Goal: Task Accomplishment & Management: Manage account settings

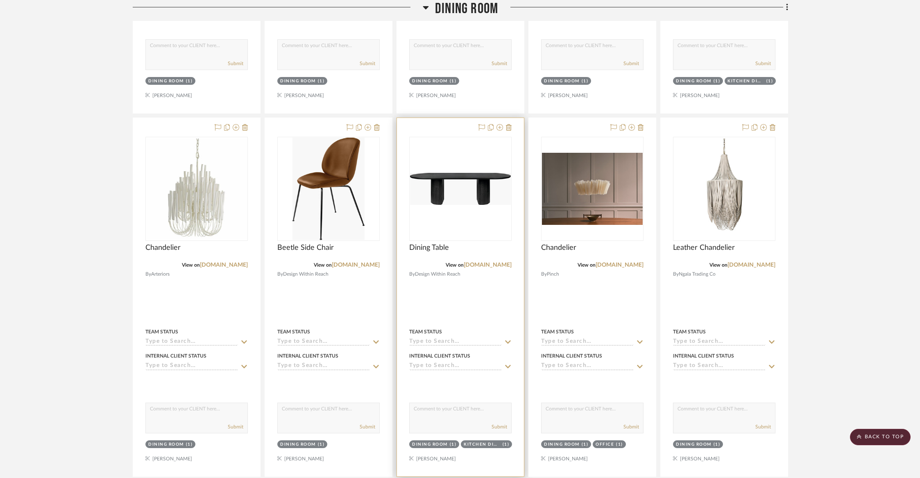
click at [421, 126] on div at bounding box center [460, 297] width 127 height 358
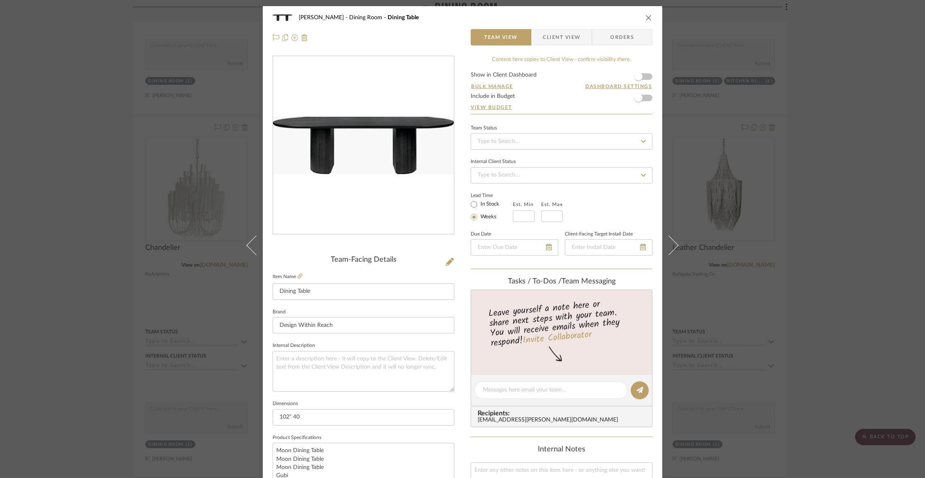
click at [646, 20] on icon "close" at bounding box center [649, 17] width 7 height 7
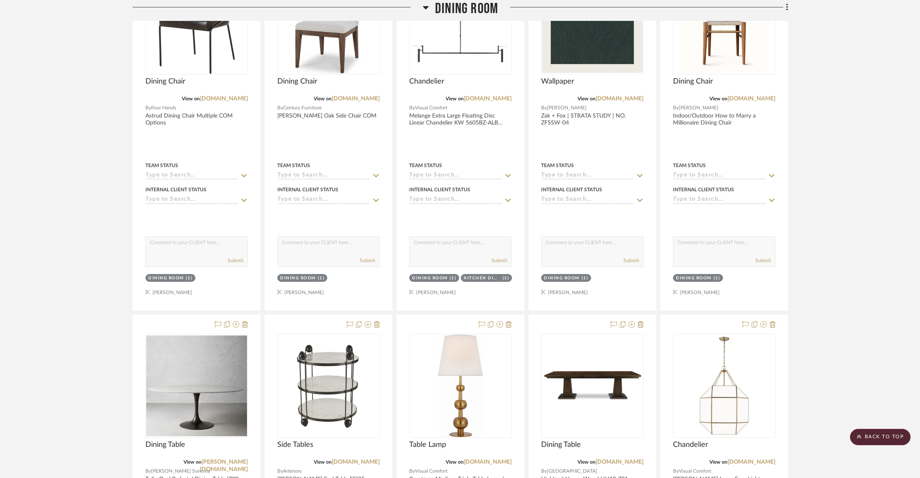
scroll to position [1223, 0]
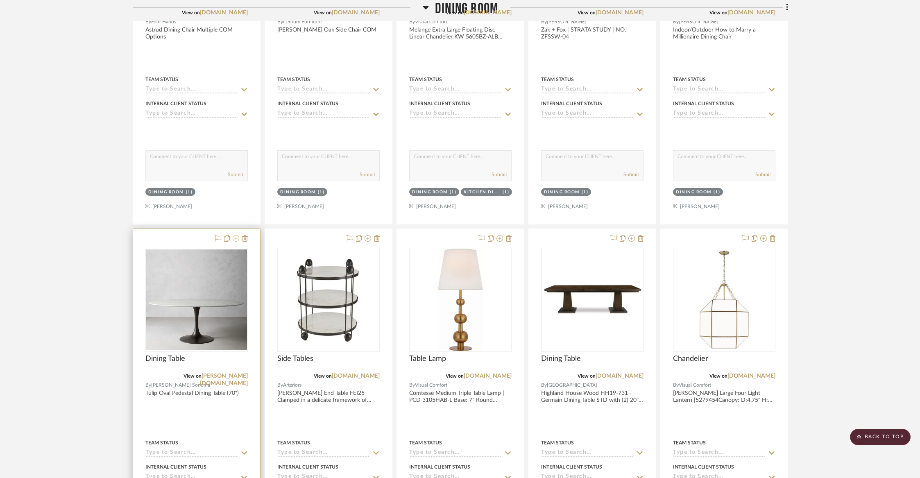
click at [234, 235] on icon at bounding box center [236, 238] width 7 height 7
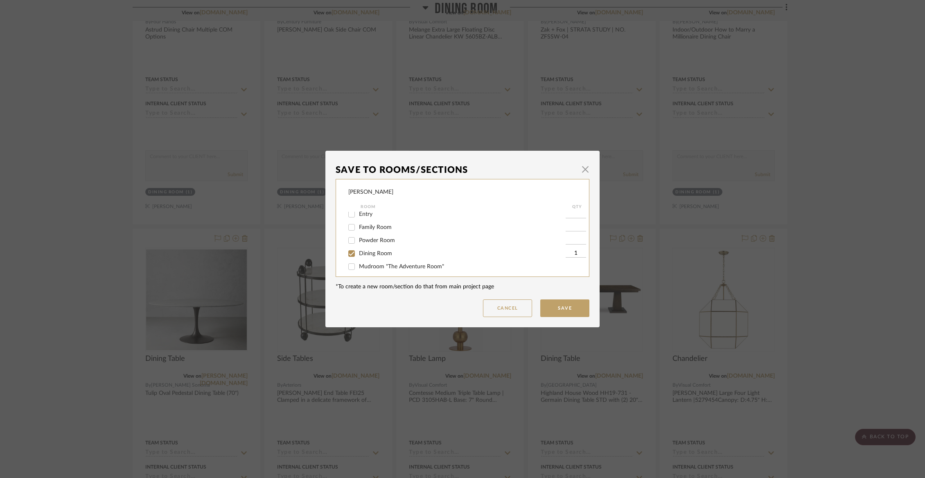
scroll to position [17, 0]
click at [367, 254] on span "Dining Room" at bounding box center [375, 254] width 33 height 6
click at [358, 254] on input "Dining Room" at bounding box center [351, 253] width 13 height 13
checkbox input "false"
click at [559, 312] on button "Save" at bounding box center [564, 308] width 49 height 18
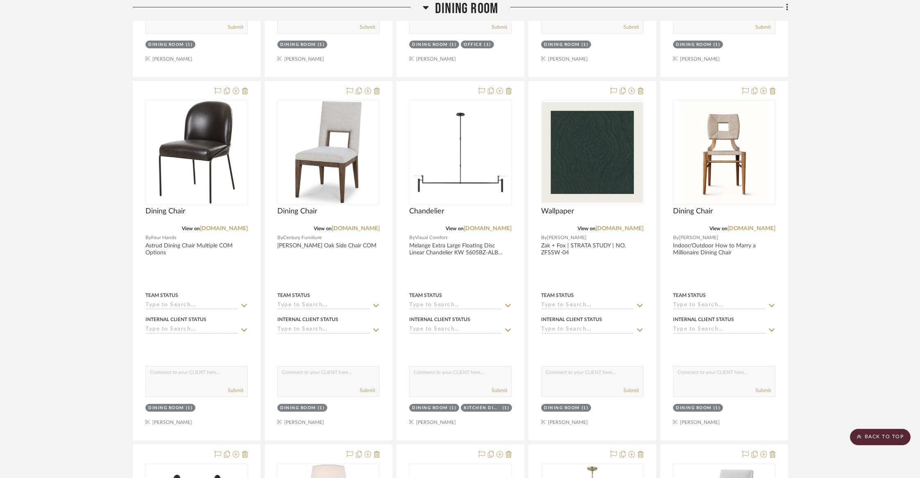
scroll to position [813, 0]
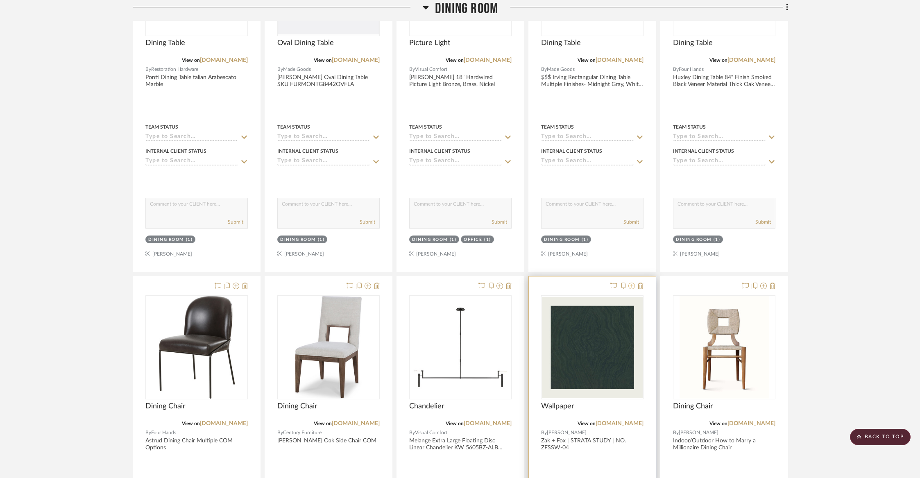
click at [632, 287] on icon at bounding box center [631, 286] width 7 height 7
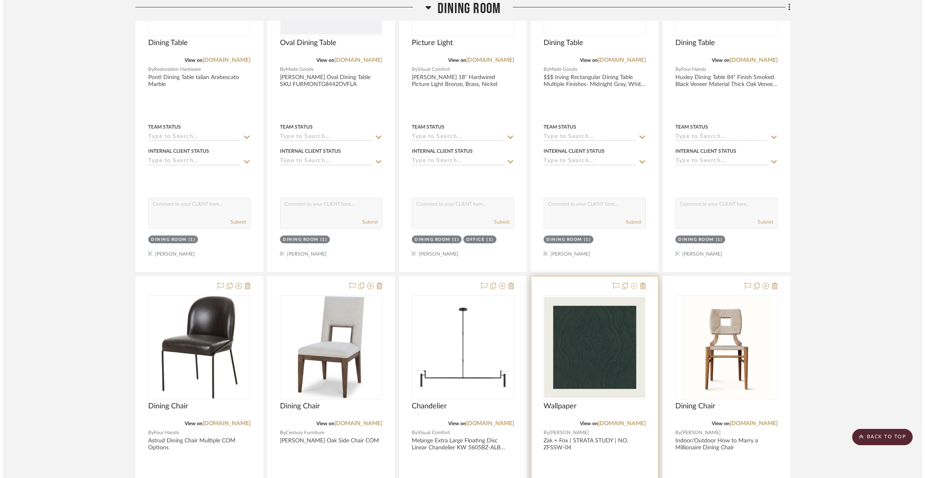
scroll to position [0, 0]
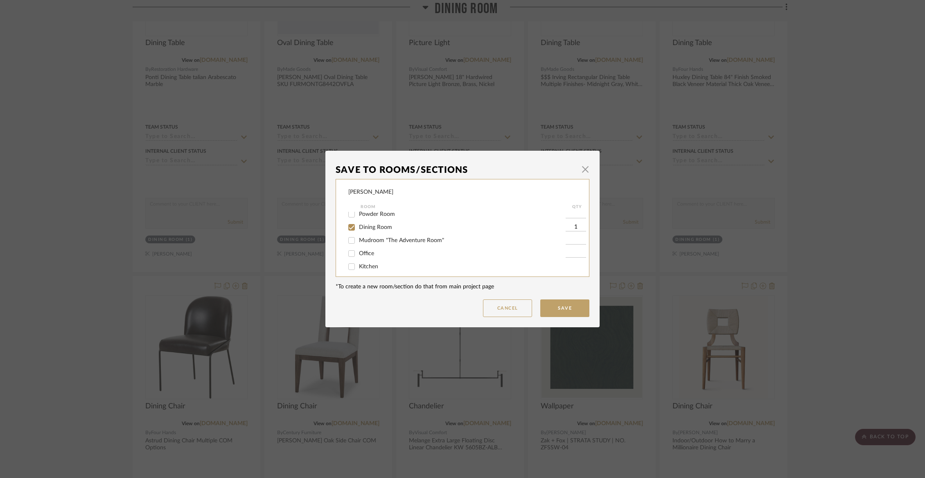
click at [382, 230] on span "Dining Room" at bounding box center [375, 227] width 33 height 6
click at [358, 230] on input "Dining Room" at bounding box center [351, 227] width 13 height 13
checkbox input "false"
click at [374, 264] on span "Not Selected" at bounding box center [375, 262] width 33 height 6
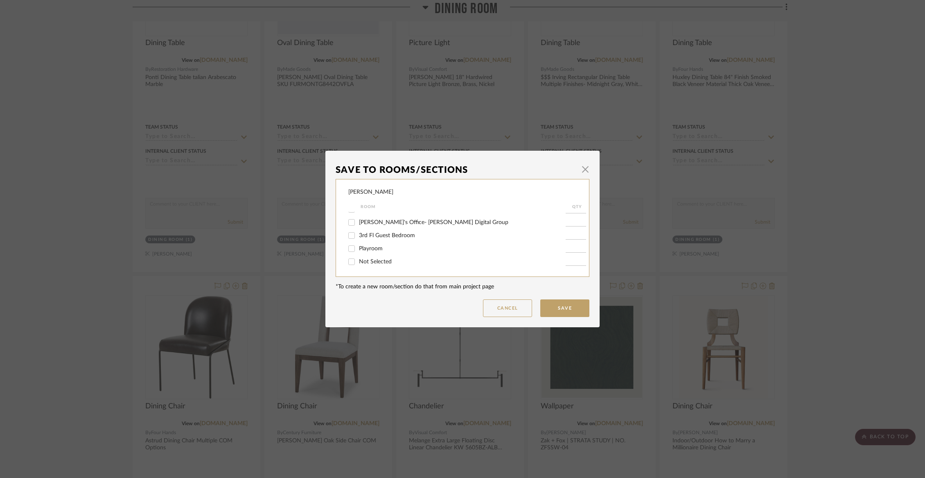
click at [358, 264] on input "Not Selected" at bounding box center [351, 261] width 13 height 13
checkbox input "true"
type input "1"
click at [552, 312] on button "Save" at bounding box center [564, 308] width 49 height 18
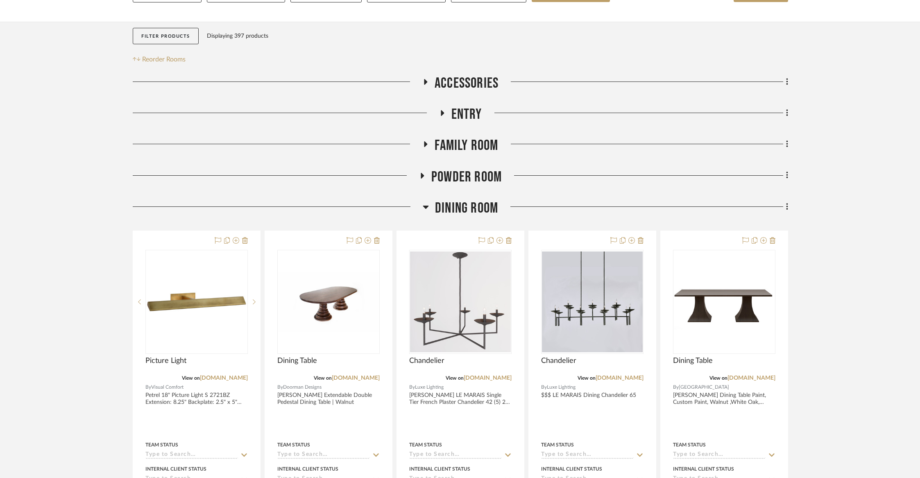
scroll to position [313, 0]
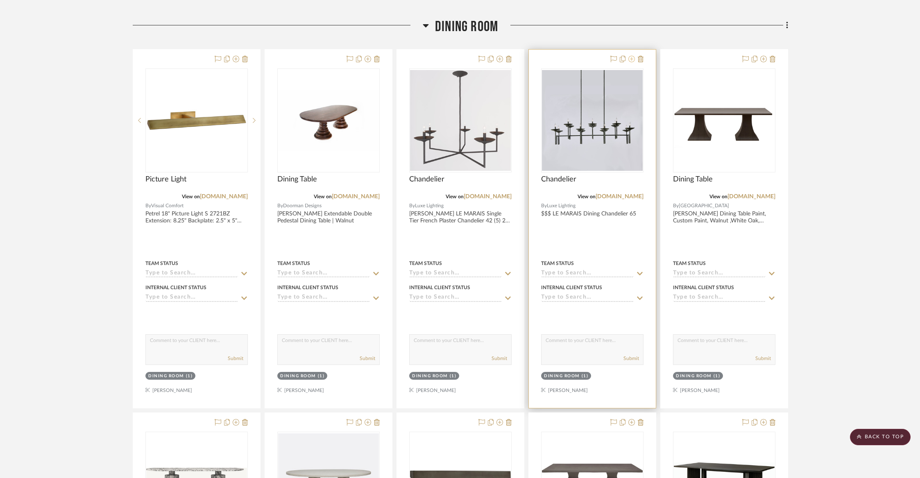
click at [629, 60] on icon at bounding box center [631, 59] width 7 height 7
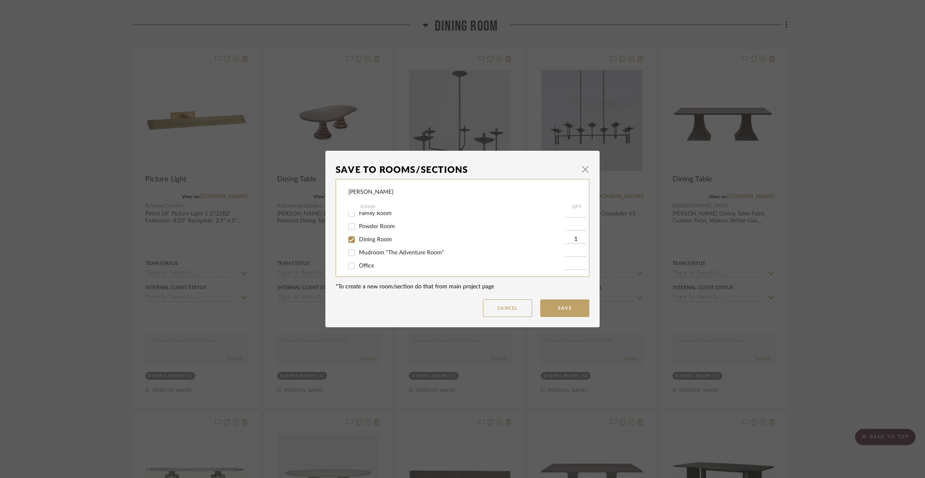
scroll to position [32, 0]
click at [364, 244] on div "Dining Room" at bounding box center [456, 238] width 217 height 13
click at [363, 240] on span "Dining Room" at bounding box center [375, 239] width 33 height 6
click at [358, 240] on input "Dining Room" at bounding box center [351, 238] width 13 height 13
checkbox input "false"
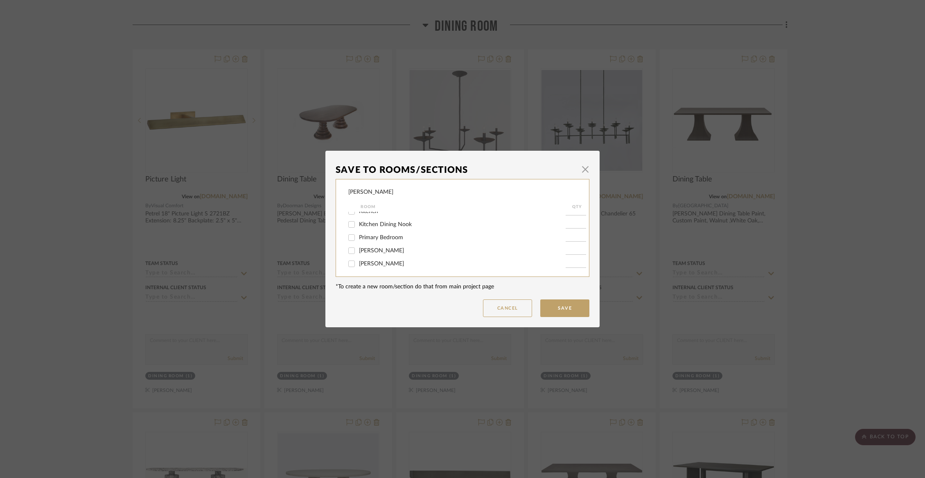
scroll to position [201, 0]
click at [364, 260] on span "Not Selected" at bounding box center [375, 262] width 33 height 6
click at [358, 260] on input "Not Selected" at bounding box center [351, 261] width 13 height 13
checkbox input "true"
type input "1"
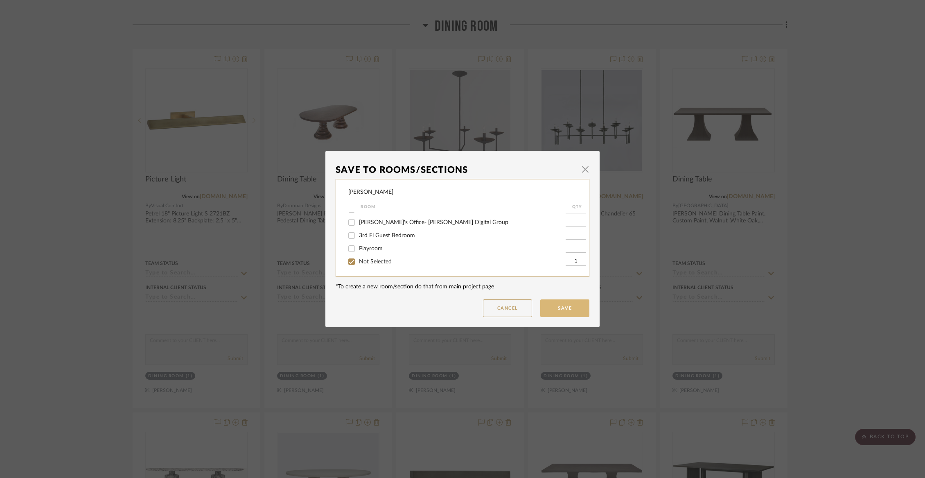
click at [558, 301] on button "Save" at bounding box center [564, 308] width 49 height 18
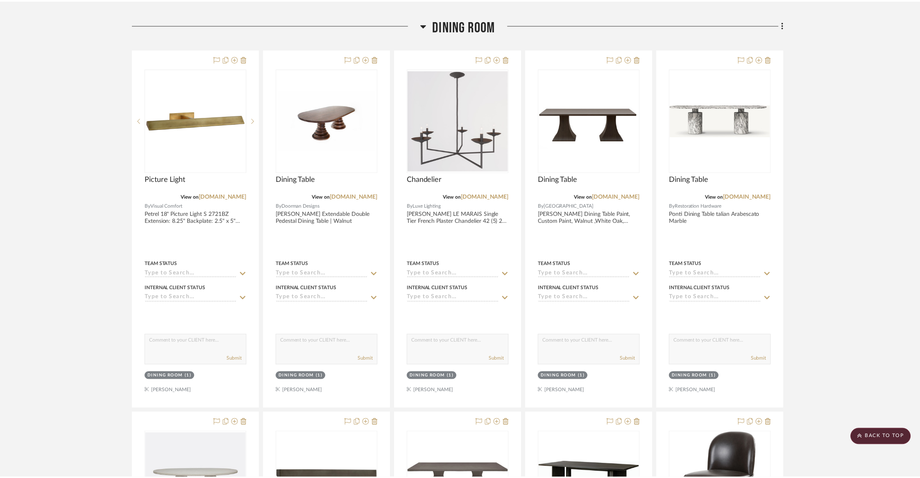
scroll to position [313, 0]
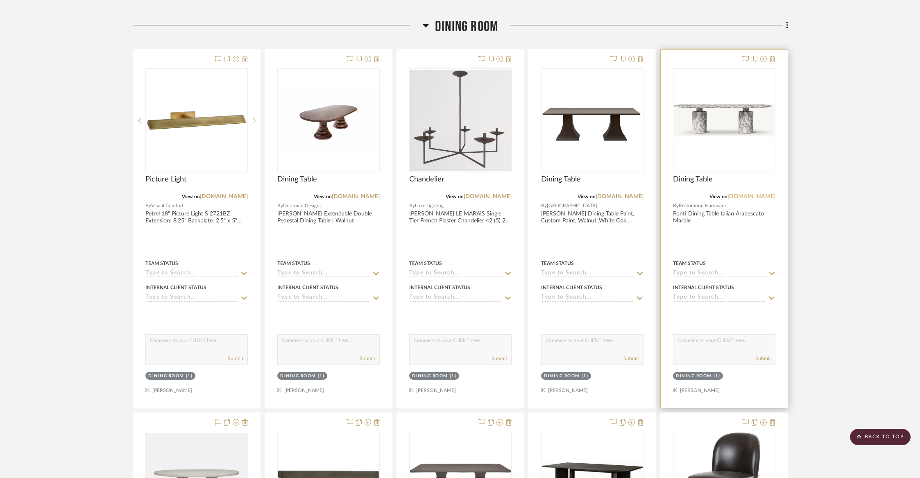
click at [760, 195] on link "[DOMAIN_NAME]" at bounding box center [751, 197] width 48 height 6
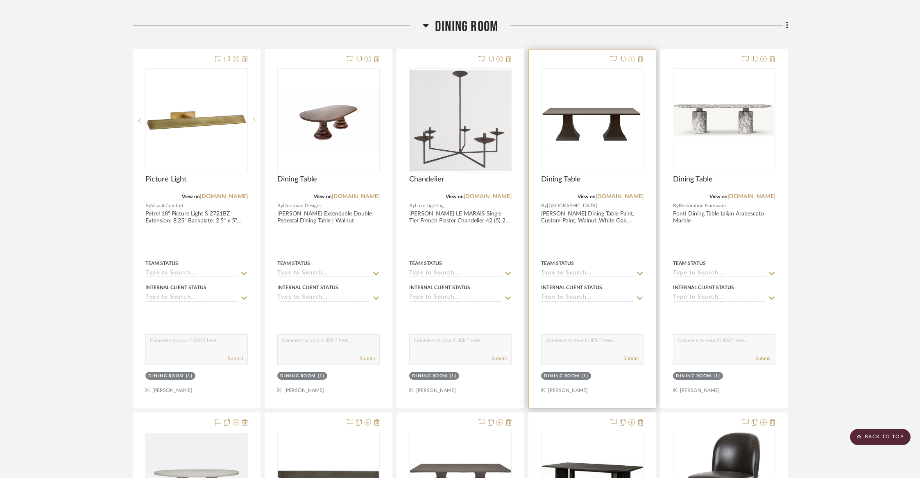
click at [630, 60] on icon at bounding box center [631, 59] width 7 height 7
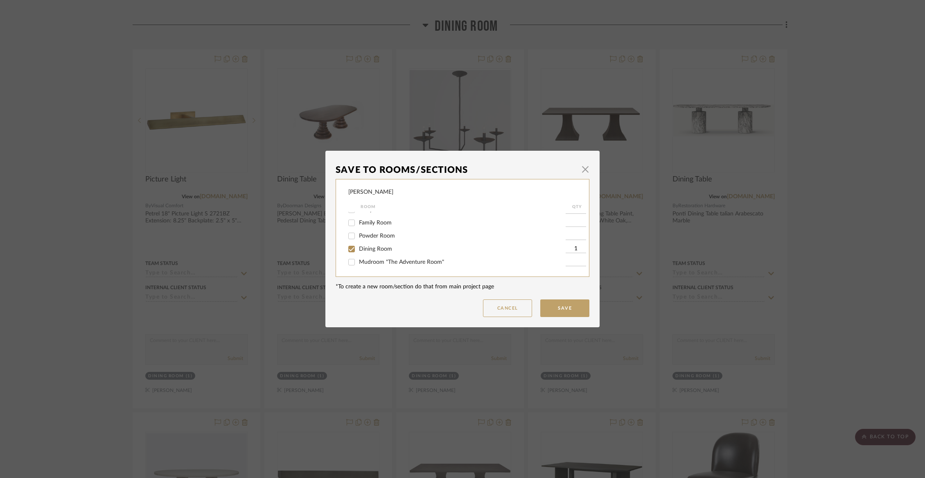
click at [380, 249] on span "Dining Room" at bounding box center [375, 249] width 33 height 6
click at [358, 249] on input "Dining Room" at bounding box center [351, 248] width 13 height 13
checkbox input "false"
click at [377, 265] on div "Not Selected" at bounding box center [456, 261] width 217 height 13
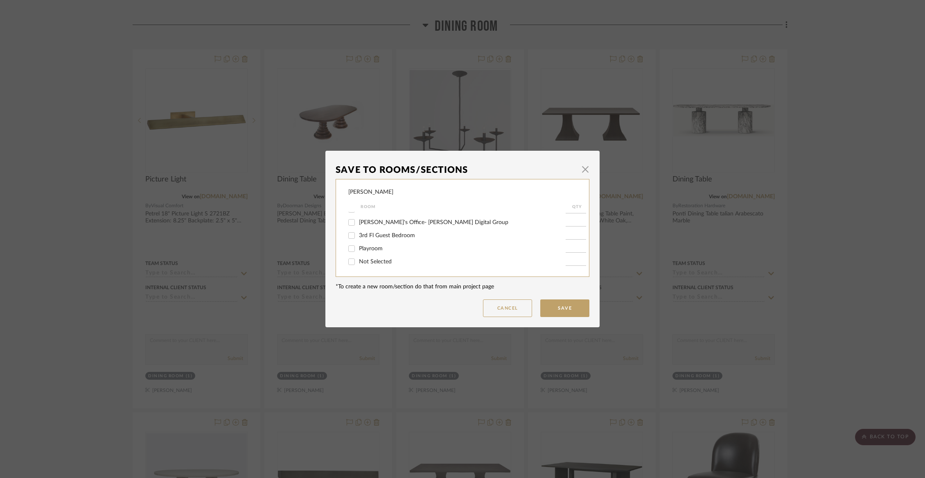
click at [391, 260] on label "Not Selected" at bounding box center [462, 261] width 207 height 7
click at [358, 260] on input "Not Selected" at bounding box center [351, 261] width 13 height 13
checkbox input "true"
type input "1"
click at [562, 308] on button "Save" at bounding box center [564, 308] width 49 height 18
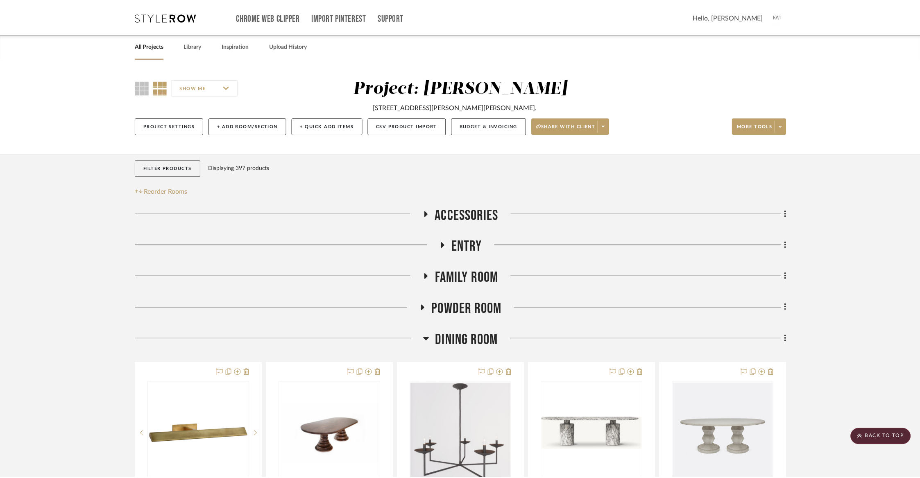
scroll to position [313, 0]
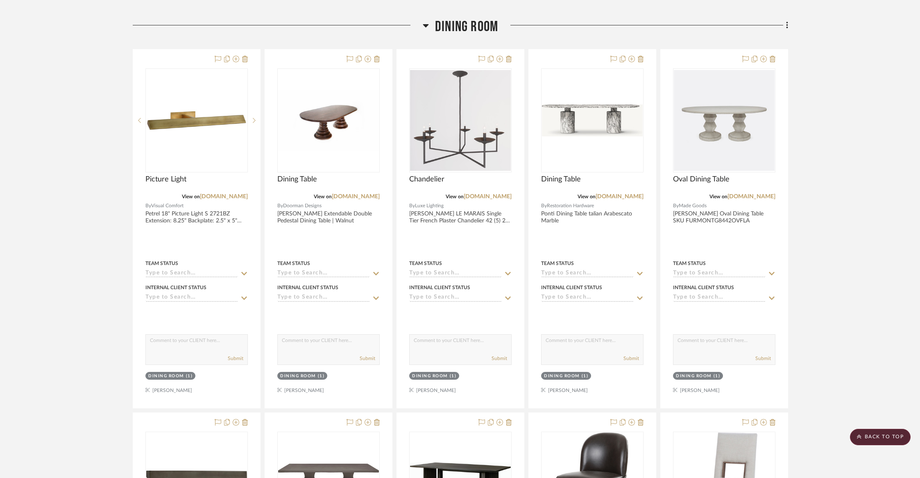
click at [450, 30] on span "Dining Room" at bounding box center [466, 27] width 63 height 18
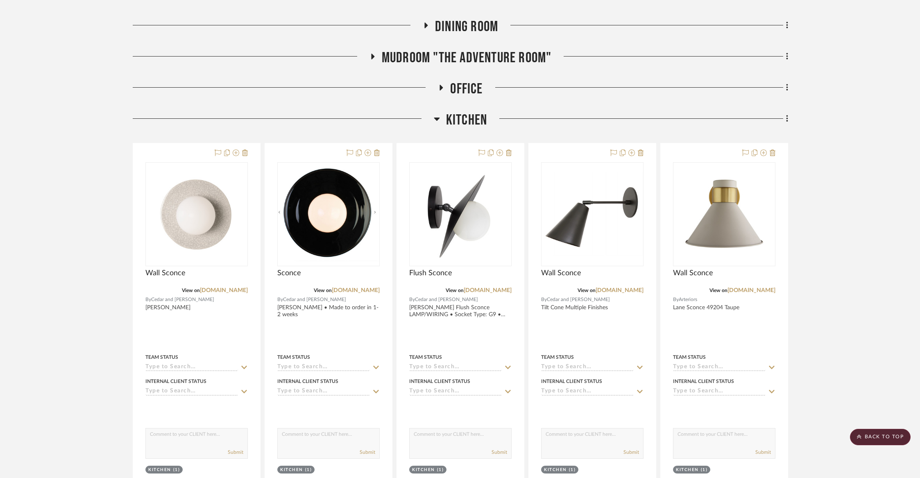
click at [454, 120] on span "Kitchen" at bounding box center [466, 120] width 41 height 18
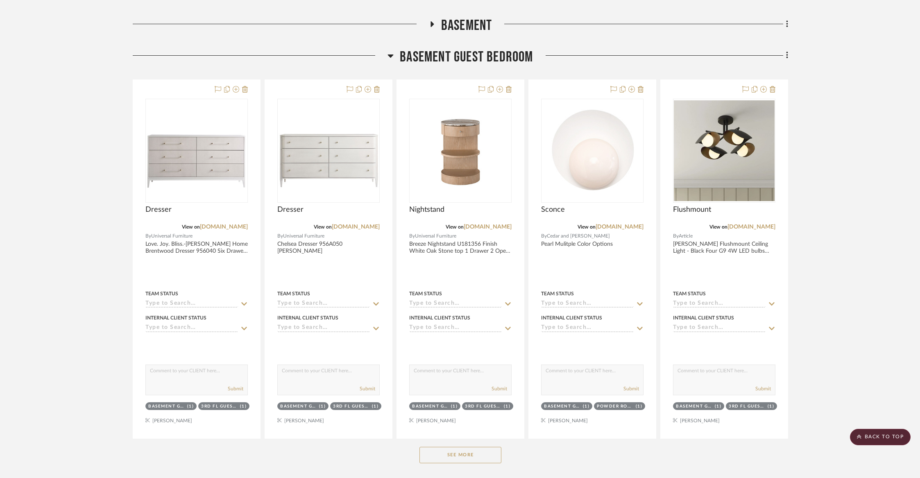
scroll to position [820, 0]
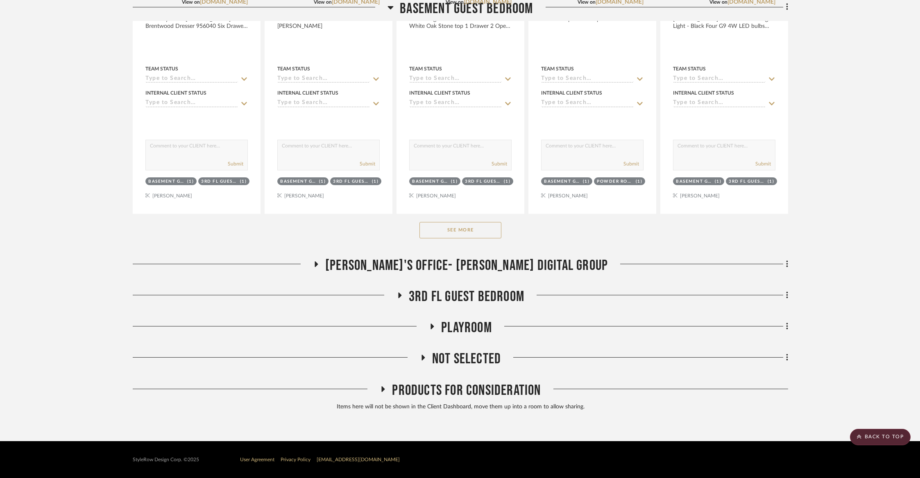
click at [462, 229] on button "See More" at bounding box center [460, 230] width 82 height 16
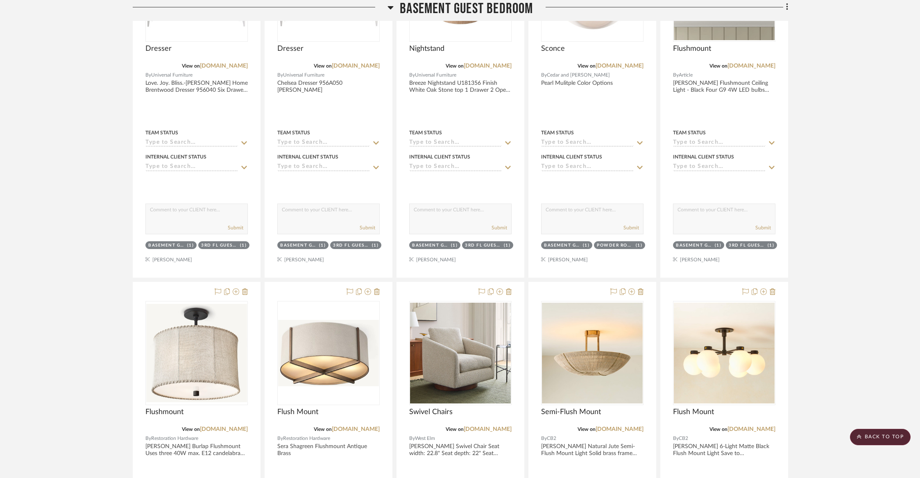
scroll to position [651, 0]
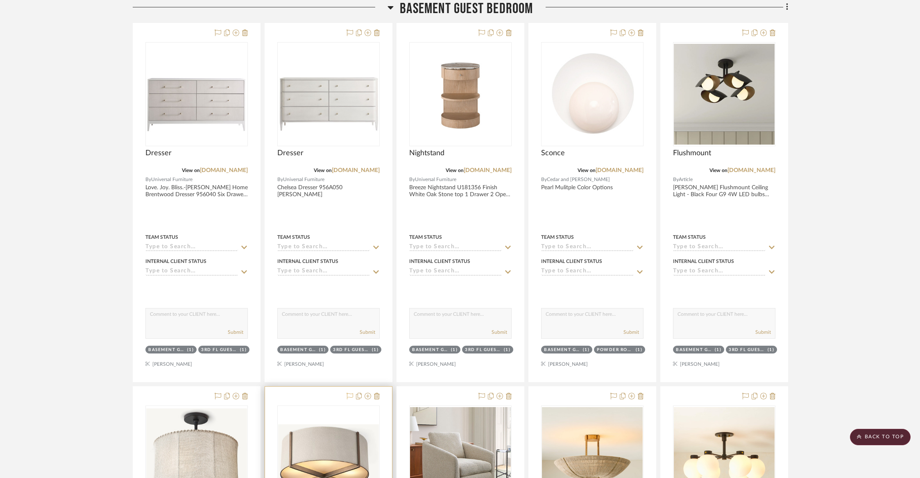
click at [348, 393] on icon at bounding box center [349, 396] width 7 height 7
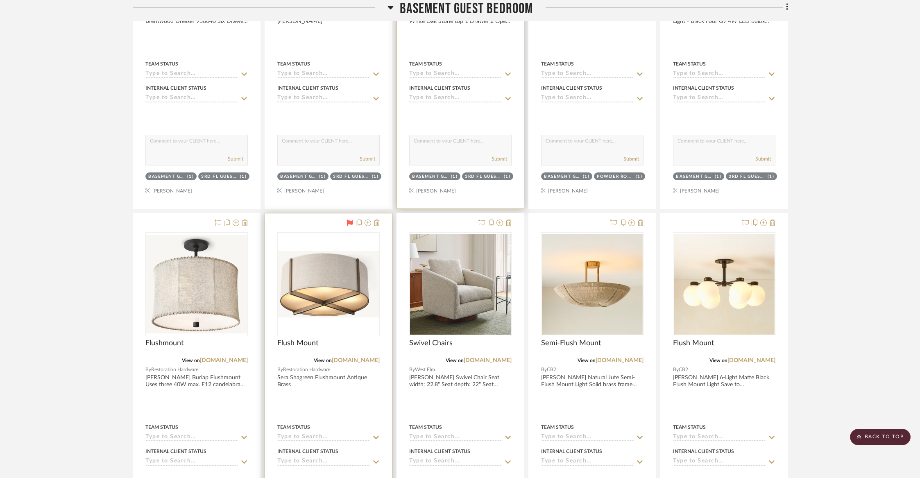
scroll to position [835, 0]
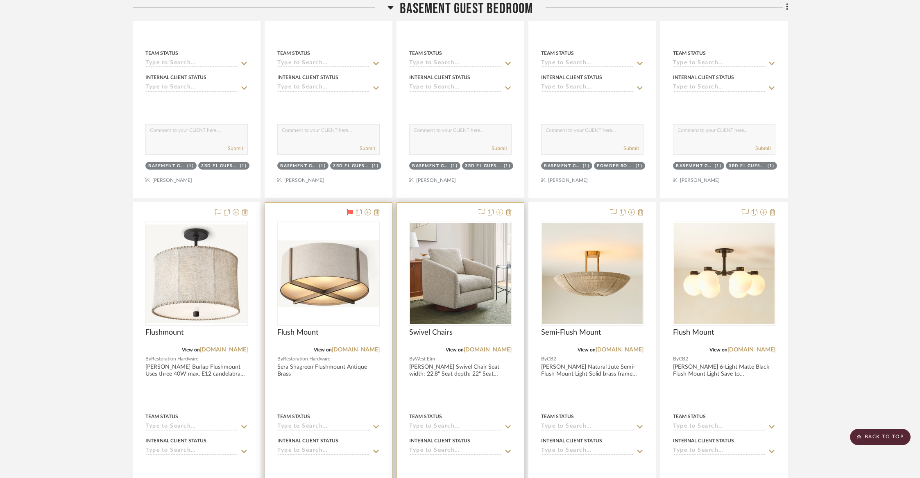
click at [499, 212] on icon at bounding box center [499, 212] width 7 height 7
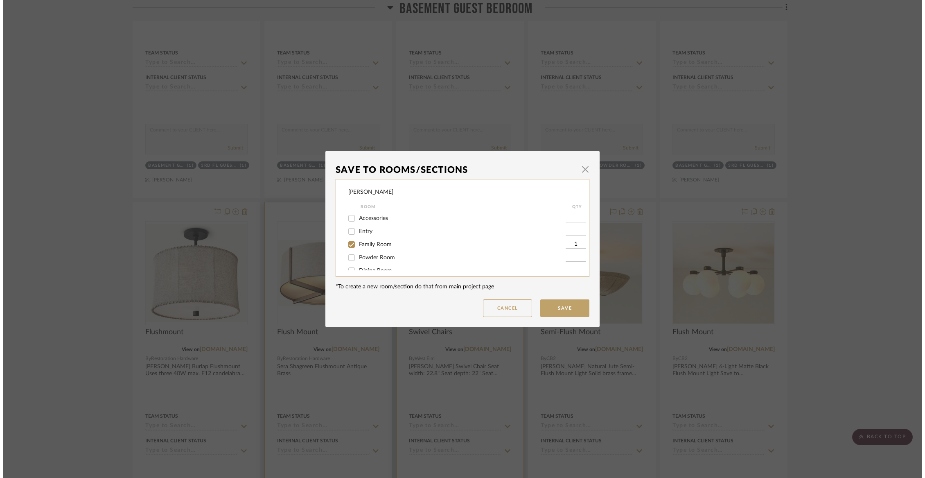
scroll to position [0, 0]
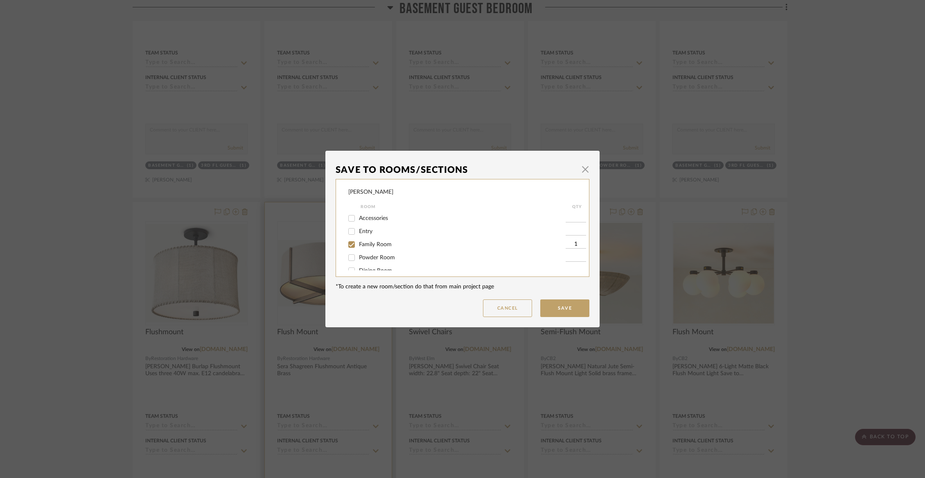
click at [383, 247] on span "Family Room" at bounding box center [375, 245] width 33 height 6
click at [358, 247] on input "Family Room" at bounding box center [351, 244] width 13 height 13
checkbox input "false"
click at [375, 260] on span "Not Selected" at bounding box center [375, 262] width 33 height 6
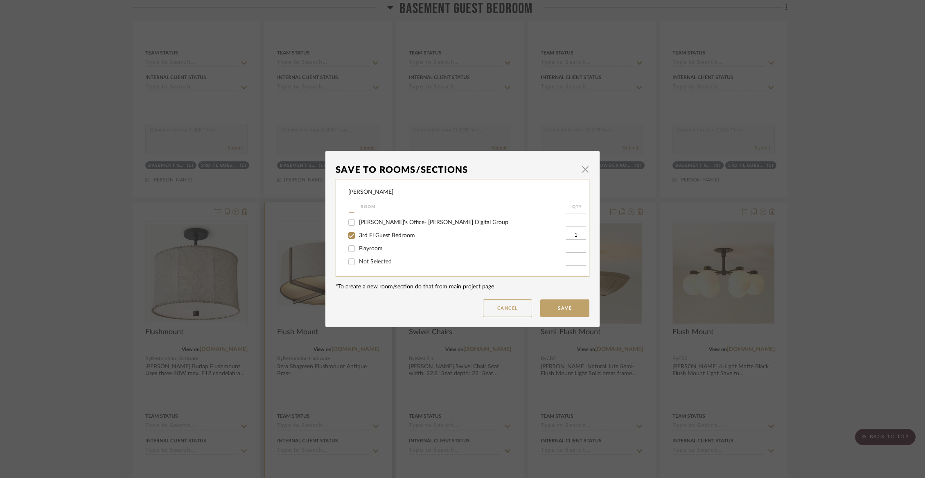
click at [358, 260] on input "Not Selected" at bounding box center [351, 261] width 13 height 13
checkbox input "true"
type input "1"
click at [574, 302] on button "Save" at bounding box center [564, 308] width 49 height 18
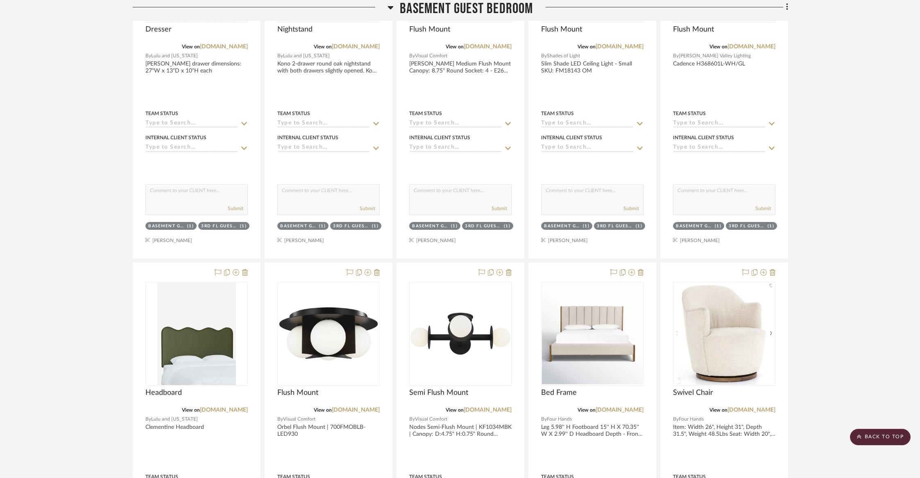
scroll to position [1956, 0]
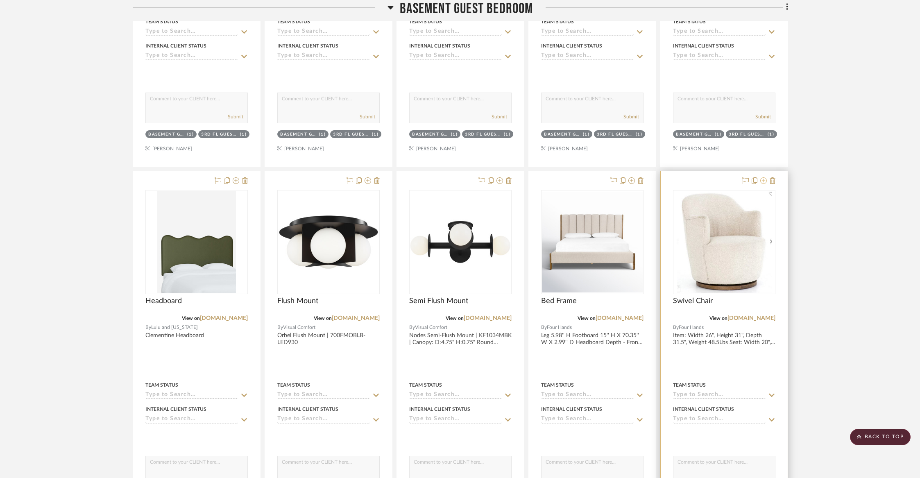
click at [762, 180] on icon at bounding box center [763, 180] width 7 height 7
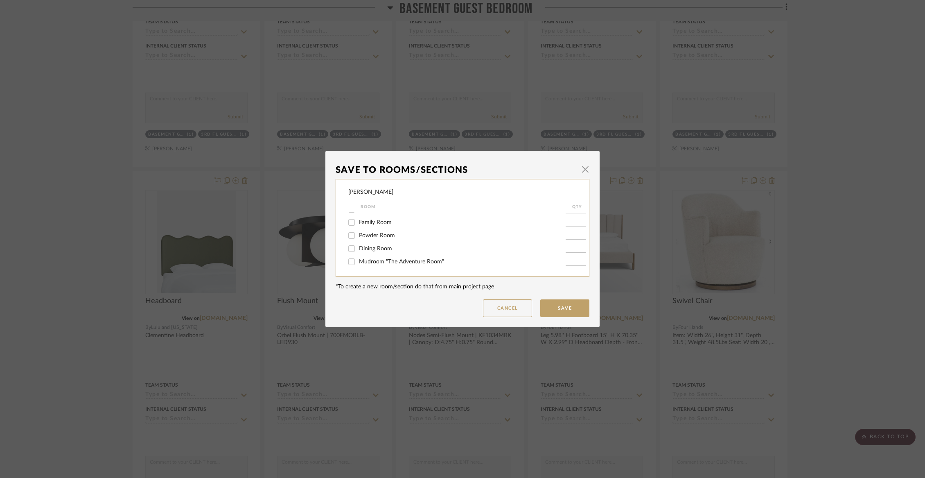
scroll to position [30, 0]
click at [384, 215] on span "Family Room" at bounding box center [375, 215] width 33 height 6
click at [358, 215] on input "Family Room" at bounding box center [351, 214] width 13 height 13
checkbox input "true"
type input "1"
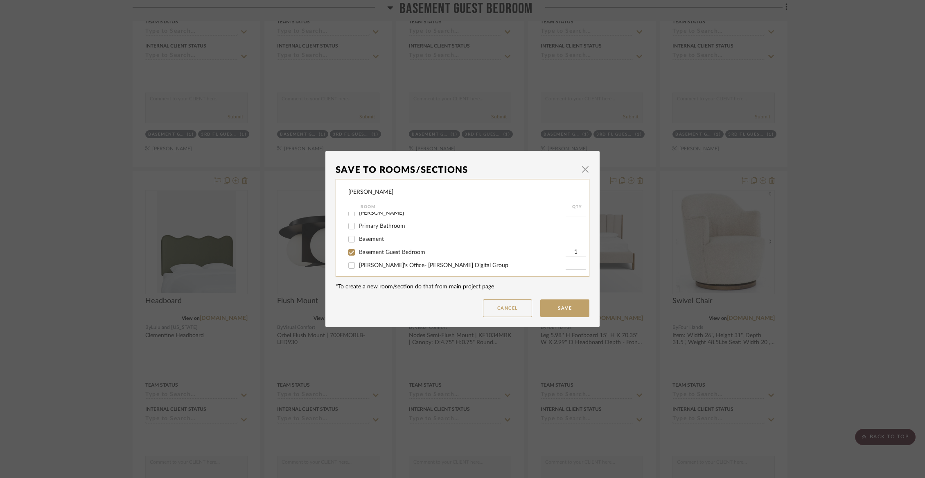
scroll to position [153, 0]
click at [377, 251] on span "Basement Guest Bedroom" at bounding box center [392, 249] width 66 height 6
click at [358, 254] on input "Basement Guest Bedroom" at bounding box center [351, 248] width 13 height 13
checkbox input "false"
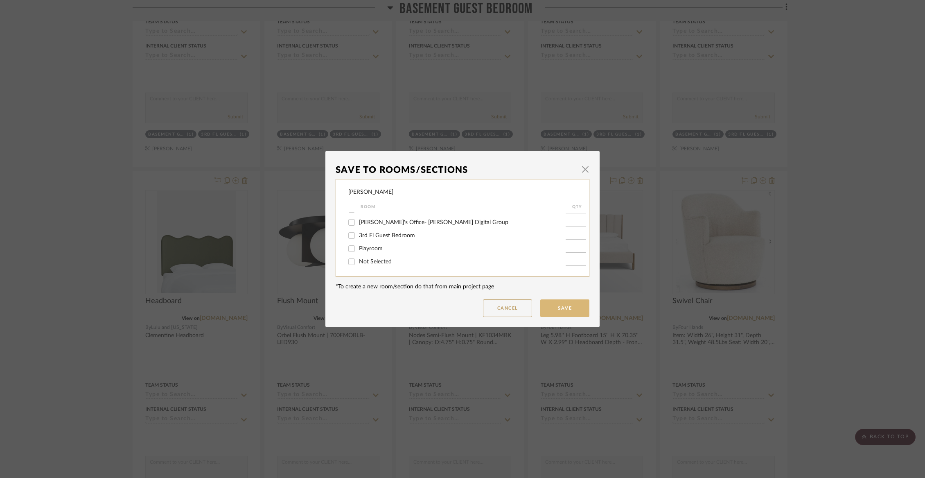
click at [557, 305] on button "Save" at bounding box center [564, 308] width 49 height 18
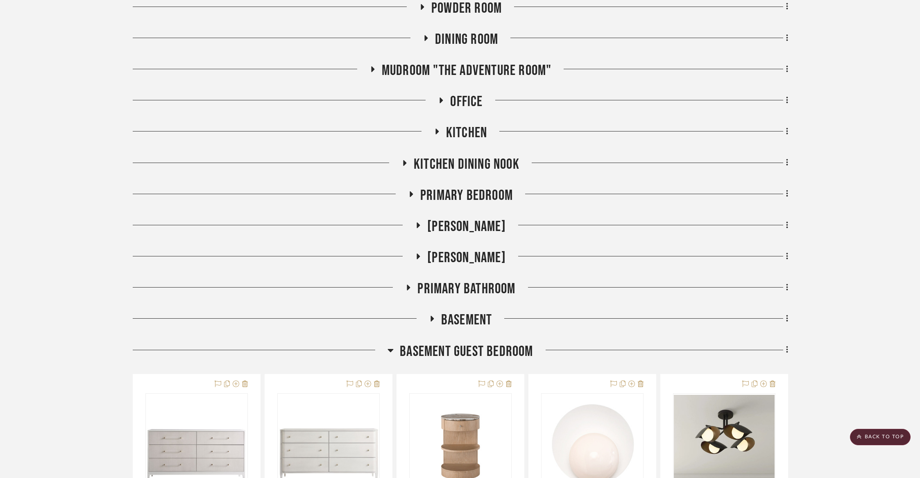
scroll to position [298, 0]
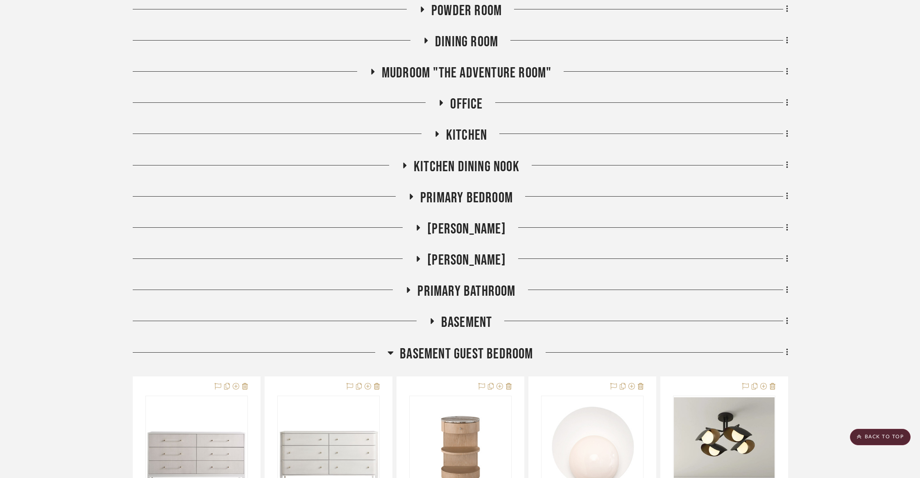
click at [466, 349] on span "Basement Guest Bedroom" at bounding box center [466, 354] width 133 height 18
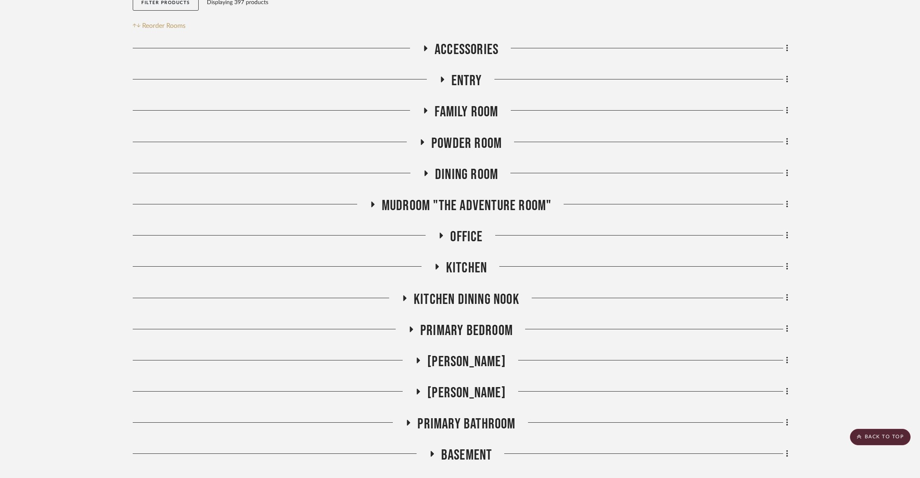
scroll to position [146, 0]
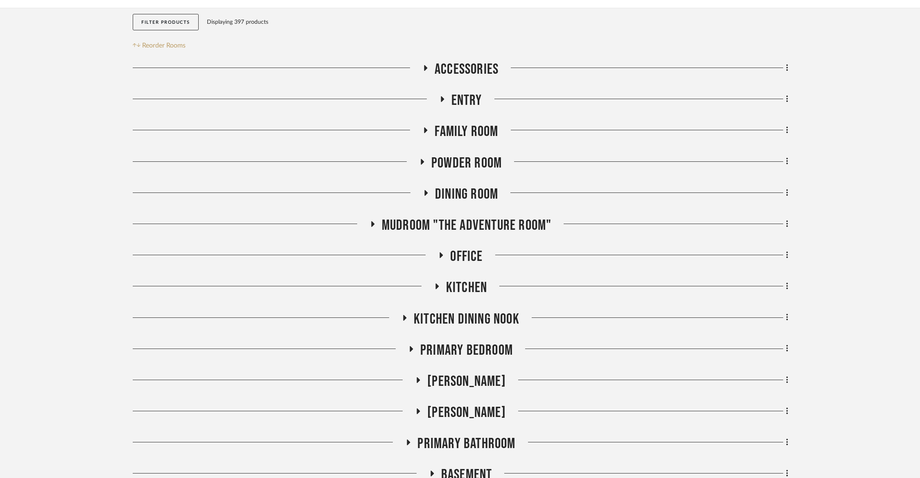
click at [479, 166] on span "Powder Room" at bounding box center [466, 163] width 70 height 18
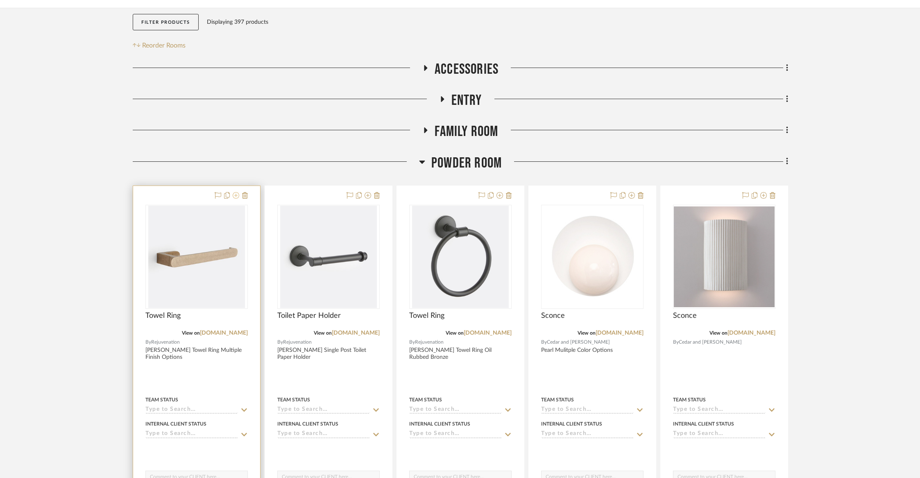
click at [237, 197] on icon at bounding box center [236, 195] width 7 height 7
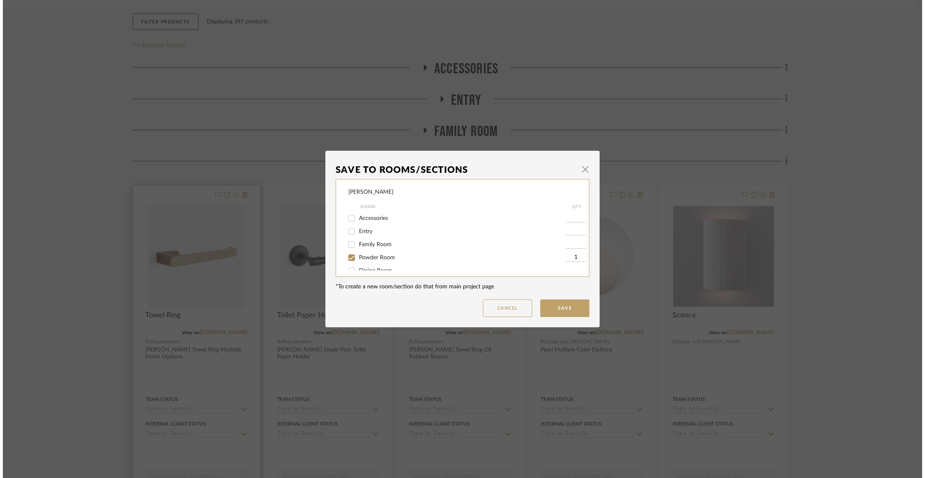
scroll to position [0, 0]
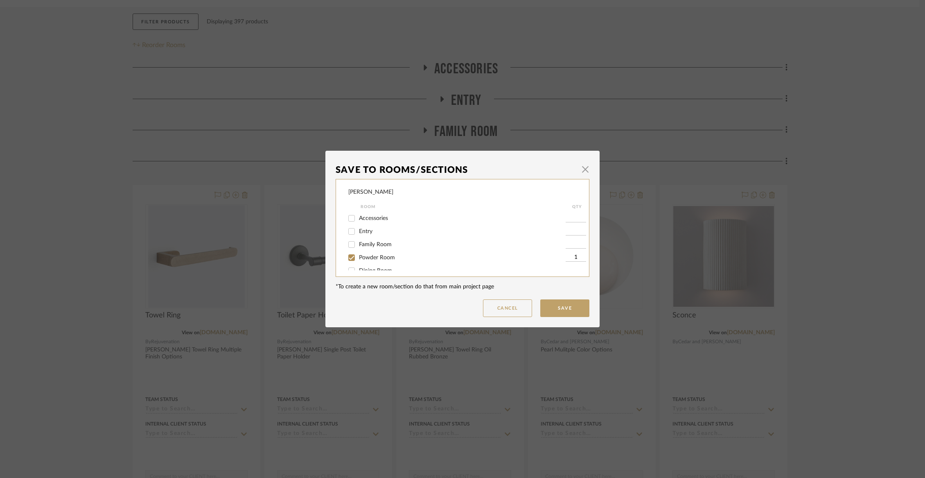
click at [364, 259] on span "Powder Room" at bounding box center [377, 258] width 36 height 6
click at [358, 259] on input "Powder Room" at bounding box center [351, 257] width 13 height 13
checkbox input "false"
click at [364, 265] on span "Not Selected" at bounding box center [375, 262] width 33 height 6
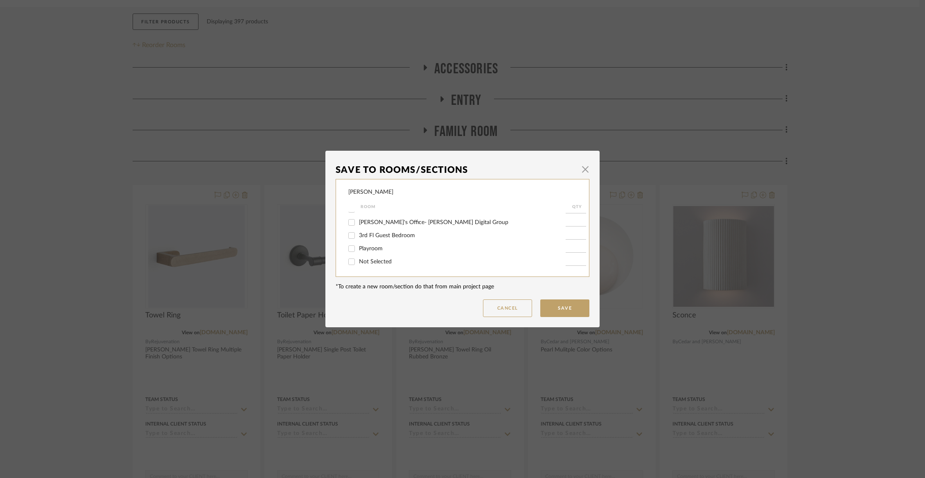
click at [358, 265] on input "Not Selected" at bounding box center [351, 261] width 13 height 13
checkbox input "true"
type input "1"
click at [561, 310] on button "Save" at bounding box center [564, 308] width 49 height 18
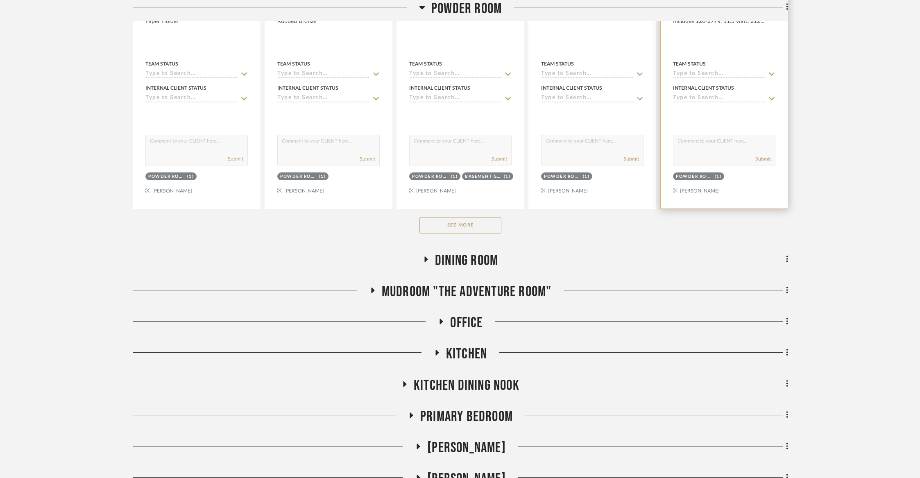
scroll to position [506, 0]
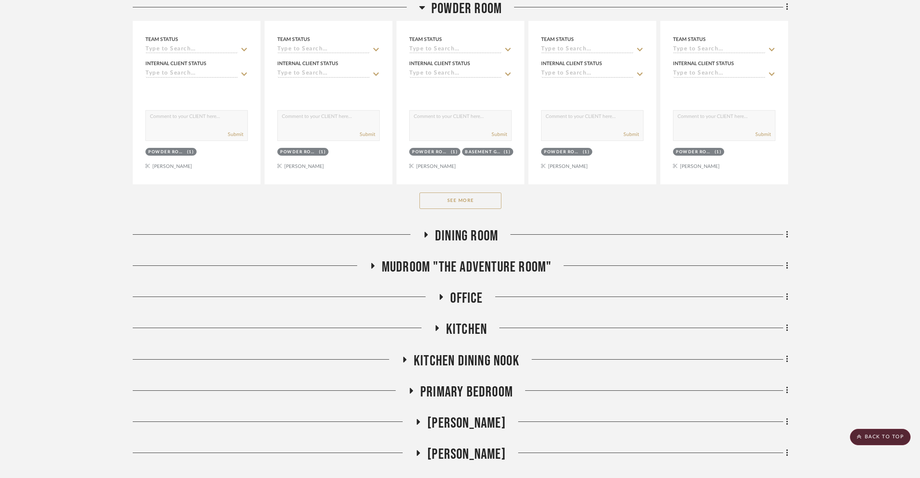
click at [490, 210] on div "See More" at bounding box center [460, 200] width 655 height 33
click at [484, 199] on button "See More" at bounding box center [460, 200] width 82 height 16
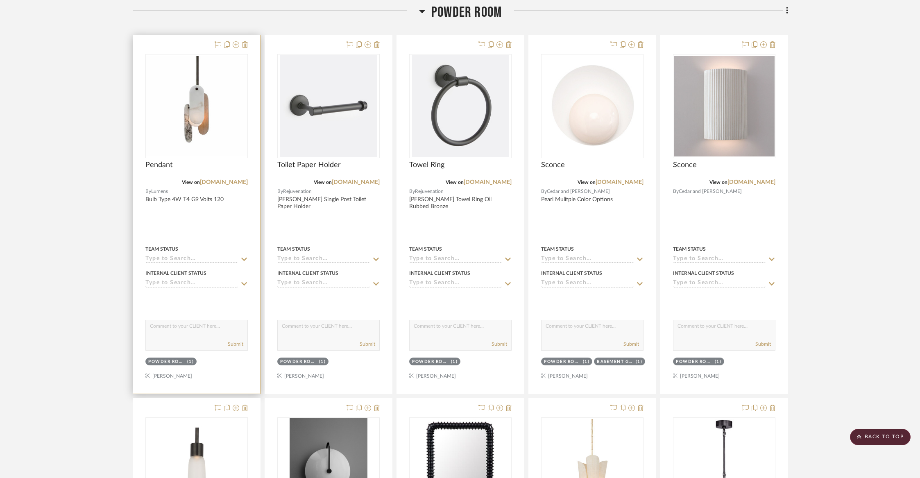
scroll to position [232, 0]
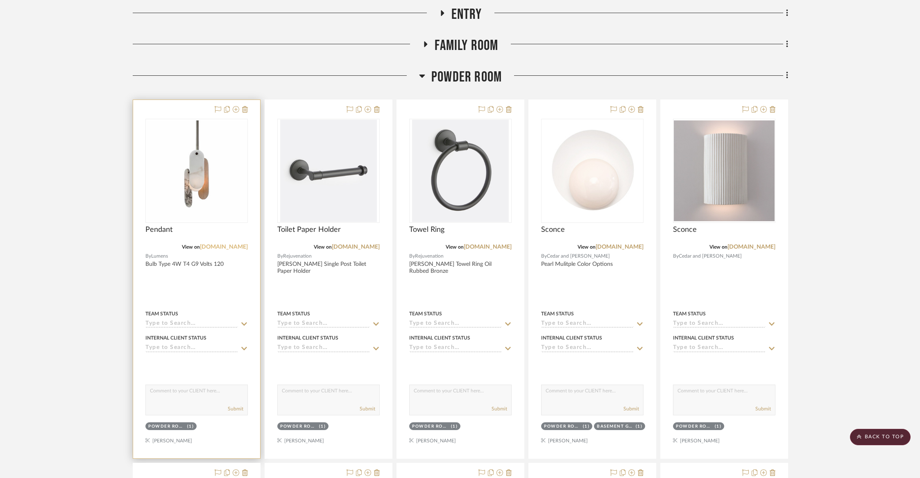
click at [233, 244] on link "[DOMAIN_NAME]" at bounding box center [224, 247] width 48 height 6
click at [216, 107] on icon at bounding box center [218, 109] width 7 height 7
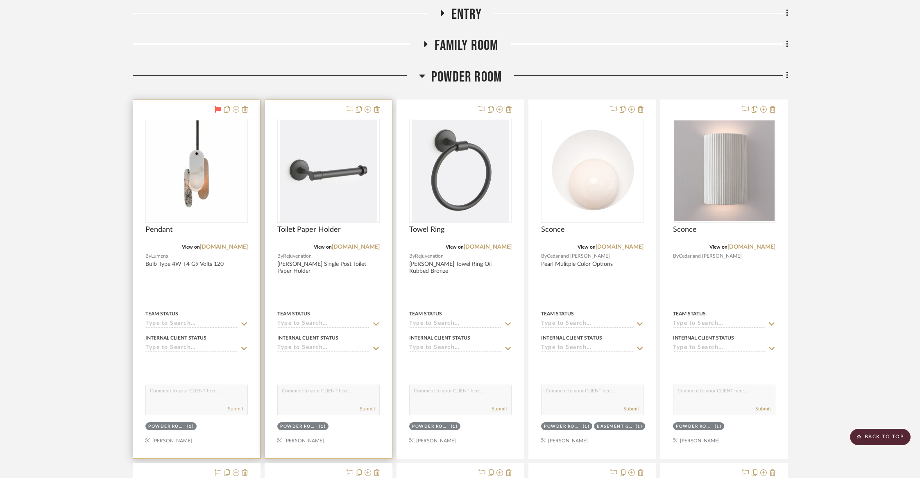
click at [348, 110] on icon at bounding box center [349, 109] width 7 height 7
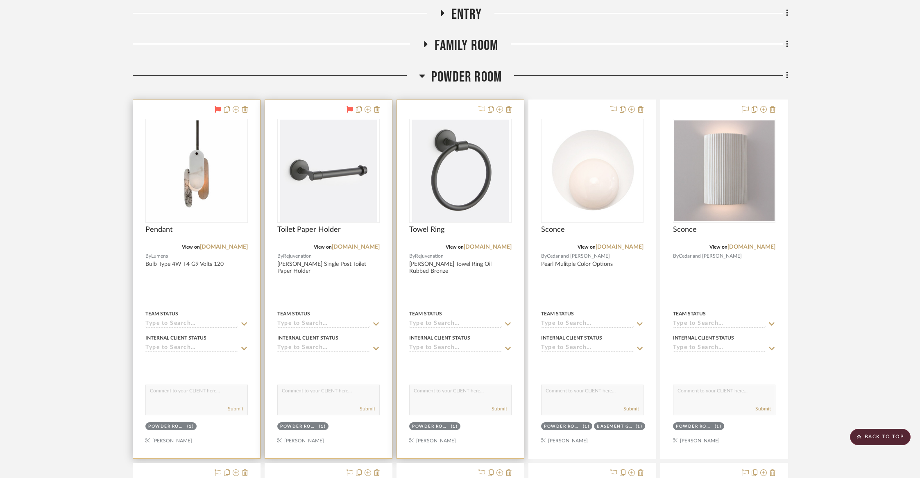
click at [479, 113] on button at bounding box center [481, 110] width 7 height 10
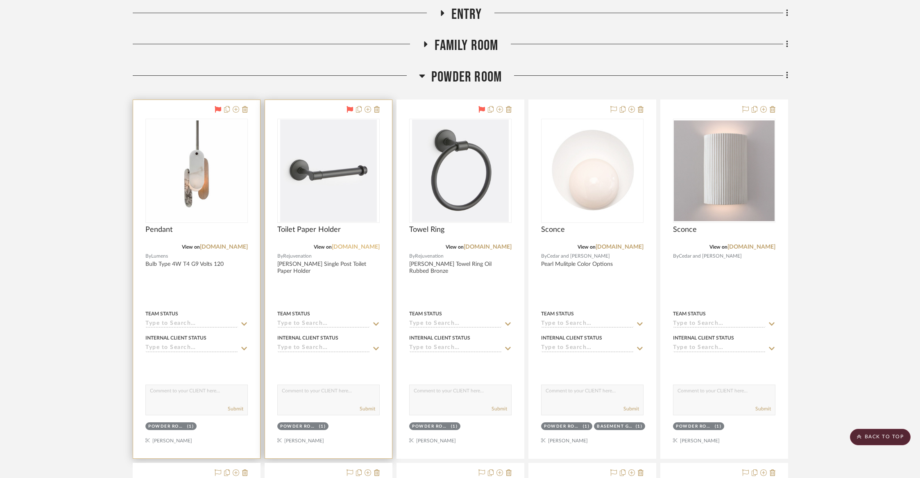
click at [364, 246] on link "[DOMAIN_NAME]" at bounding box center [356, 247] width 48 height 6
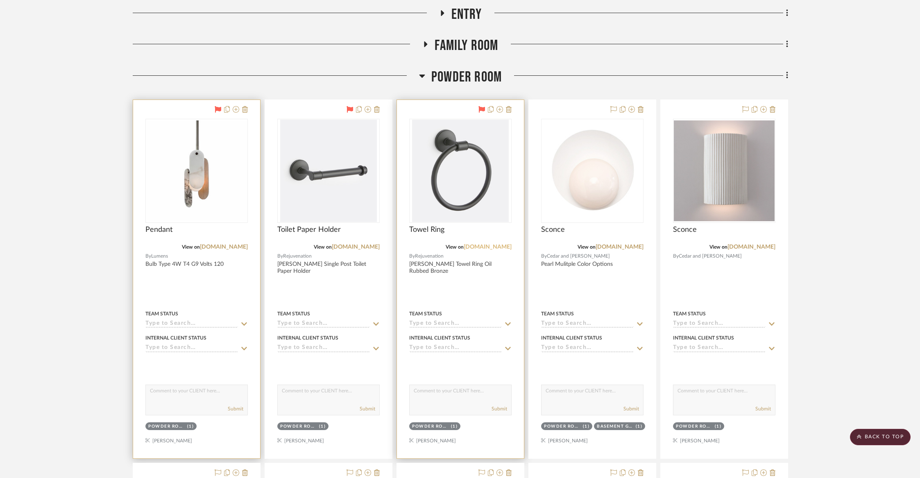
click at [500, 248] on link "[DOMAIN_NAME]" at bounding box center [488, 247] width 48 height 6
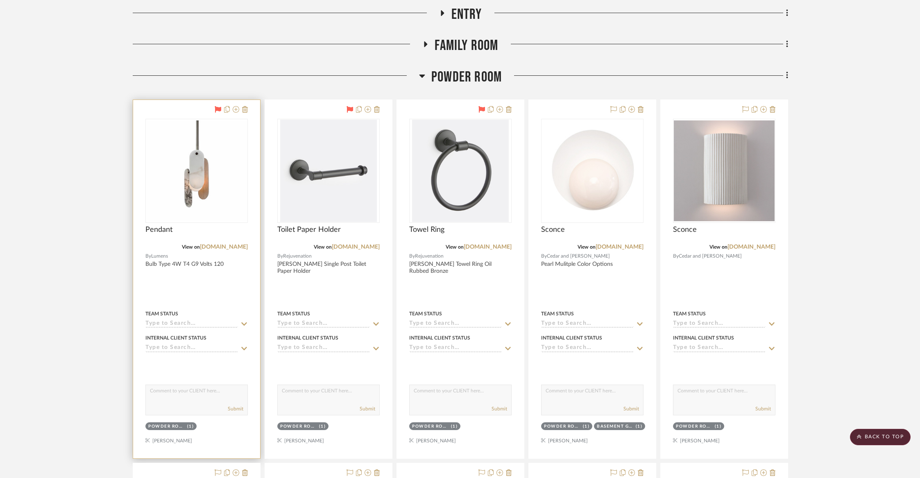
click at [461, 83] on span "Powder Room" at bounding box center [466, 77] width 70 height 18
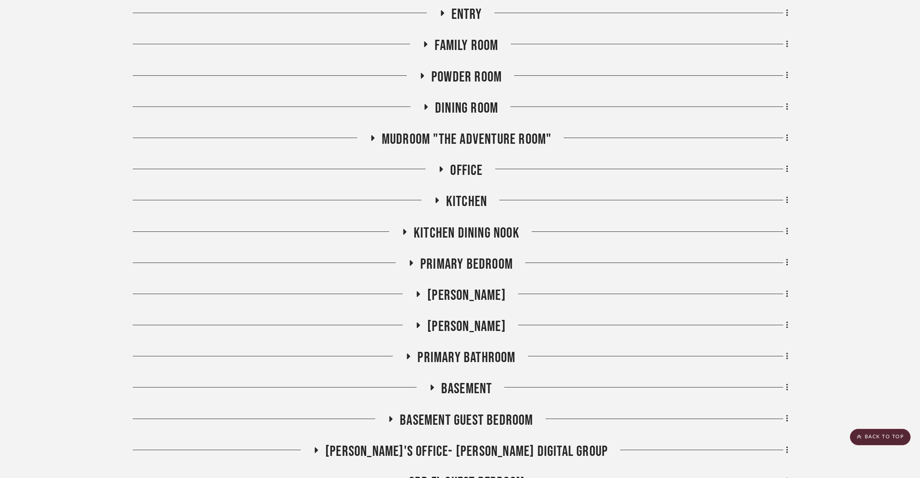
click at [456, 51] on span "Family Room" at bounding box center [465, 46] width 63 height 18
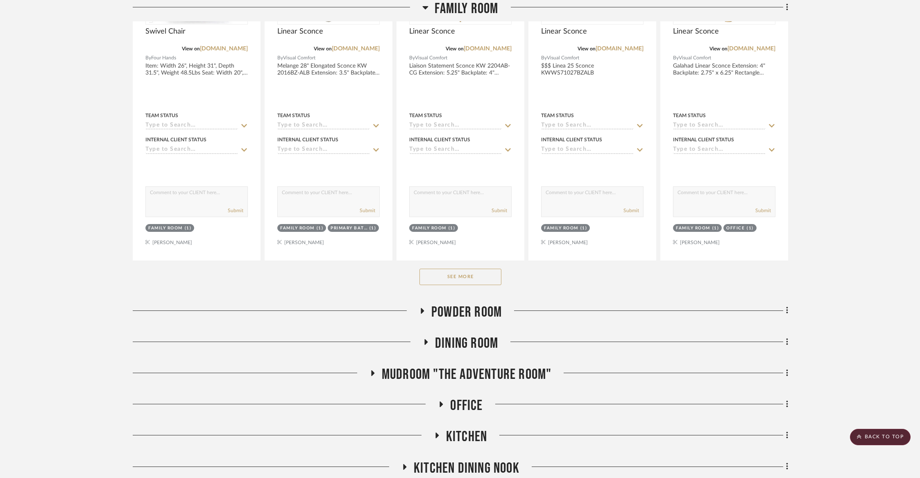
scroll to position [483, 0]
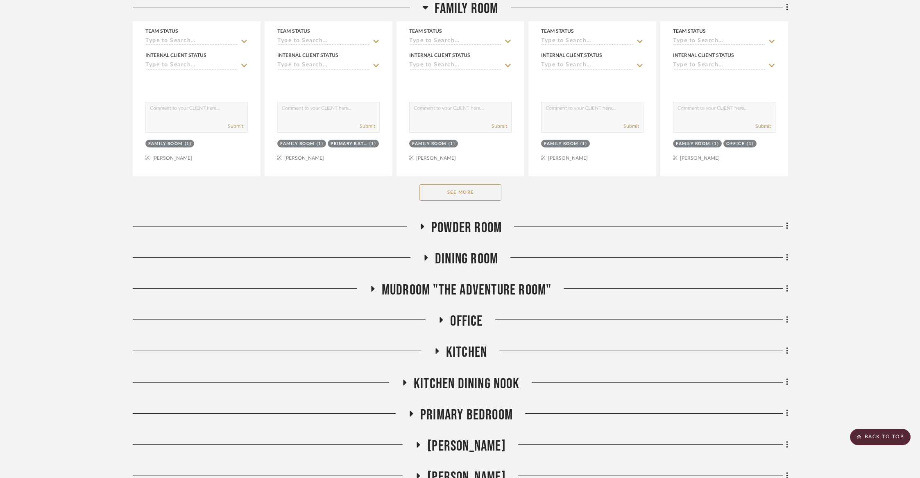
click at [446, 186] on button "See More" at bounding box center [460, 192] width 82 height 16
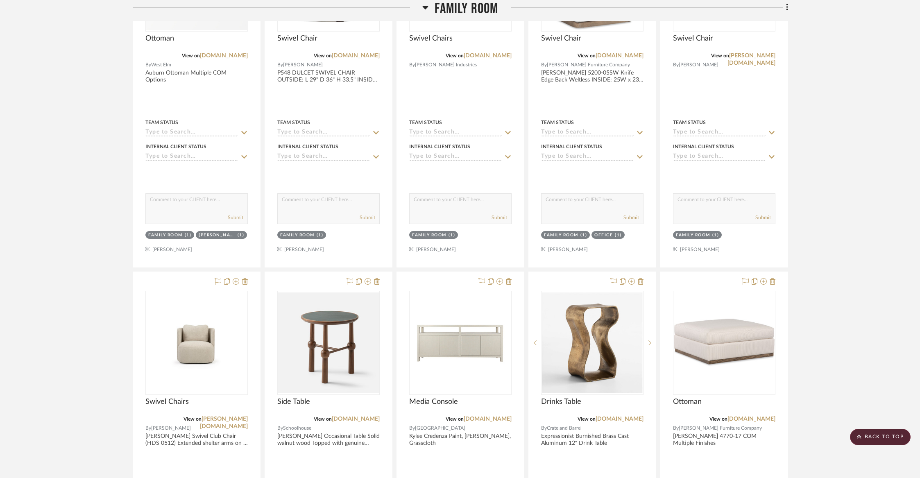
scroll to position [1338, 0]
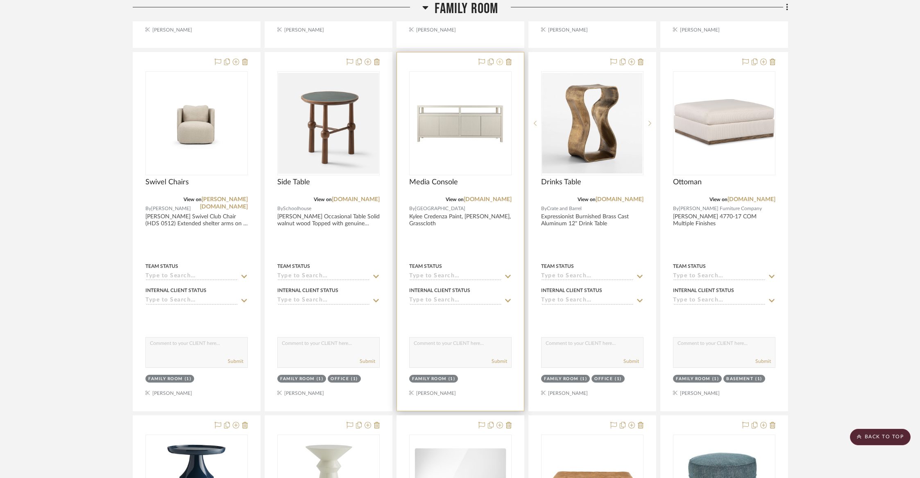
click at [499, 62] on icon at bounding box center [499, 62] width 7 height 7
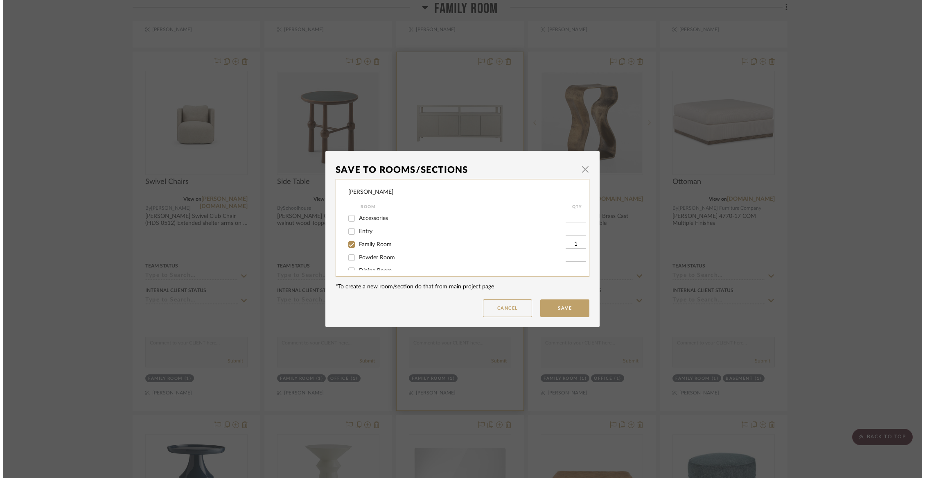
scroll to position [0, 0]
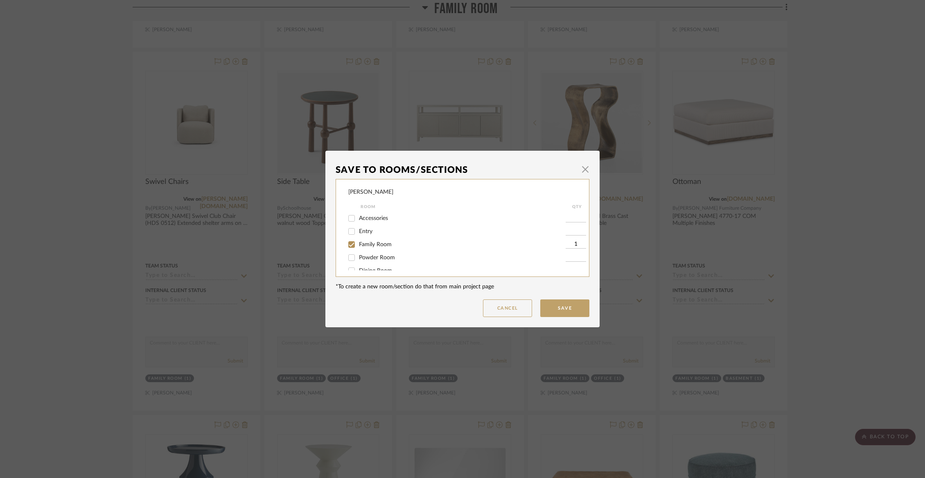
click at [380, 246] on span "Family Room" at bounding box center [375, 245] width 33 height 6
click at [358, 246] on input "Family Room" at bounding box center [351, 244] width 13 height 13
checkbox input "false"
click at [375, 261] on span "Not Selected" at bounding box center [375, 262] width 33 height 6
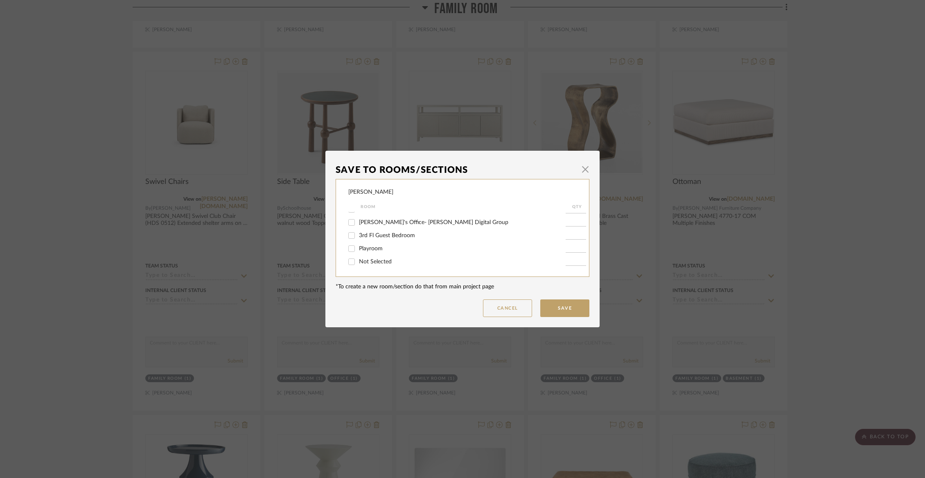
click at [358, 261] on input "Not Selected" at bounding box center [351, 261] width 13 height 13
checkbox input "true"
type input "1"
click at [559, 305] on button "Save" at bounding box center [564, 308] width 49 height 18
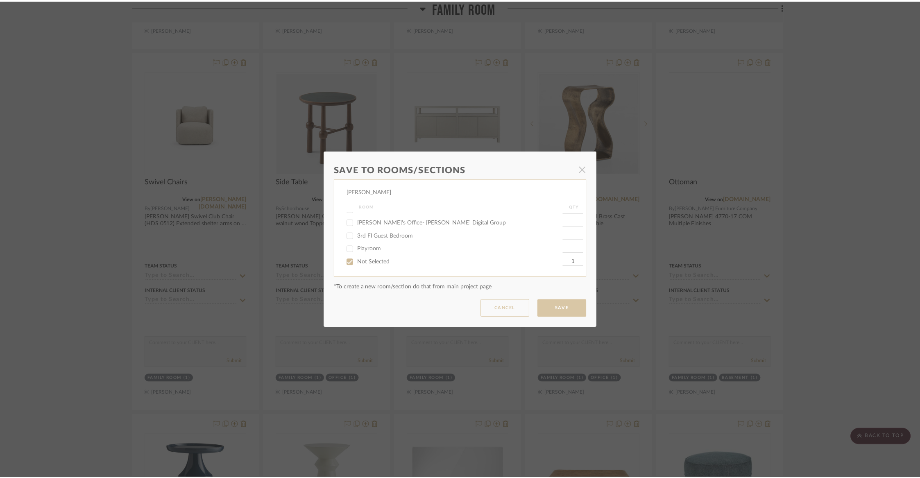
scroll to position [1338, 0]
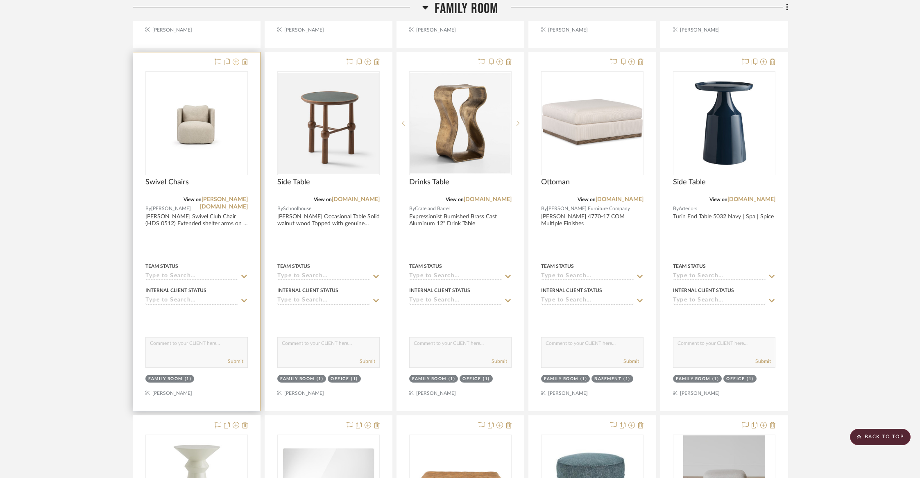
click at [236, 60] on icon at bounding box center [236, 62] width 7 height 7
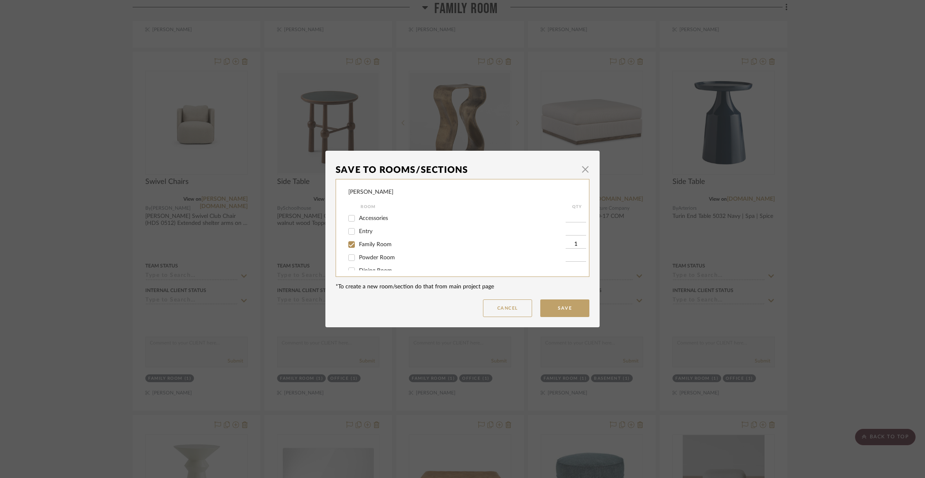
click at [360, 246] on span "Family Room" at bounding box center [375, 245] width 33 height 6
click at [358, 246] on input "Family Room" at bounding box center [351, 244] width 13 height 13
checkbox input "false"
click at [383, 262] on span "Not Selected" at bounding box center [375, 262] width 33 height 6
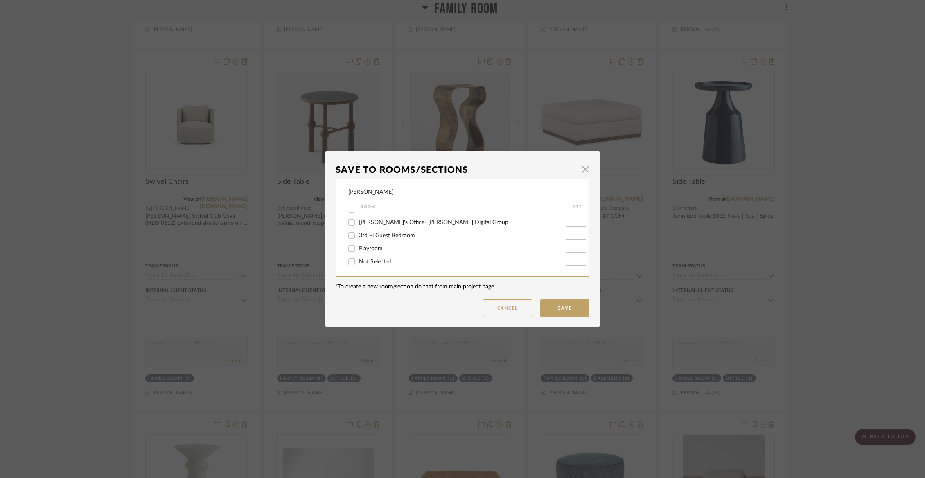
click at [358, 262] on input "Not Selected" at bounding box center [351, 261] width 13 height 13
checkbox input "true"
type input "1"
click at [548, 309] on button "Save" at bounding box center [564, 308] width 49 height 18
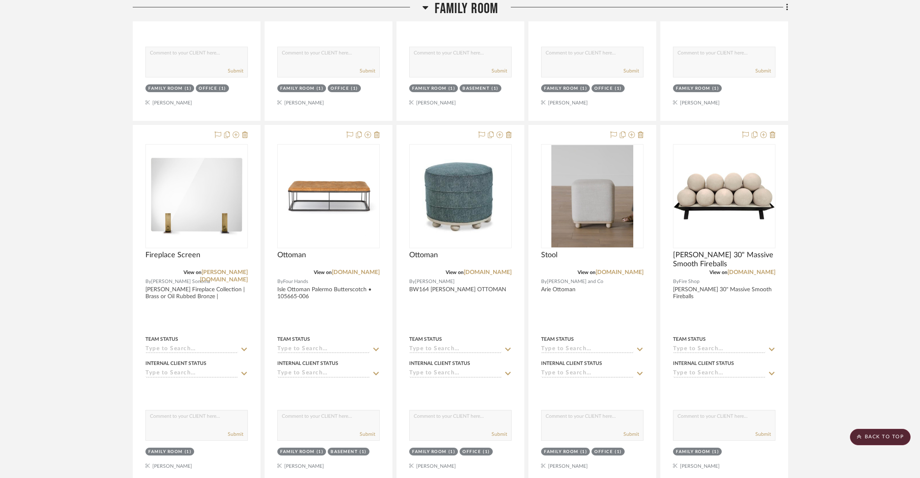
scroll to position [1631, 0]
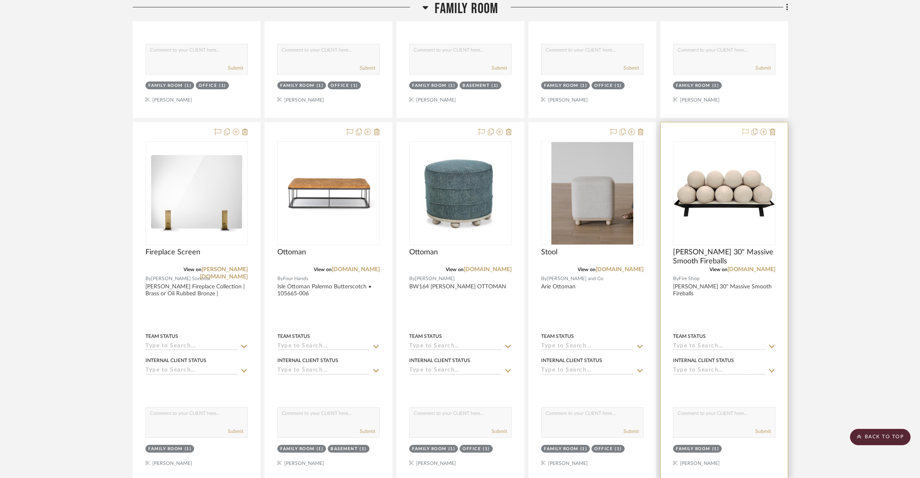
click at [743, 130] on icon at bounding box center [745, 132] width 7 height 7
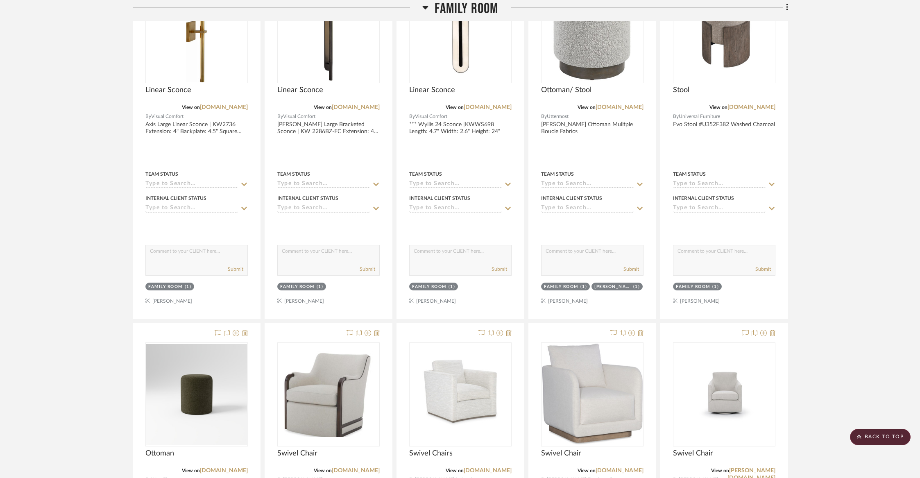
scroll to position [794, 0]
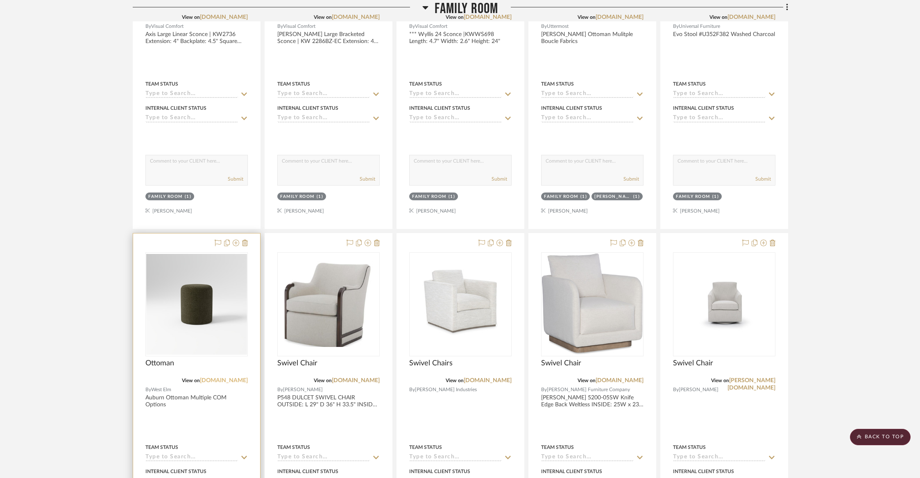
click at [229, 380] on link "[DOMAIN_NAME]" at bounding box center [224, 381] width 48 height 6
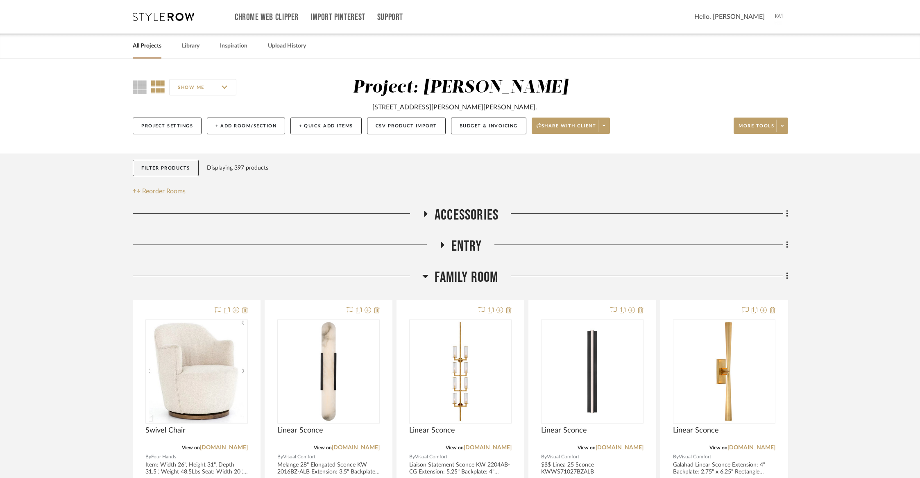
scroll to position [88, 0]
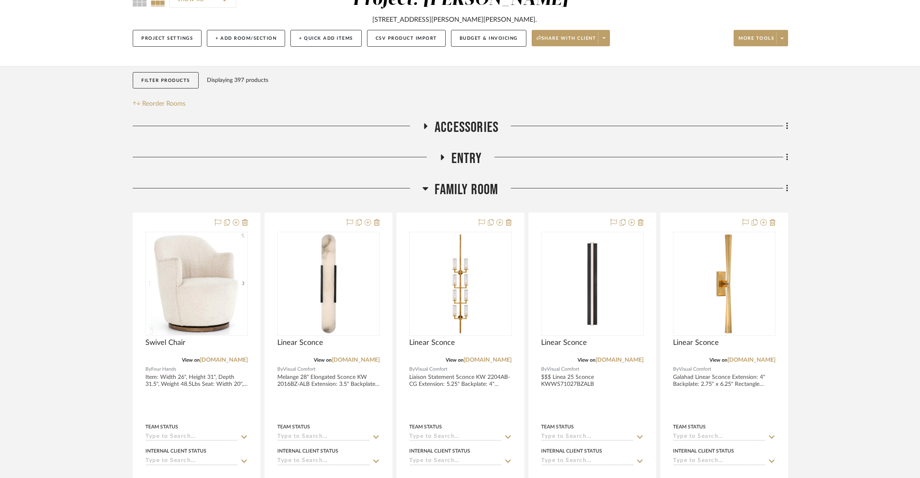
click at [443, 185] on span "Family Room" at bounding box center [465, 190] width 63 height 18
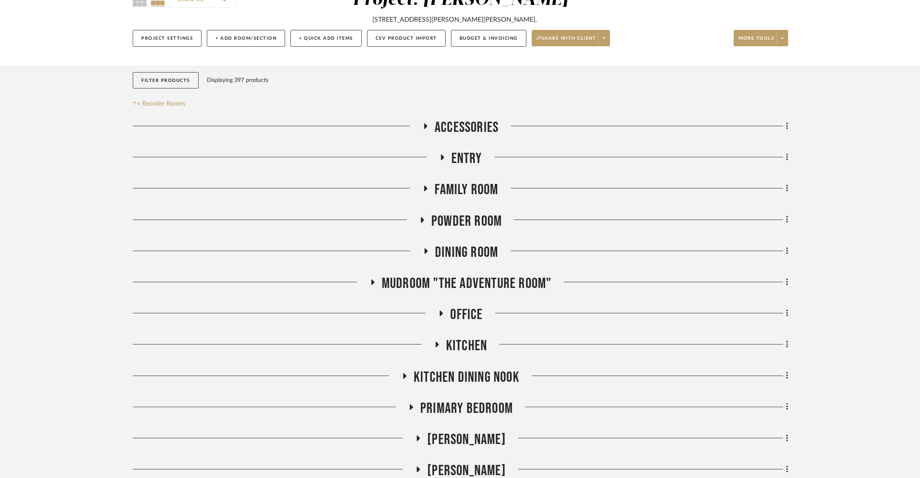
click at [444, 217] on span "Powder Room" at bounding box center [466, 222] width 70 height 18
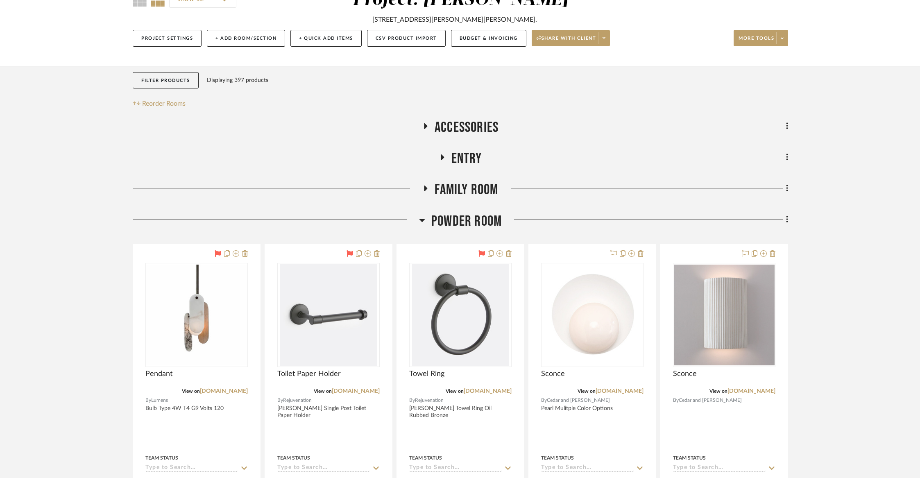
click at [444, 217] on span "Powder Room" at bounding box center [466, 222] width 70 height 18
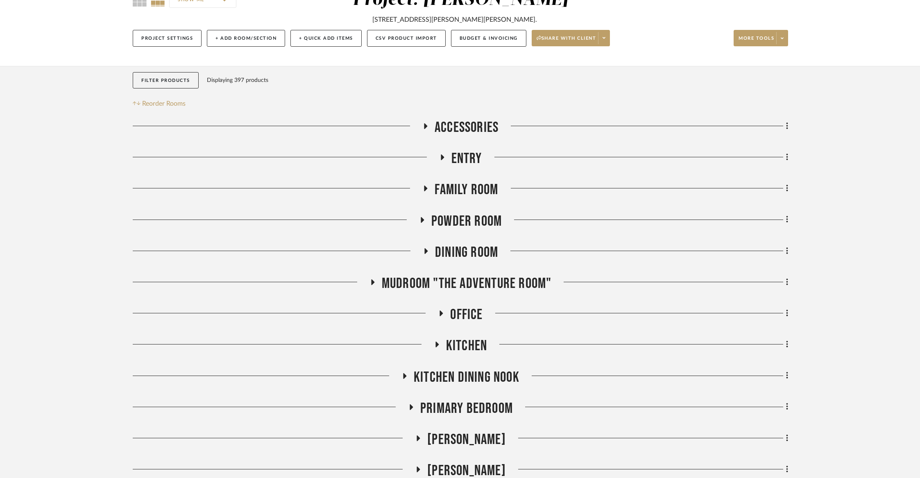
click at [446, 244] on span "Dining Room" at bounding box center [466, 253] width 63 height 18
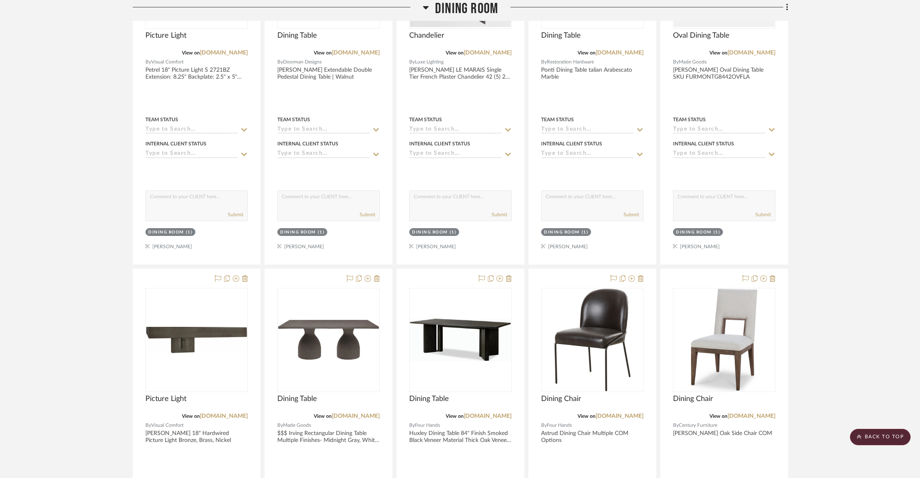
scroll to position [458, 0]
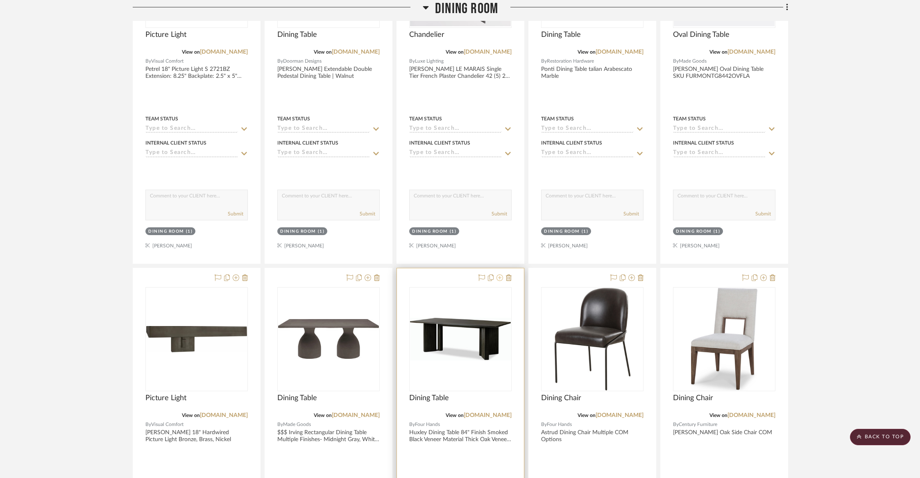
click at [500, 277] on icon at bounding box center [499, 277] width 7 height 7
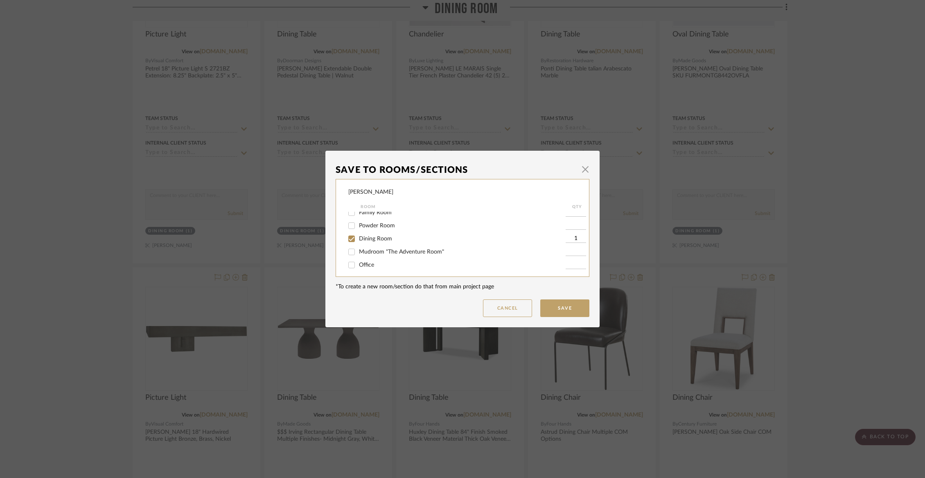
click at [371, 241] on span "Dining Room" at bounding box center [375, 239] width 33 height 6
click at [358, 241] on input "Dining Room" at bounding box center [351, 238] width 13 height 13
checkbox input "false"
click at [368, 265] on span "Not Selected" at bounding box center [375, 262] width 33 height 6
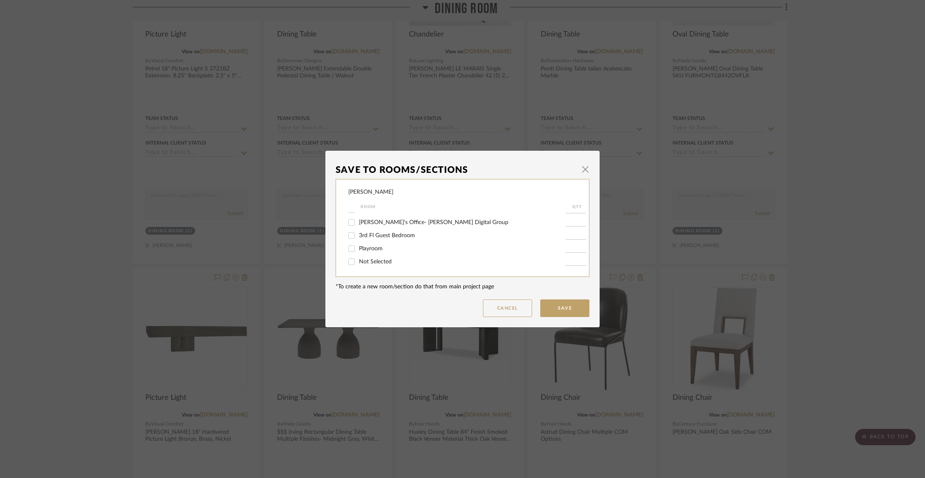
click at [358, 265] on input "Not Selected" at bounding box center [351, 261] width 13 height 13
checkbox input "true"
type input "1"
click at [561, 300] on button "Save" at bounding box center [564, 308] width 49 height 18
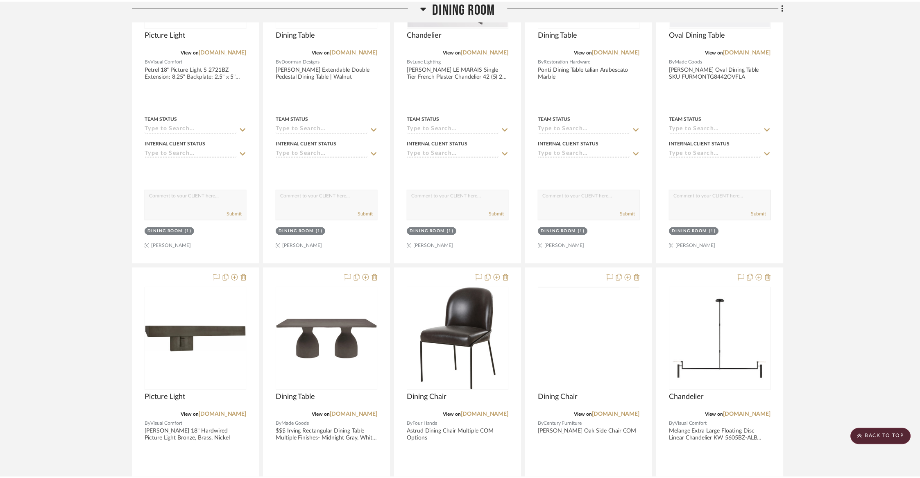
scroll to position [458, 0]
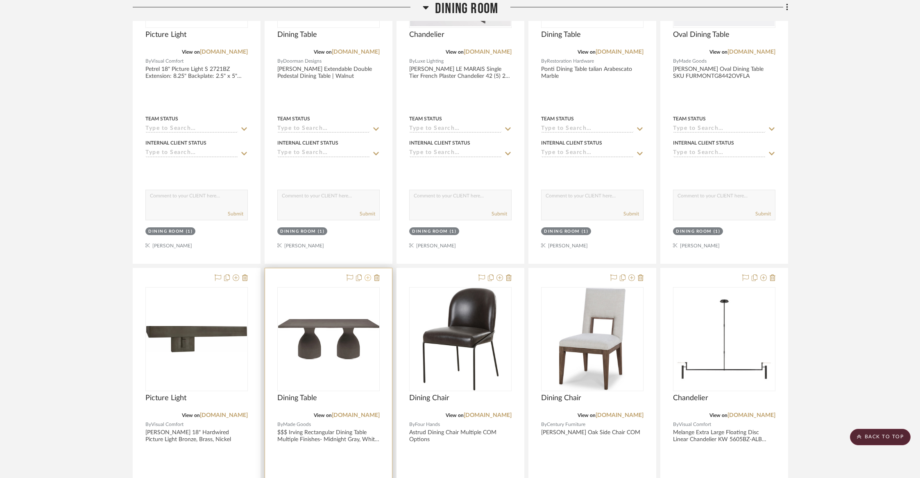
click at [367, 278] on icon at bounding box center [367, 277] width 7 height 7
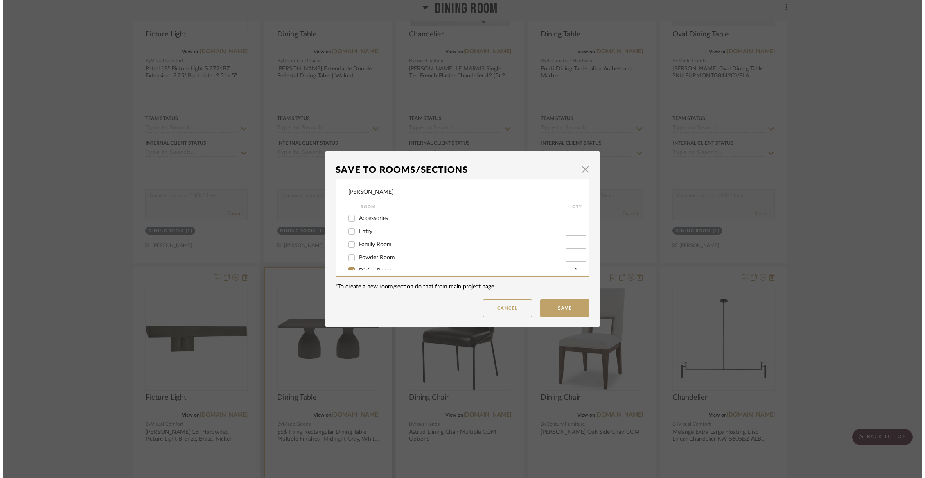
scroll to position [0, 0]
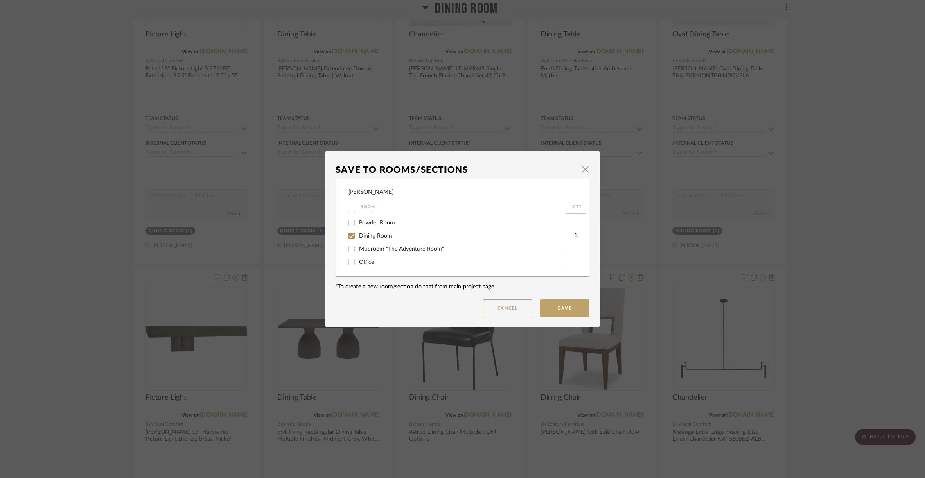
click at [365, 239] on span "Dining Room" at bounding box center [375, 236] width 33 height 6
click at [358, 240] on input "Dining Room" at bounding box center [351, 235] width 13 height 13
checkbox input "false"
click at [364, 260] on span "Not Selected" at bounding box center [375, 262] width 33 height 6
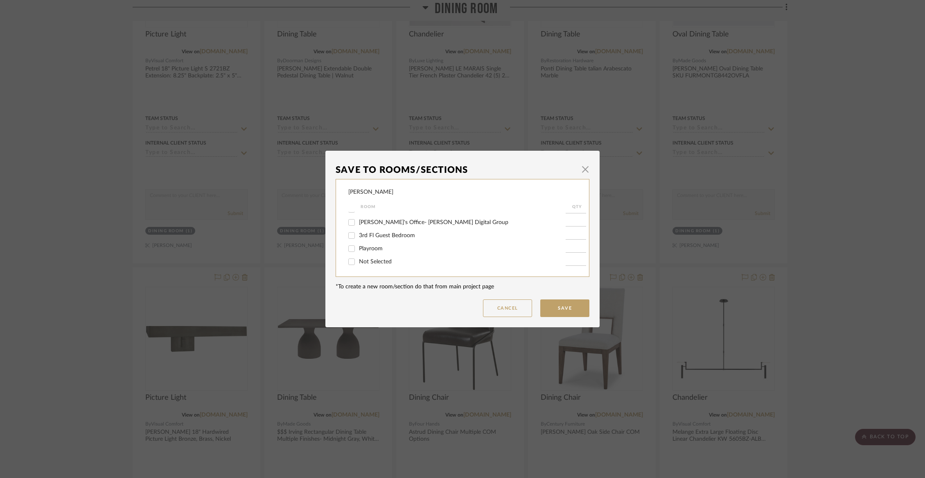
click at [358, 260] on input "Not Selected" at bounding box center [351, 261] width 13 height 13
checkbox input "true"
type input "1"
click at [549, 305] on button "Save" at bounding box center [564, 308] width 49 height 18
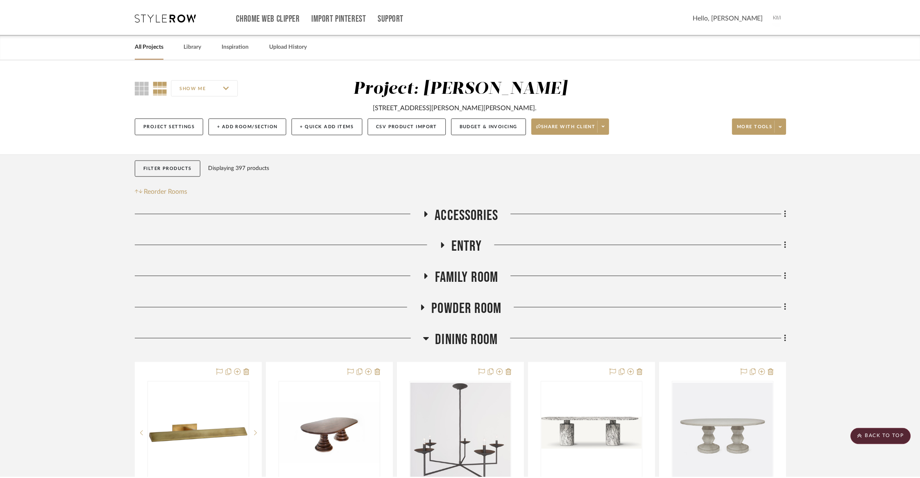
scroll to position [458, 0]
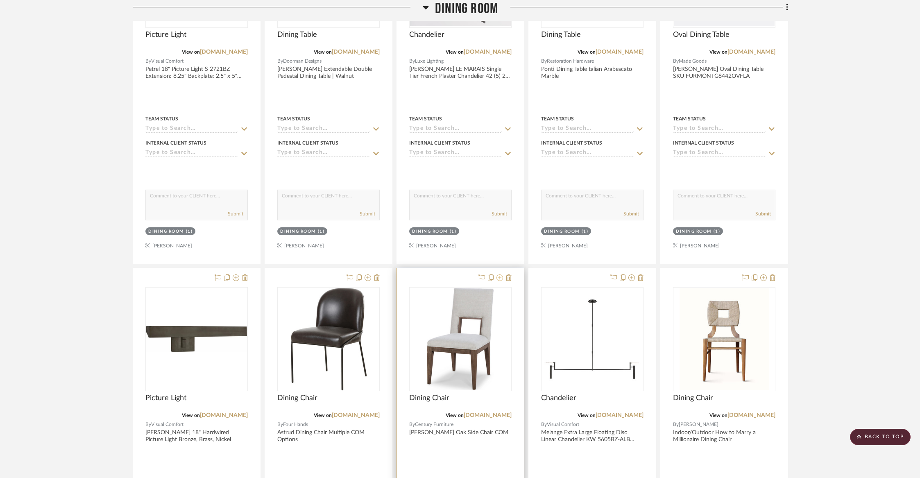
click at [501, 278] on icon at bounding box center [499, 277] width 7 height 7
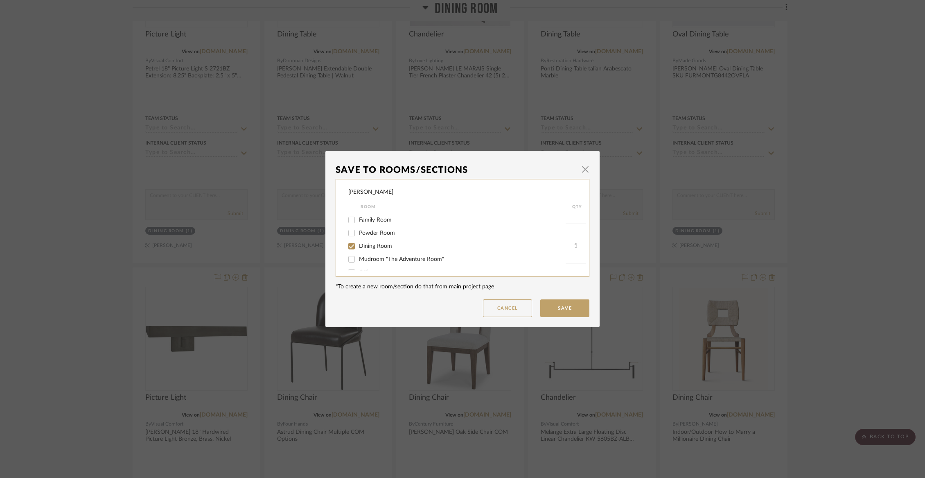
scroll to position [28, 0]
click at [373, 246] on span "Dining Room" at bounding box center [375, 243] width 33 height 6
click at [358, 248] on input "Dining Room" at bounding box center [351, 242] width 13 height 13
checkbox input "false"
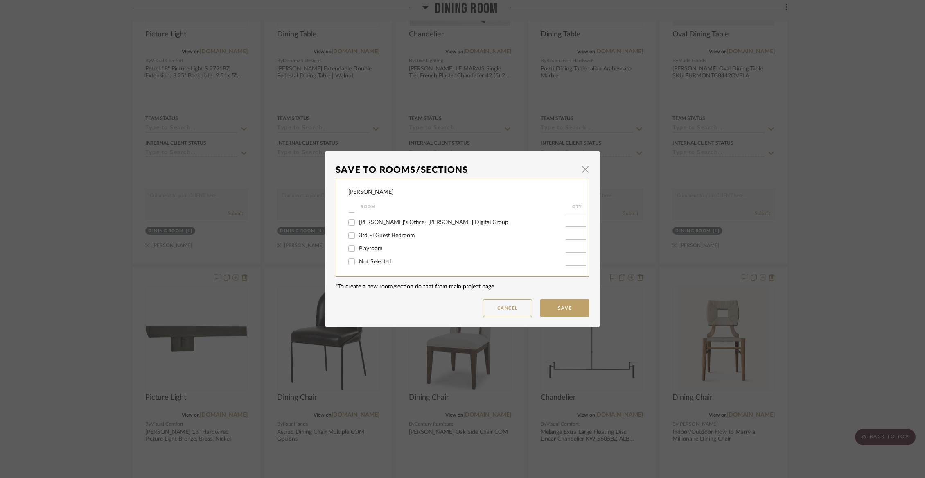
click at [369, 261] on span "Not Selected" at bounding box center [375, 262] width 33 height 6
click at [358, 261] on input "Not Selected" at bounding box center [351, 261] width 13 height 13
checkbox input "true"
type input "1"
click at [555, 308] on button "Save" at bounding box center [564, 308] width 49 height 18
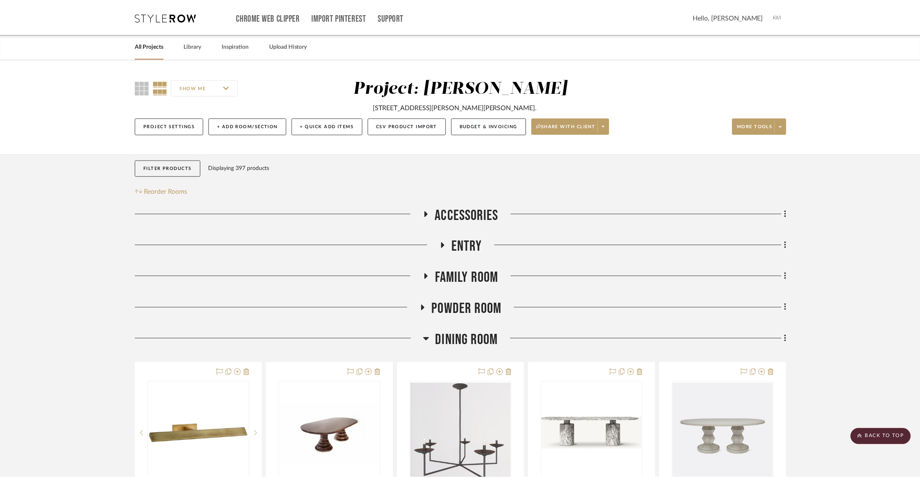
scroll to position [458, 0]
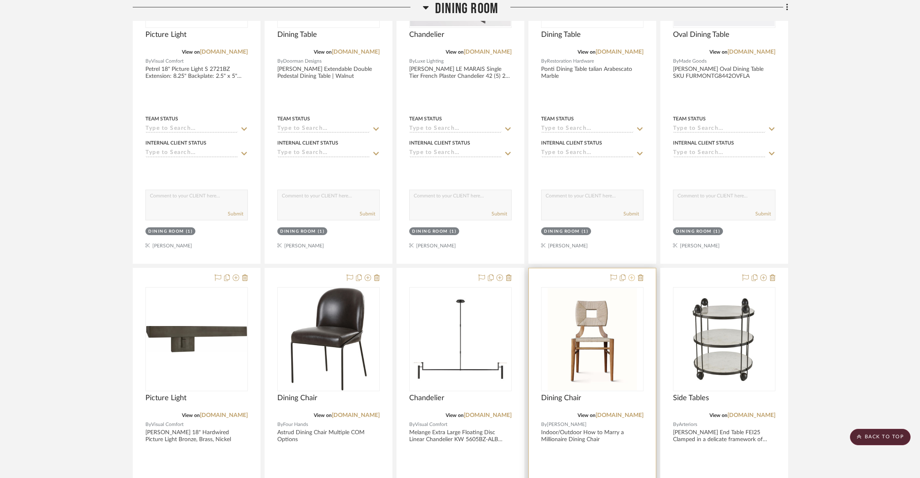
click at [631, 276] on icon at bounding box center [631, 277] width 7 height 7
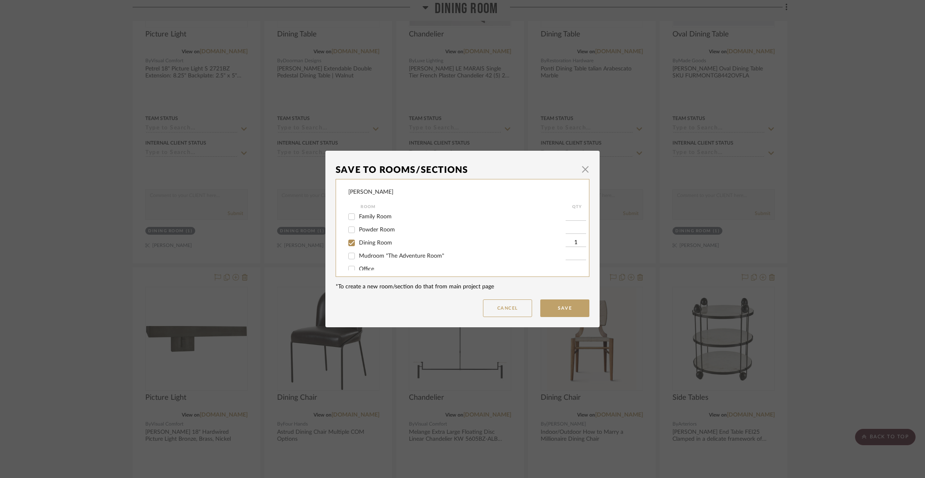
click at [378, 246] on span "Dining Room" at bounding box center [375, 243] width 33 height 6
click at [358, 247] on input "Dining Room" at bounding box center [351, 242] width 13 height 13
checkbox input "false"
click at [373, 264] on span "Not Selected" at bounding box center [375, 262] width 33 height 6
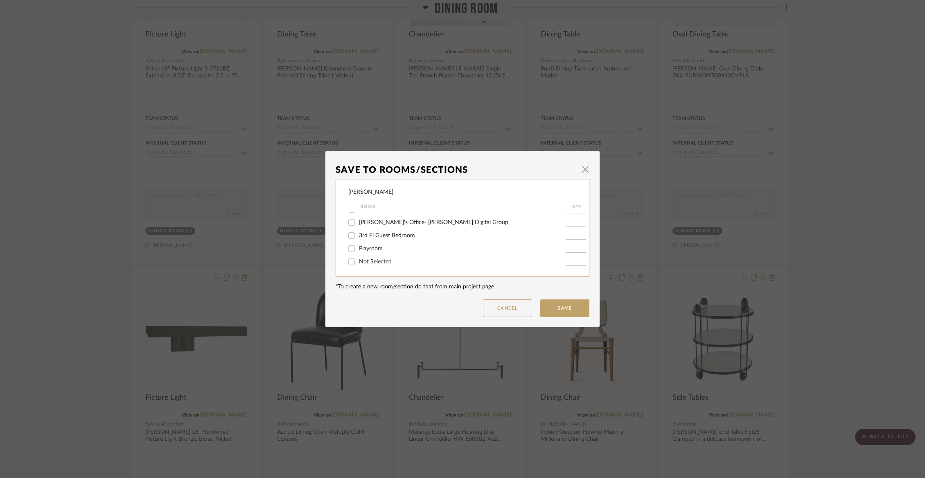
click at [358, 264] on input "Not Selected" at bounding box center [351, 261] width 13 height 13
checkbox input "true"
type input "1"
click at [549, 307] on button "Save" at bounding box center [564, 308] width 49 height 18
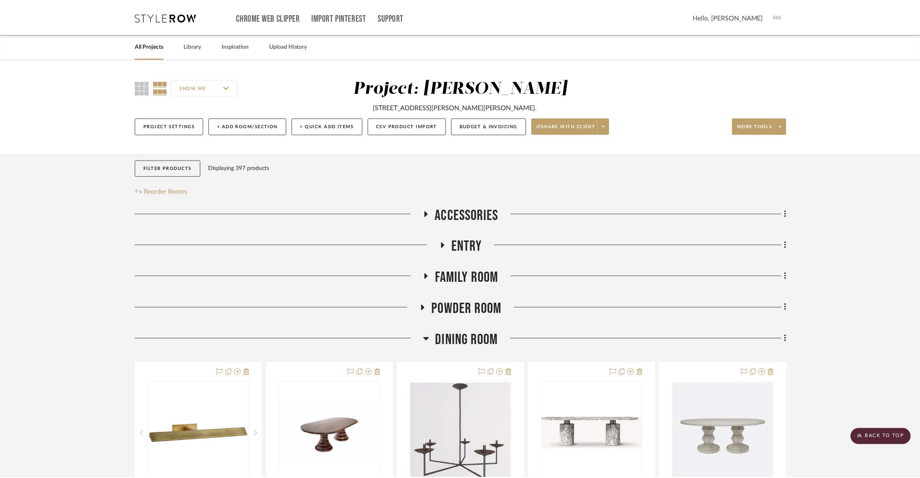
scroll to position [458, 0]
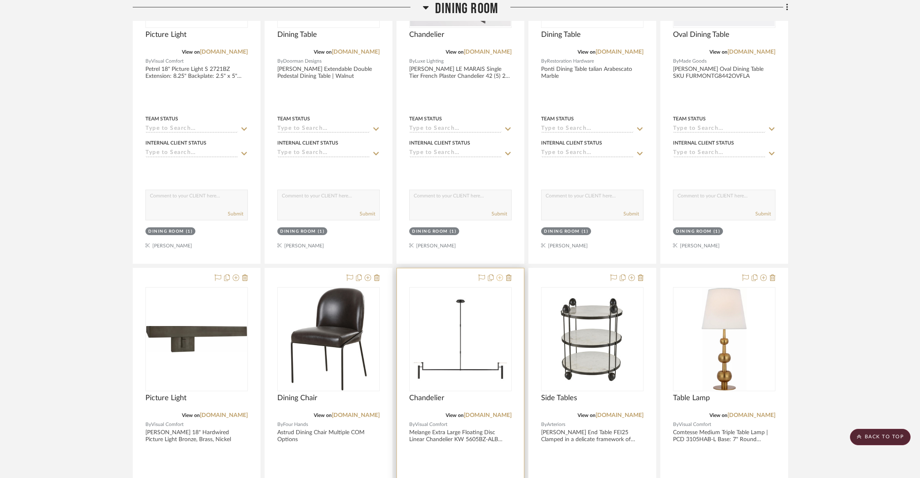
click at [498, 276] on icon at bounding box center [499, 277] width 7 height 7
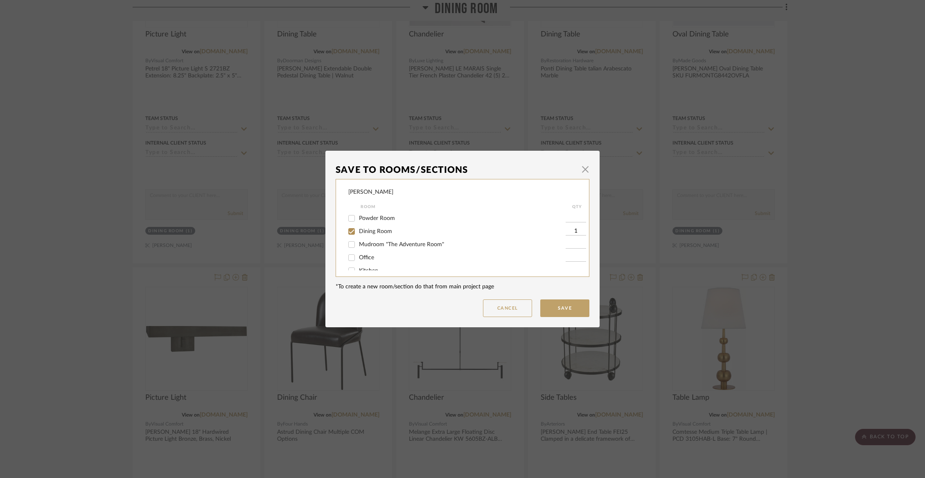
scroll to position [35, 0]
click at [380, 239] on span "Dining Room" at bounding box center [375, 236] width 33 height 6
click at [358, 239] on input "Dining Room" at bounding box center [351, 235] width 13 height 13
checkbox input "false"
click at [551, 305] on button "Save" at bounding box center [564, 308] width 49 height 18
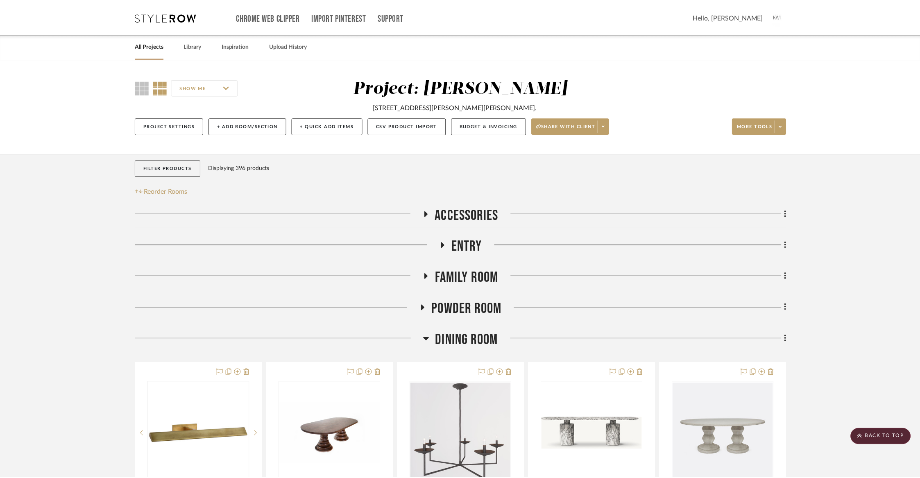
scroll to position [458, 0]
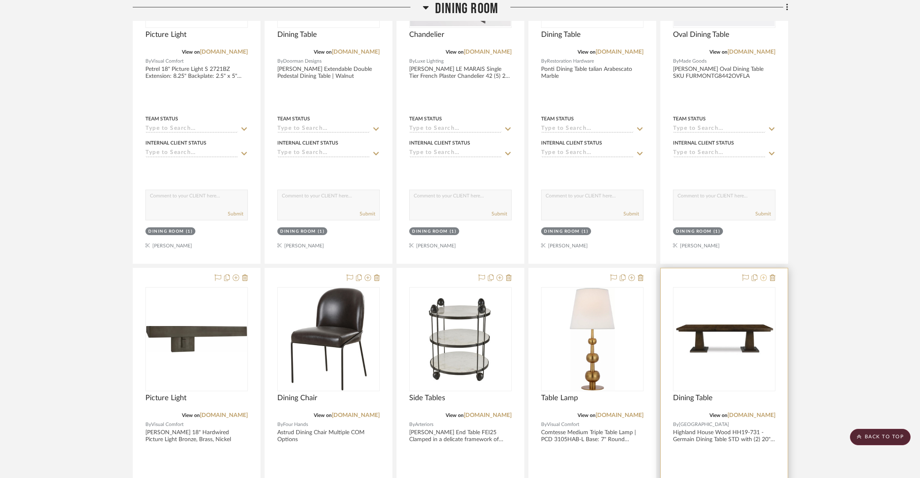
click at [763, 280] on fa-icon at bounding box center [763, 278] width 7 height 7
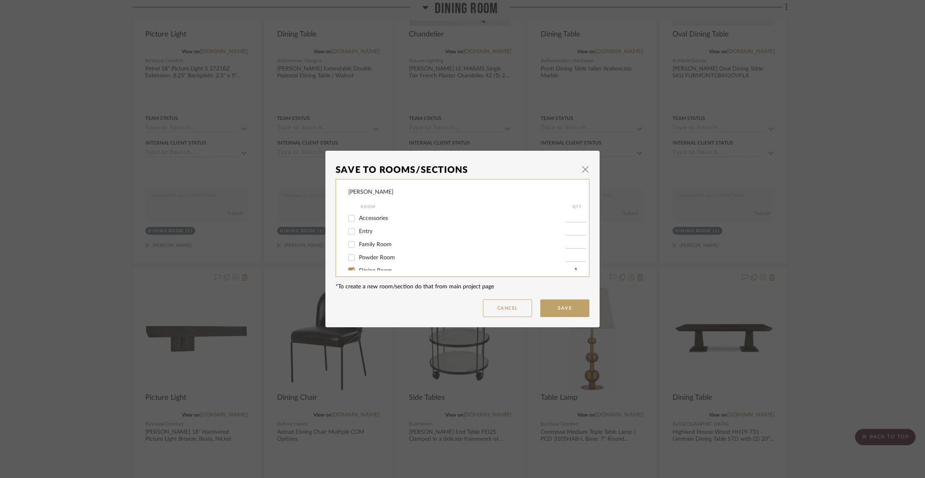
scroll to position [38, 0]
click at [380, 235] on span "Dining Room" at bounding box center [375, 232] width 33 height 6
click at [358, 235] on input "Dining Room" at bounding box center [351, 232] width 13 height 13
checkbox input "false"
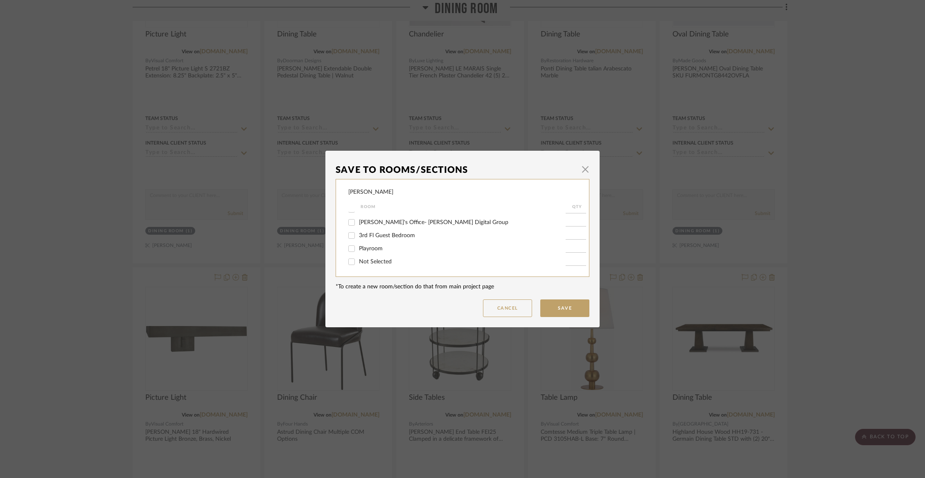
click at [370, 260] on span "Not Selected" at bounding box center [375, 262] width 33 height 6
click at [358, 260] on input "Not Selected" at bounding box center [351, 261] width 13 height 13
checkbox input "true"
type input "1"
click at [564, 306] on button "Save" at bounding box center [564, 308] width 49 height 18
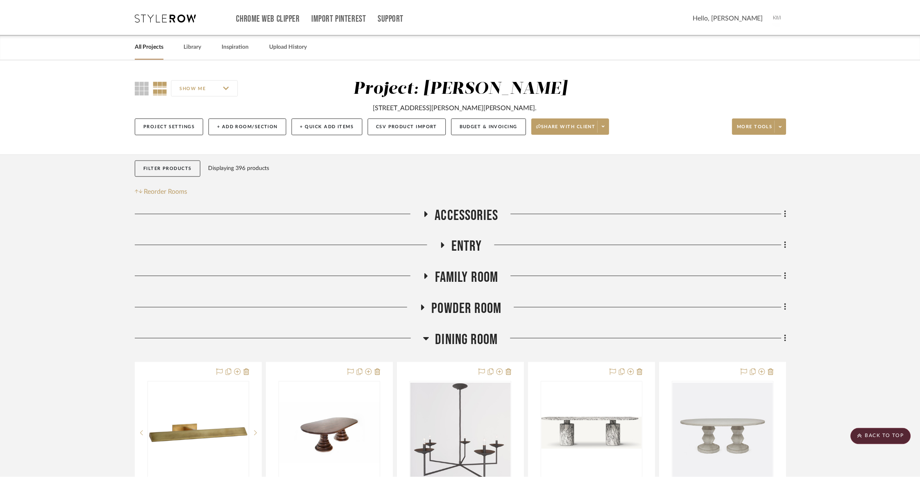
scroll to position [458, 0]
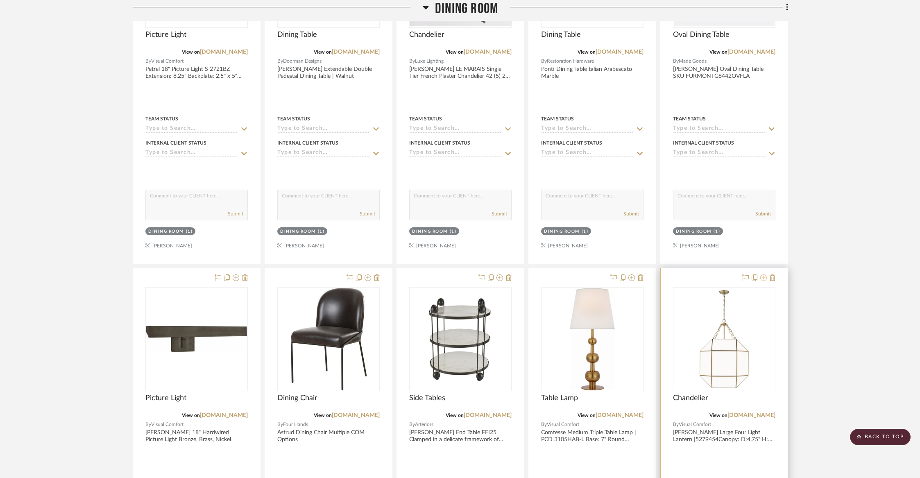
click at [763, 280] on icon at bounding box center [763, 277] width 7 height 7
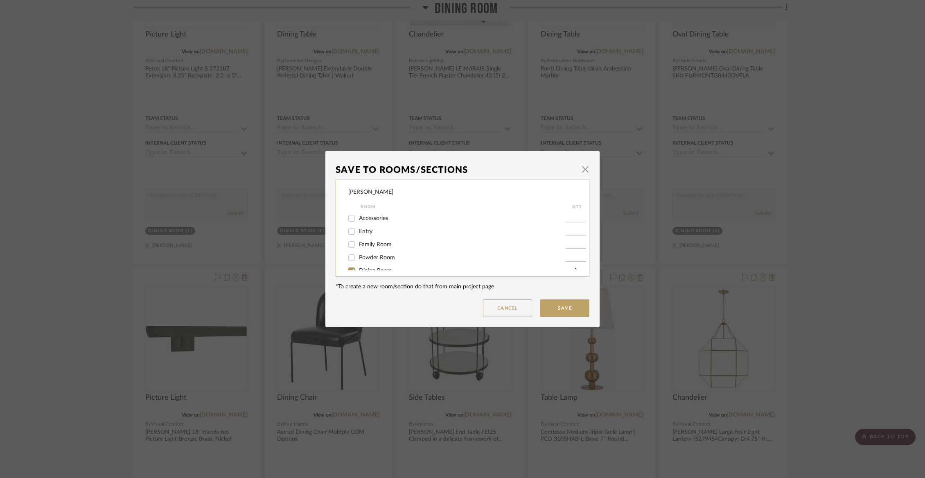
scroll to position [16, 0]
click at [373, 258] on span "Dining Room" at bounding box center [375, 255] width 33 height 6
click at [358, 260] on input "Dining Room" at bounding box center [351, 255] width 13 height 13
checkbox input "false"
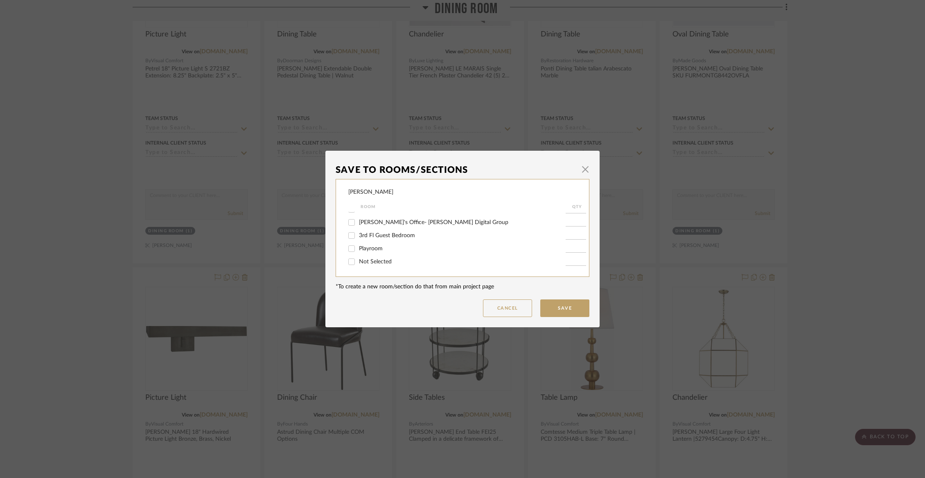
click at [373, 260] on span "Not Selected" at bounding box center [375, 262] width 33 height 6
click at [358, 260] on input "Not Selected" at bounding box center [351, 261] width 13 height 13
checkbox input "true"
type input "1"
click at [561, 309] on button "Save" at bounding box center [564, 308] width 49 height 18
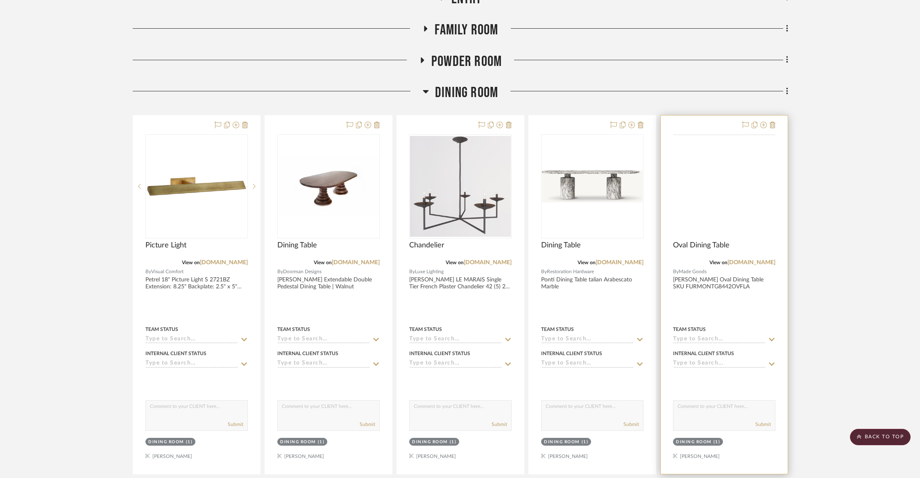
scroll to position [217, 0]
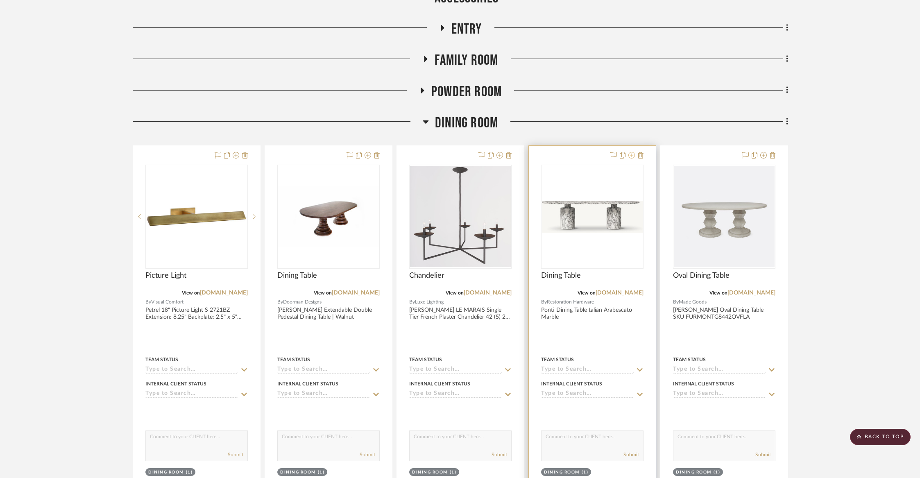
click at [634, 155] on icon at bounding box center [631, 155] width 7 height 7
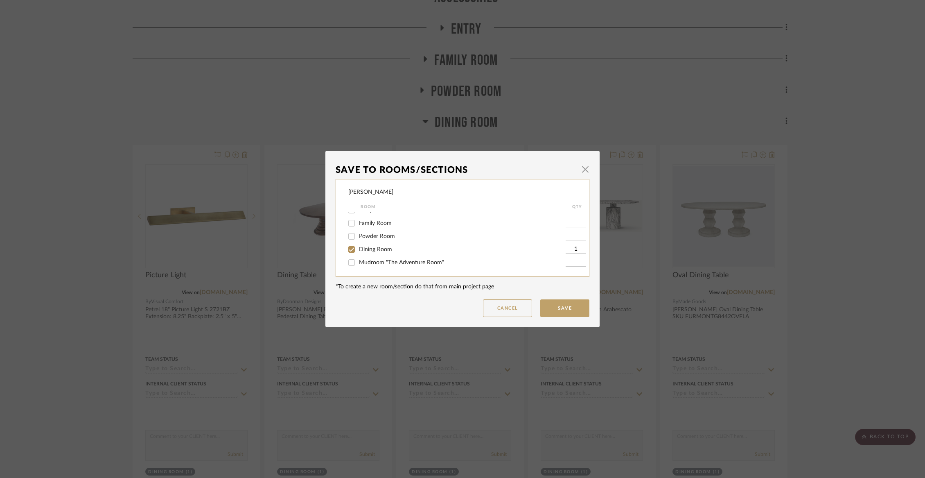
click at [369, 252] on span "Dining Room" at bounding box center [375, 249] width 33 height 6
click at [358, 254] on input "Dining Room" at bounding box center [351, 249] width 13 height 13
checkbox input "false"
click at [369, 261] on span "Not Selected" at bounding box center [375, 262] width 33 height 6
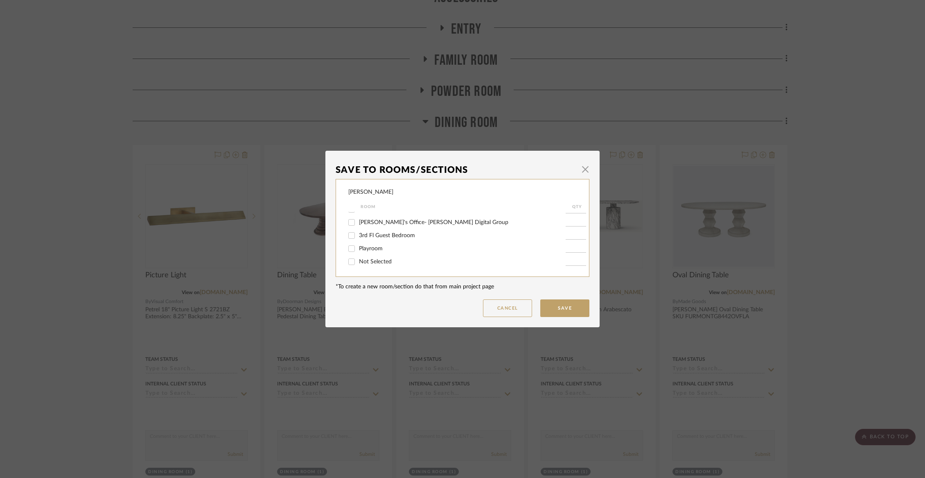
click at [358, 261] on input "Not Selected" at bounding box center [351, 261] width 13 height 13
checkbox input "true"
type input "1"
click at [556, 312] on button "Save" at bounding box center [564, 308] width 49 height 18
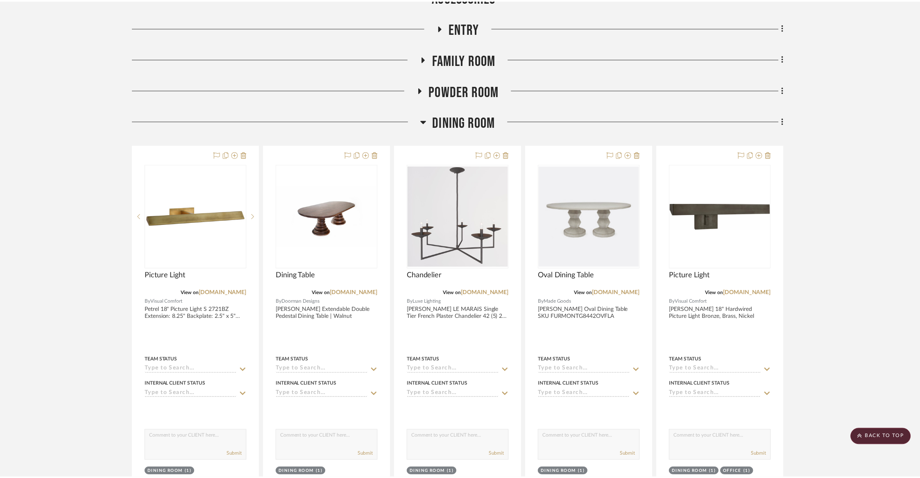
scroll to position [217, 0]
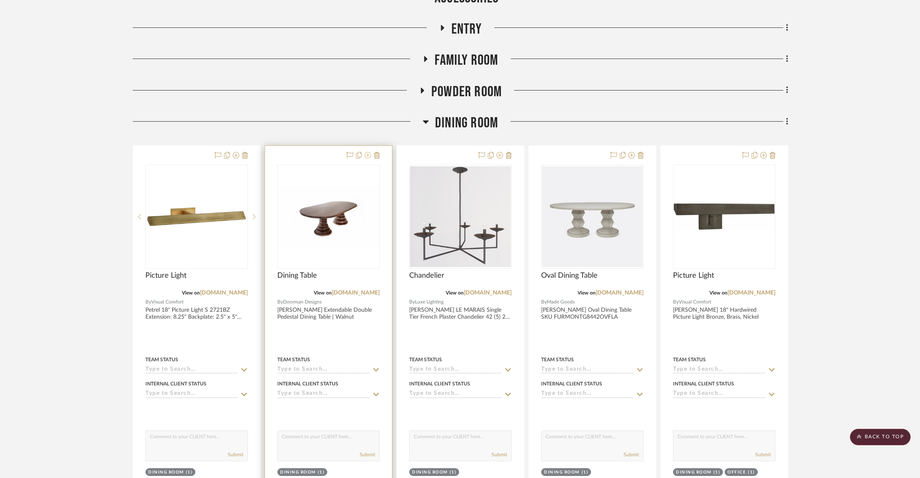
click at [367, 157] on icon at bounding box center [367, 155] width 7 height 7
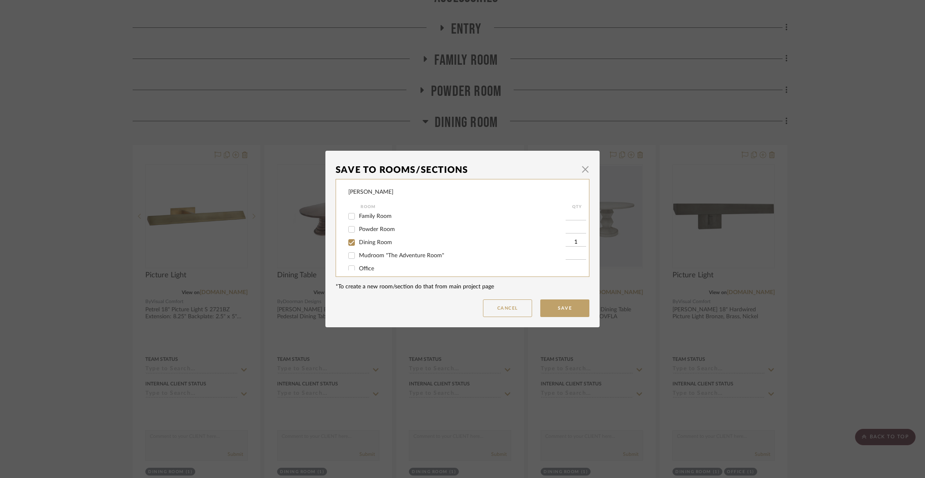
click at [361, 242] on span "Dining Room" at bounding box center [375, 243] width 33 height 6
click at [358, 242] on input "Dining Room" at bounding box center [351, 242] width 13 height 13
checkbox input "false"
click at [360, 264] on span "Not Selected" at bounding box center [375, 262] width 33 height 6
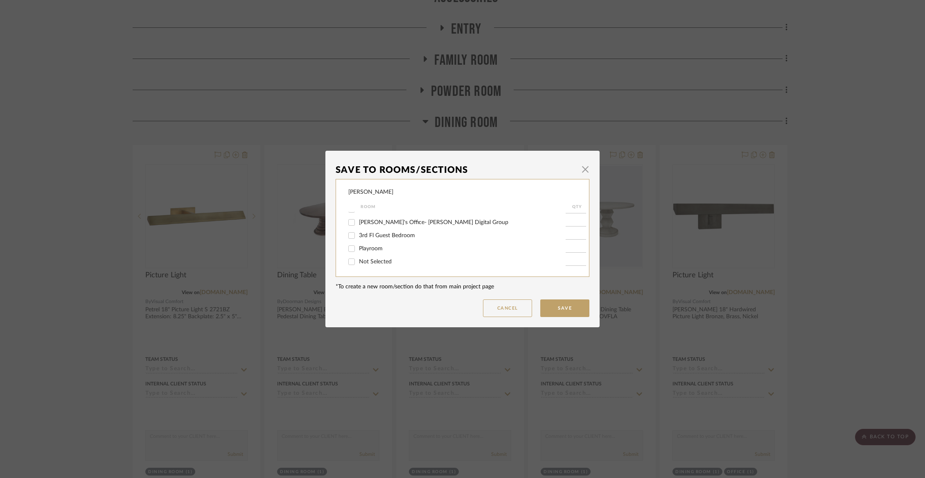
click at [358, 264] on input "Not Selected" at bounding box center [351, 261] width 13 height 13
checkbox input "true"
type input "1"
click at [555, 307] on button "Save" at bounding box center [564, 308] width 49 height 18
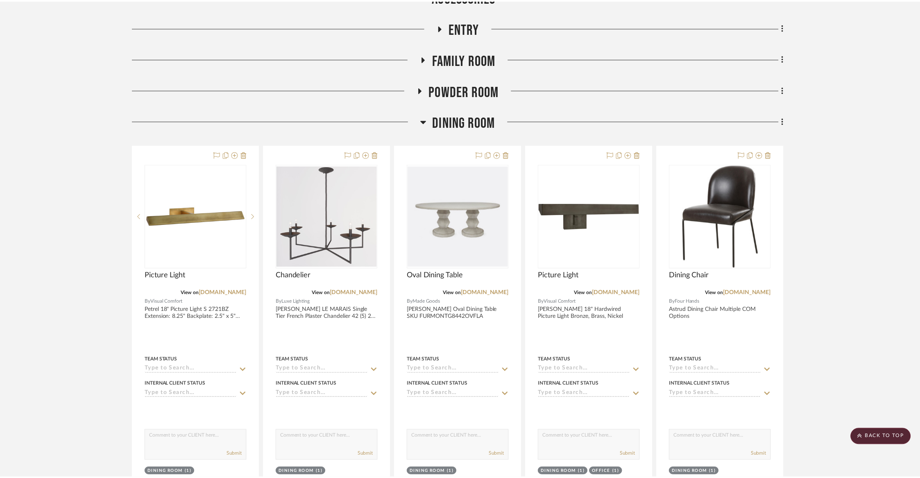
scroll to position [217, 0]
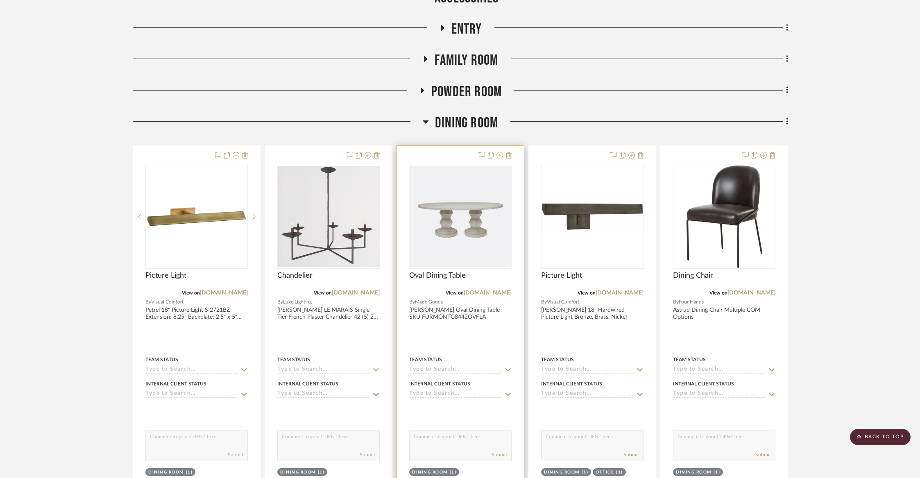
click at [496, 154] on icon at bounding box center [499, 155] width 7 height 7
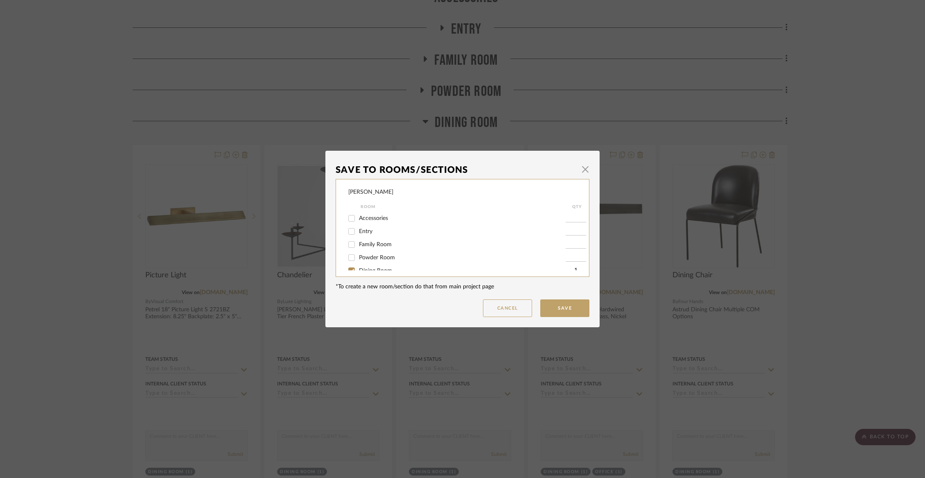
scroll to position [22, 0]
click at [364, 249] on span "Dining Room" at bounding box center [375, 249] width 33 height 6
click at [358, 249] on input "Dining Room" at bounding box center [351, 248] width 13 height 13
checkbox input "false"
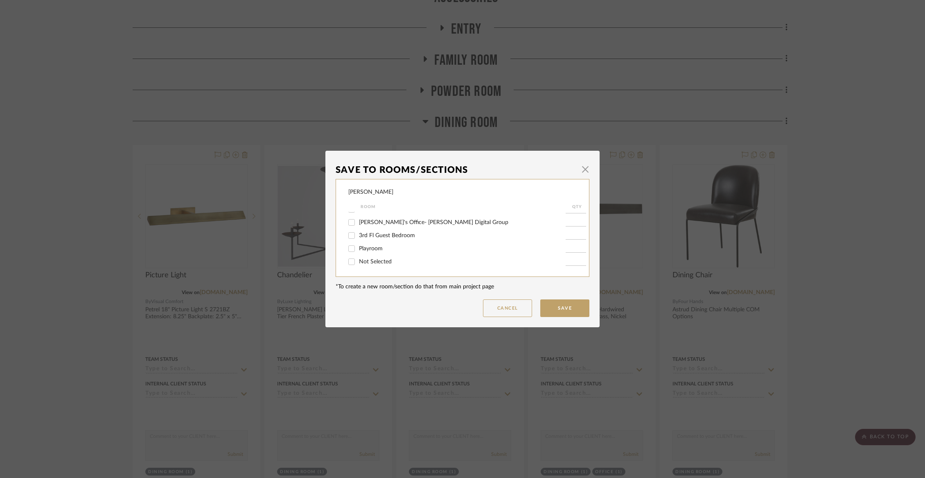
click at [365, 260] on span "Not Selected" at bounding box center [375, 262] width 33 height 6
click at [358, 260] on input "Not Selected" at bounding box center [351, 261] width 13 height 13
checkbox input "true"
type input "1"
click at [551, 308] on button "Save" at bounding box center [564, 308] width 49 height 18
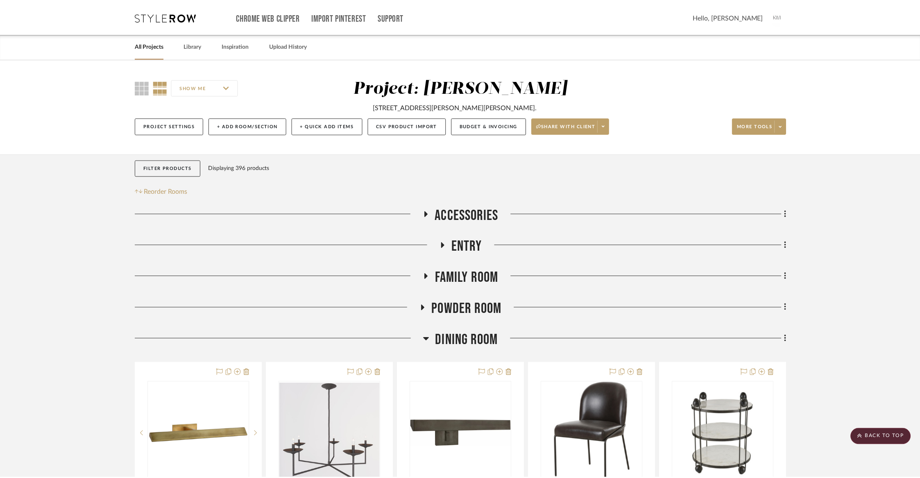
scroll to position [217, 0]
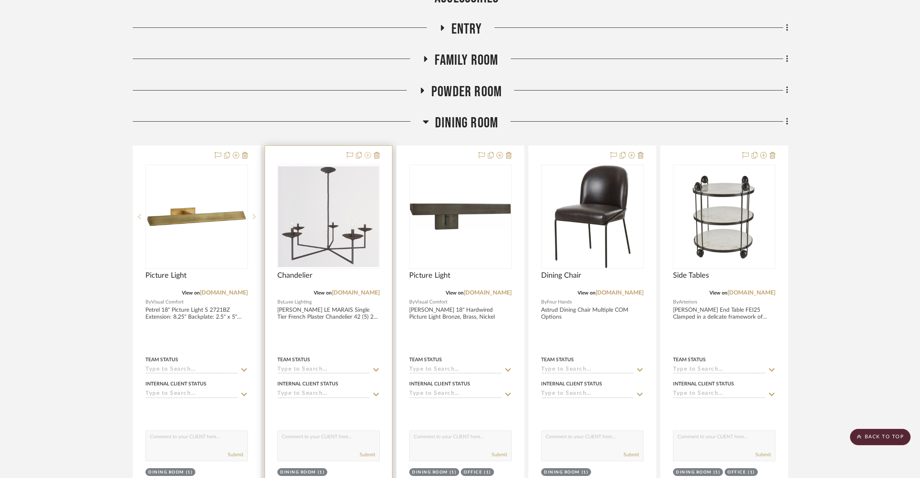
click at [366, 154] on icon at bounding box center [367, 155] width 7 height 7
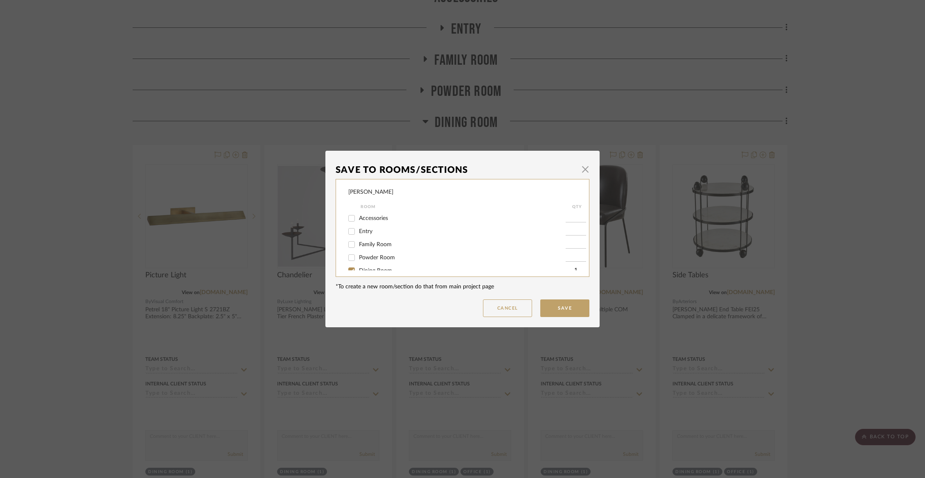
scroll to position [35, 0]
click at [365, 238] on span "Dining Room" at bounding box center [375, 236] width 33 height 6
click at [358, 240] on input "Dining Room" at bounding box center [351, 235] width 13 height 13
checkbox input "false"
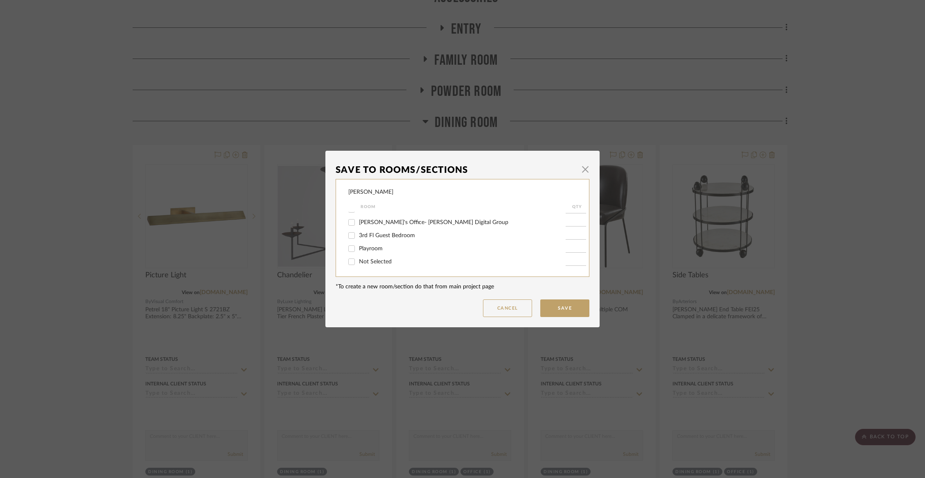
click at [364, 265] on span "Not Selected" at bounding box center [375, 262] width 33 height 6
click at [358, 265] on input "Not Selected" at bounding box center [351, 261] width 13 height 13
checkbox input "true"
type input "1"
click at [557, 305] on button "Save" at bounding box center [564, 308] width 49 height 18
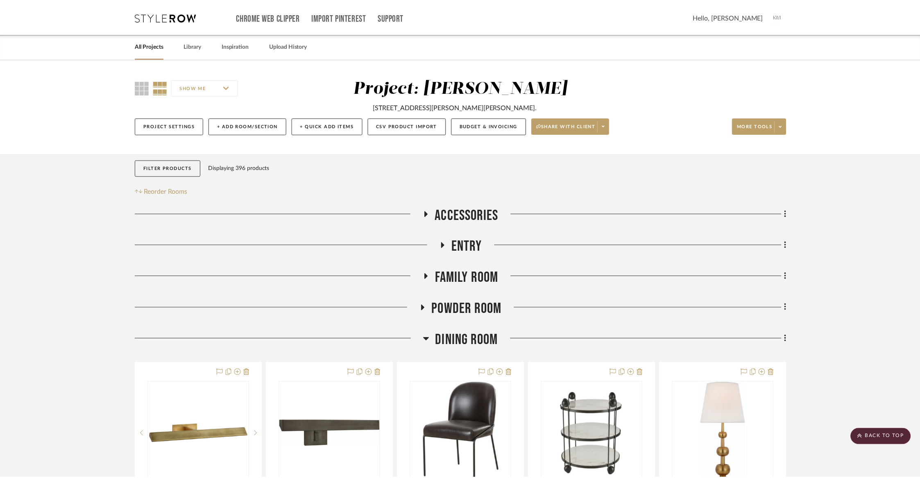
scroll to position [217, 0]
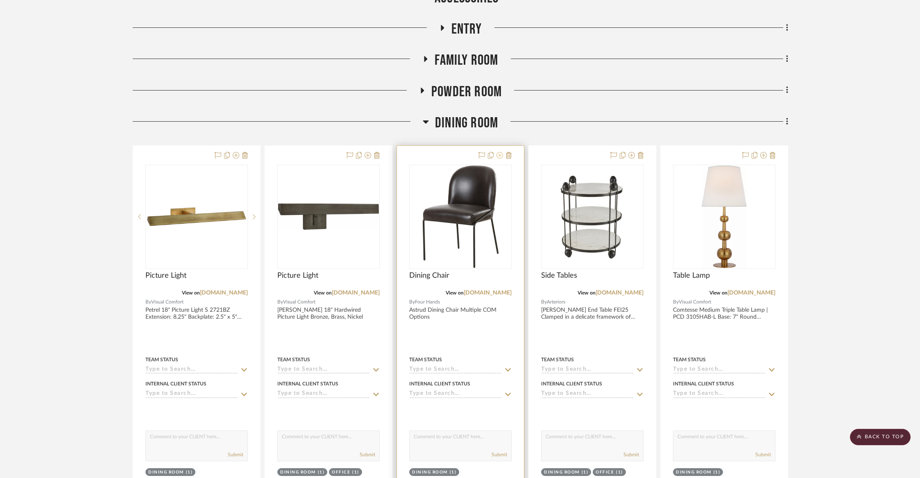
click at [500, 157] on icon at bounding box center [499, 155] width 7 height 7
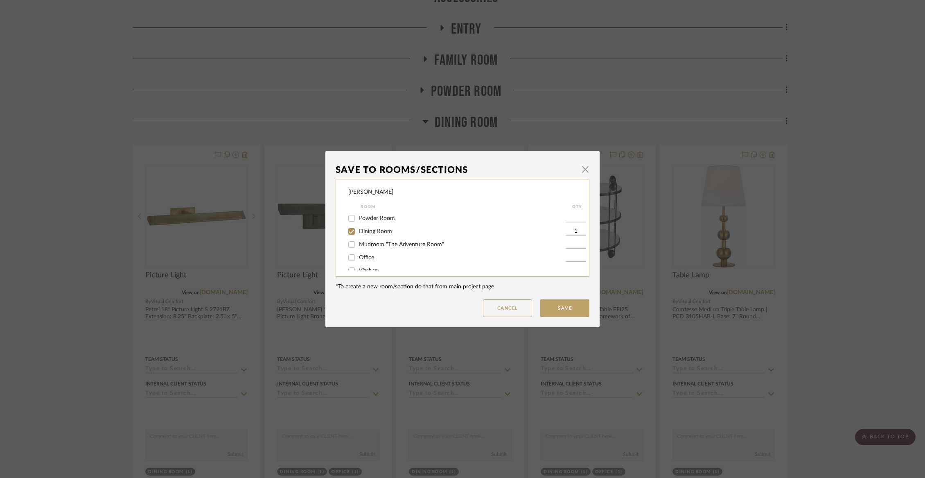
scroll to position [47, 0]
click at [384, 226] on span "Dining Room" at bounding box center [375, 223] width 33 height 6
click at [358, 228] on input "Dining Room" at bounding box center [351, 223] width 13 height 13
checkbox input "false"
click at [384, 226] on span "Dining Room" at bounding box center [375, 223] width 33 height 6
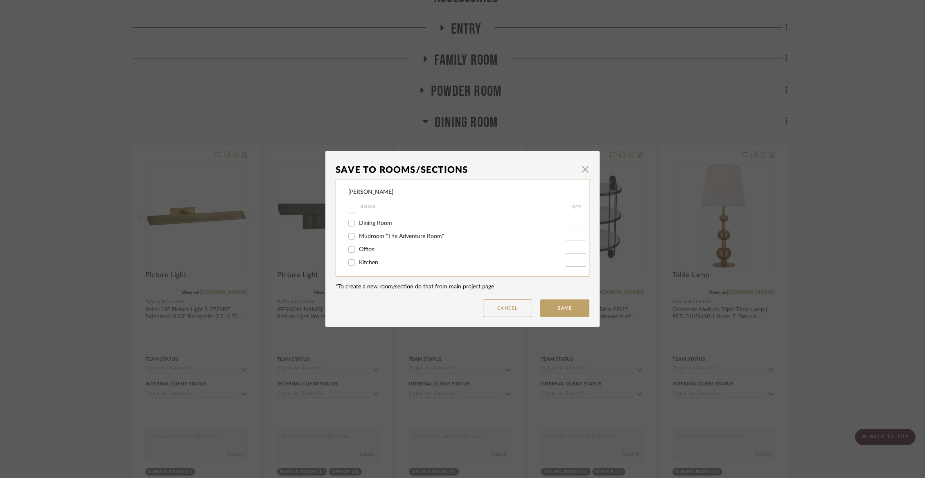
click at [358, 228] on input "Dining Room" at bounding box center [351, 223] width 13 height 13
checkbox input "true"
type input "1"
click at [578, 169] on span "button" at bounding box center [585, 169] width 16 height 16
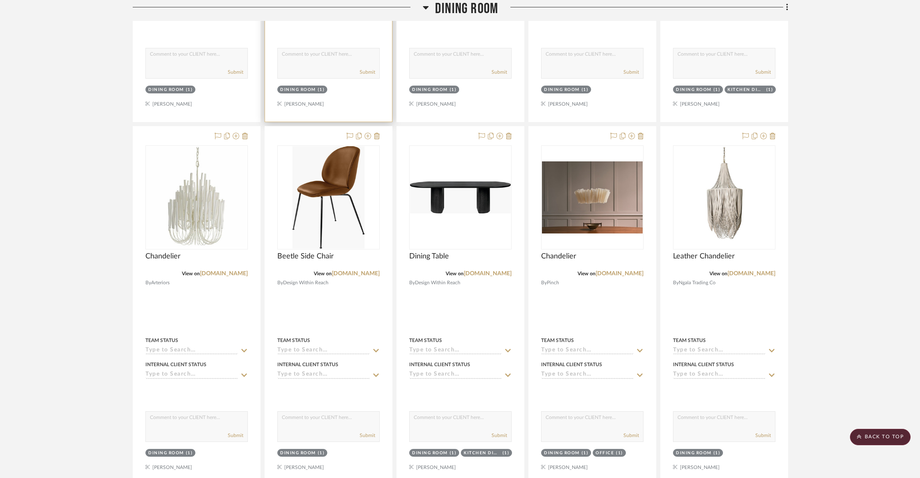
scroll to position [969, 0]
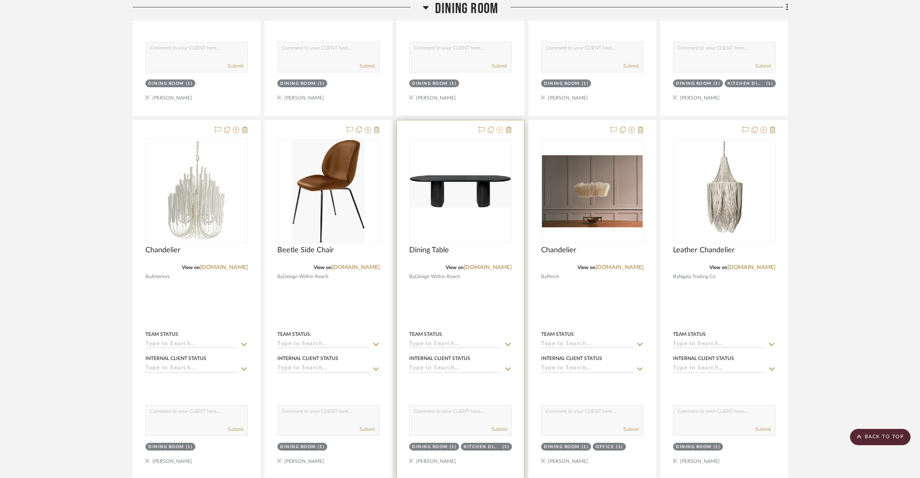
click at [500, 132] on fa-icon at bounding box center [499, 130] width 7 height 7
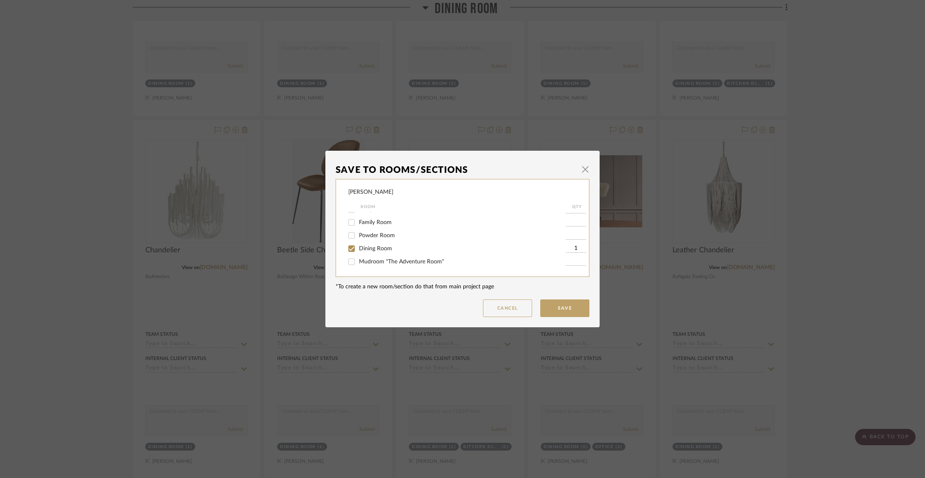
scroll to position [31, 0]
click at [380, 242] on span "Dining Room" at bounding box center [375, 240] width 33 height 6
click at [358, 244] on input "Dining Room" at bounding box center [351, 239] width 13 height 13
checkbox input "false"
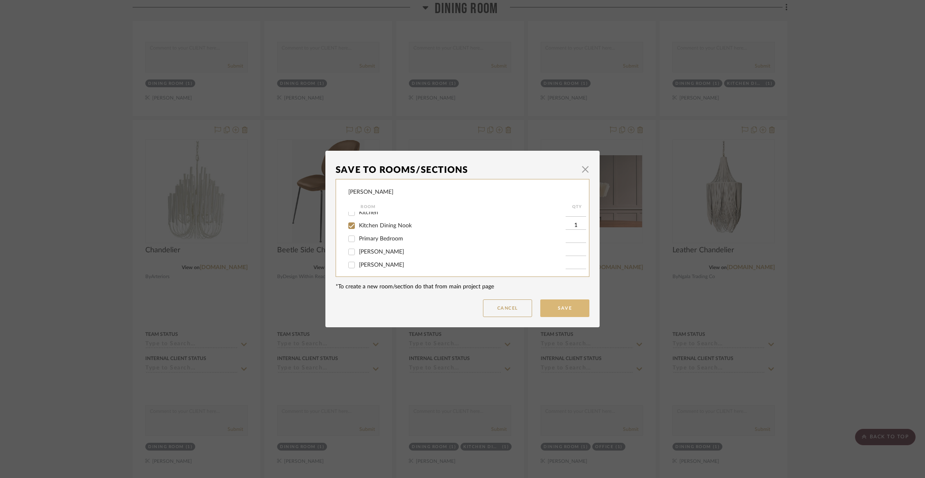
click at [575, 310] on button "Save" at bounding box center [564, 308] width 49 height 18
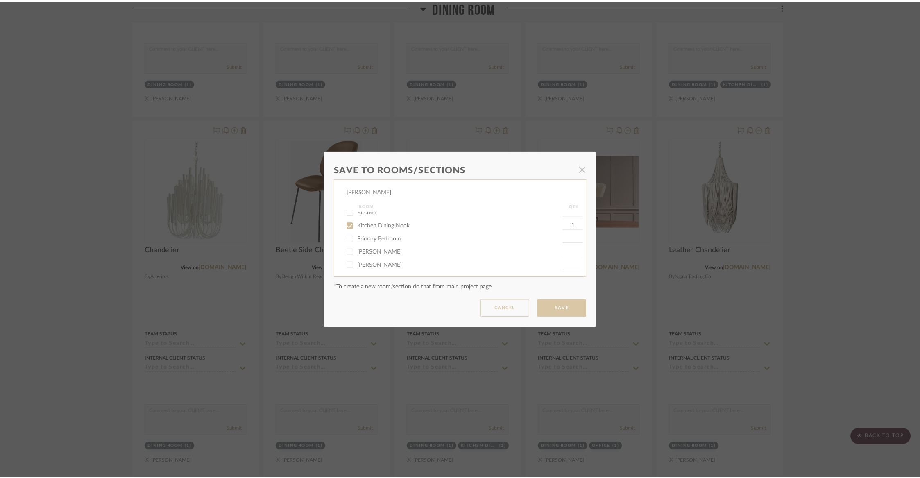
scroll to position [969, 0]
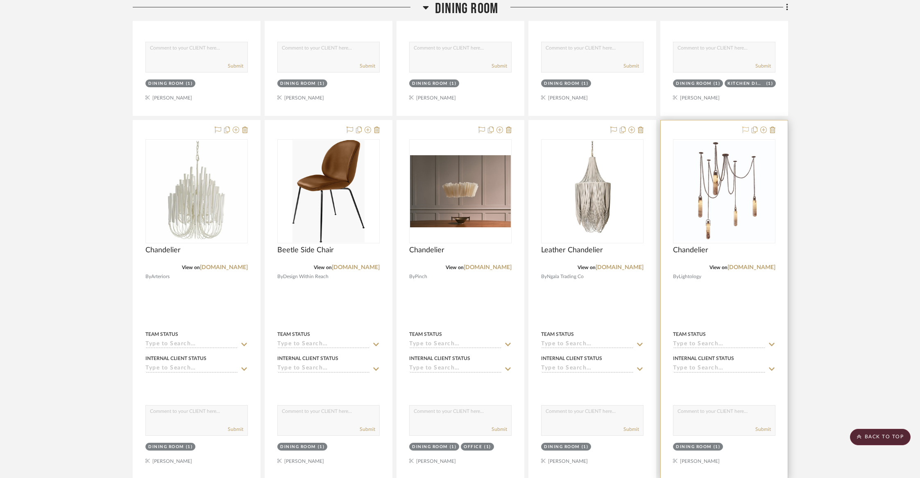
click at [745, 128] on icon at bounding box center [745, 130] width 7 height 7
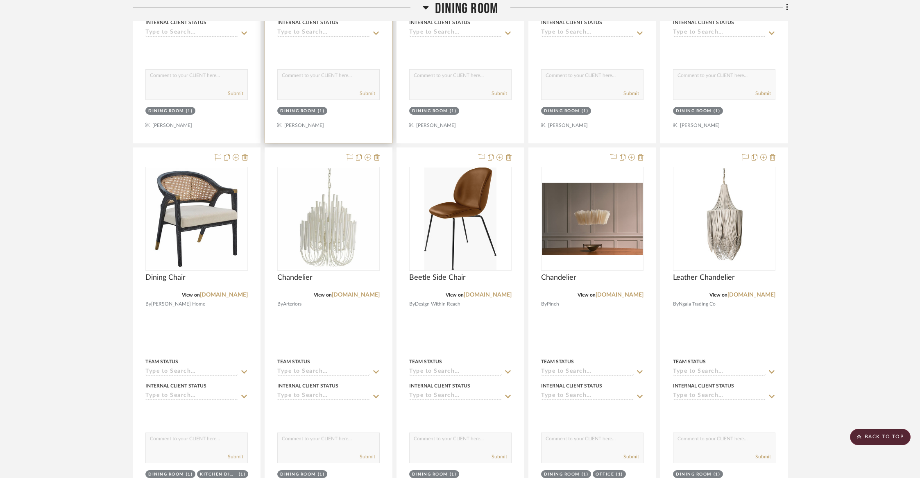
scroll to position [941, 0]
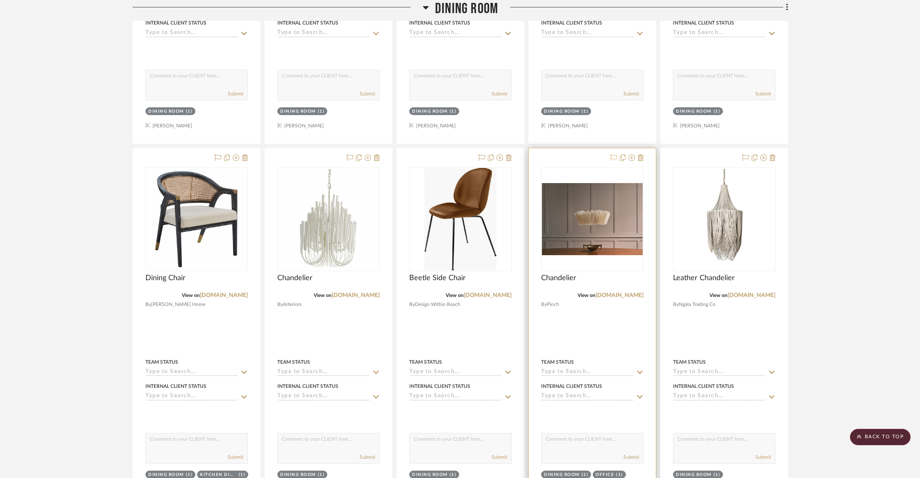
click at [611, 156] on icon at bounding box center [613, 157] width 7 height 7
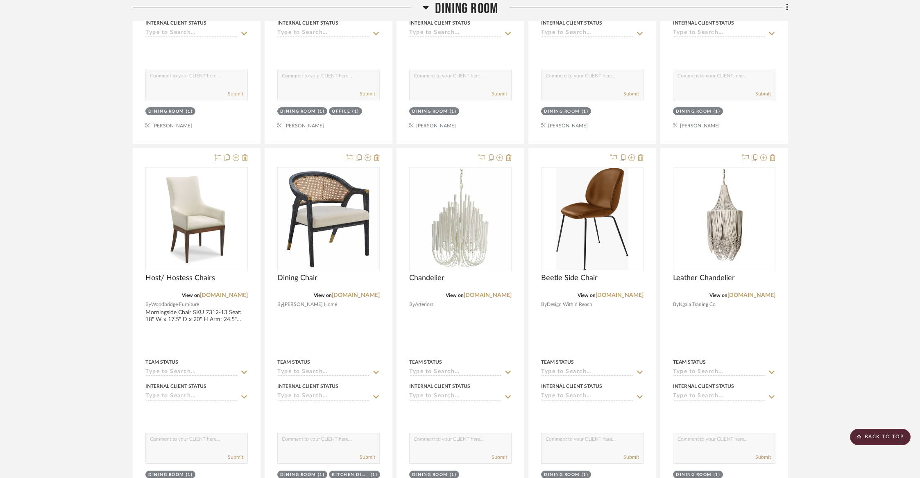
scroll to position [928, 0]
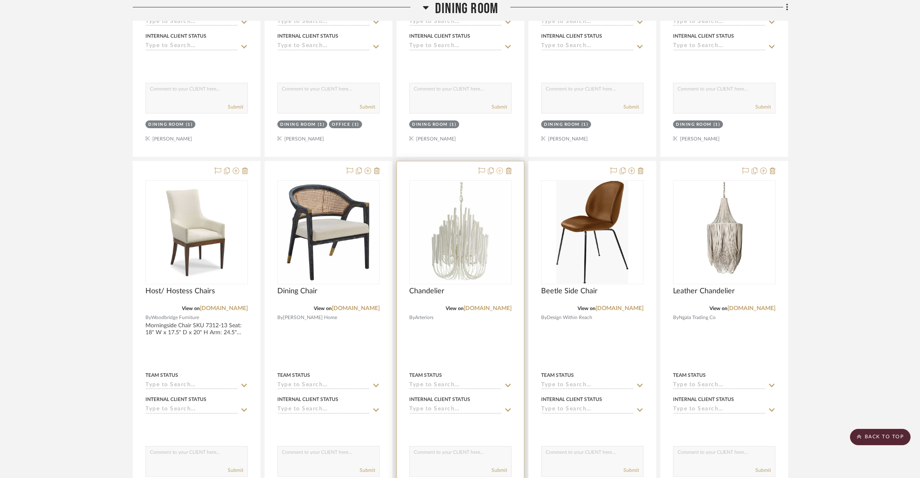
click at [500, 169] on icon at bounding box center [499, 170] width 7 height 7
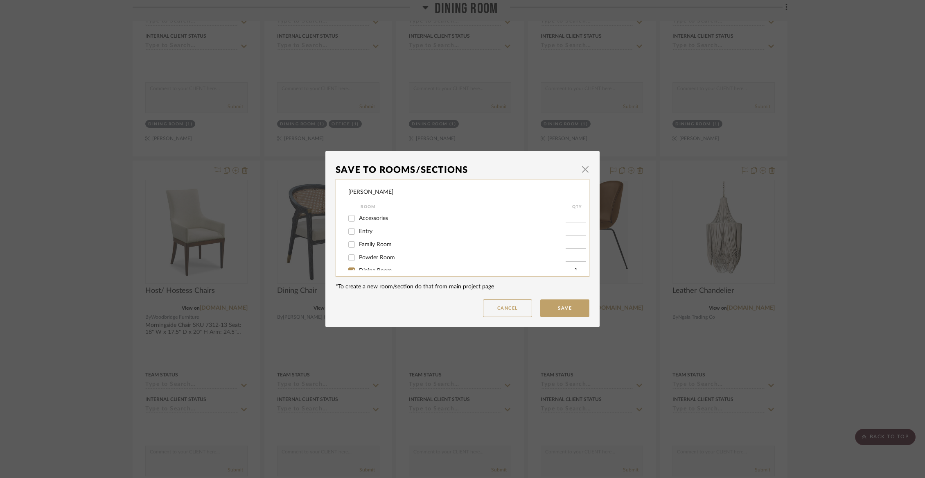
scroll to position [25, 0]
click at [376, 249] on span "Dining Room" at bounding box center [375, 246] width 33 height 6
click at [358, 249] on input "Dining Room" at bounding box center [351, 245] width 13 height 13
checkbox input "false"
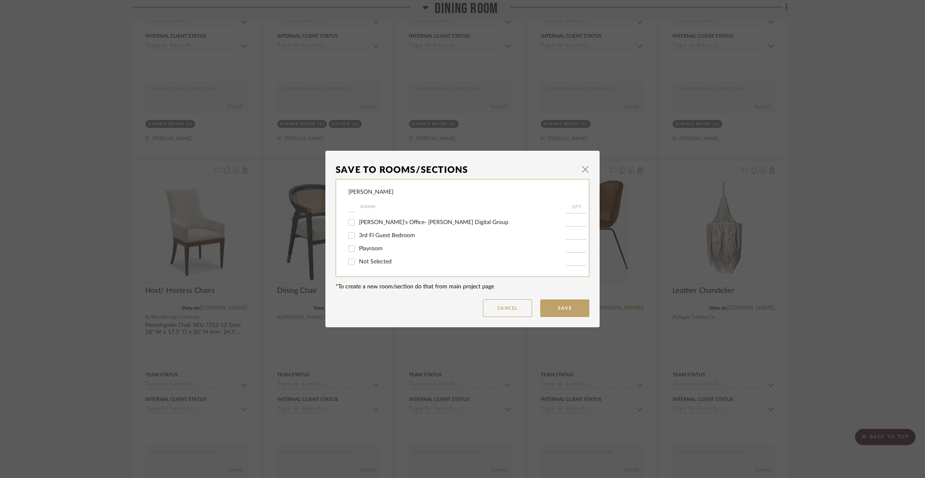
click at [371, 259] on span "Not Selected" at bounding box center [375, 262] width 33 height 6
click at [358, 259] on input "Not Selected" at bounding box center [351, 261] width 13 height 13
checkbox input "true"
type input "1"
click at [546, 305] on button "Save" at bounding box center [564, 308] width 49 height 18
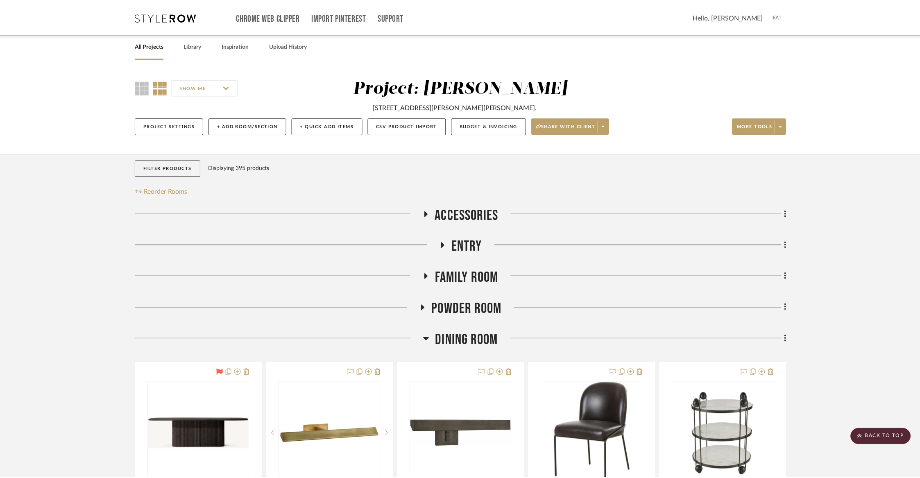
scroll to position [928, 0]
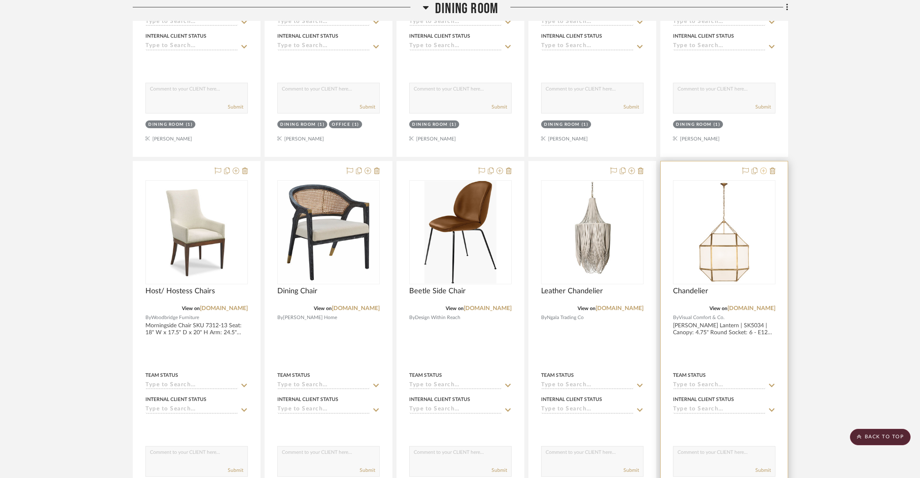
click at [765, 170] on icon at bounding box center [763, 170] width 7 height 7
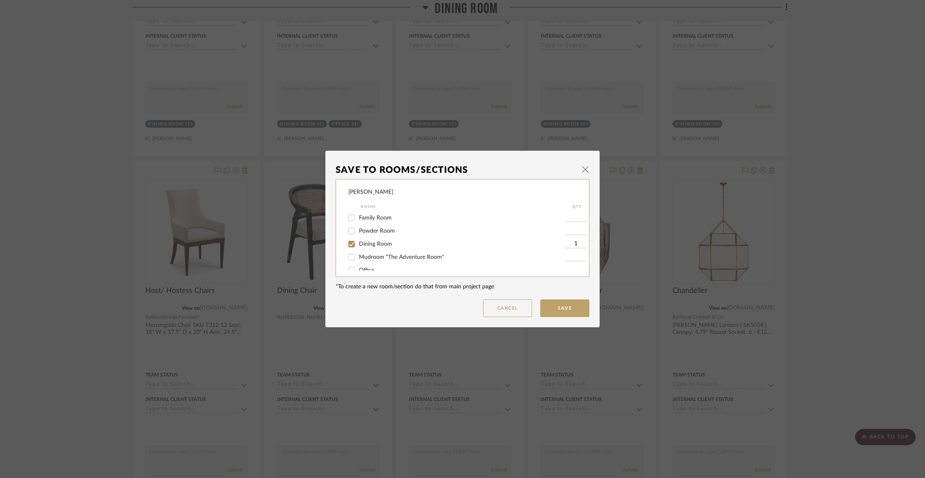
click at [372, 247] on span "Dining Room" at bounding box center [375, 244] width 33 height 6
click at [358, 248] on input "Dining Room" at bounding box center [351, 243] width 13 height 13
checkbox input "false"
click at [371, 261] on span "Not Selected" at bounding box center [375, 262] width 33 height 6
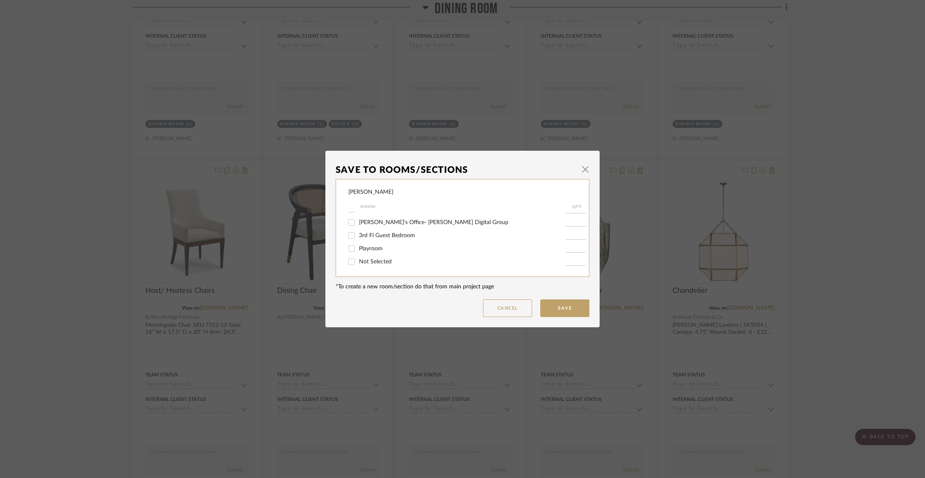
click at [358, 261] on input "Not Selected" at bounding box center [351, 261] width 13 height 13
checkbox input "true"
type input "1"
click at [576, 304] on button "Save" at bounding box center [564, 308] width 49 height 18
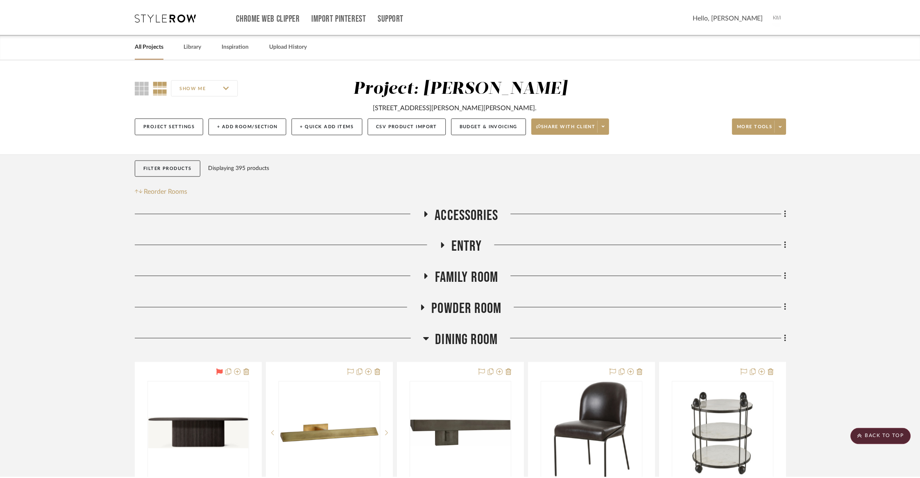
scroll to position [928, 0]
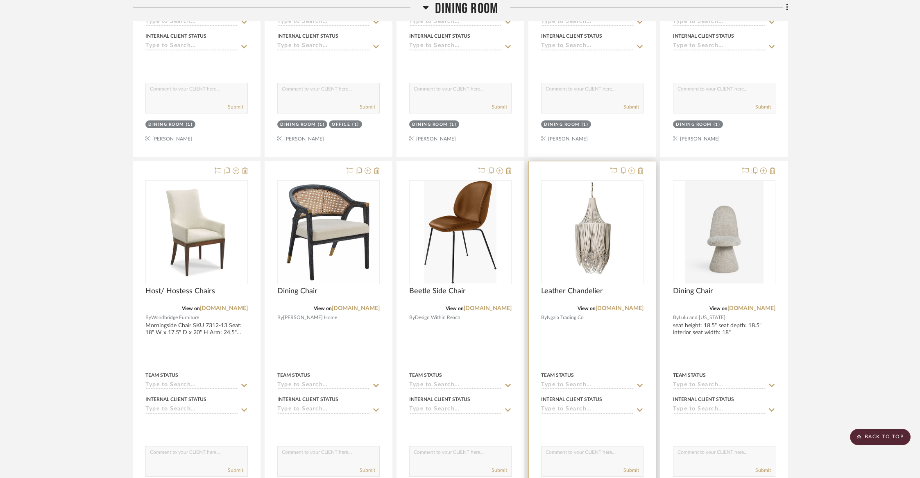
click at [630, 168] on icon at bounding box center [631, 170] width 7 height 7
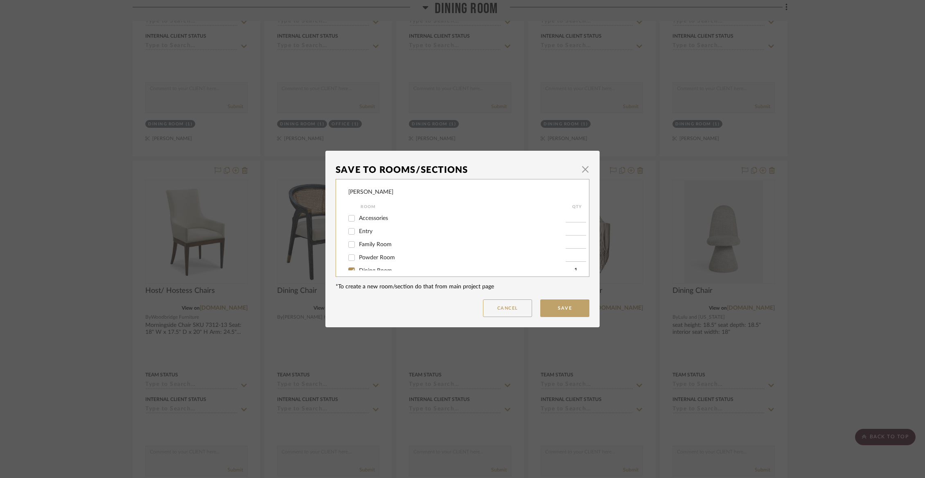
scroll to position [35, 0]
click at [374, 235] on span "Dining Room" at bounding box center [375, 236] width 33 height 6
click at [358, 235] on input "Dining Room" at bounding box center [351, 235] width 13 height 13
checkbox input "false"
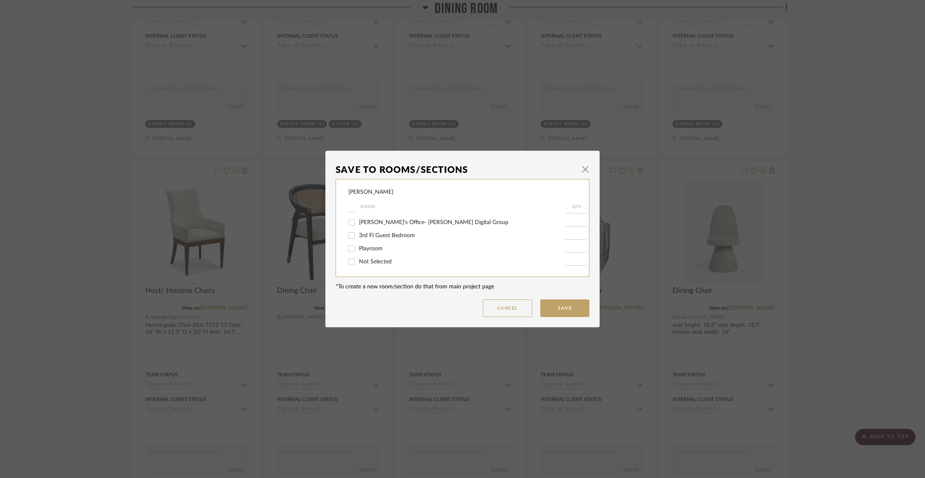
click at [370, 262] on span "Not Selected" at bounding box center [375, 262] width 33 height 6
click at [358, 262] on input "Not Selected" at bounding box center [351, 261] width 13 height 13
checkbox input "true"
type input "1"
click at [574, 310] on button "Save" at bounding box center [564, 308] width 49 height 18
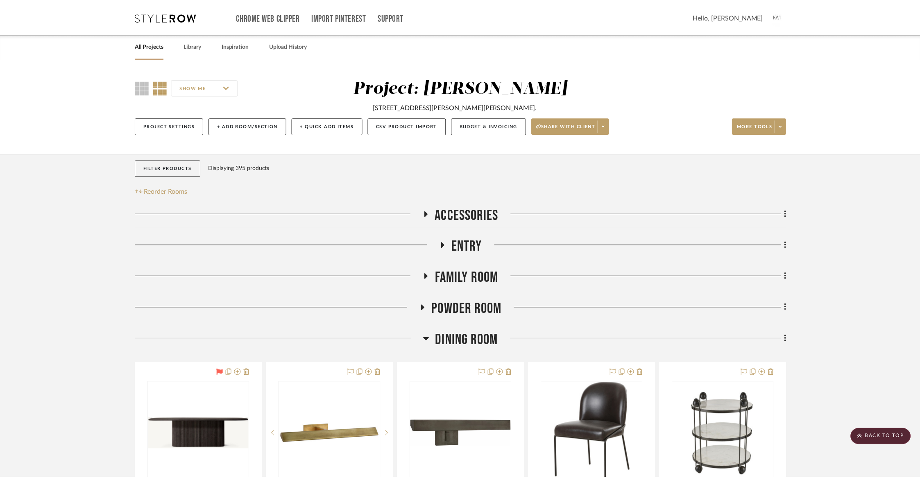
scroll to position [928, 0]
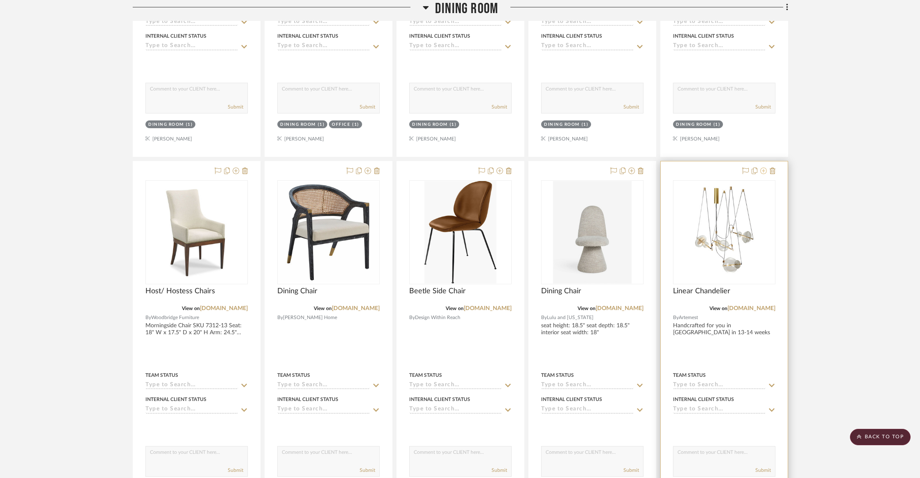
click at [763, 171] on icon at bounding box center [763, 170] width 7 height 7
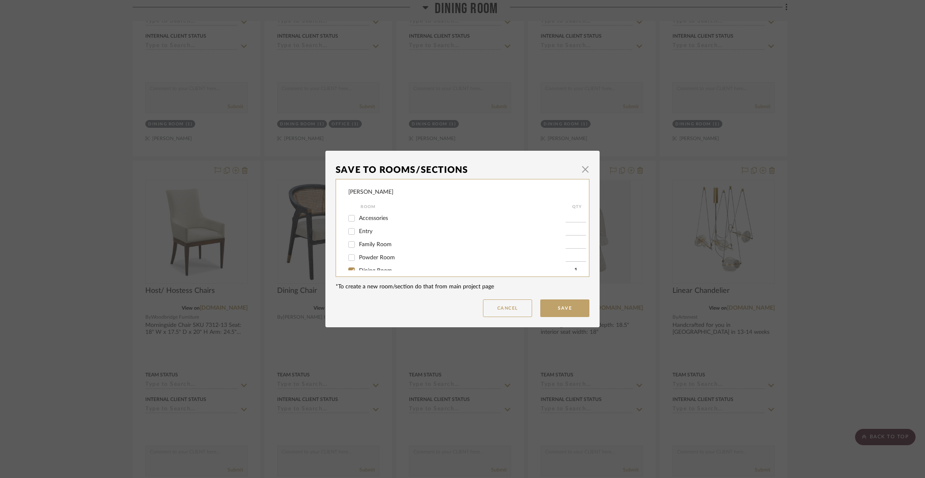
scroll to position [43, 0]
click at [382, 231] on span "Dining Room" at bounding box center [375, 228] width 33 height 6
click at [358, 232] on input "Dining Room" at bounding box center [351, 227] width 13 height 13
checkbox input "false"
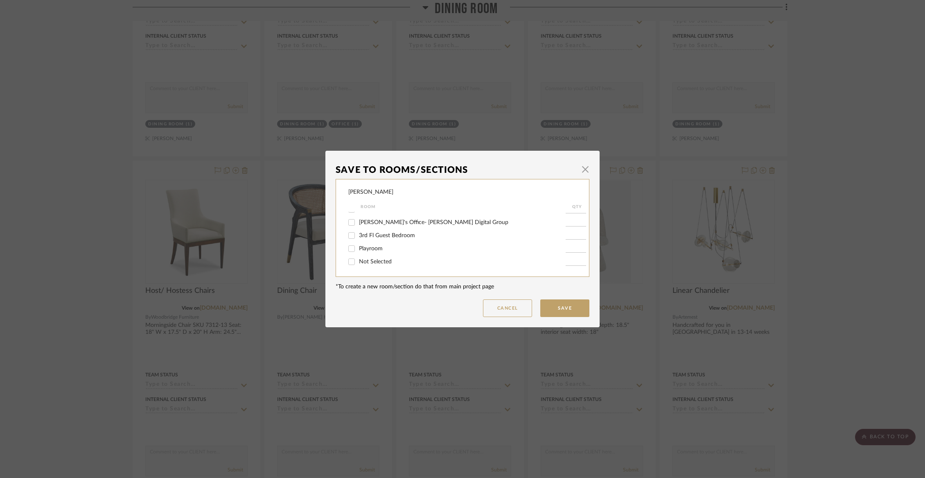
click at [382, 262] on span "Not Selected" at bounding box center [375, 262] width 33 height 6
click at [358, 262] on input "Not Selected" at bounding box center [351, 261] width 13 height 13
checkbox input "true"
type input "1"
click at [577, 308] on button "Save" at bounding box center [564, 308] width 49 height 18
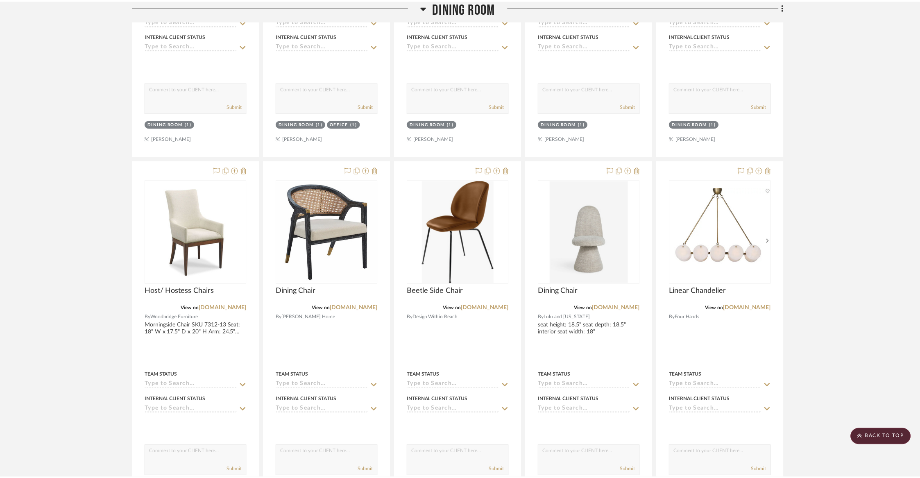
scroll to position [928, 0]
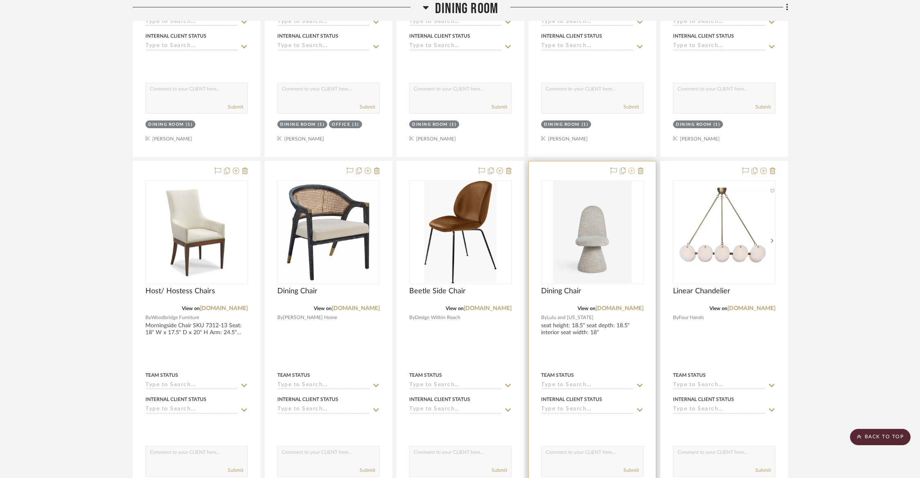
click at [631, 170] on icon at bounding box center [631, 170] width 7 height 7
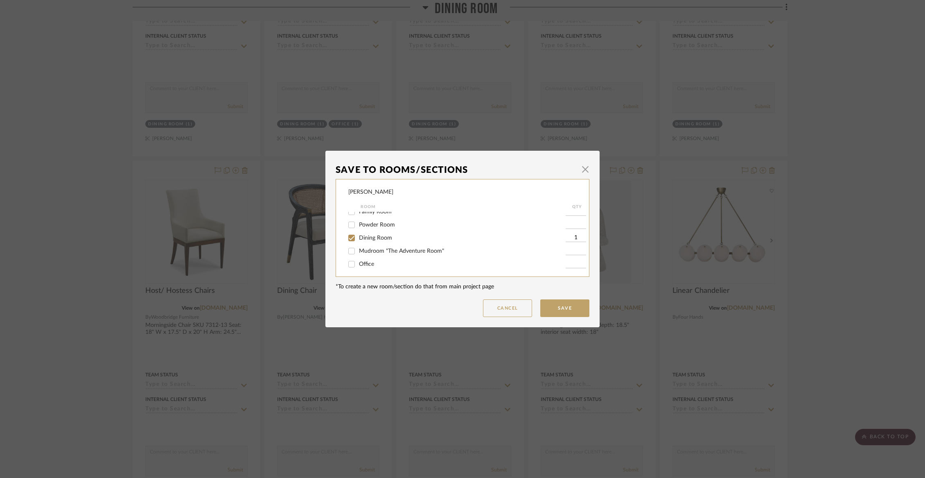
scroll to position [43, 0]
click at [373, 229] on span "Dining Room" at bounding box center [375, 228] width 33 height 6
click at [358, 229] on input "Dining Room" at bounding box center [351, 227] width 13 height 13
checkbox input "false"
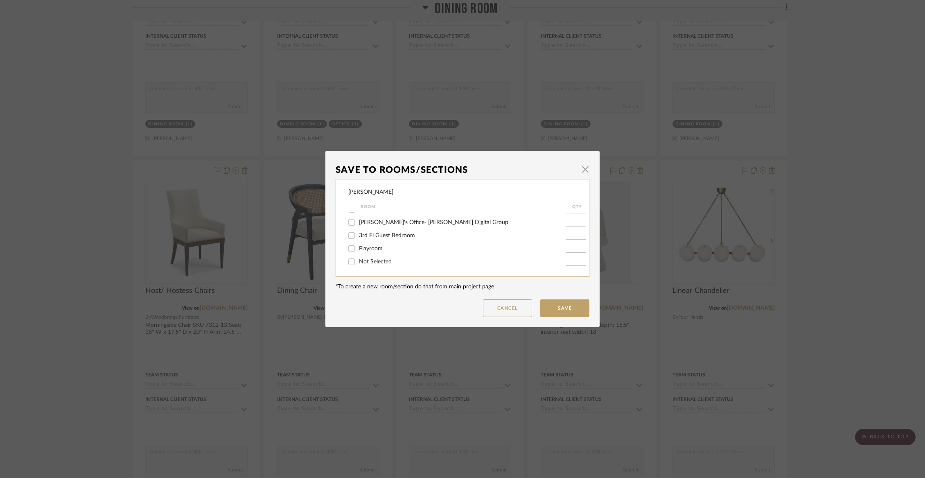
click at [372, 261] on span "Not Selected" at bounding box center [375, 262] width 33 height 6
click at [358, 261] on input "Not Selected" at bounding box center [351, 261] width 13 height 13
checkbox input "true"
type input "1"
click at [548, 306] on button "Save" at bounding box center [564, 308] width 49 height 18
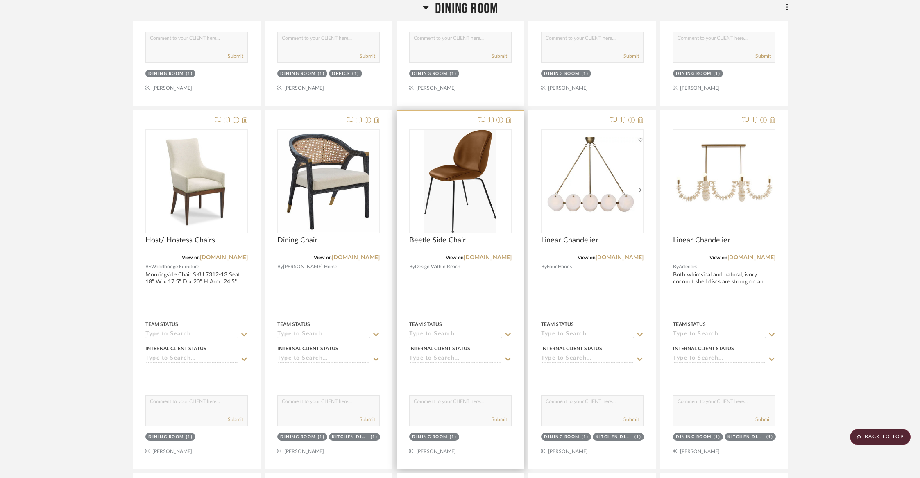
scroll to position [980, 0]
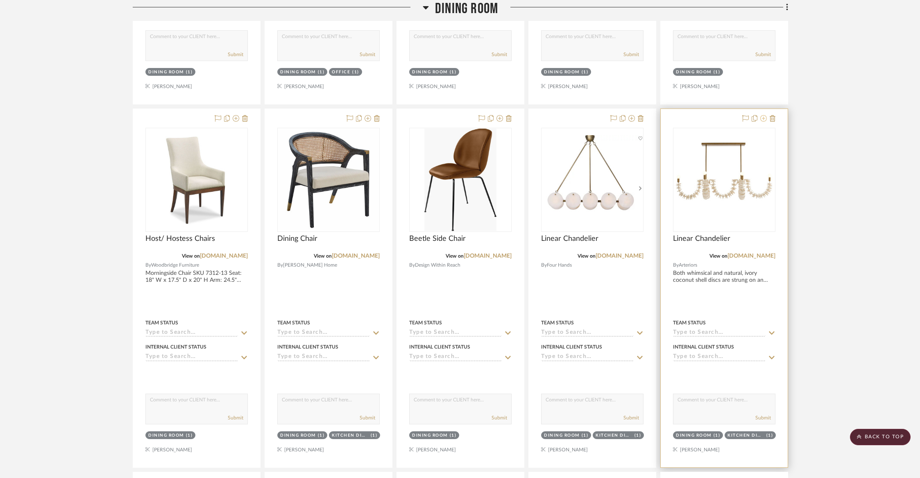
click at [760, 116] on icon at bounding box center [763, 118] width 7 height 7
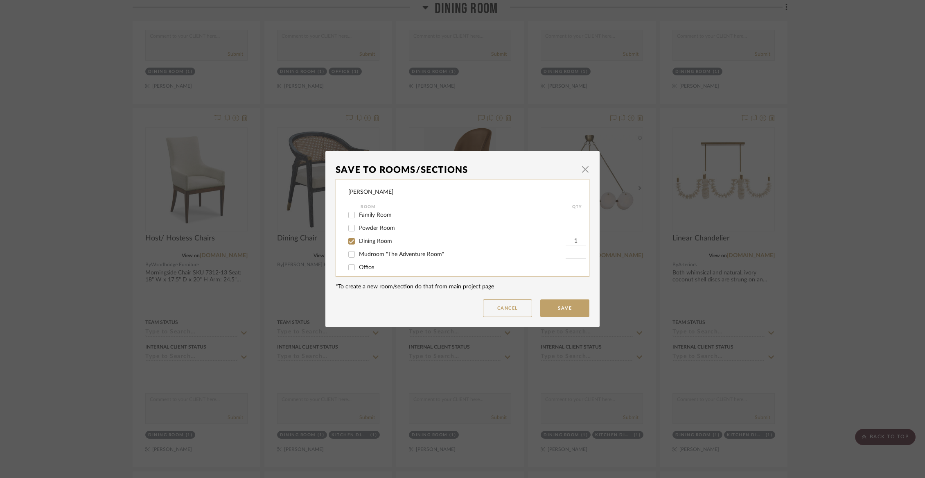
click at [374, 242] on span "Dining Room" at bounding box center [375, 241] width 33 height 6
click at [358, 242] on input "Dining Room" at bounding box center [351, 241] width 13 height 13
checkbox input "false"
click at [559, 314] on button "Save" at bounding box center [564, 308] width 49 height 18
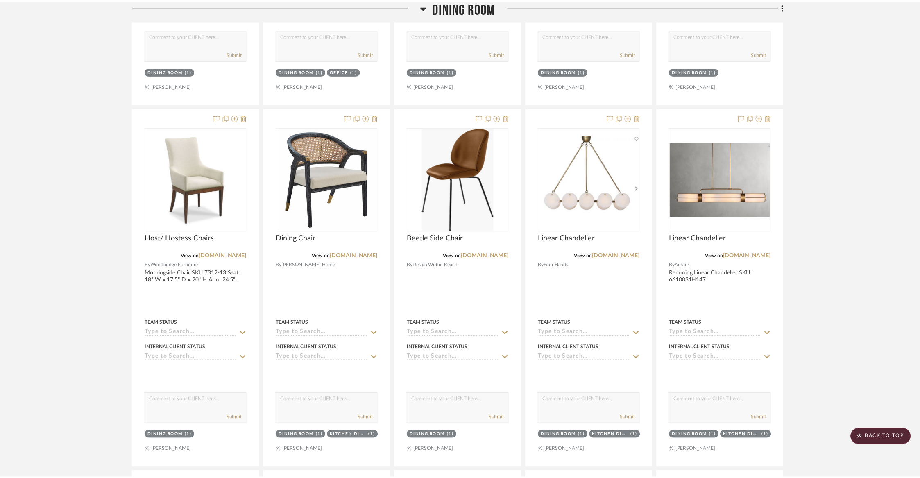
scroll to position [980, 0]
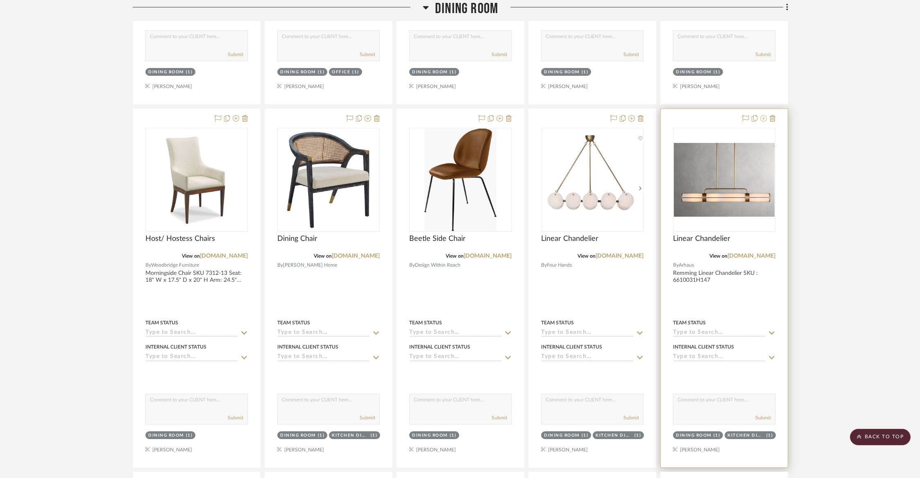
click at [761, 118] on icon at bounding box center [763, 118] width 7 height 7
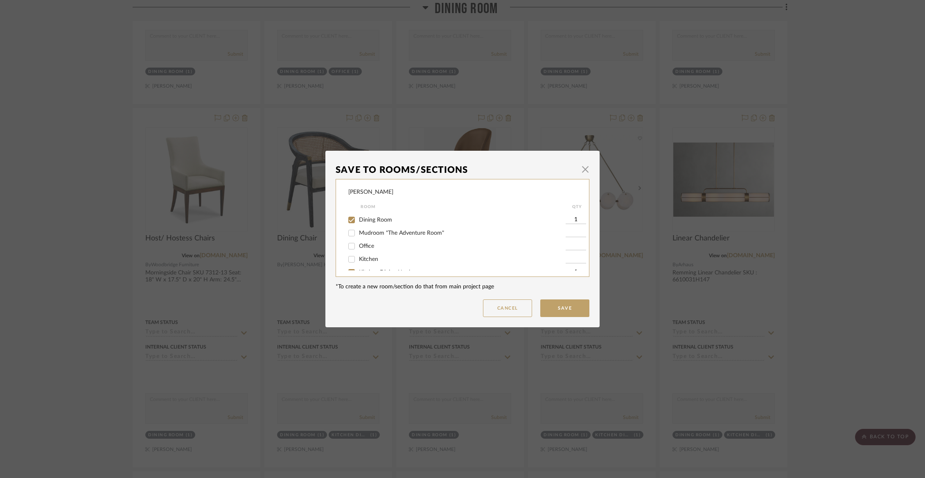
scroll to position [50, 0]
click at [387, 222] on span "Dining Room" at bounding box center [375, 221] width 33 height 6
click at [358, 222] on input "Dining Room" at bounding box center [351, 220] width 13 height 13
checkbox input "false"
click at [572, 308] on button "Save" at bounding box center [564, 308] width 49 height 18
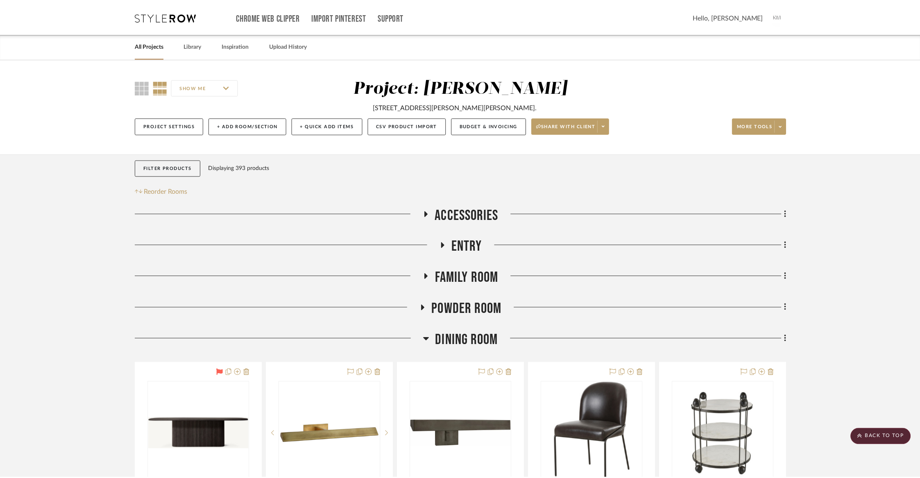
scroll to position [980, 0]
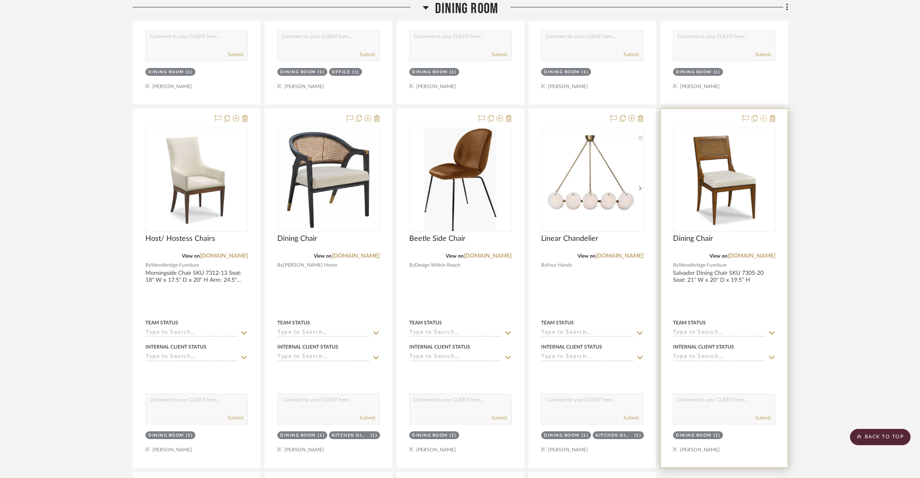
click at [762, 118] on icon at bounding box center [763, 118] width 7 height 7
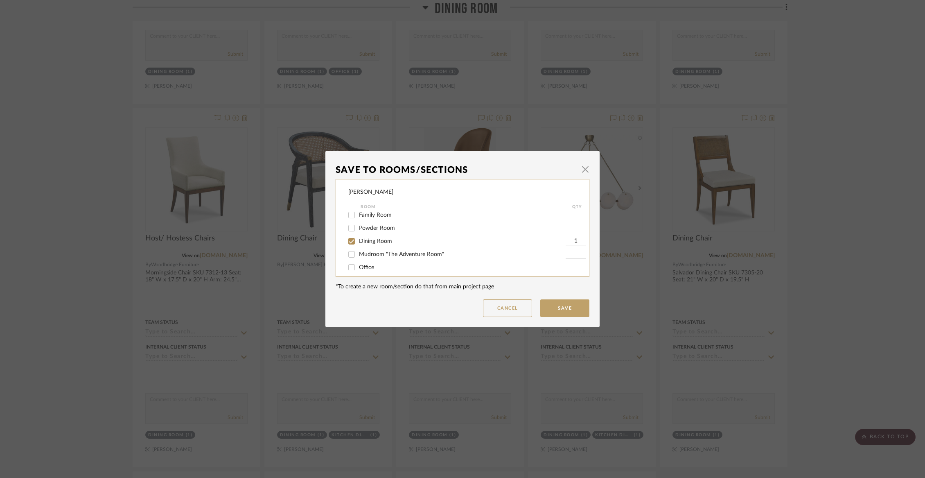
click at [371, 244] on span "Dining Room" at bounding box center [375, 241] width 33 height 6
click at [358, 244] on input "Dining Room" at bounding box center [351, 241] width 13 height 13
checkbox input "false"
click at [367, 263] on span "Not Selected" at bounding box center [375, 262] width 33 height 6
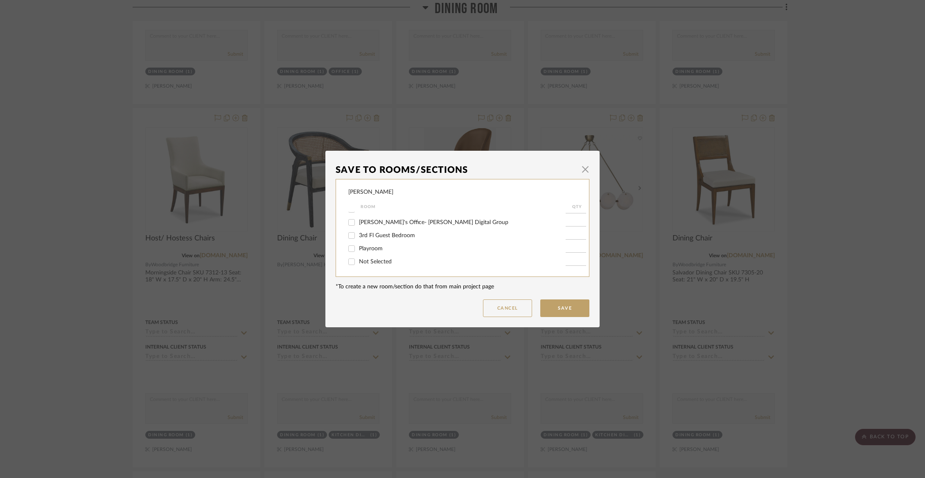
click at [358, 263] on input "Not Selected" at bounding box center [351, 261] width 13 height 13
checkbox input "true"
type input "1"
click at [553, 307] on button "Save" at bounding box center [564, 308] width 49 height 18
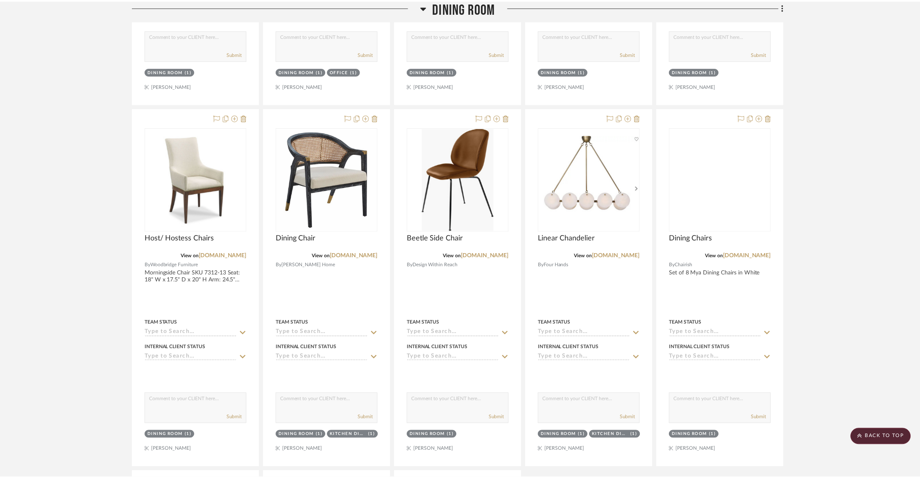
scroll to position [980, 0]
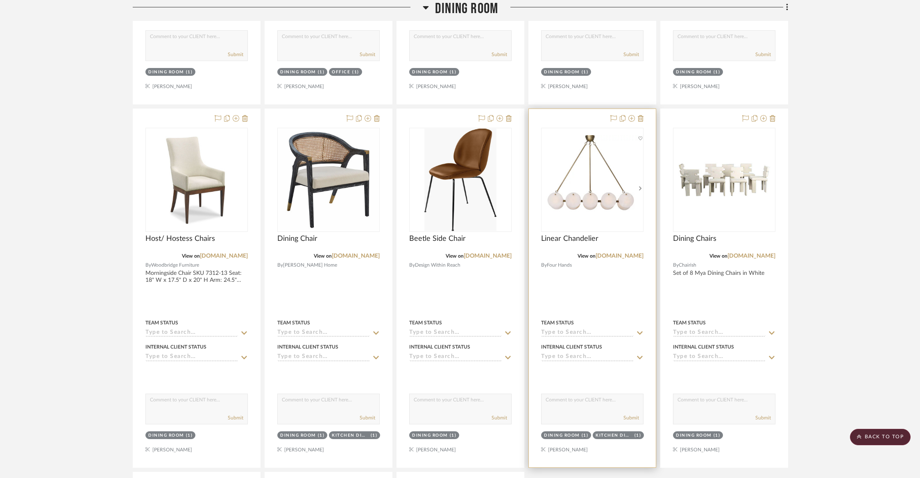
click at [635, 117] on div at bounding box center [625, 119] width 36 height 10
click at [629, 115] on icon at bounding box center [631, 118] width 7 height 7
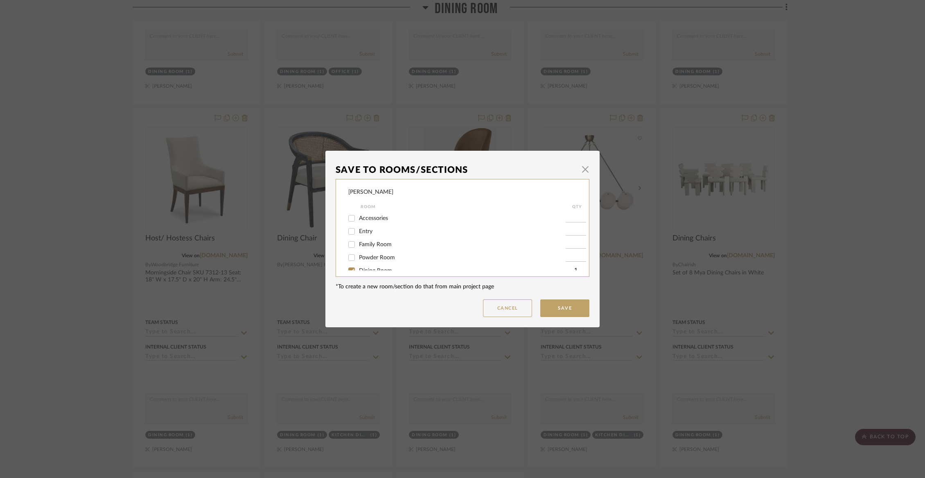
scroll to position [37, 0]
click at [383, 236] on span "Dining Room" at bounding box center [375, 234] width 33 height 6
click at [358, 236] on input "Dining Room" at bounding box center [351, 233] width 13 height 13
checkbox input "false"
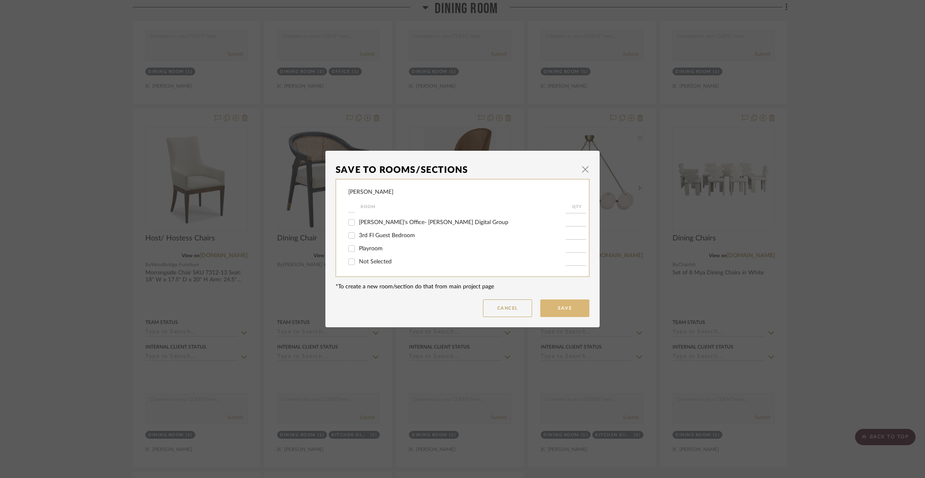
click at [564, 314] on button "Save" at bounding box center [564, 308] width 49 height 18
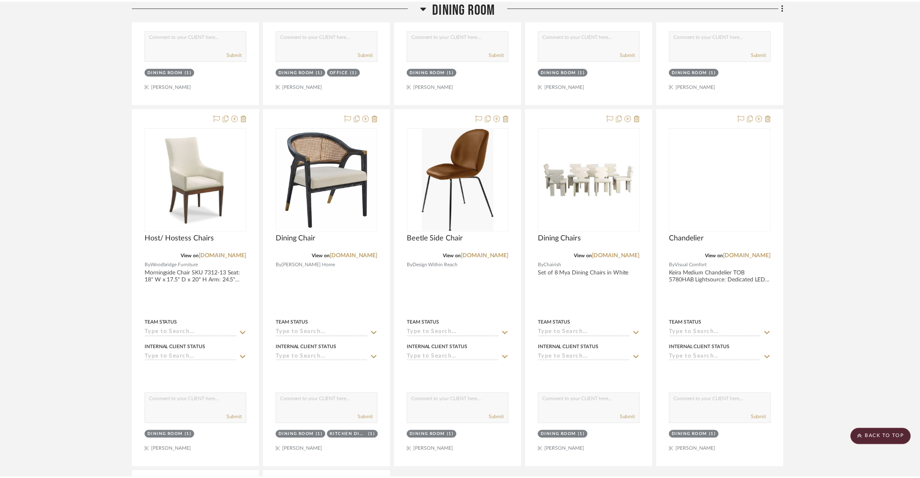
scroll to position [980, 0]
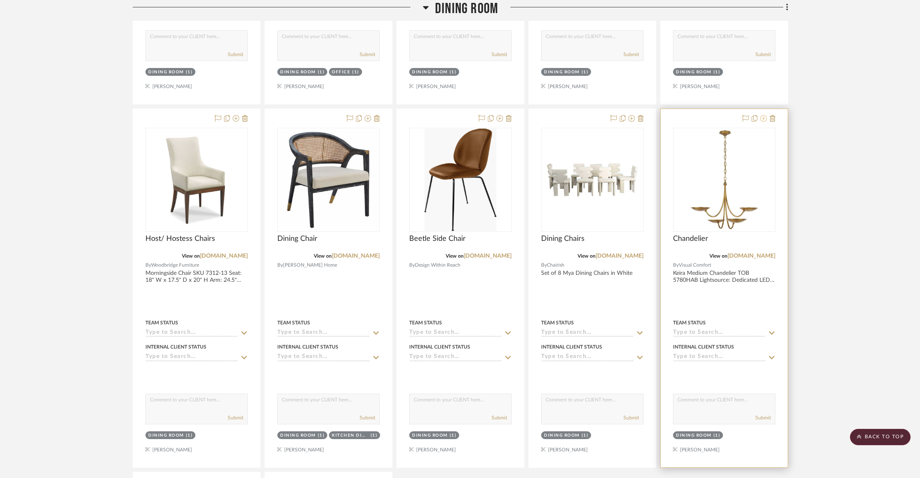
click at [763, 119] on icon at bounding box center [763, 118] width 7 height 7
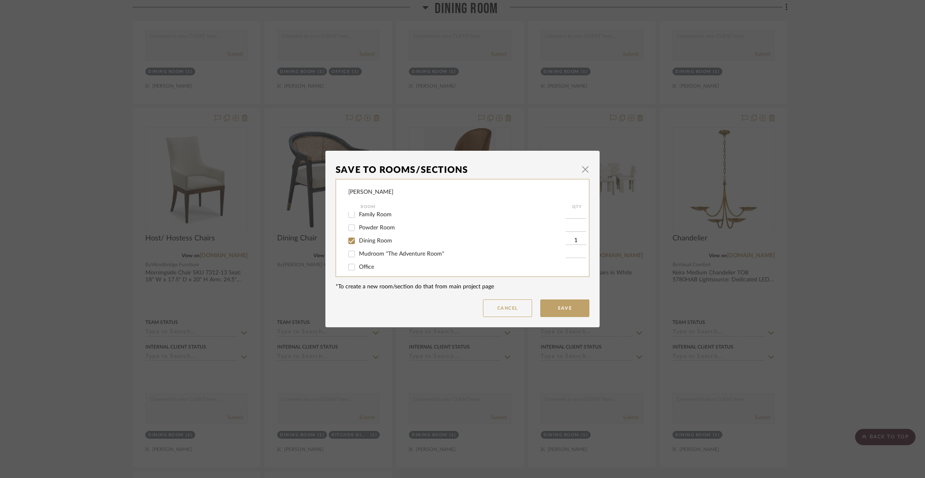
scroll to position [47, 0]
click at [360, 224] on span "Dining Room" at bounding box center [375, 223] width 33 height 6
click at [358, 224] on input "Dining Room" at bounding box center [351, 223] width 13 height 13
checkbox input "false"
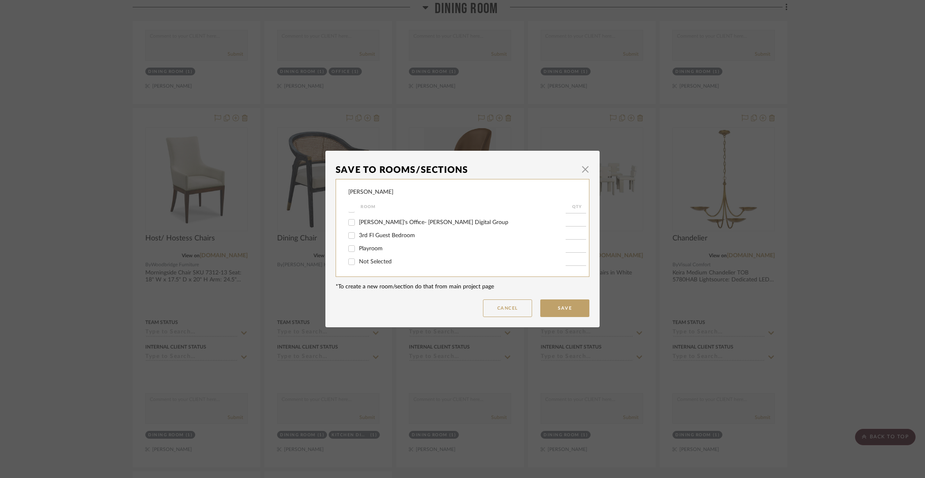
click at [362, 261] on span "Not Selected" at bounding box center [375, 262] width 33 height 6
click at [358, 261] on input "Not Selected" at bounding box center [351, 261] width 13 height 13
checkbox input "true"
type input "1"
click at [570, 307] on button "Save" at bounding box center [564, 308] width 49 height 18
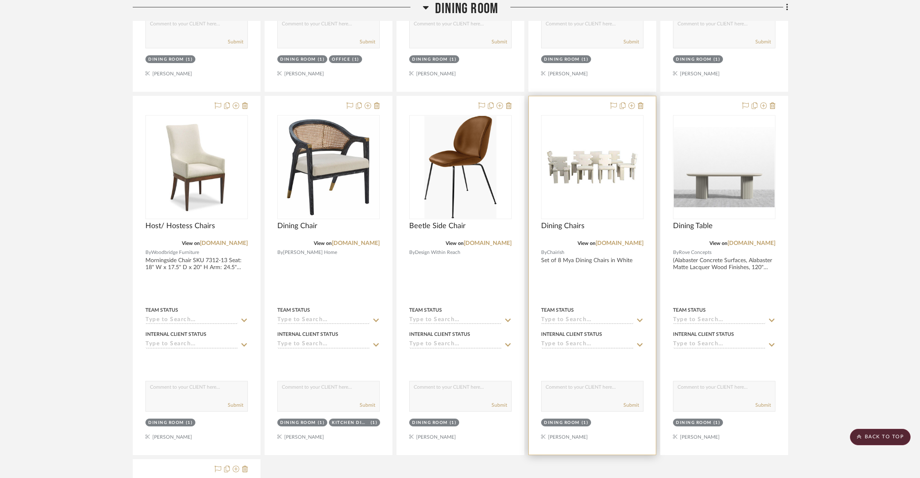
scroll to position [995, 0]
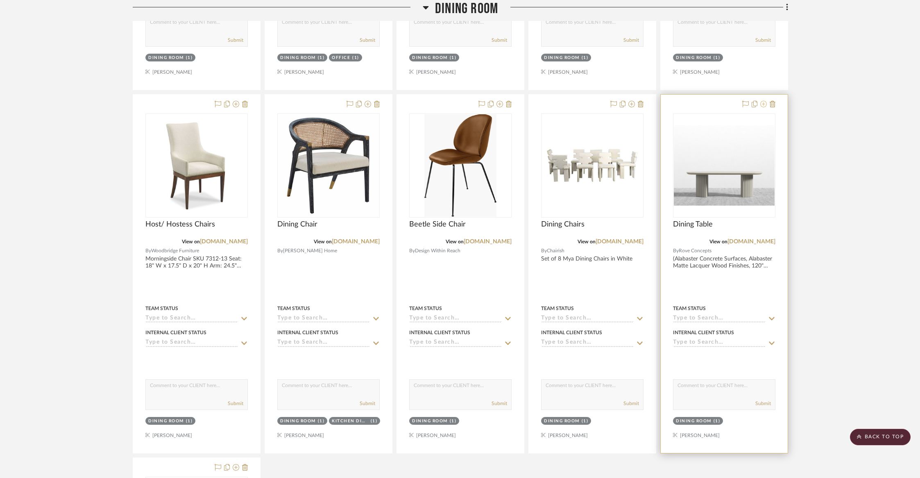
click at [763, 102] on icon at bounding box center [763, 104] width 7 height 7
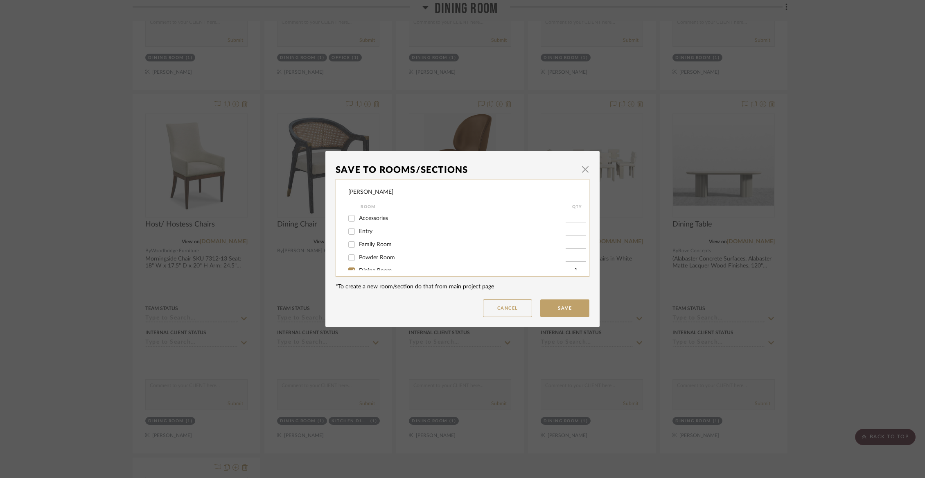
scroll to position [25, 0]
click at [375, 247] on span "Dining Room" at bounding box center [375, 246] width 33 height 6
click at [358, 247] on input "Dining Room" at bounding box center [351, 246] width 13 height 13
checkbox input "false"
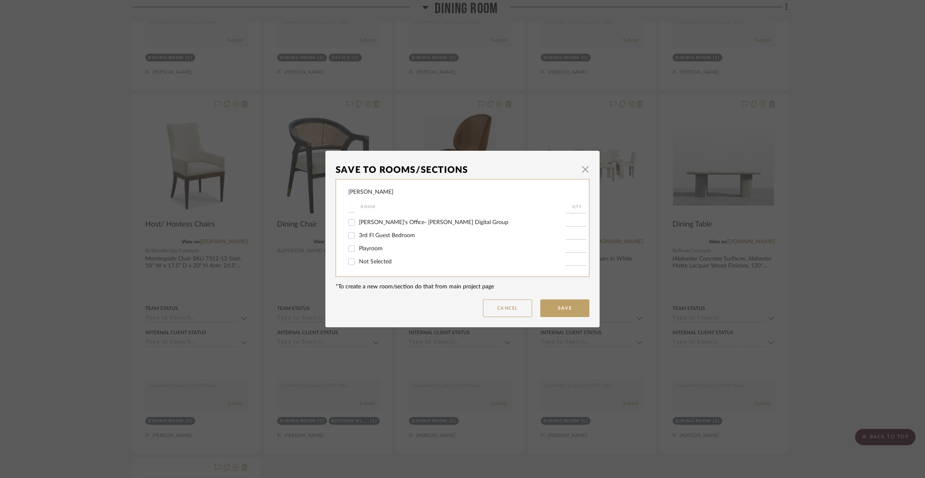
click at [369, 263] on span "Not Selected" at bounding box center [375, 262] width 33 height 6
click at [358, 263] on input "Not Selected" at bounding box center [351, 261] width 13 height 13
checkbox input "true"
type input "1"
click at [554, 310] on button "Save" at bounding box center [564, 308] width 49 height 18
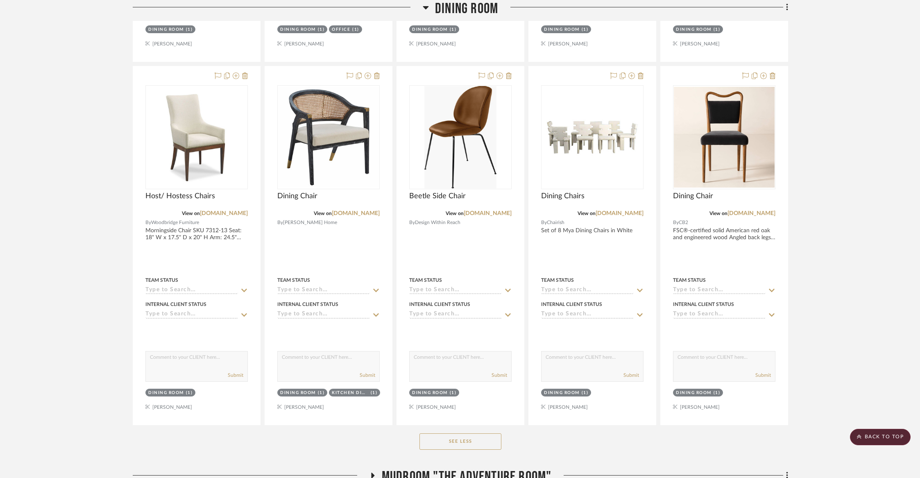
scroll to position [1024, 0]
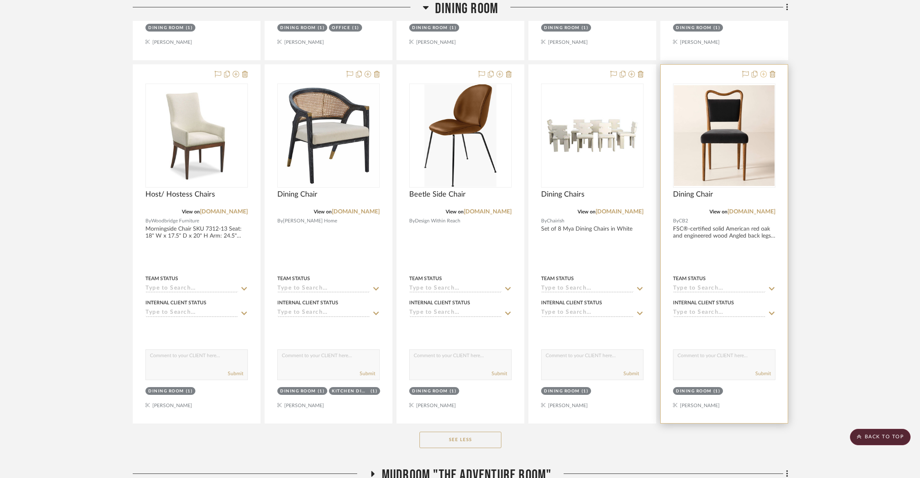
click at [763, 71] on icon at bounding box center [763, 74] width 7 height 7
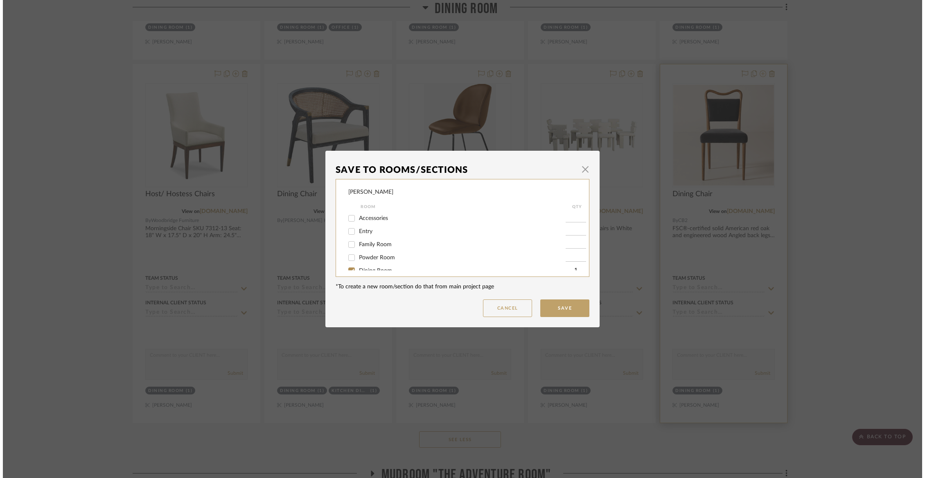
scroll to position [0, 0]
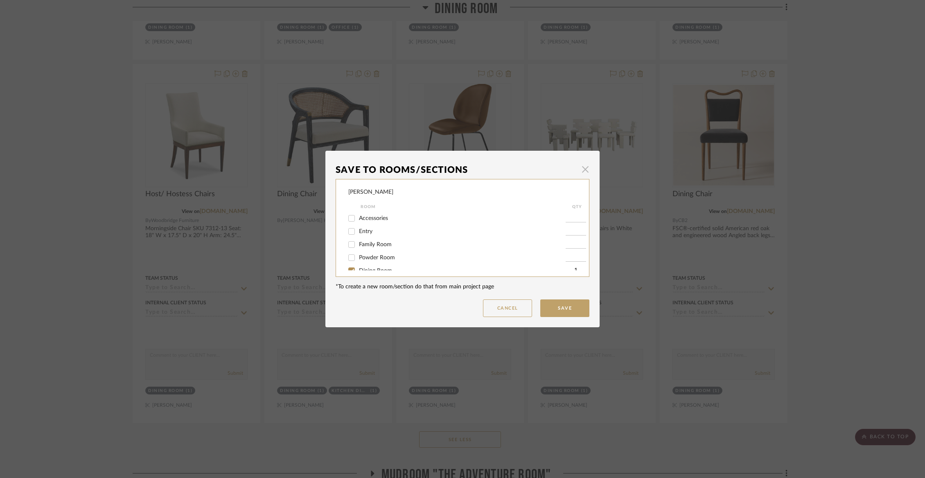
click at [581, 169] on span "button" at bounding box center [585, 169] width 16 height 16
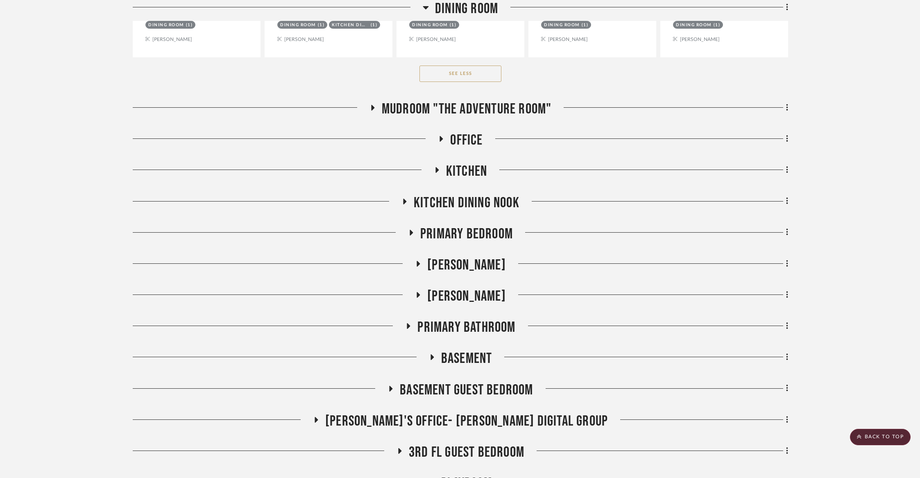
scroll to position [1404, 0]
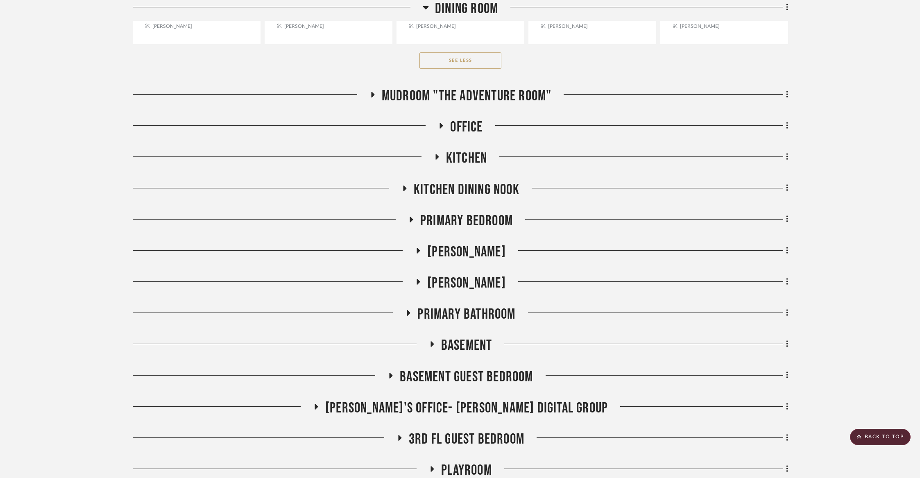
click at [482, 96] on span "Mudroom "The Adventure Room"" at bounding box center [467, 96] width 170 height 18
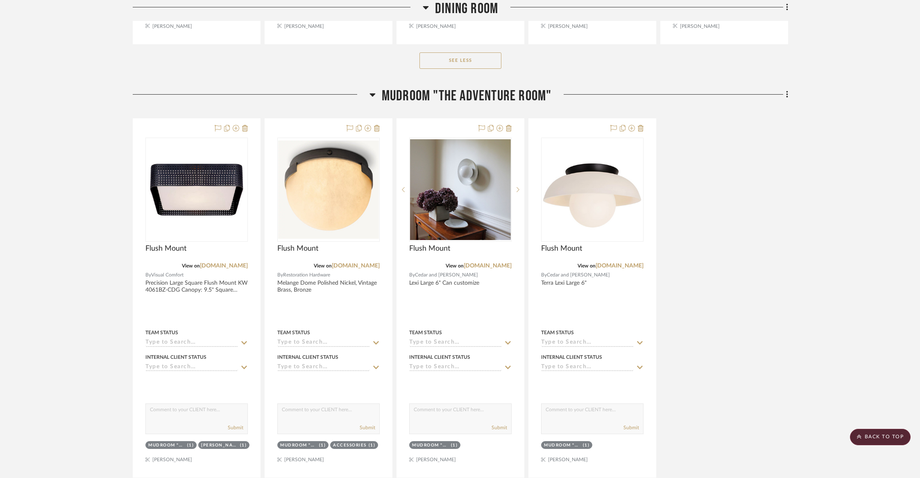
click at [482, 96] on span "Mudroom "The Adventure Room"" at bounding box center [467, 96] width 170 height 18
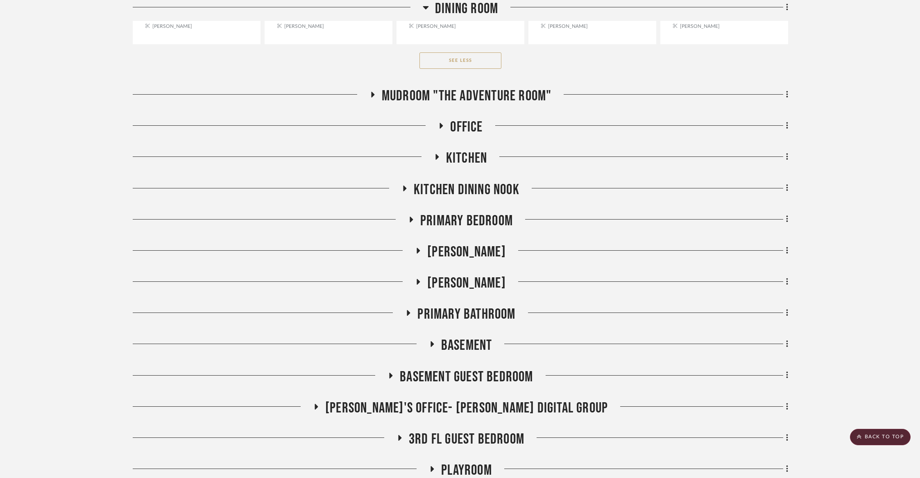
click at [472, 118] on span "Office" at bounding box center [466, 127] width 32 height 18
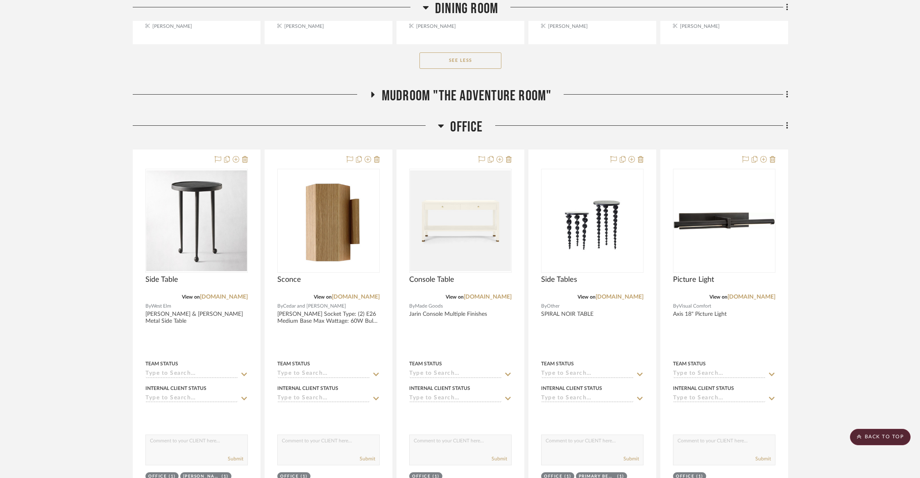
click at [469, 124] on span "Office" at bounding box center [466, 127] width 32 height 18
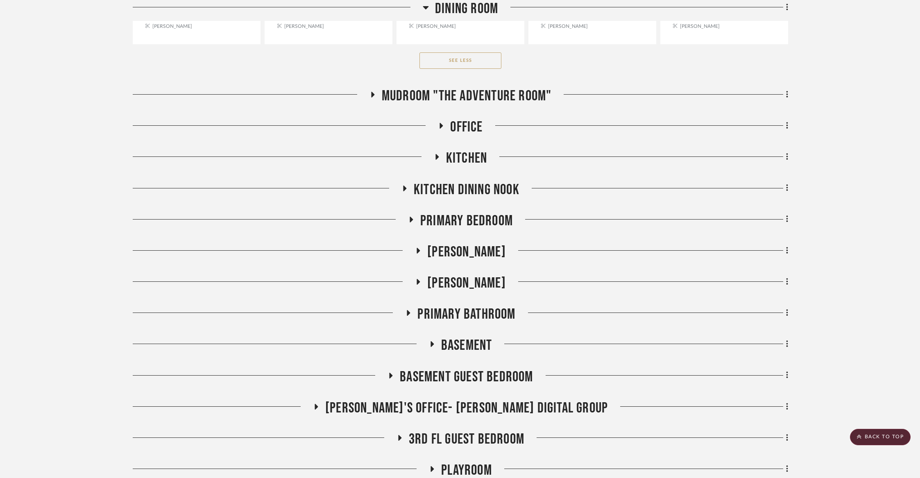
click at [466, 152] on span "Kitchen" at bounding box center [466, 158] width 41 height 18
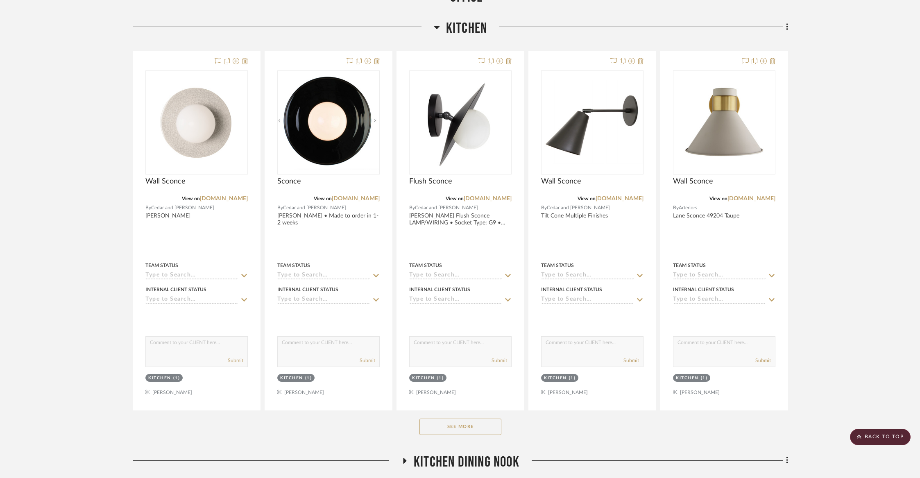
scroll to position [1535, 0]
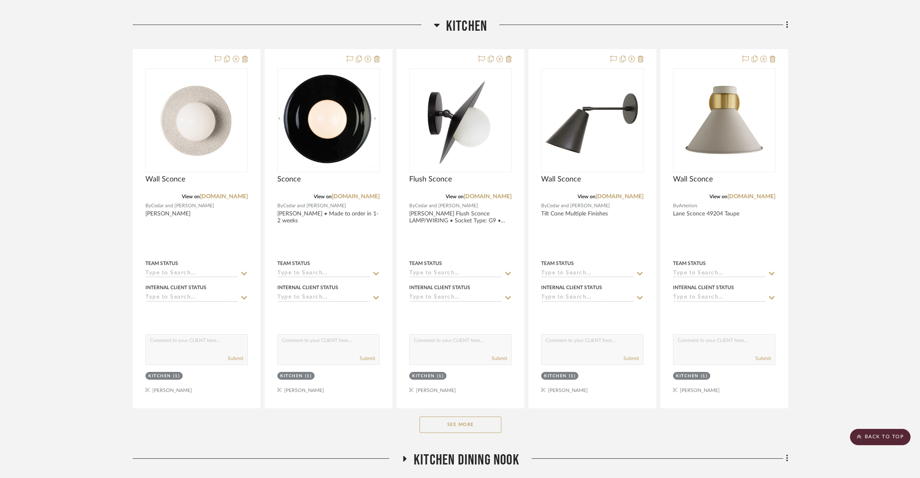
click at [450, 420] on button "See More" at bounding box center [460, 424] width 82 height 16
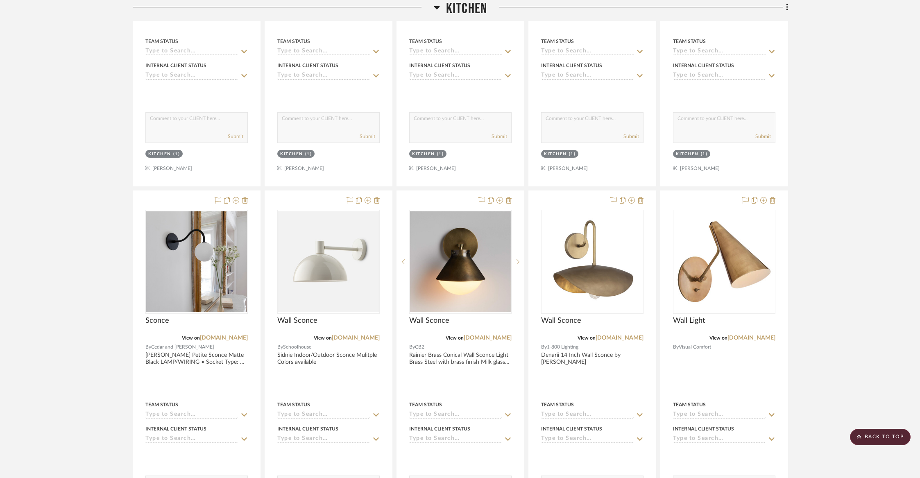
scroll to position [1790, 0]
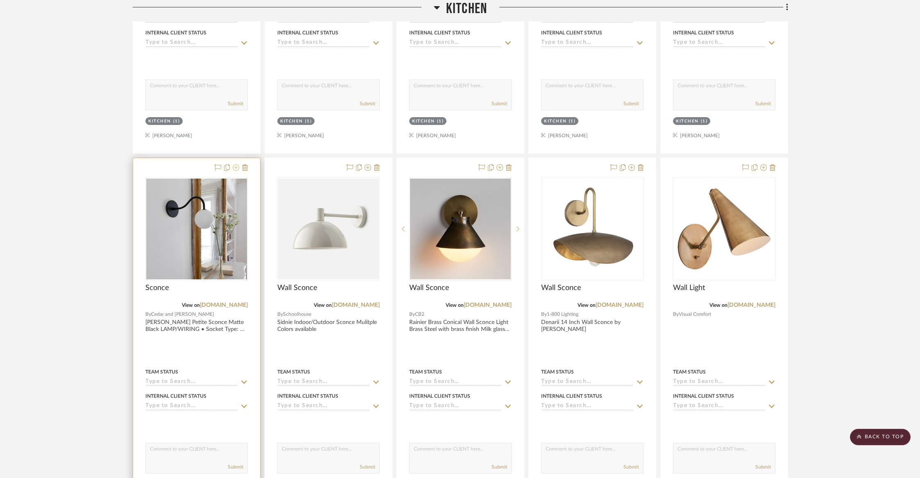
click at [238, 164] on icon at bounding box center [236, 167] width 7 height 7
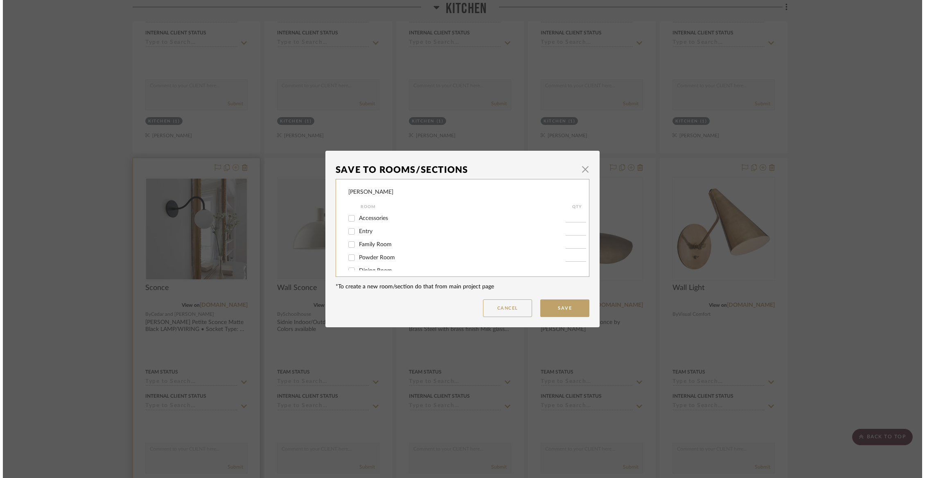
scroll to position [0, 0]
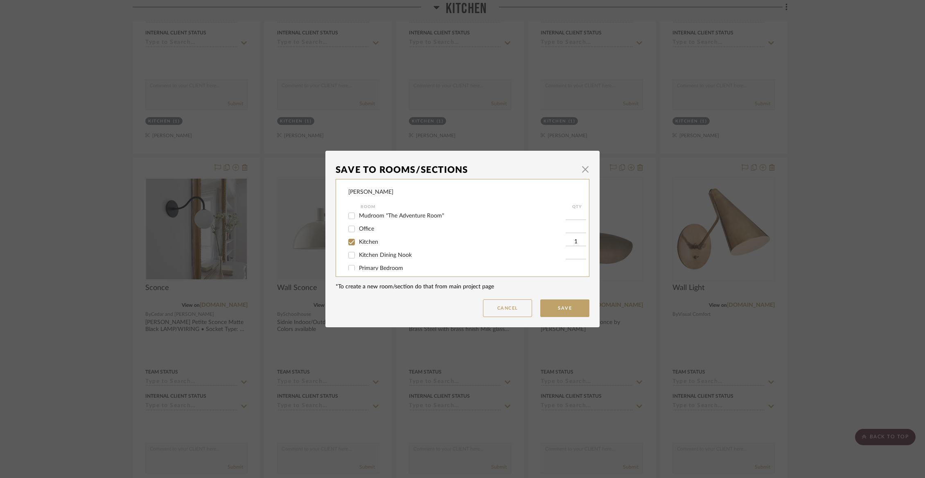
click at [362, 244] on span "Kitchen" at bounding box center [368, 242] width 19 height 6
click at [358, 244] on input "Kitchen" at bounding box center [351, 241] width 13 height 13
checkbox input "false"
click at [359, 262] on span "Not Selected" at bounding box center [375, 262] width 33 height 6
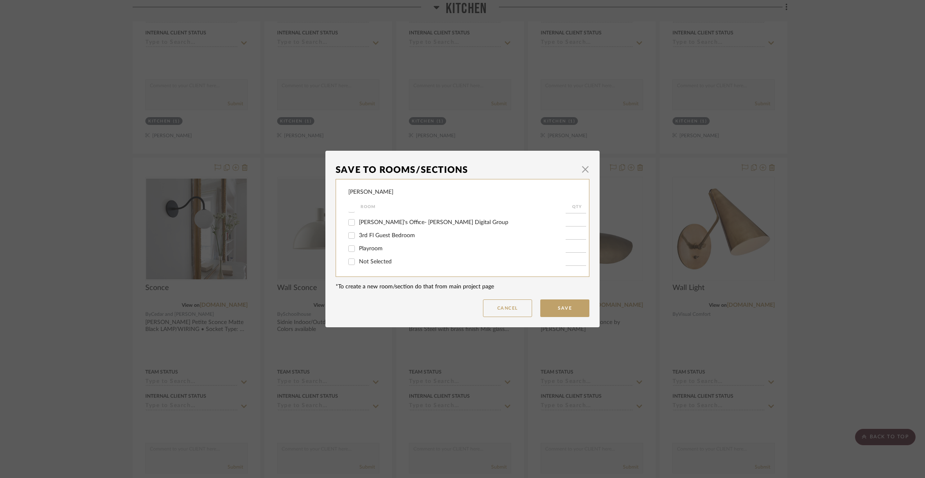
click at [358, 262] on input "Not Selected" at bounding box center [351, 261] width 13 height 13
checkbox input "true"
type input "1"
click at [555, 304] on button "Save" at bounding box center [564, 308] width 49 height 18
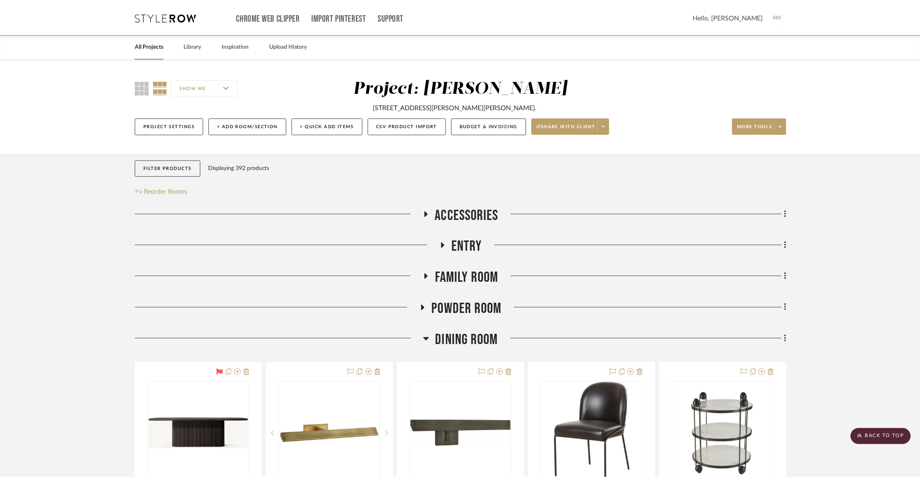
scroll to position [1790, 0]
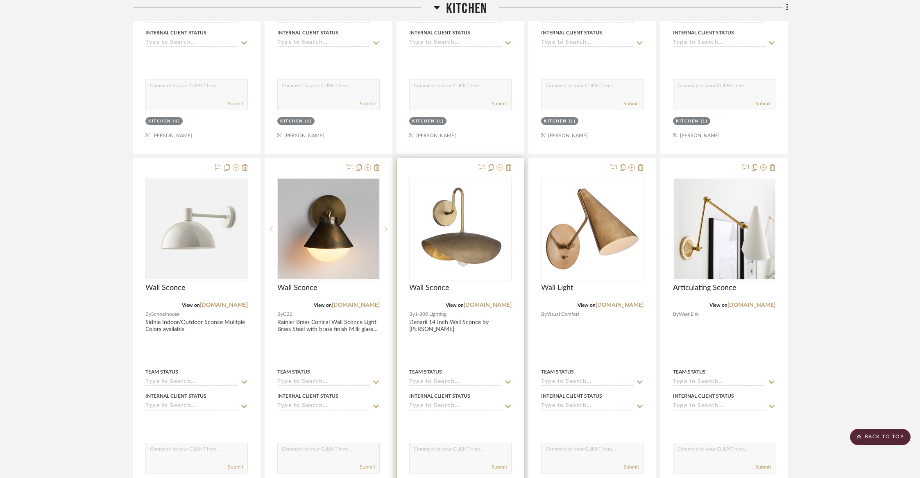
click at [501, 165] on icon at bounding box center [499, 167] width 7 height 7
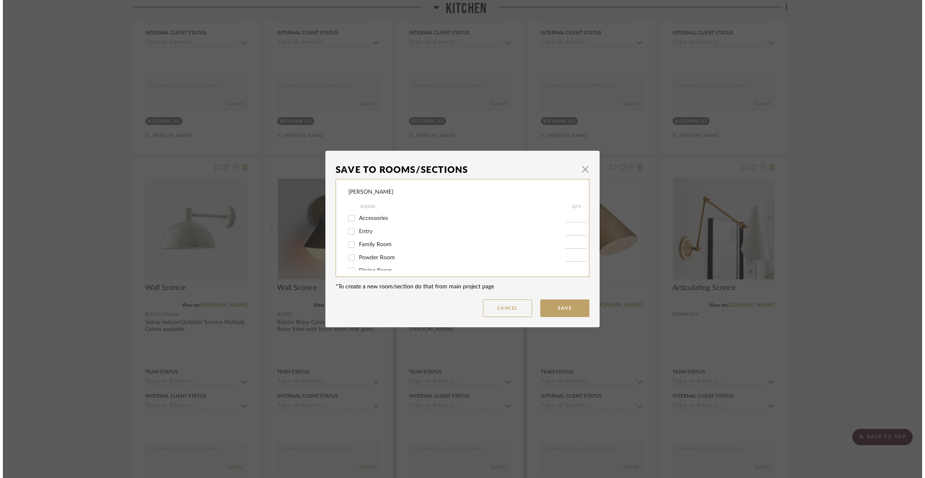
scroll to position [0, 0]
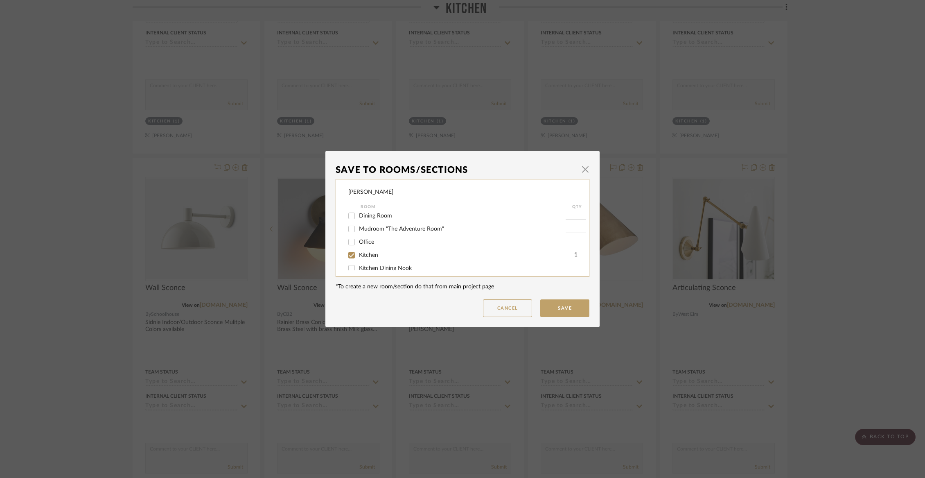
click at [367, 258] on span "Kitchen" at bounding box center [368, 255] width 19 height 6
click at [358, 258] on input "Kitchen" at bounding box center [351, 255] width 13 height 13
checkbox input "false"
click at [367, 262] on span "Not Selected" at bounding box center [375, 262] width 33 height 6
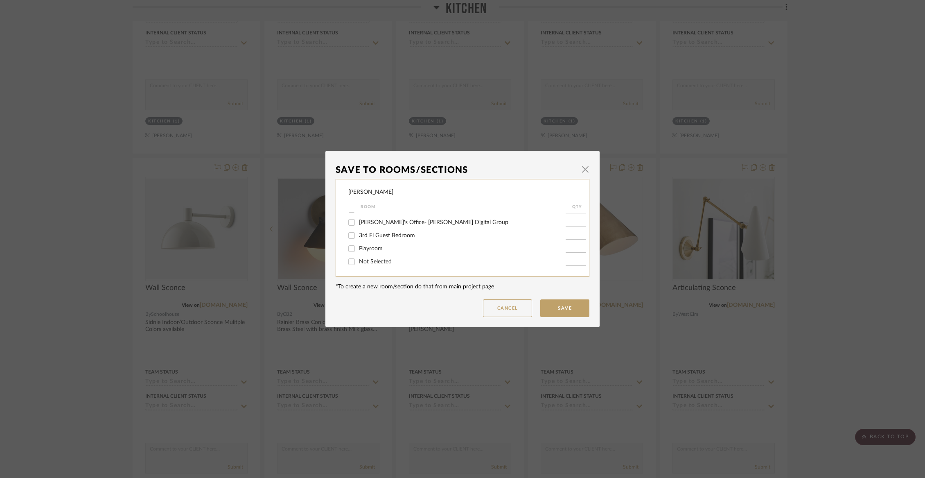
click at [358, 262] on input "Not Selected" at bounding box center [351, 261] width 13 height 13
checkbox input "true"
type input "1"
click at [554, 308] on button "Save" at bounding box center [564, 308] width 49 height 18
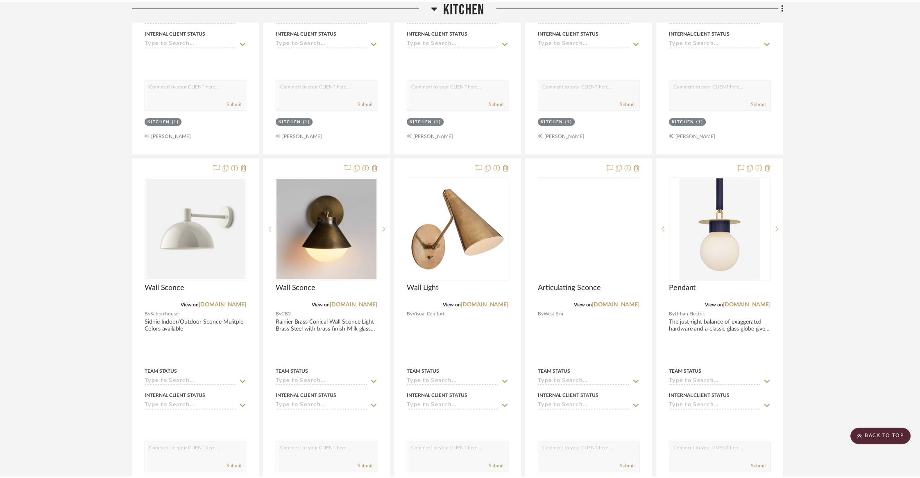
scroll to position [1790, 0]
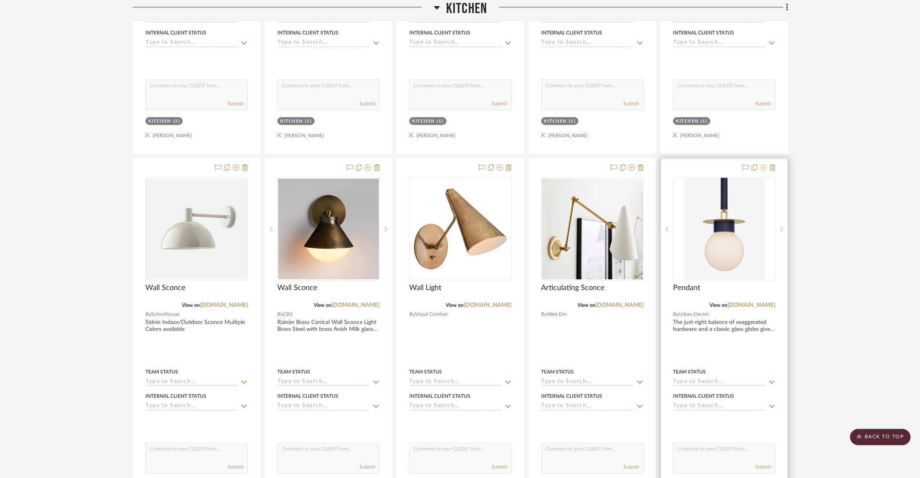
click at [765, 169] on button at bounding box center [763, 168] width 7 height 10
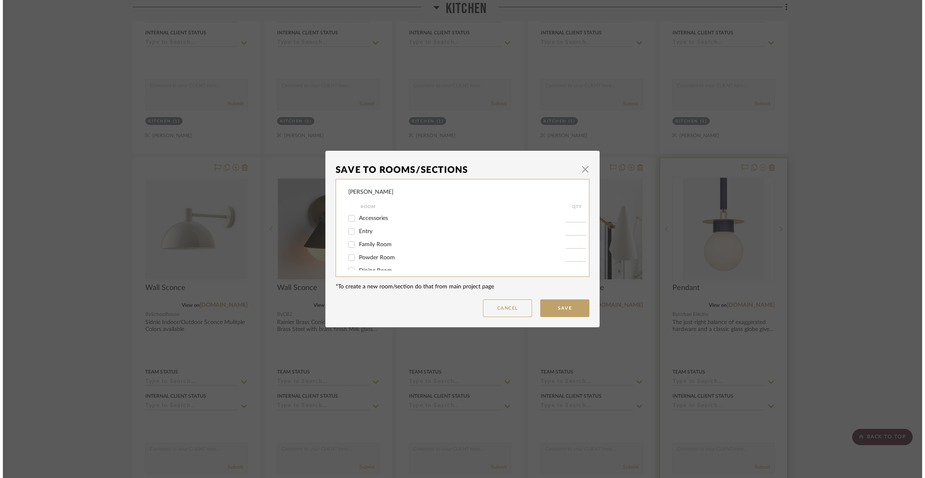
scroll to position [0, 0]
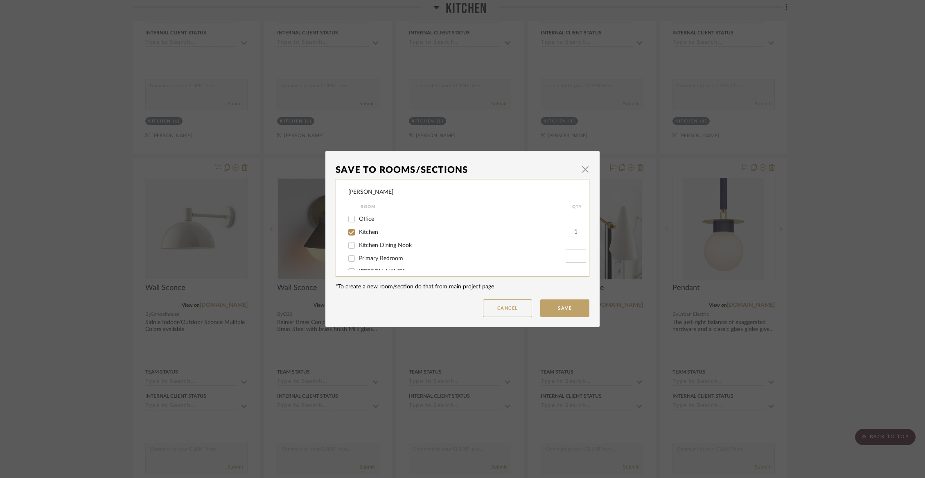
click at [360, 235] on span "Kitchen" at bounding box center [368, 232] width 19 height 6
click at [358, 235] on input "Kitchen" at bounding box center [351, 232] width 13 height 13
checkbox input "false"
click at [359, 262] on span "Not Selected" at bounding box center [375, 262] width 33 height 6
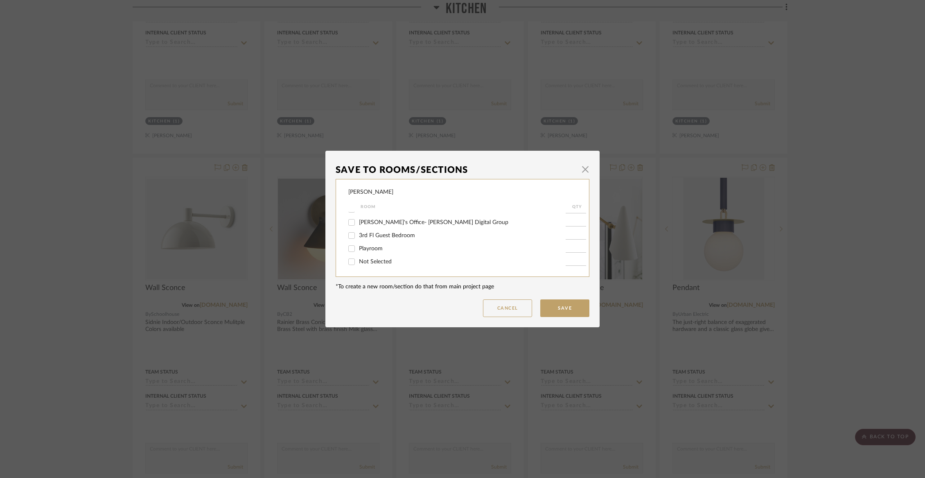
click at [358, 262] on input "Not Selected" at bounding box center [351, 261] width 13 height 13
checkbox input "true"
type input "1"
click at [571, 309] on button "Save" at bounding box center [564, 308] width 49 height 18
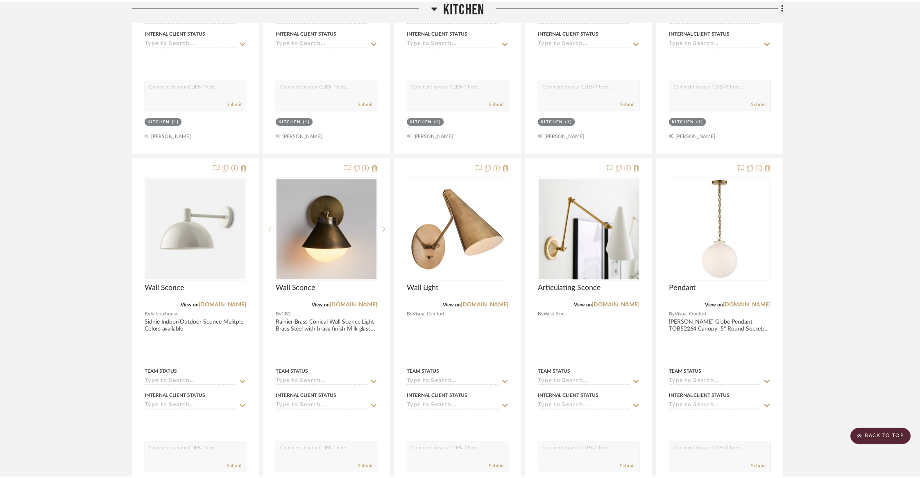
scroll to position [1790, 0]
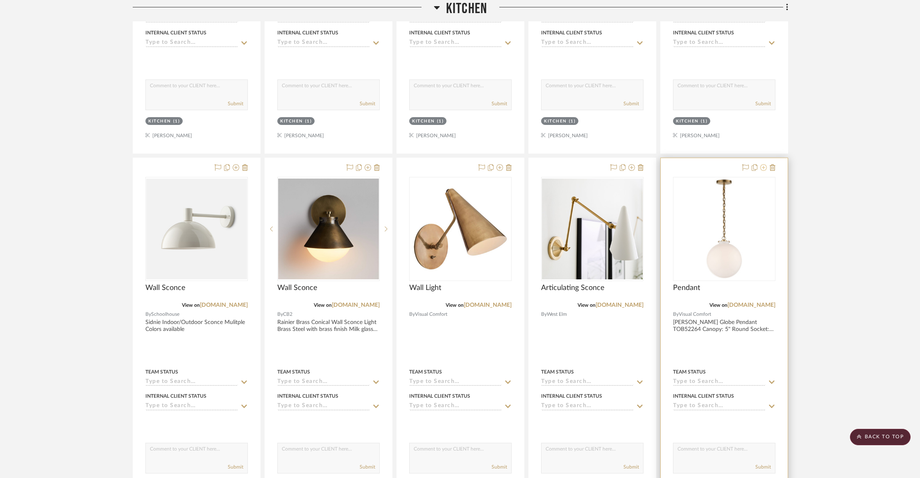
click at [761, 166] on icon at bounding box center [763, 167] width 7 height 7
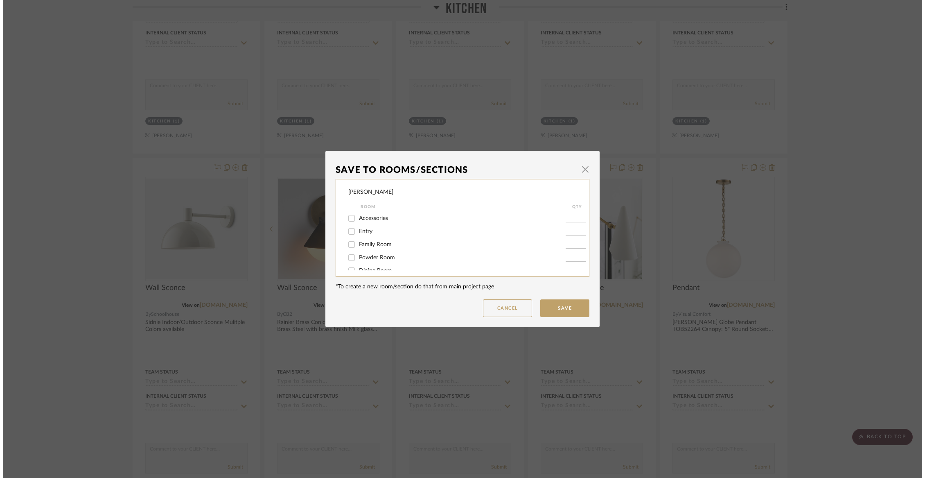
scroll to position [0, 0]
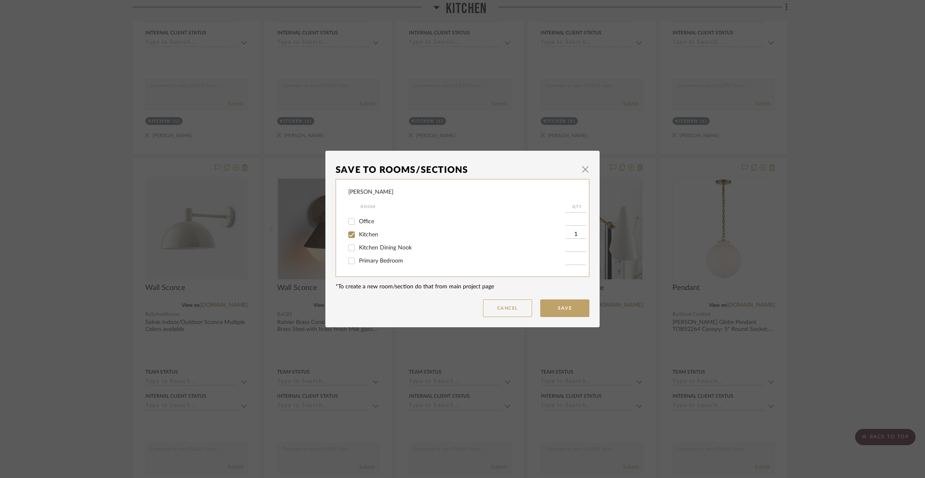
click at [372, 237] on span "Kitchen" at bounding box center [368, 235] width 19 height 6
click at [358, 239] on input "Kitchen" at bounding box center [351, 234] width 13 height 13
checkbox input "false"
click at [367, 260] on span "Not Selected" at bounding box center [375, 262] width 33 height 6
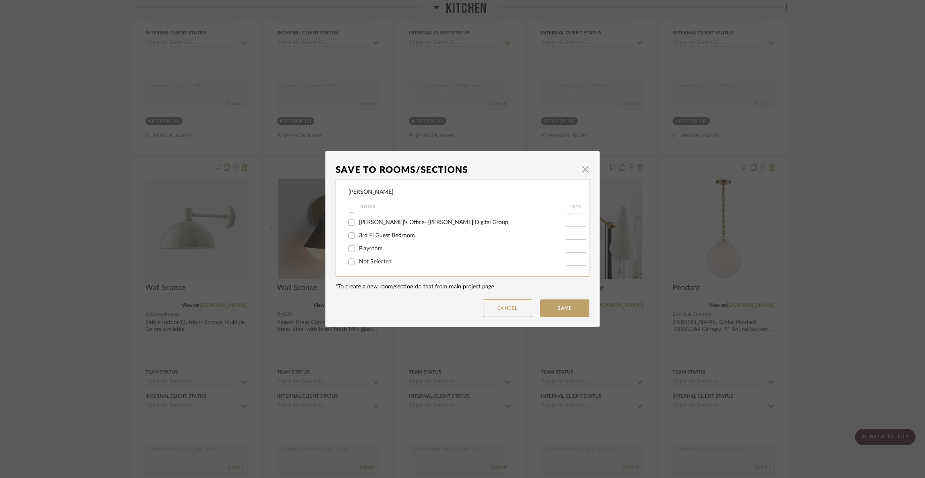
click at [358, 260] on input "Not Selected" at bounding box center [351, 261] width 13 height 13
checkbox input "true"
type input "1"
click at [566, 308] on button "Save" at bounding box center [564, 308] width 49 height 18
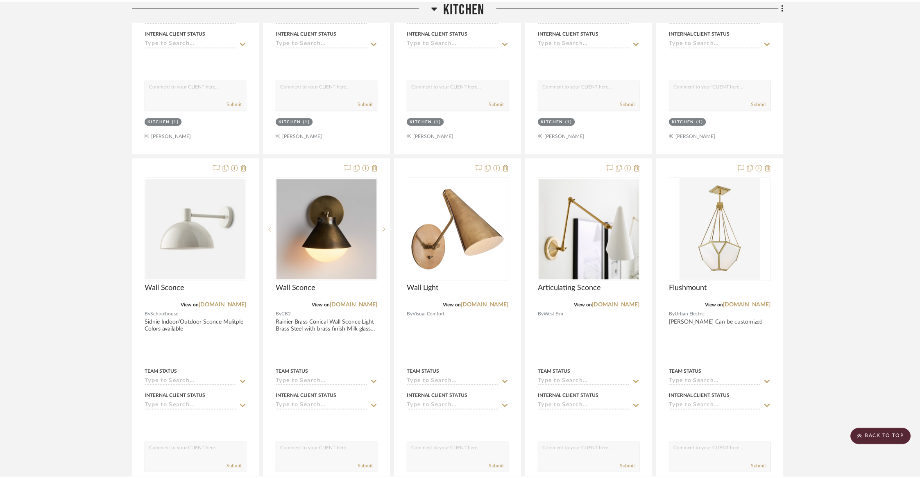
scroll to position [1790, 0]
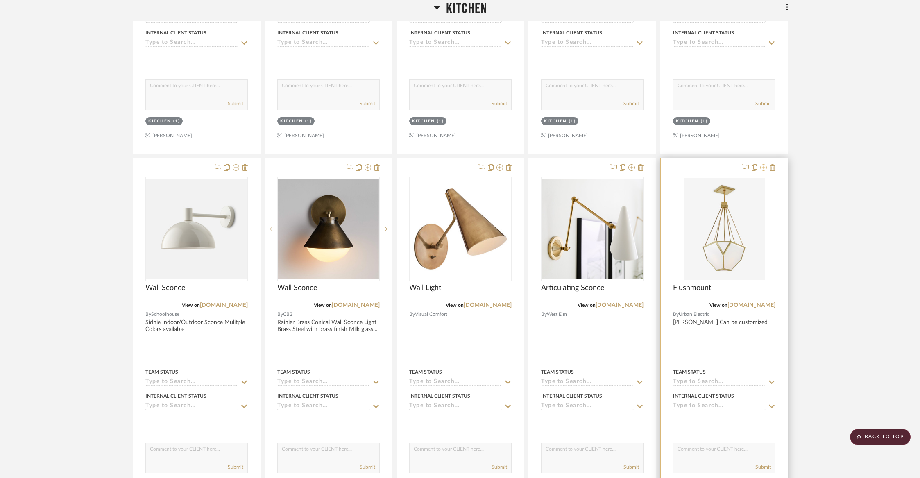
click at [765, 164] on icon at bounding box center [763, 167] width 7 height 7
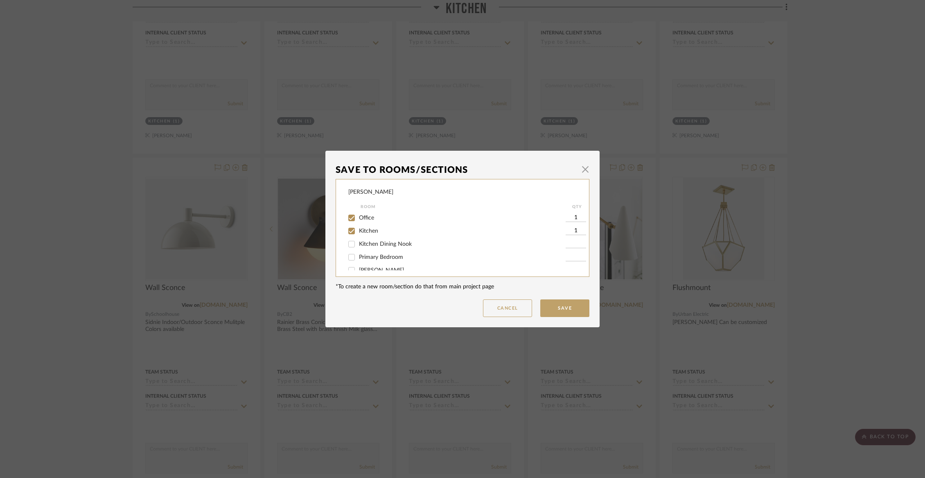
scroll to position [83, 0]
click at [371, 230] on span "Kitchen" at bounding box center [368, 227] width 19 height 6
click at [358, 230] on input "Kitchen" at bounding box center [351, 227] width 13 height 13
checkbox input "false"
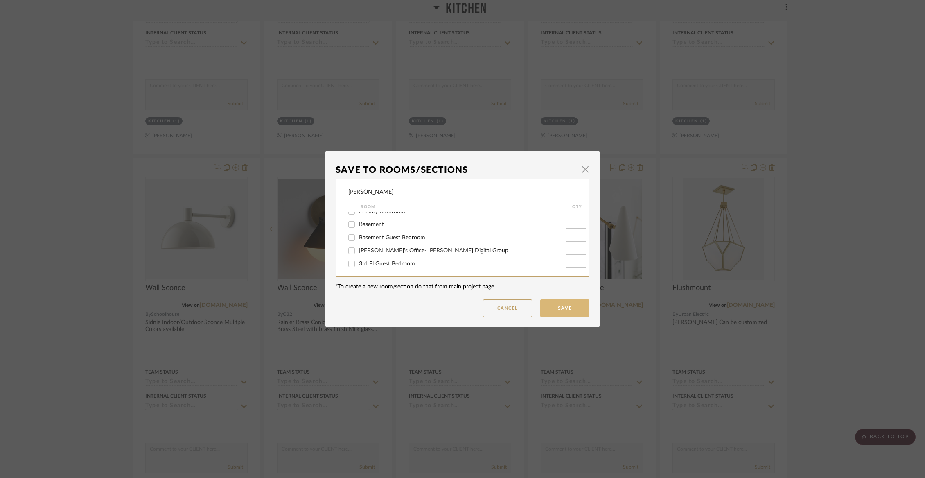
click at [556, 301] on button "Save" at bounding box center [564, 308] width 49 height 18
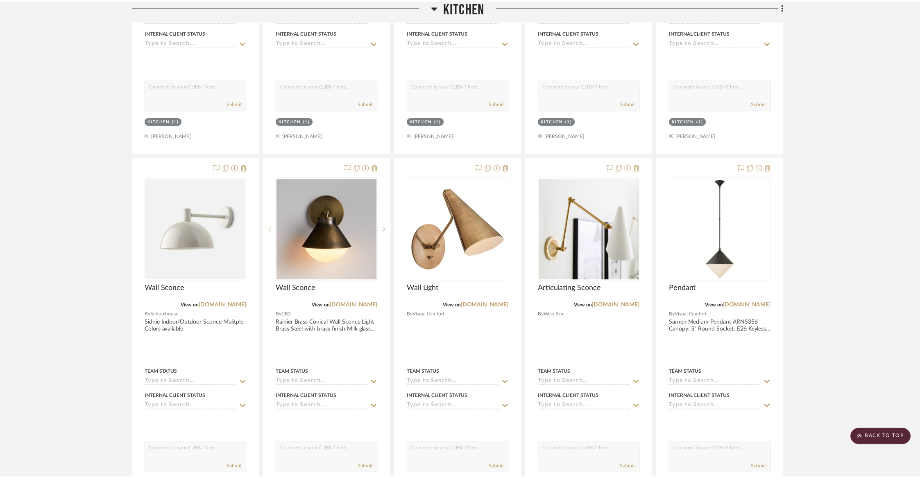
scroll to position [1790, 0]
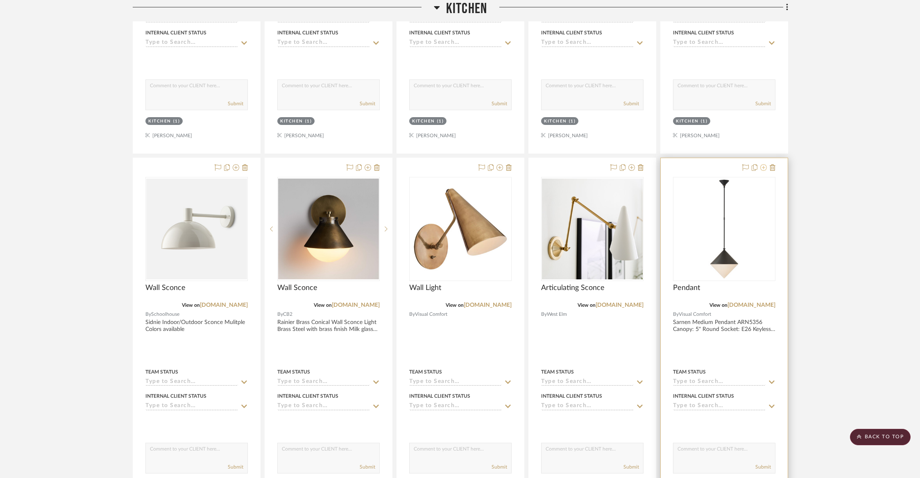
click at [763, 164] on icon at bounding box center [763, 167] width 7 height 7
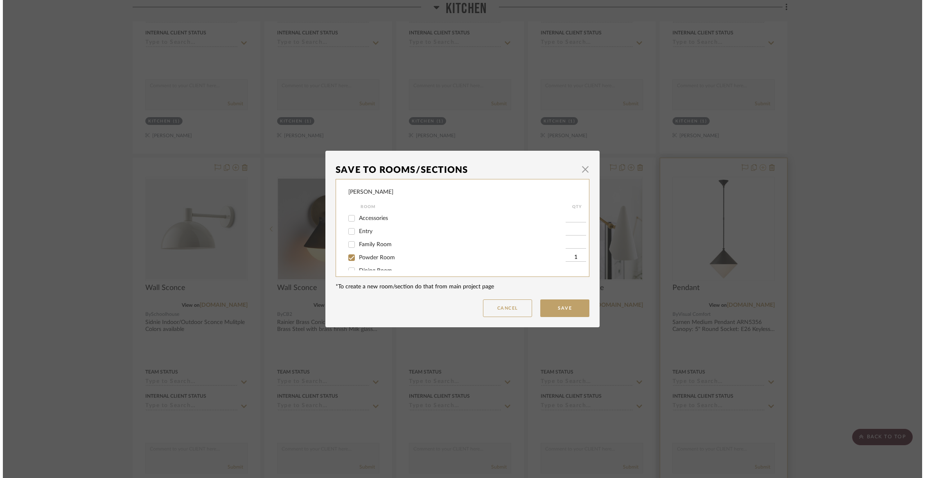
scroll to position [0, 0]
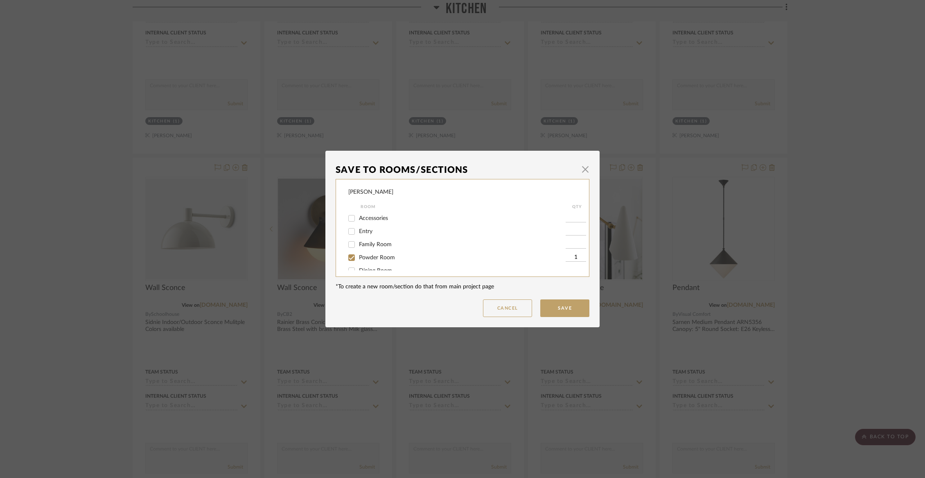
click at [360, 258] on span "Powder Room" at bounding box center [377, 258] width 36 height 6
click at [358, 258] on input "Powder Room" at bounding box center [351, 257] width 13 height 13
checkbox input "false"
click at [363, 231] on span "Kitchen" at bounding box center [368, 230] width 19 height 6
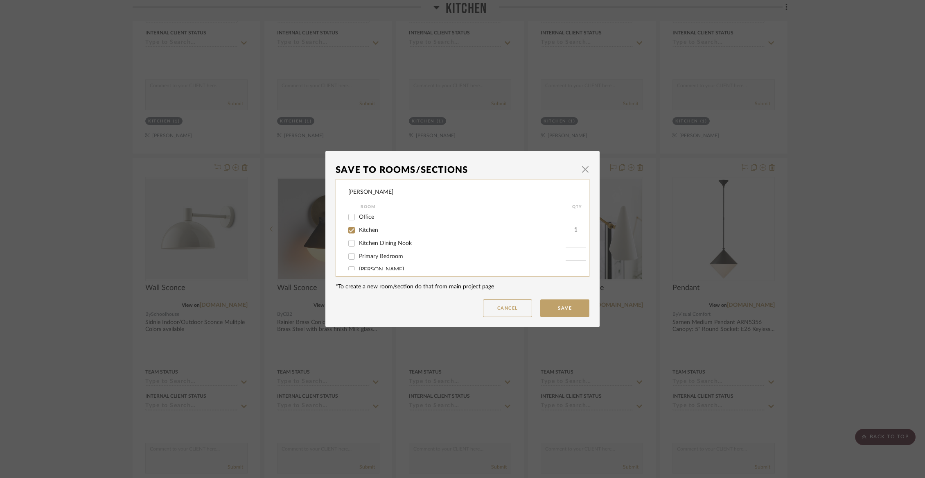
click at [358, 231] on input "Kitchen" at bounding box center [351, 230] width 13 height 13
checkbox input "false"
click at [363, 259] on span "Not Selected" at bounding box center [375, 262] width 33 height 6
click at [358, 258] on input "Not Selected" at bounding box center [351, 261] width 13 height 13
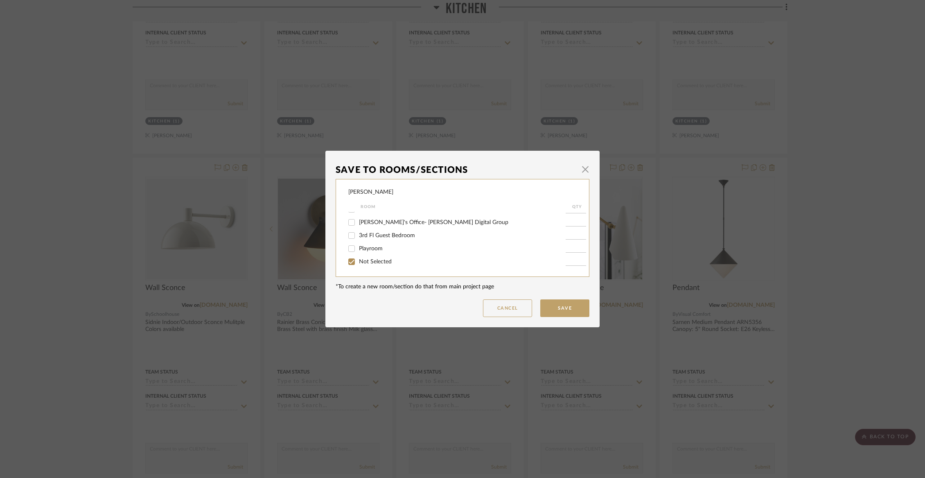
checkbox input "true"
type input "1"
click at [566, 304] on button "Save" at bounding box center [564, 308] width 49 height 18
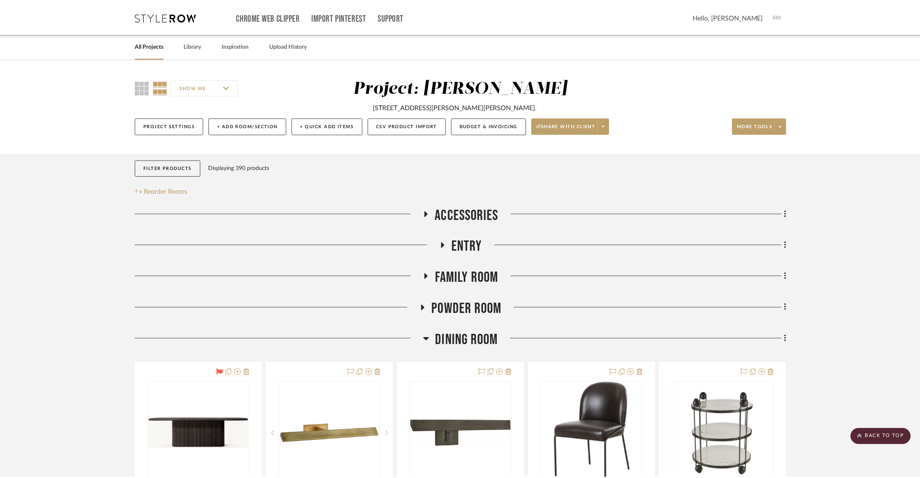
scroll to position [1790, 0]
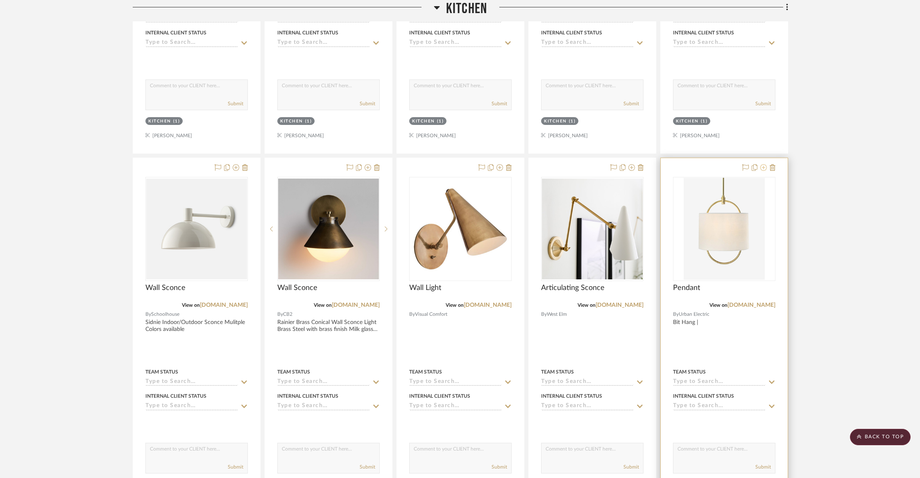
click at [763, 165] on icon at bounding box center [763, 167] width 7 height 7
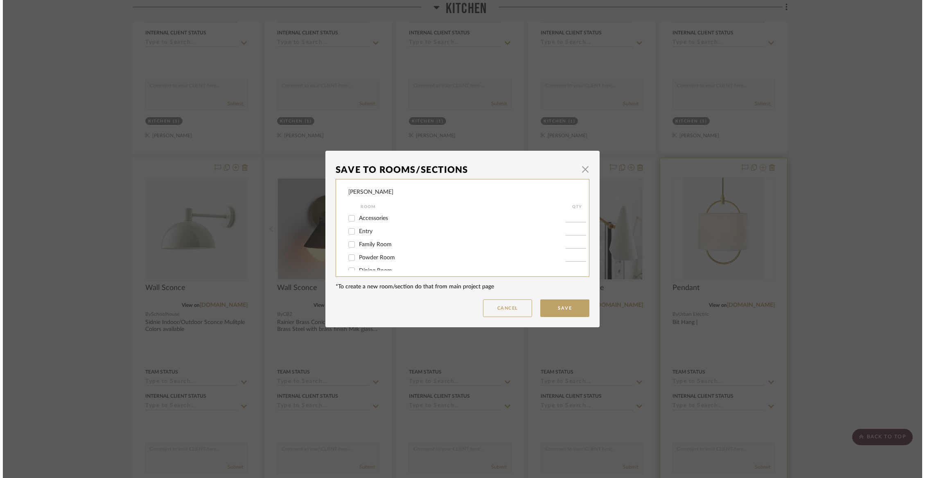
scroll to position [0, 0]
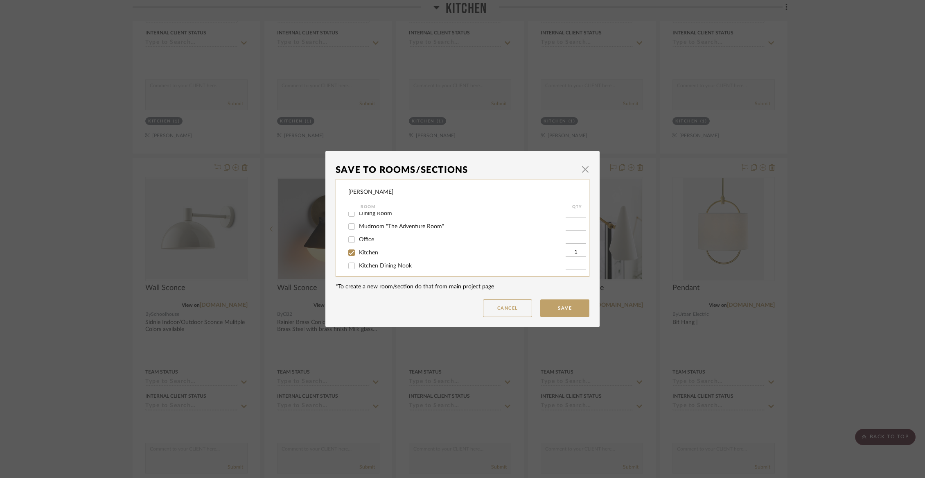
click at [364, 254] on span "Kitchen" at bounding box center [368, 253] width 19 height 6
click at [358, 254] on input "Kitchen" at bounding box center [351, 252] width 13 height 13
checkbox input "false"
click at [365, 259] on span "Not Selected" at bounding box center [375, 262] width 33 height 6
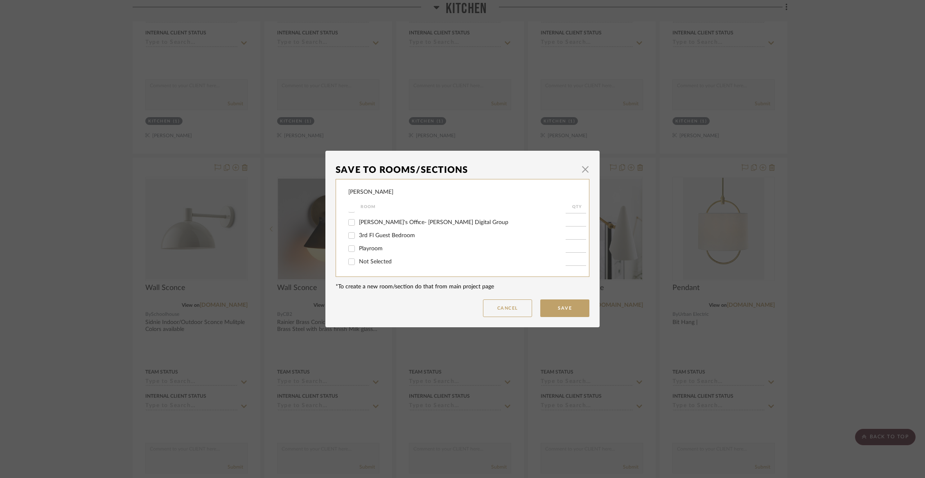
click at [358, 259] on input "Not Selected" at bounding box center [351, 261] width 13 height 13
checkbox input "true"
type input "1"
click at [568, 310] on button "Save" at bounding box center [564, 308] width 49 height 18
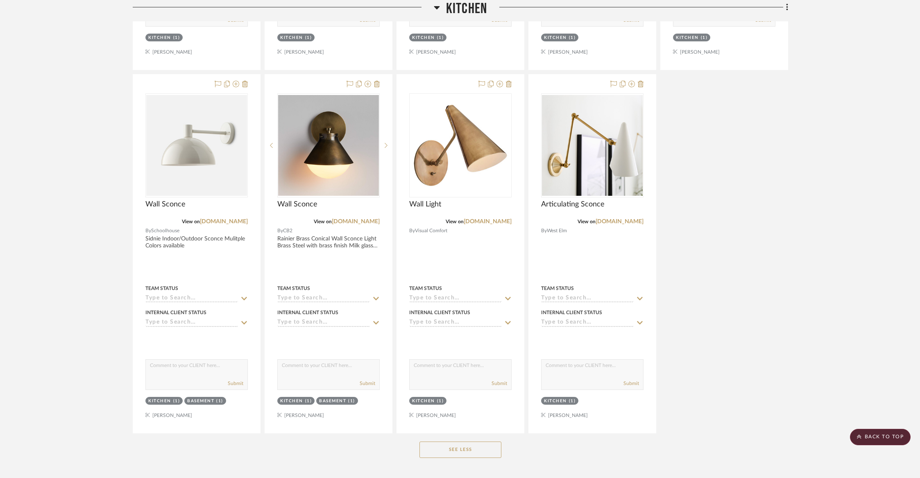
scroll to position [1850, 0]
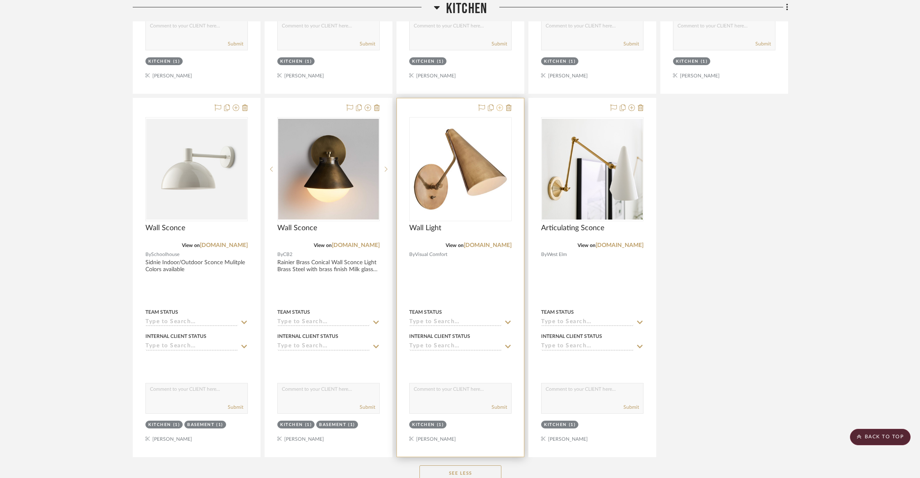
click at [500, 104] on icon at bounding box center [499, 107] width 7 height 7
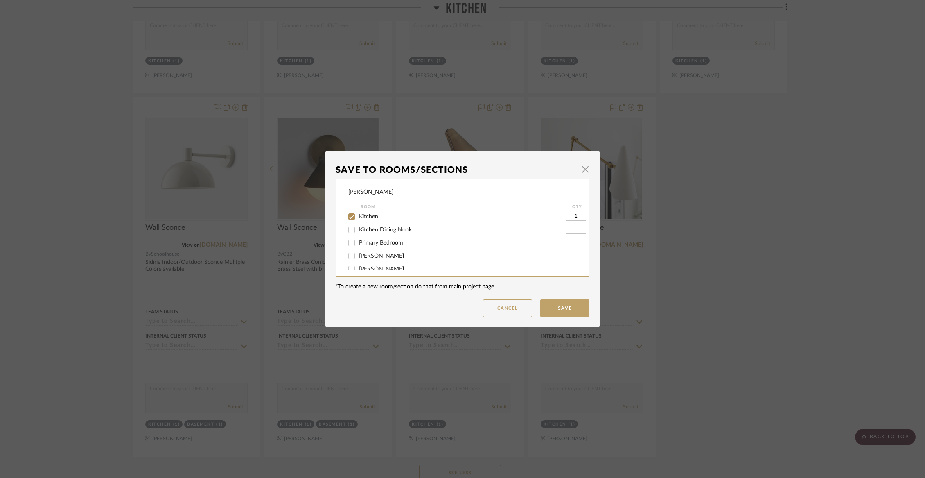
scroll to position [93, 0]
click at [362, 220] on span "Kitchen" at bounding box center [368, 218] width 19 height 6
click at [358, 224] on input "Kitchen" at bounding box center [351, 217] width 13 height 13
checkbox input "false"
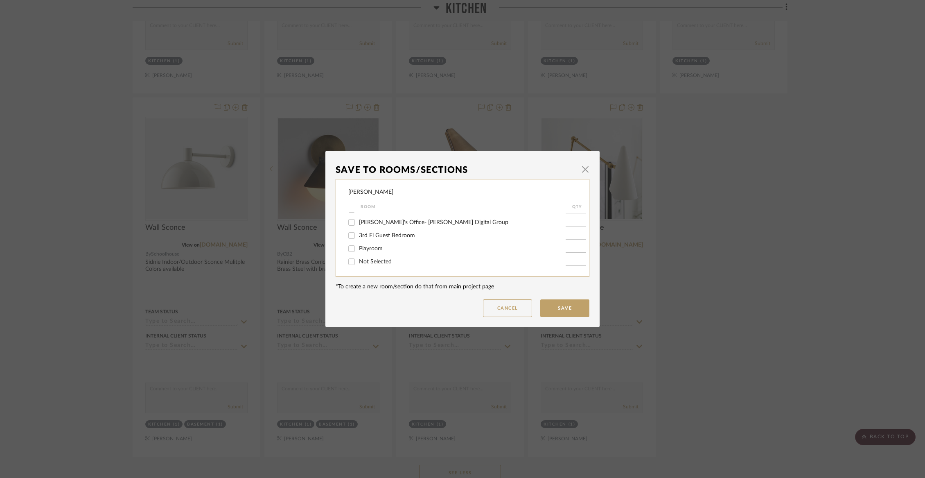
click at [360, 261] on span "Not Selected" at bounding box center [375, 262] width 33 height 6
click at [358, 261] on input "Not Selected" at bounding box center [351, 261] width 13 height 13
checkbox input "true"
type input "1"
click at [578, 313] on button "Save" at bounding box center [564, 308] width 49 height 18
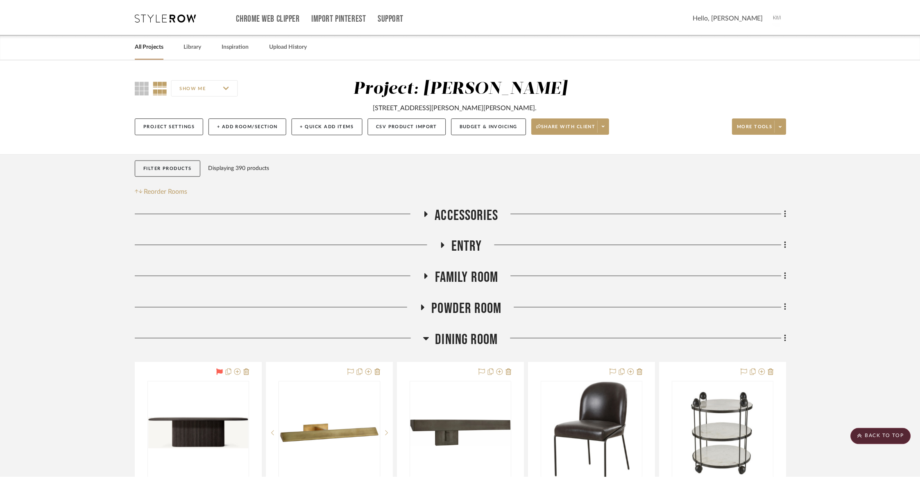
scroll to position [1850, 0]
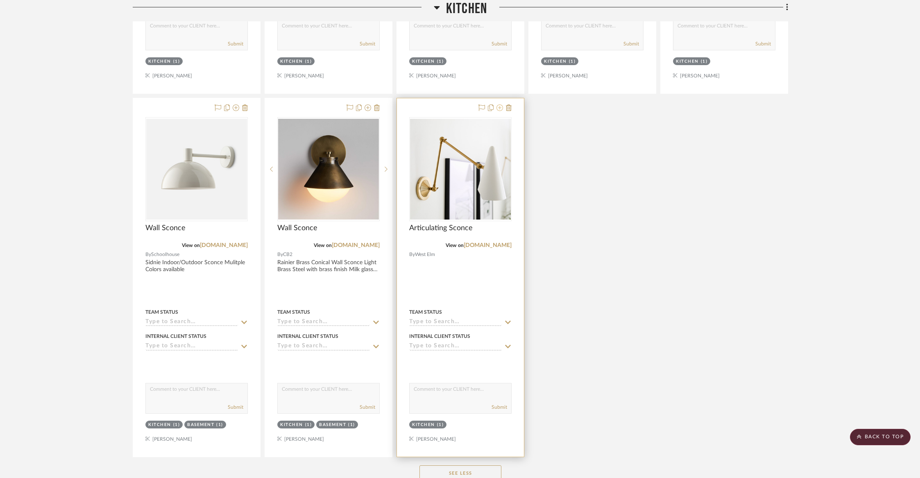
click at [501, 104] on icon at bounding box center [499, 107] width 7 height 7
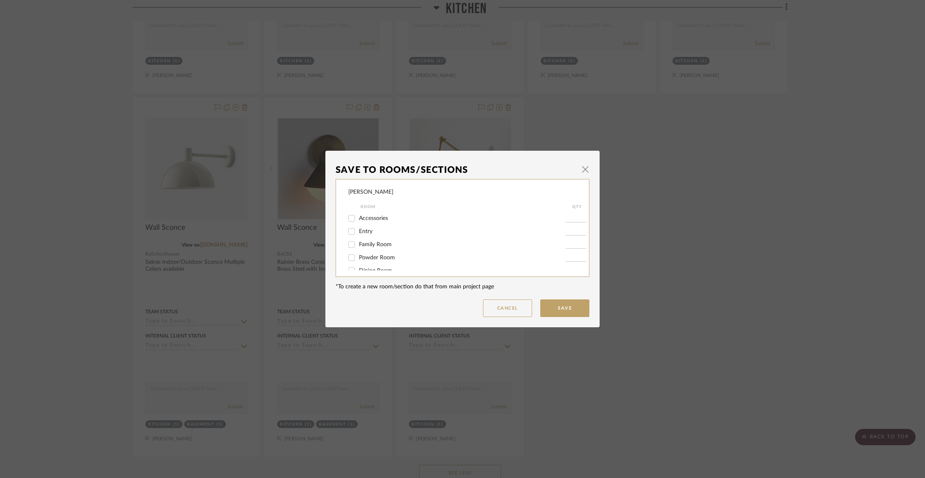
scroll to position [52, 0]
click at [370, 261] on span "Kitchen" at bounding box center [368, 259] width 19 height 6
click at [358, 262] on input "Kitchen" at bounding box center [351, 258] width 13 height 13
checkbox input "false"
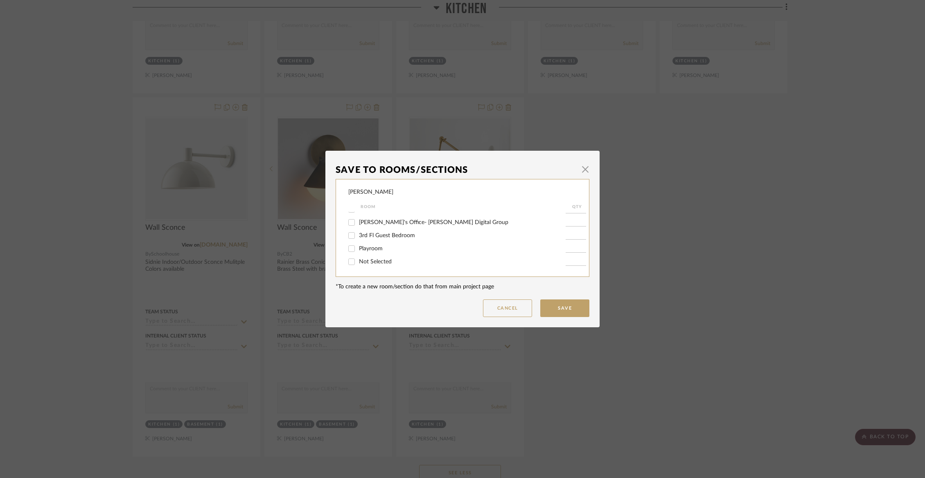
click at [371, 266] on div "Not Selected" at bounding box center [456, 261] width 217 height 13
click at [370, 263] on span "Not Selected" at bounding box center [375, 262] width 33 height 6
click at [358, 263] on input "Not Selected" at bounding box center [351, 261] width 13 height 13
checkbox input "true"
type input "1"
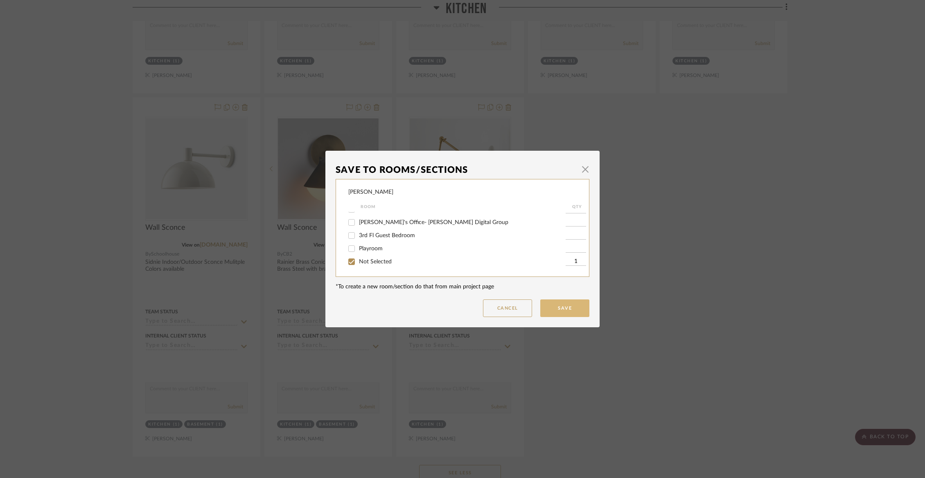
click at [558, 306] on button "Save" at bounding box center [564, 308] width 49 height 18
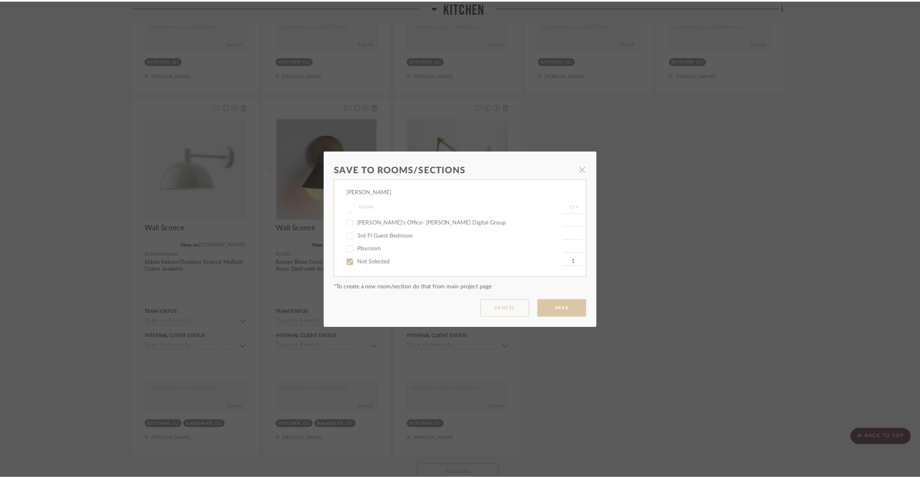
scroll to position [1850, 0]
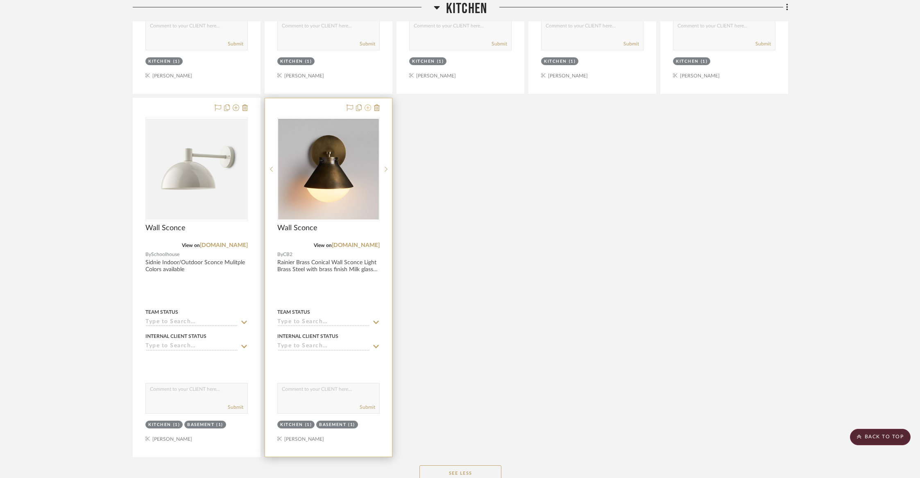
click at [366, 104] on icon at bounding box center [367, 107] width 7 height 7
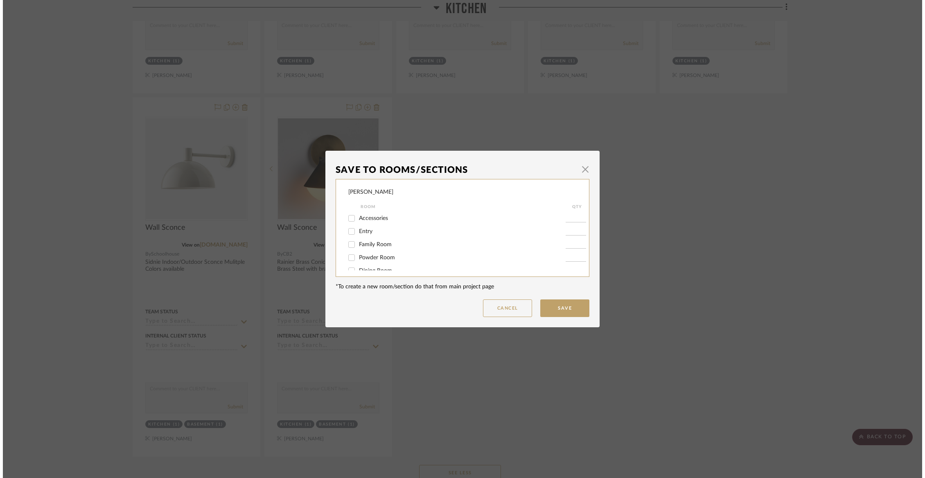
scroll to position [0, 0]
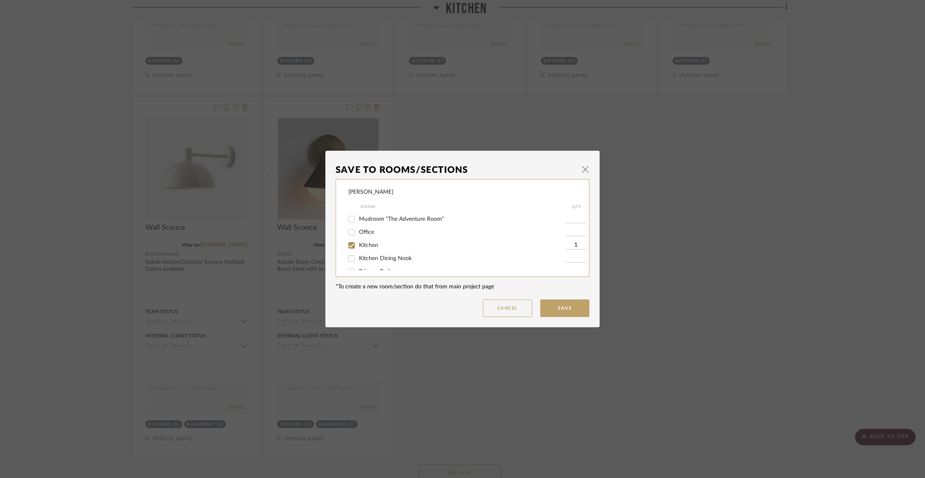
click at [359, 247] on span "Kitchen" at bounding box center [368, 245] width 19 height 6
click at [358, 247] on input "Kitchen" at bounding box center [351, 245] width 13 height 13
checkbox input "false"
click at [575, 301] on button "Save" at bounding box center [564, 308] width 49 height 18
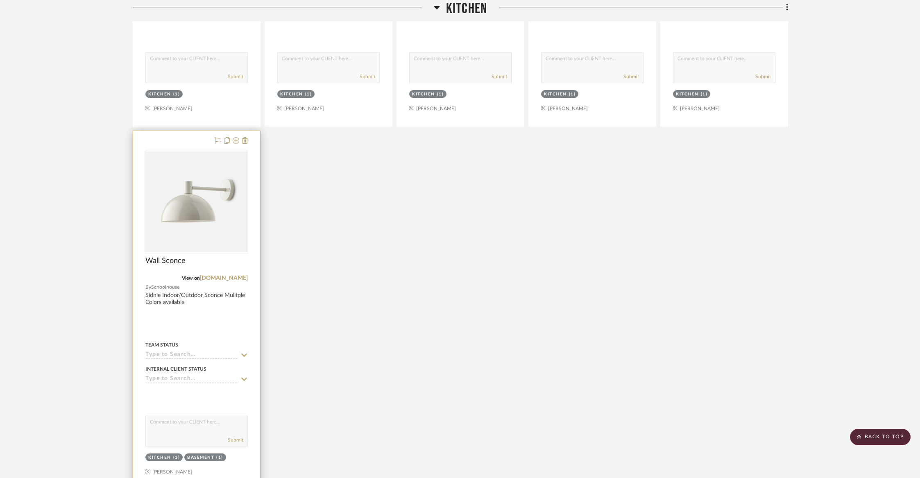
scroll to position [1815, 0]
click at [235, 141] on icon at bounding box center [236, 142] width 7 height 7
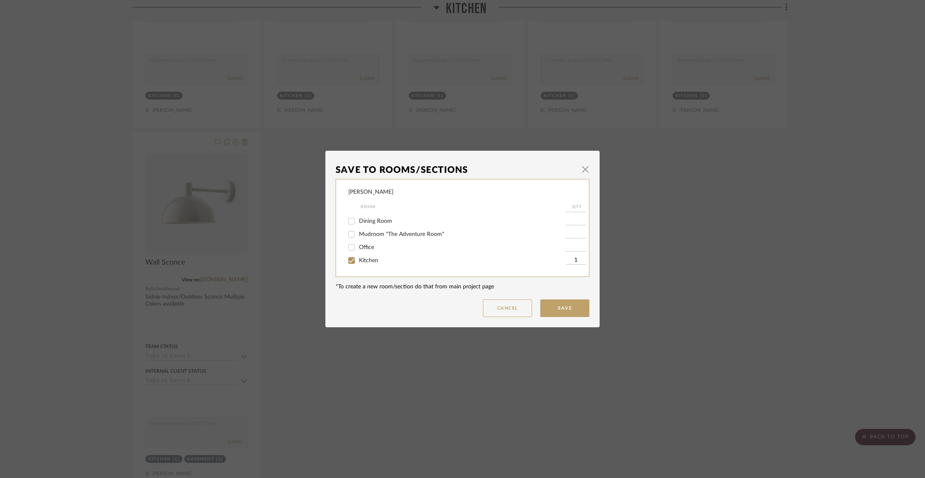
scroll to position [82, 0]
click at [359, 231] on span "Kitchen" at bounding box center [368, 228] width 19 height 6
click at [357, 233] on input "Kitchen" at bounding box center [351, 227] width 13 height 13
checkbox input "false"
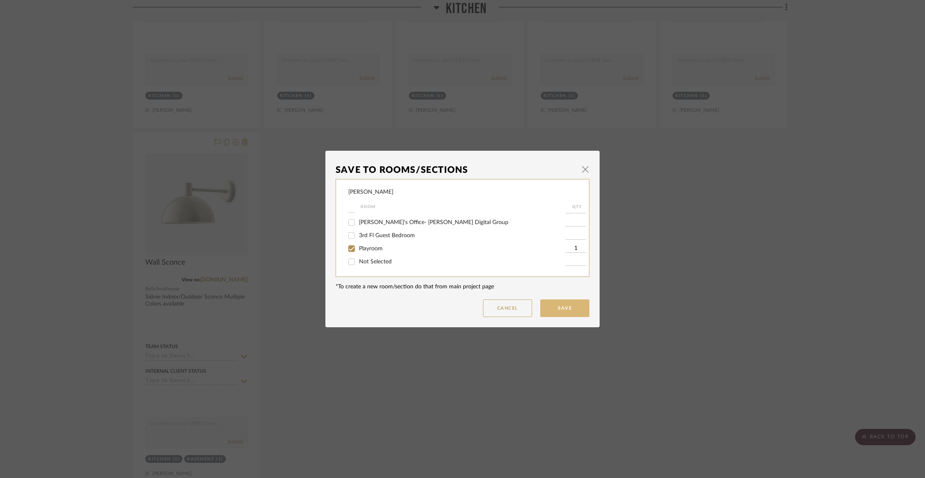
click at [567, 303] on button "Save" at bounding box center [564, 308] width 49 height 18
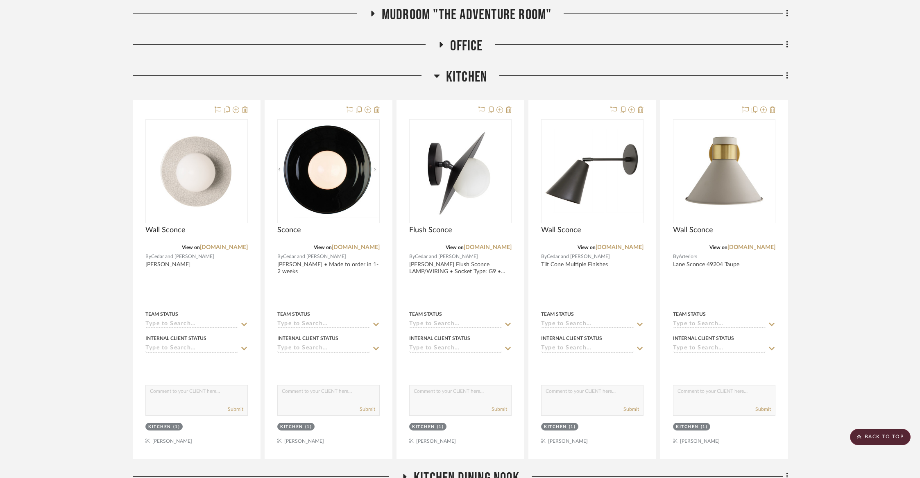
scroll to position [1550, 0]
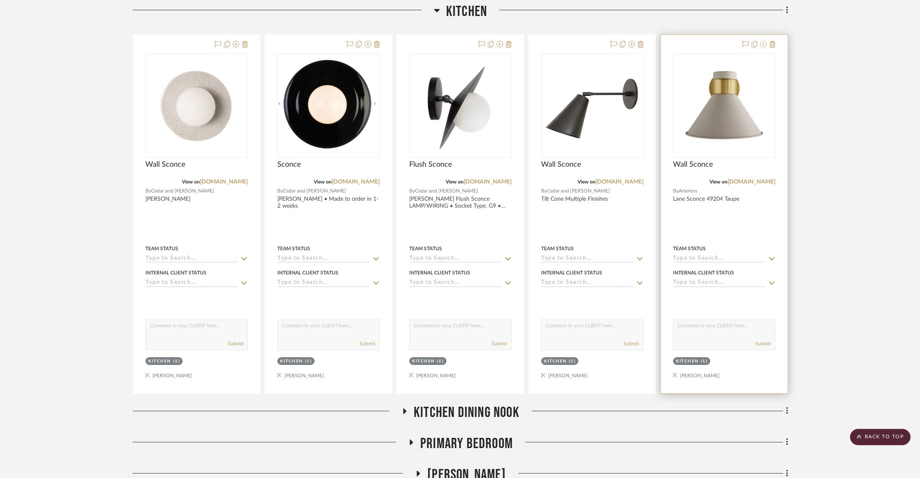
click at [763, 45] on fa-icon at bounding box center [763, 44] width 7 height 7
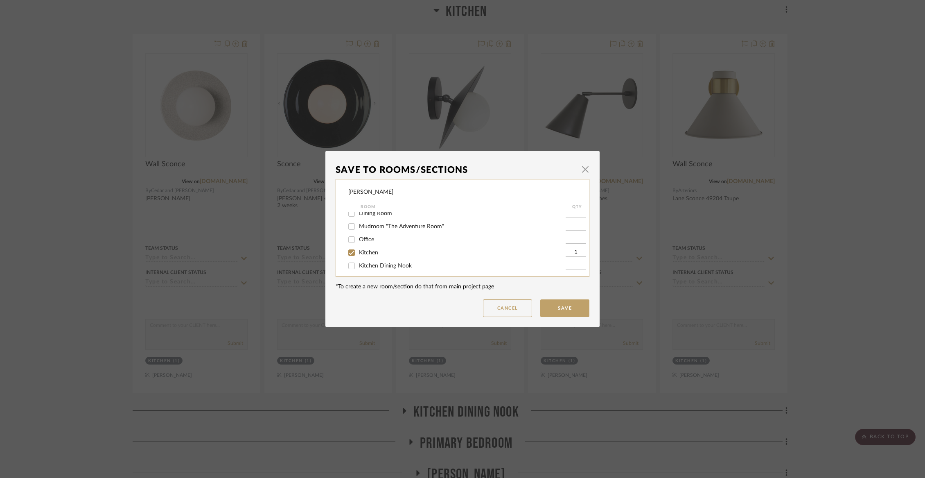
scroll to position [58, 0]
click at [366, 255] on span "Kitchen" at bounding box center [368, 252] width 19 height 6
click at [358, 256] on input "Kitchen" at bounding box center [351, 252] width 13 height 13
checkbox input "false"
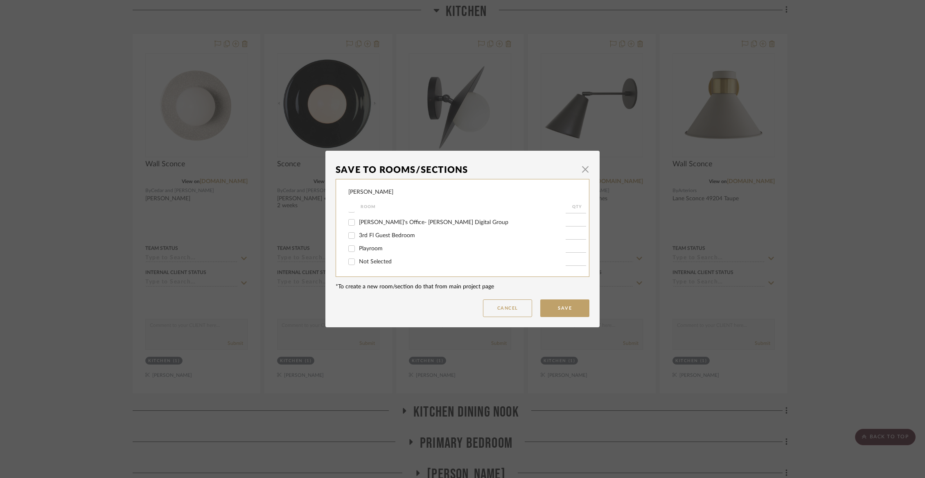
click at [365, 260] on span "Not Selected" at bounding box center [375, 262] width 33 height 6
click at [358, 260] on input "Not Selected" at bounding box center [351, 261] width 13 height 13
checkbox input "true"
type input "1"
click at [570, 304] on button "Save" at bounding box center [564, 308] width 49 height 18
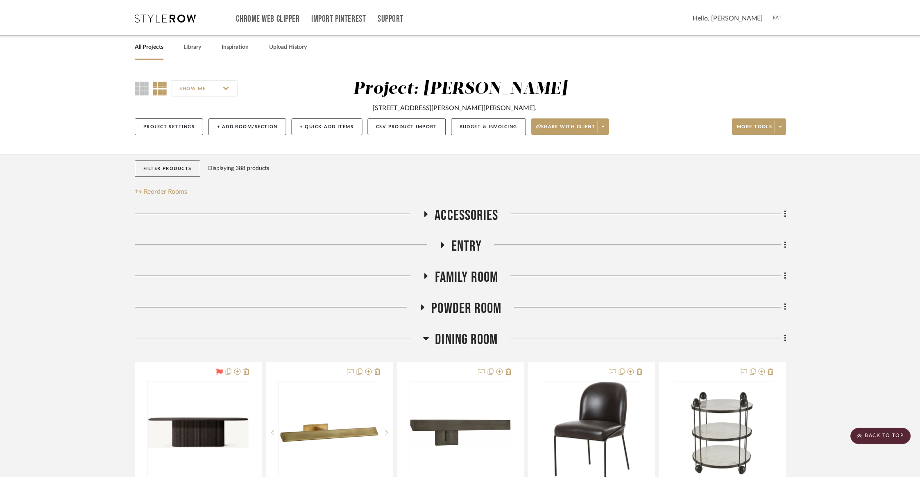
scroll to position [1550, 0]
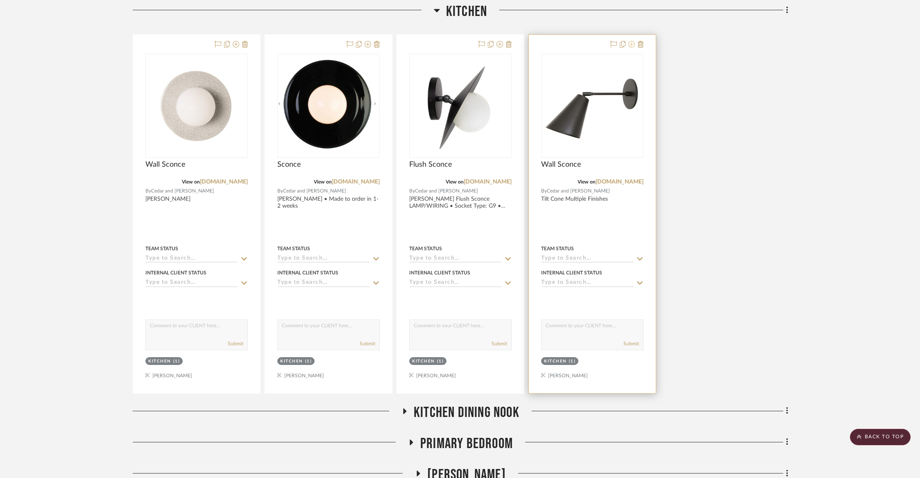
click at [634, 43] on icon at bounding box center [631, 44] width 7 height 7
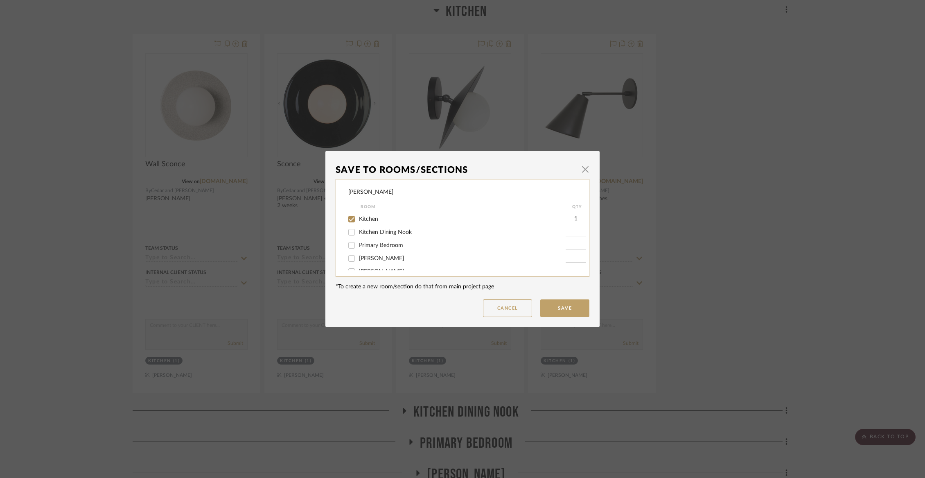
scroll to position [93, 0]
click at [364, 219] on span "Kitchen" at bounding box center [368, 217] width 19 height 6
click at [358, 220] on input "Kitchen" at bounding box center [351, 216] width 13 height 13
checkbox input "false"
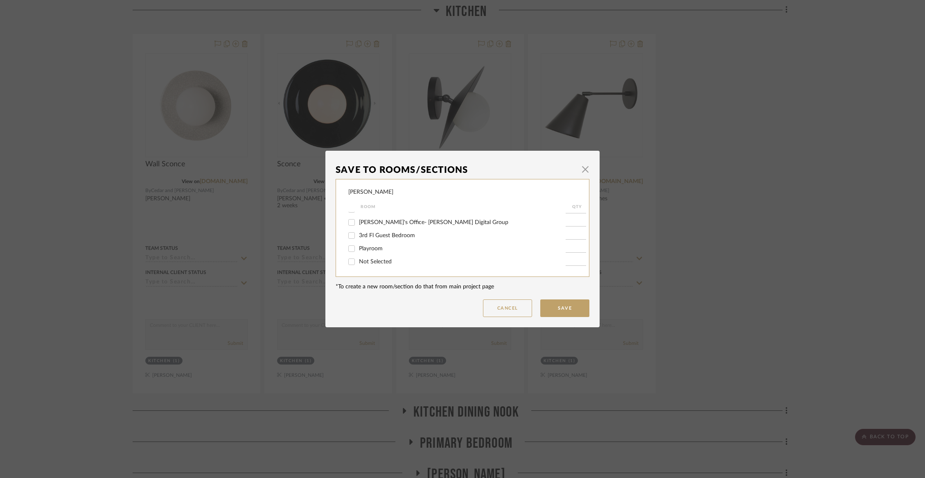
click at [368, 261] on span "Not Selected" at bounding box center [375, 262] width 33 height 6
click at [358, 261] on input "Not Selected" at bounding box center [351, 261] width 13 height 13
checkbox input "true"
type input "1"
click at [577, 304] on button "Save" at bounding box center [564, 308] width 49 height 18
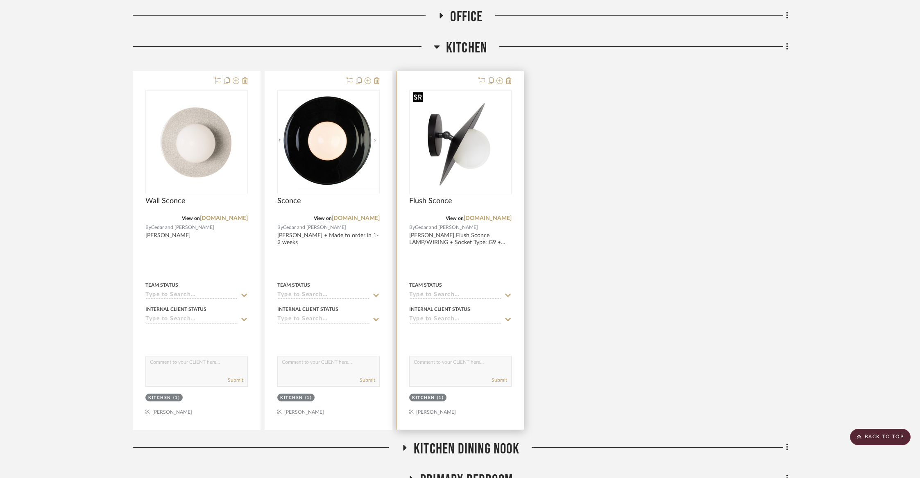
scroll to position [1513, 0]
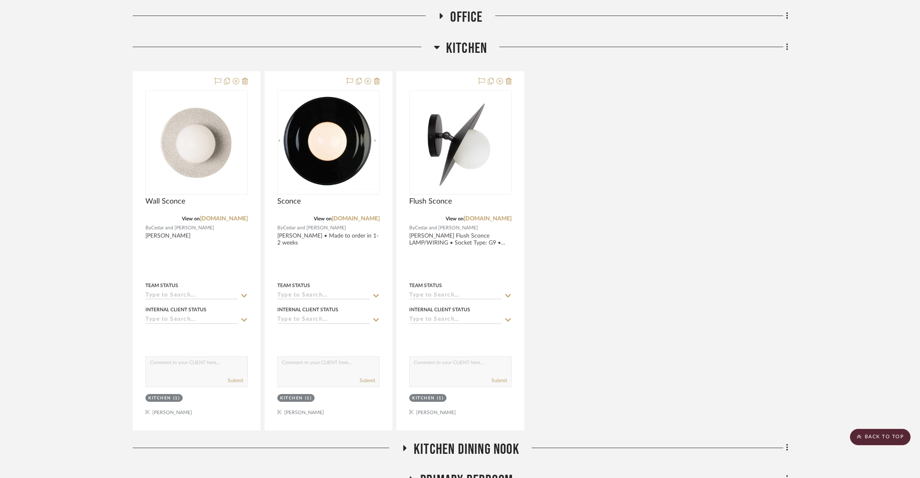
click at [448, 42] on span "Kitchen" at bounding box center [466, 49] width 41 height 18
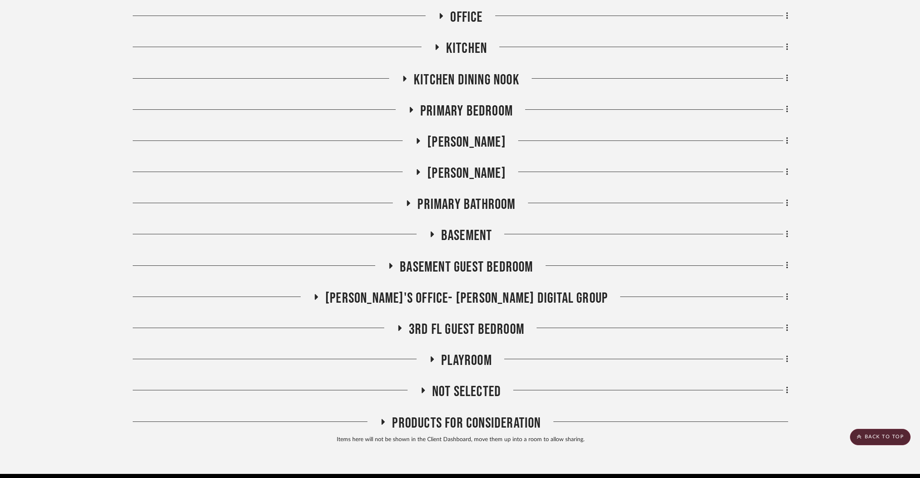
click at [444, 78] on span "Kitchen Dining Nook" at bounding box center [467, 80] width 106 height 18
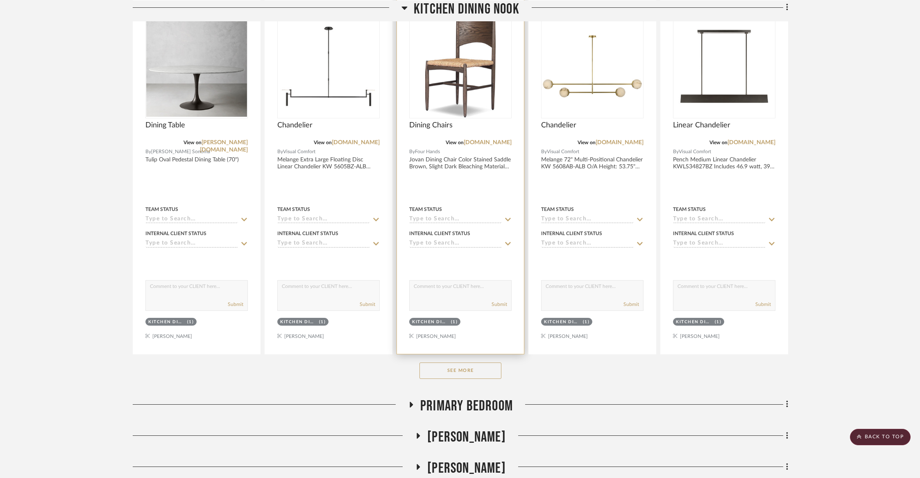
scroll to position [1849, 0]
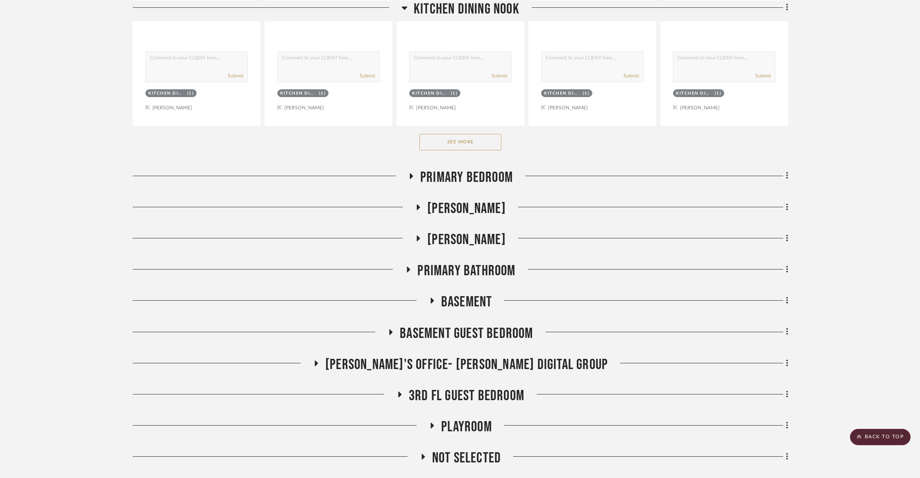
click at [478, 136] on button "See More" at bounding box center [460, 142] width 82 height 16
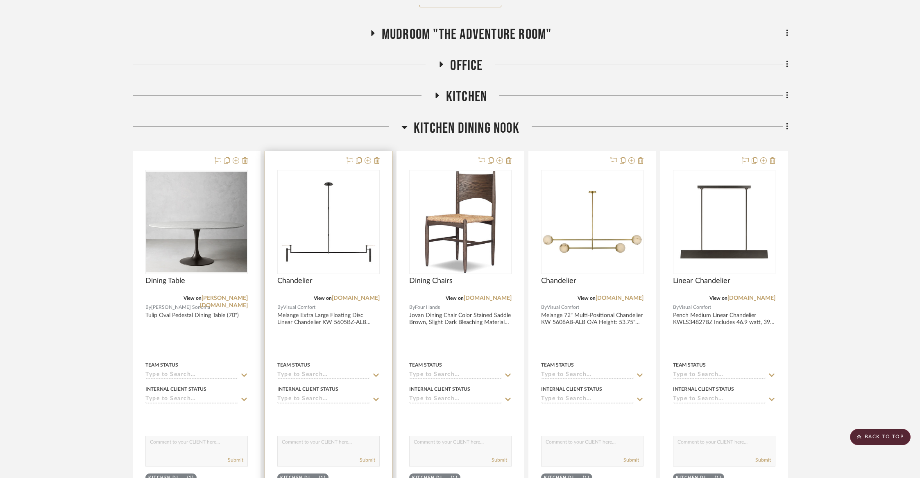
scroll to position [1418, 0]
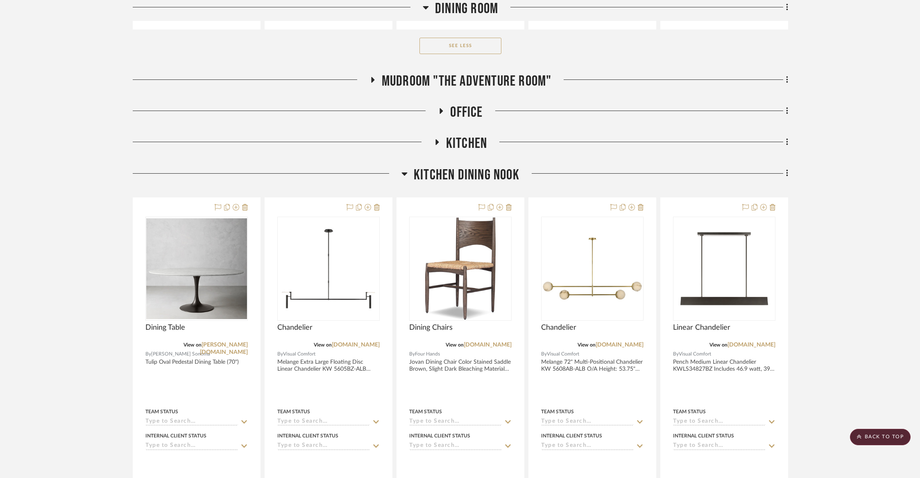
click at [450, 173] on span "Kitchen Dining Nook" at bounding box center [467, 175] width 106 height 18
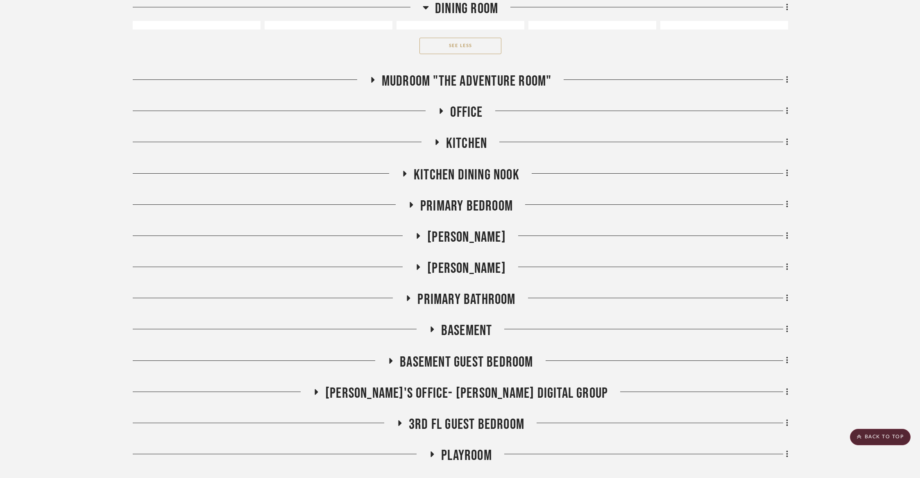
click at [444, 201] on span "Primary Bedroom" at bounding box center [466, 206] width 93 height 18
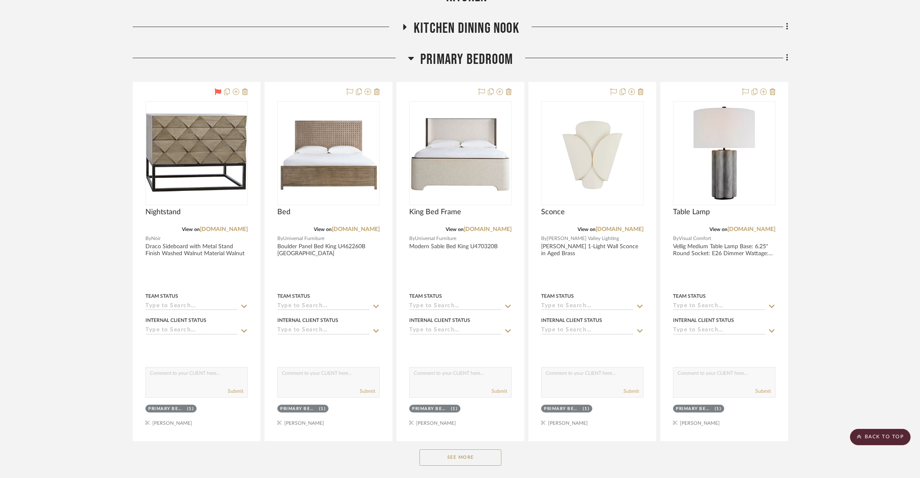
scroll to position [1645, 0]
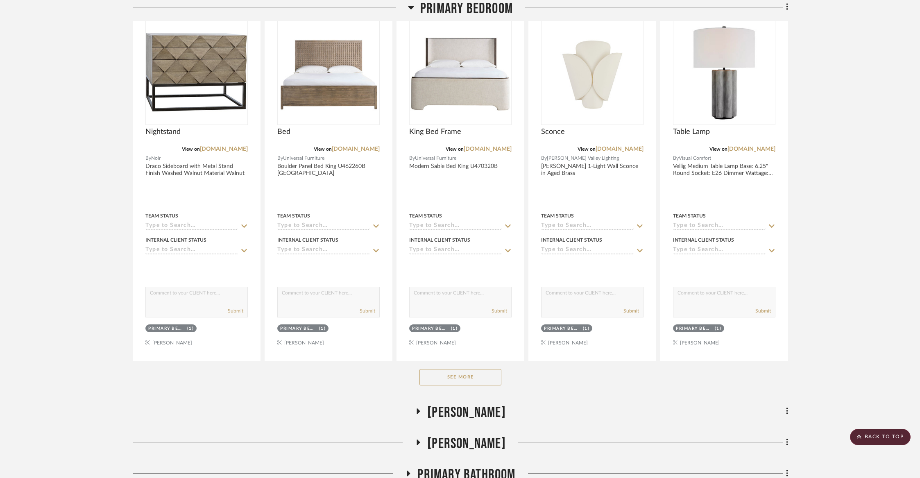
click at [462, 370] on button "See More" at bounding box center [460, 377] width 82 height 16
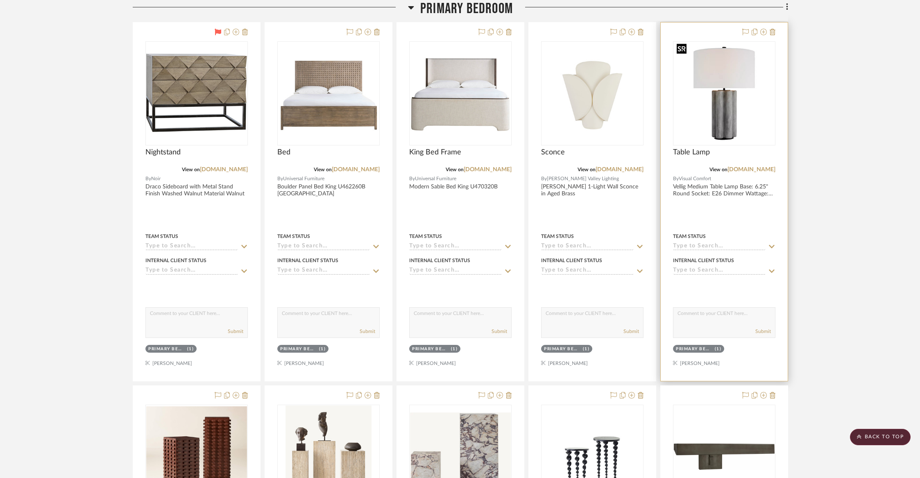
scroll to position [1614, 0]
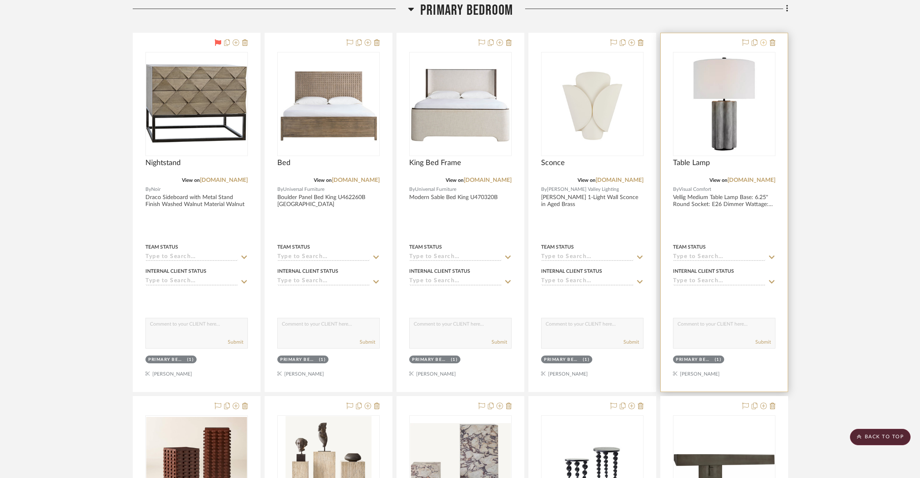
click at [764, 43] on icon at bounding box center [763, 42] width 7 height 7
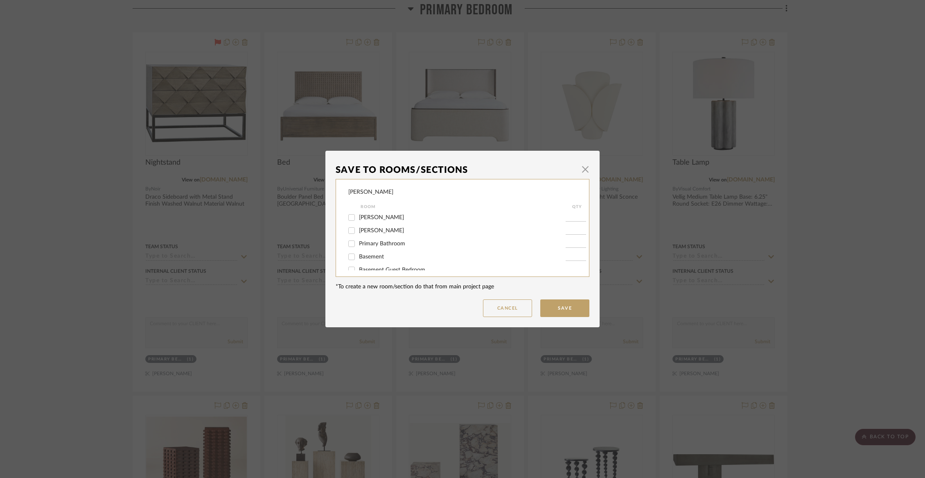
scroll to position [113, 0]
click at [363, 226] on span "Primary Bedroom" at bounding box center [381, 223] width 44 height 6
click at [358, 227] on input "Primary Bedroom" at bounding box center [351, 223] width 13 height 13
checkbox input "false"
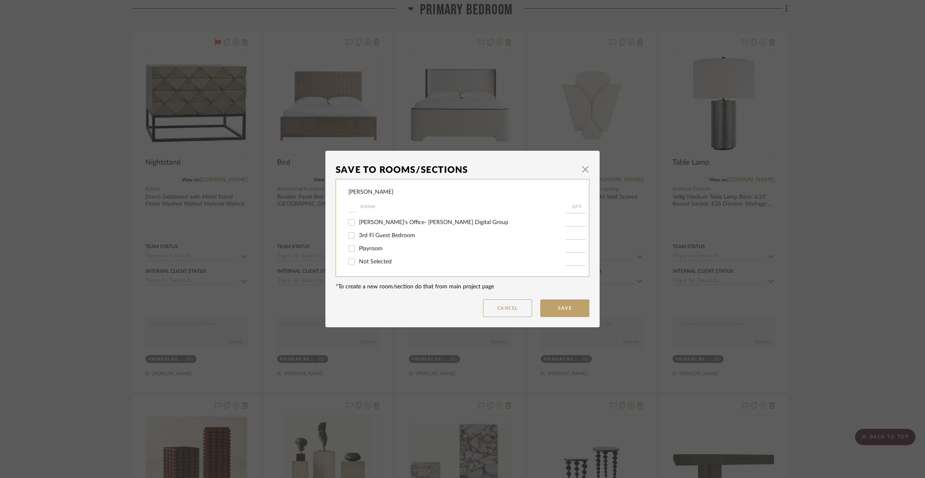
click at [360, 259] on span "Not Selected" at bounding box center [375, 262] width 33 height 6
click at [358, 258] on input "Not Selected" at bounding box center [351, 261] width 13 height 13
checkbox input "true"
type input "1"
click at [556, 303] on button "Save" at bounding box center [564, 308] width 49 height 18
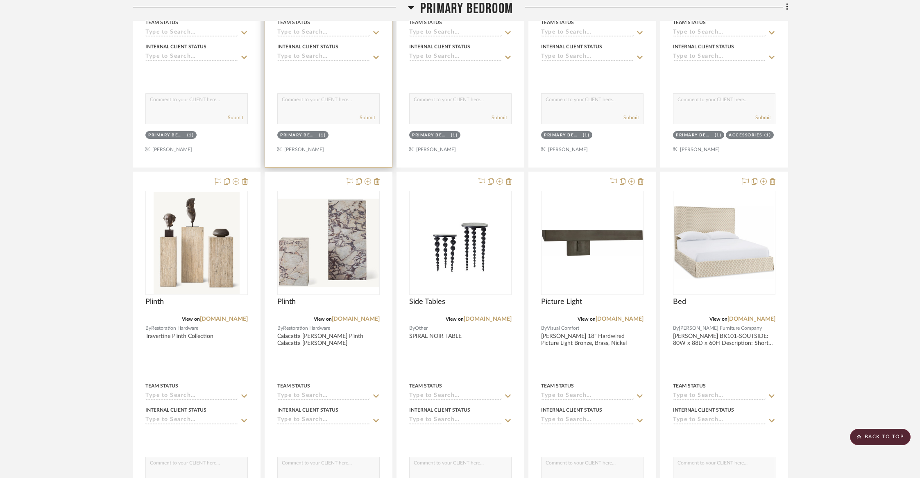
scroll to position [1945, 0]
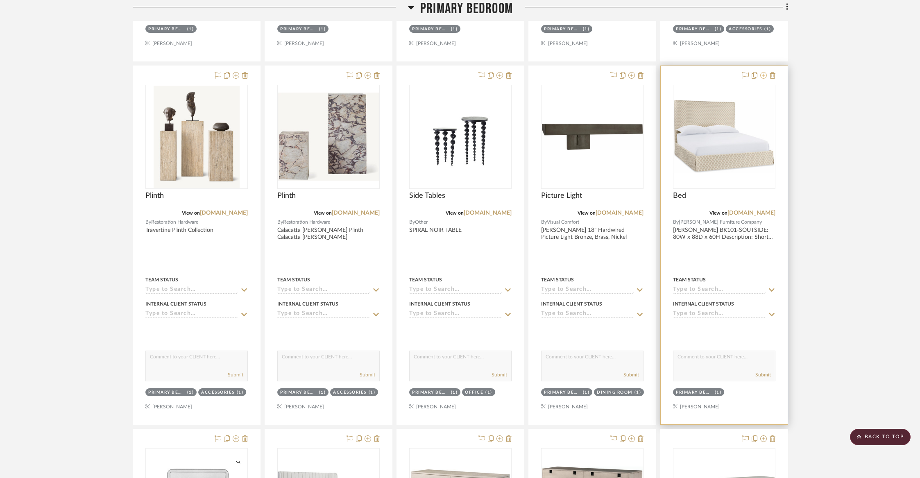
click at [763, 72] on icon at bounding box center [763, 75] width 7 height 7
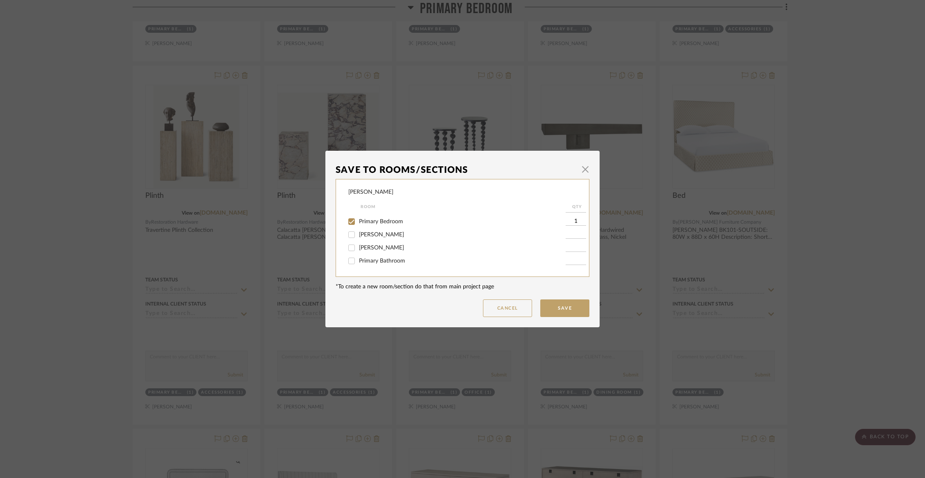
scroll to position [120, 0]
click at [371, 219] on span "Primary Bedroom" at bounding box center [381, 216] width 44 height 6
click at [358, 223] on input "Primary Bedroom" at bounding box center [351, 216] width 13 height 13
checkbox input "false"
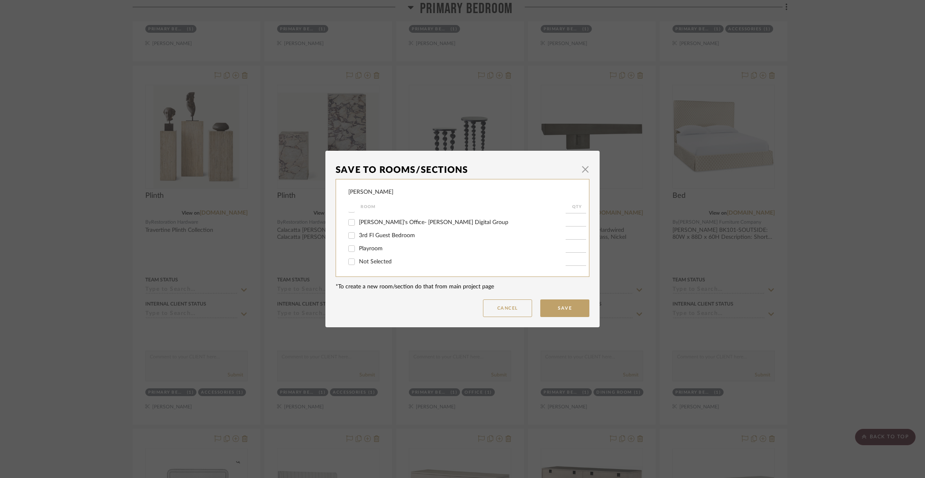
click at [364, 263] on span "Not Selected" at bounding box center [375, 262] width 33 height 6
click at [358, 263] on input "Not Selected" at bounding box center [351, 261] width 13 height 13
checkbox input "true"
type input "1"
click at [577, 305] on button "Save" at bounding box center [564, 308] width 49 height 18
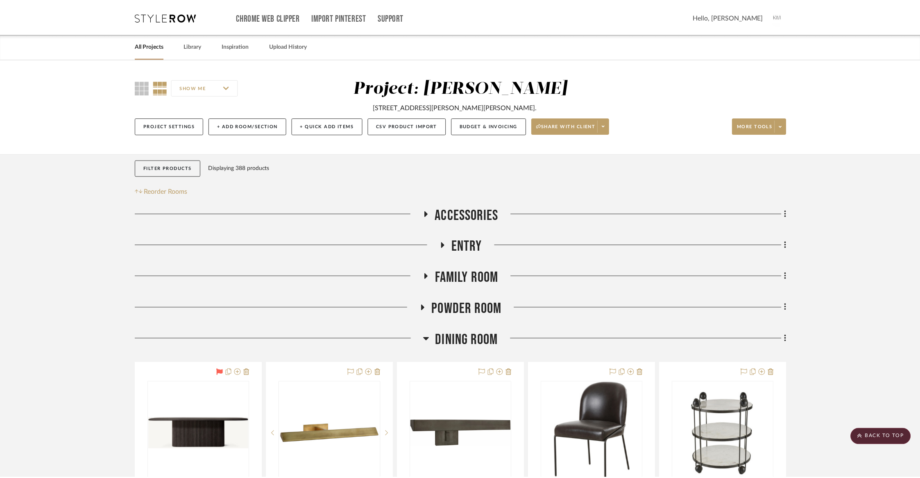
scroll to position [1945, 0]
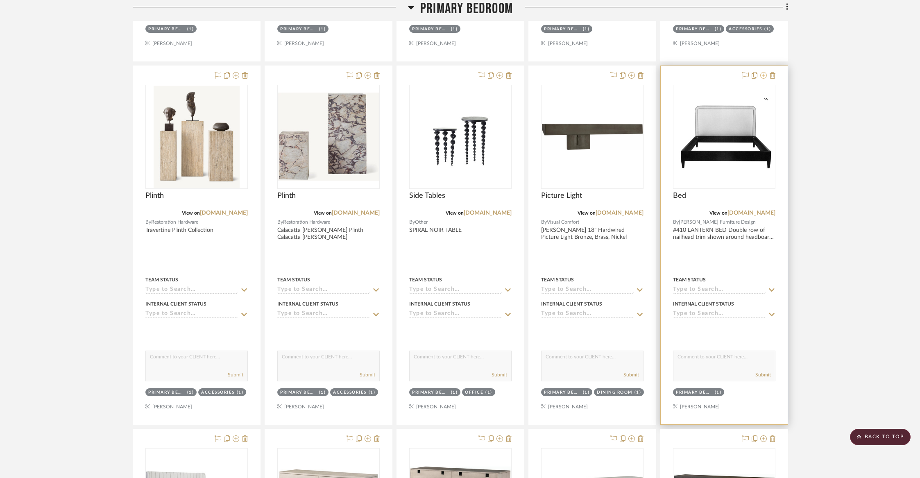
click at [764, 72] on icon at bounding box center [763, 75] width 7 height 7
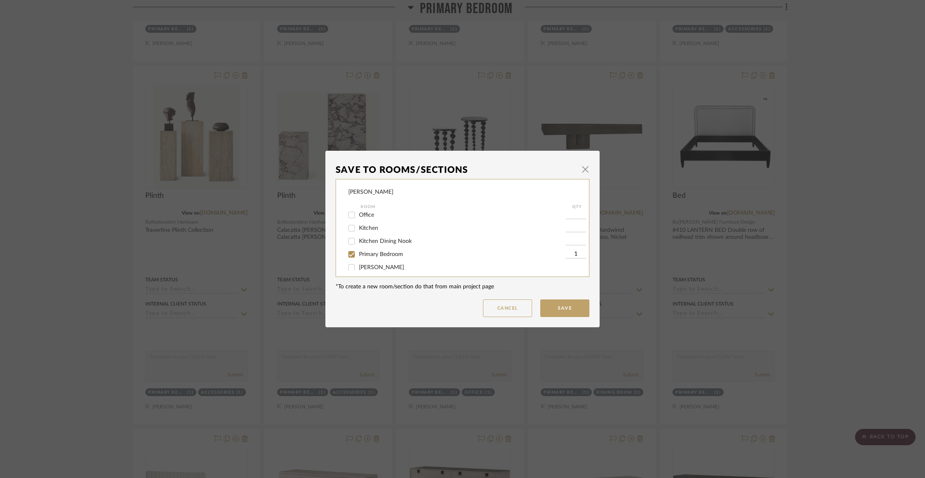
scroll to position [100, 0]
click at [370, 239] on span "Primary Bedroom" at bounding box center [381, 236] width 44 height 6
click at [358, 239] on input "Primary Bedroom" at bounding box center [351, 235] width 13 height 13
checkbox input "false"
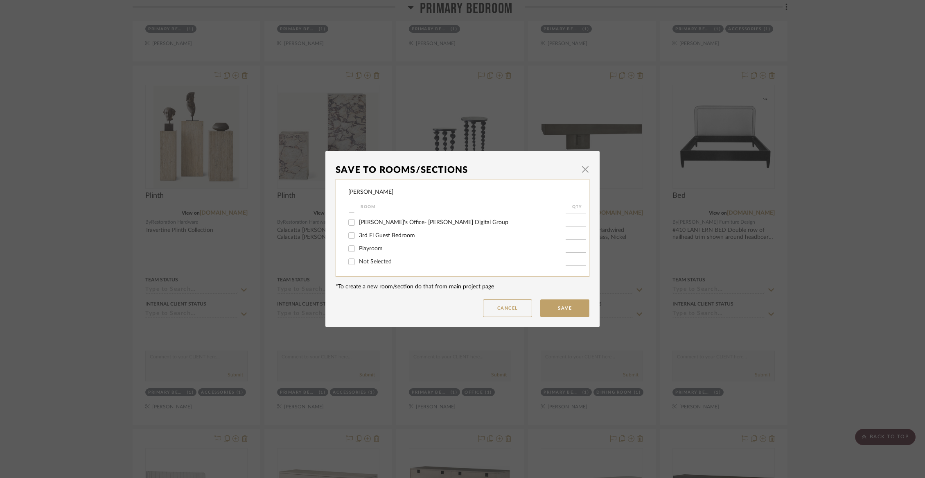
click at [366, 262] on span "Not Selected" at bounding box center [375, 262] width 33 height 6
click at [358, 262] on input "Not Selected" at bounding box center [351, 261] width 13 height 13
checkbox input "true"
type input "1"
click at [568, 310] on button "Save" at bounding box center [564, 308] width 49 height 18
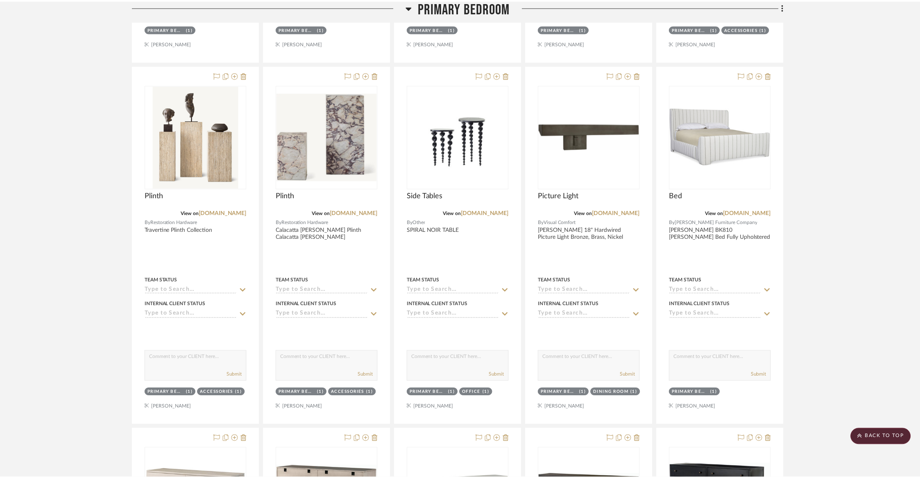
scroll to position [1945, 0]
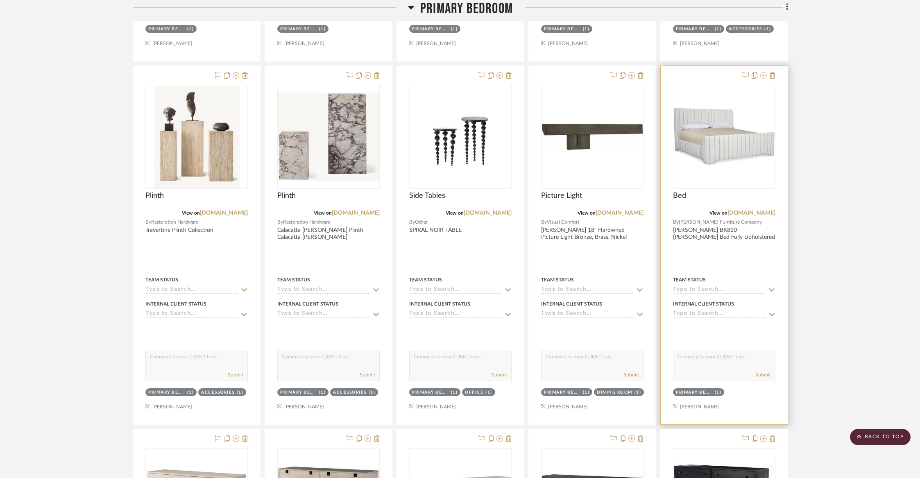
click at [762, 74] on icon at bounding box center [763, 75] width 7 height 7
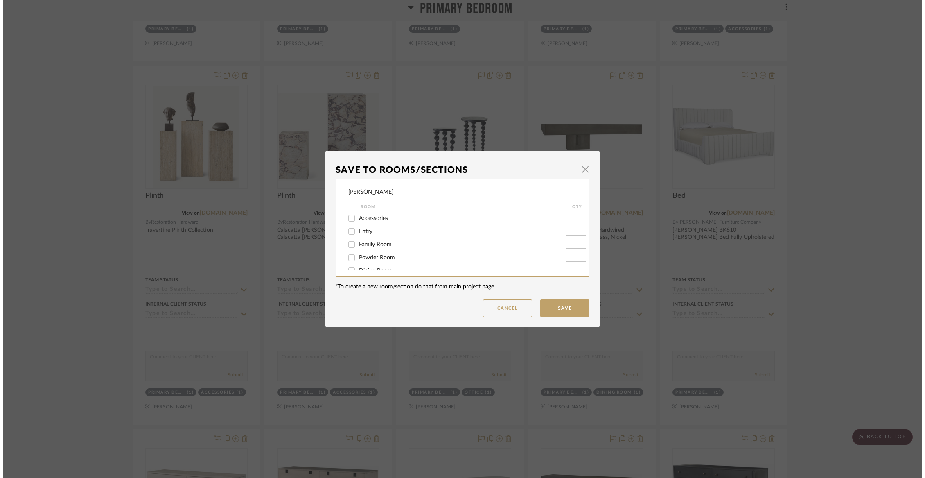
scroll to position [0, 0]
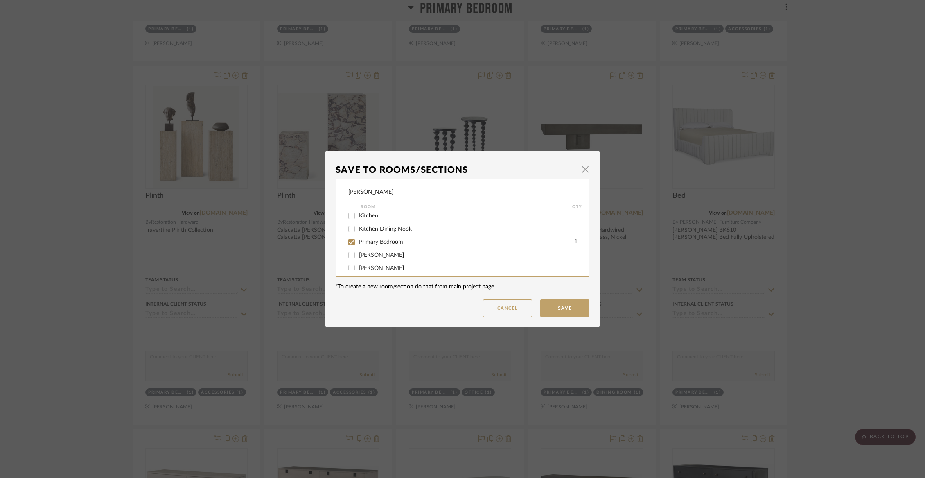
click at [380, 245] on span "Primary Bedroom" at bounding box center [381, 242] width 44 height 6
click at [358, 249] on input "Primary Bedroom" at bounding box center [351, 241] width 13 height 13
checkbox input "false"
click at [377, 261] on span "Not Selected" at bounding box center [375, 262] width 33 height 6
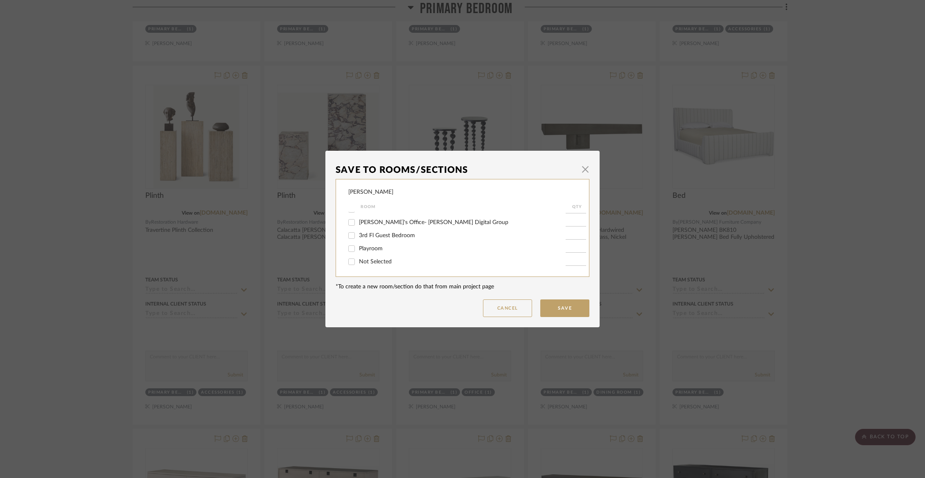
click at [358, 261] on input "Not Selected" at bounding box center [351, 261] width 13 height 13
checkbox input "true"
type input "1"
click at [552, 310] on button "Save" at bounding box center [564, 308] width 49 height 18
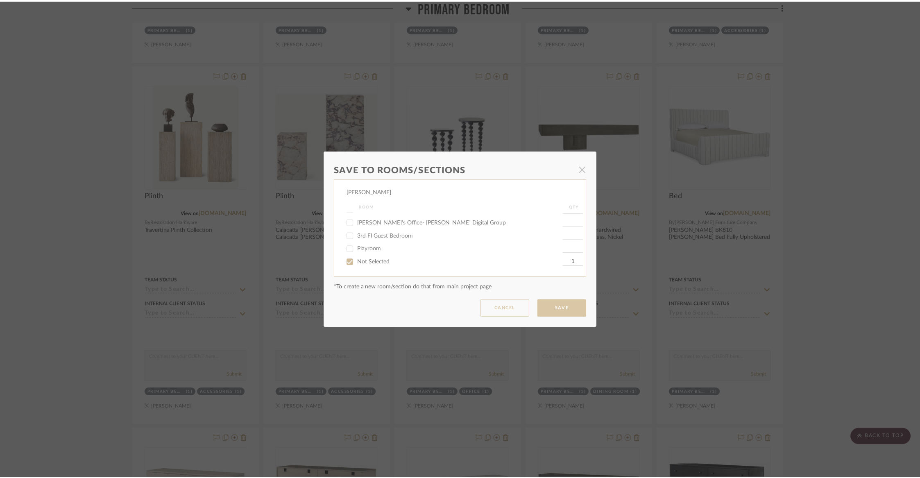
scroll to position [1945, 0]
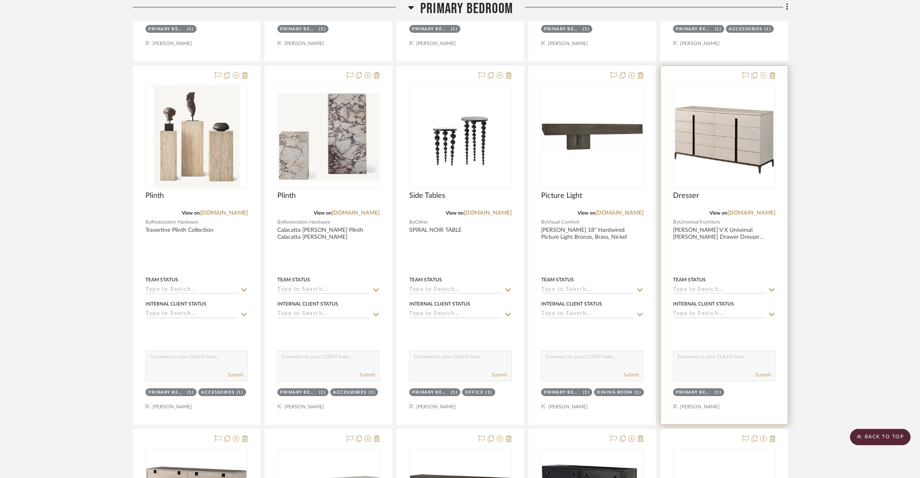
click at [763, 72] on icon at bounding box center [763, 75] width 7 height 7
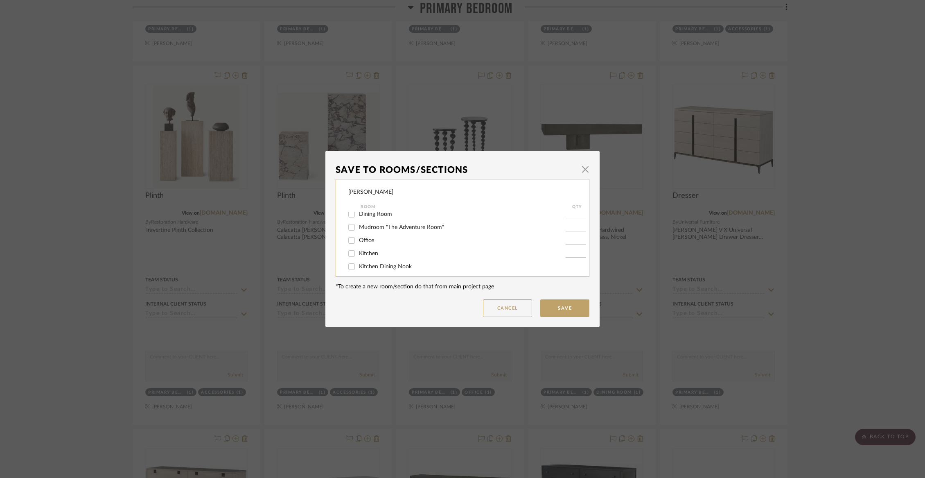
scroll to position [77, 0]
click at [369, 262] on span "Primary Bedroom" at bounding box center [381, 259] width 44 height 6
click at [358, 263] on input "Primary Bedroom" at bounding box center [351, 258] width 13 height 13
checkbox input "false"
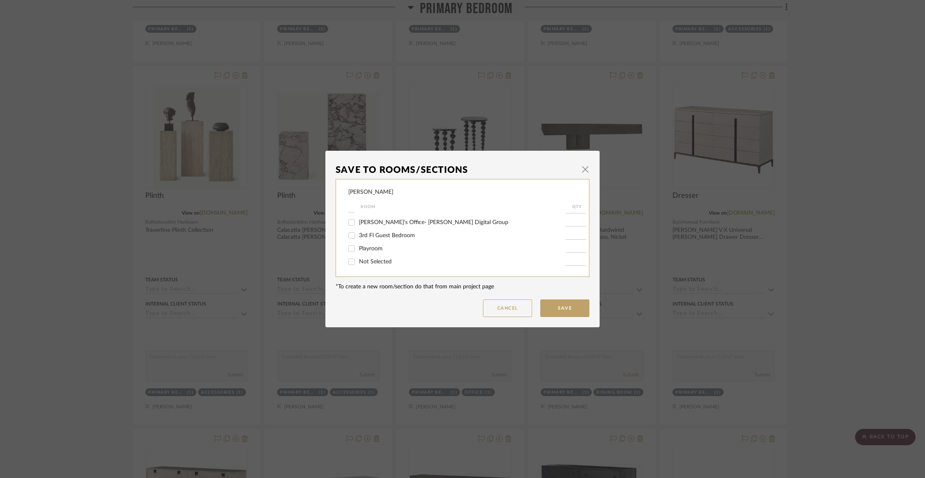
click at [369, 266] on div "Not Selected" at bounding box center [456, 261] width 217 height 13
click at [367, 263] on span "Not Selected" at bounding box center [375, 262] width 33 height 6
click at [358, 263] on input "Not Selected" at bounding box center [351, 261] width 13 height 13
checkbox input "true"
type input "1"
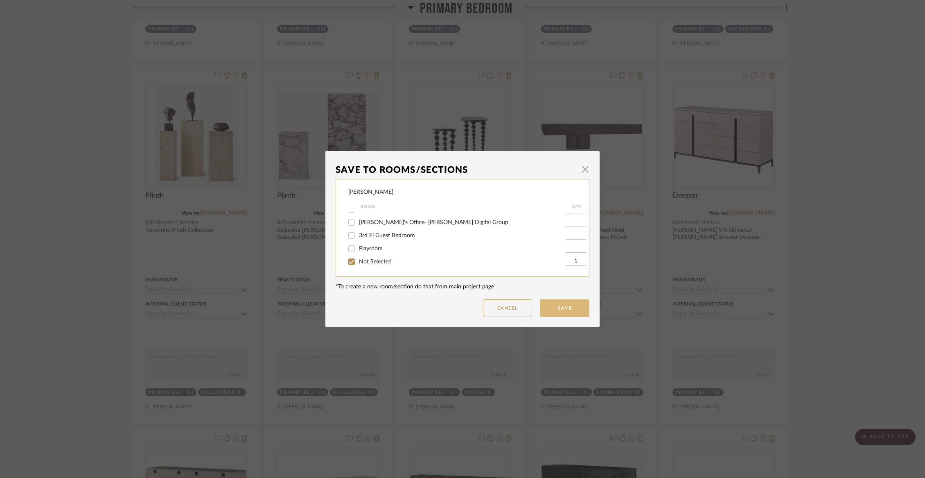
click at [562, 305] on button "Save" at bounding box center [564, 308] width 49 height 18
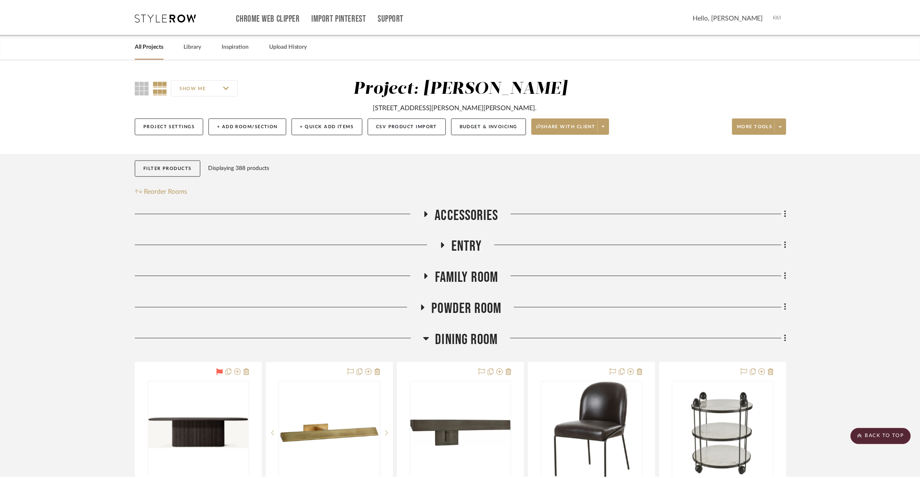
scroll to position [1945, 0]
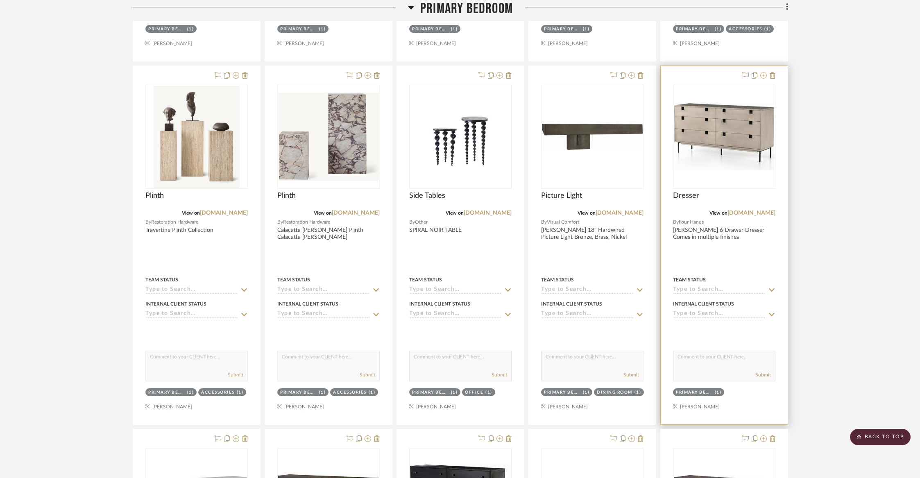
click at [762, 72] on icon at bounding box center [763, 75] width 7 height 7
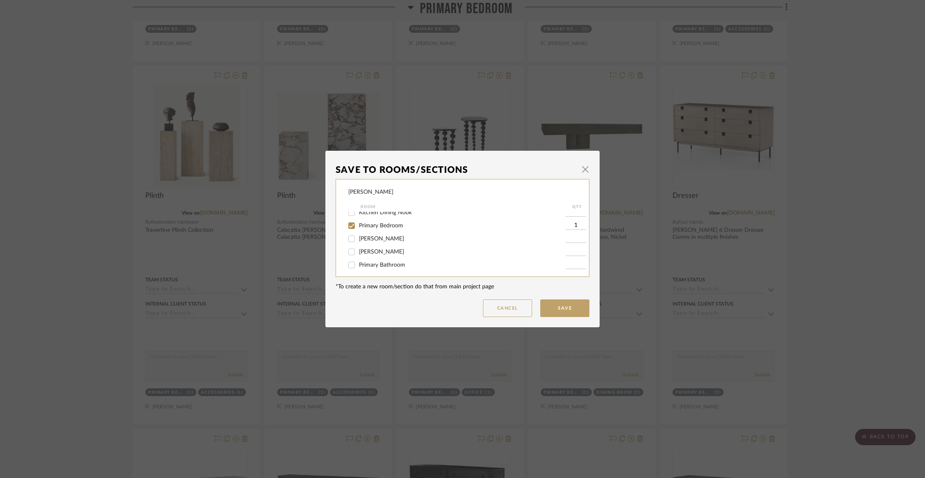
scroll to position [112, 0]
click at [360, 227] on span "Primary Bedroom" at bounding box center [381, 225] width 44 height 6
click at [358, 230] on input "Primary Bedroom" at bounding box center [351, 224] width 13 height 13
checkbox input "false"
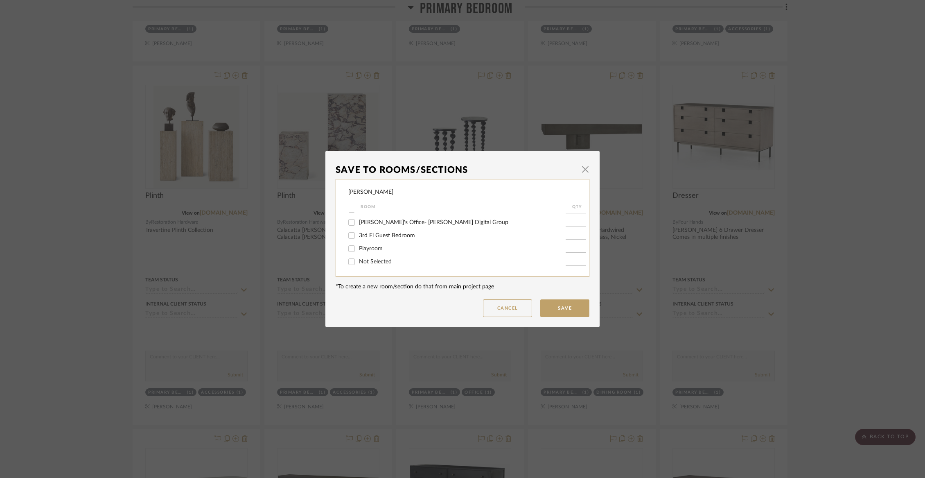
click at [365, 262] on span "Not Selected" at bounding box center [375, 262] width 33 height 6
click at [358, 262] on input "Not Selected" at bounding box center [351, 261] width 13 height 13
checkbox input "true"
type input "1"
click at [572, 300] on button "Save" at bounding box center [564, 308] width 49 height 18
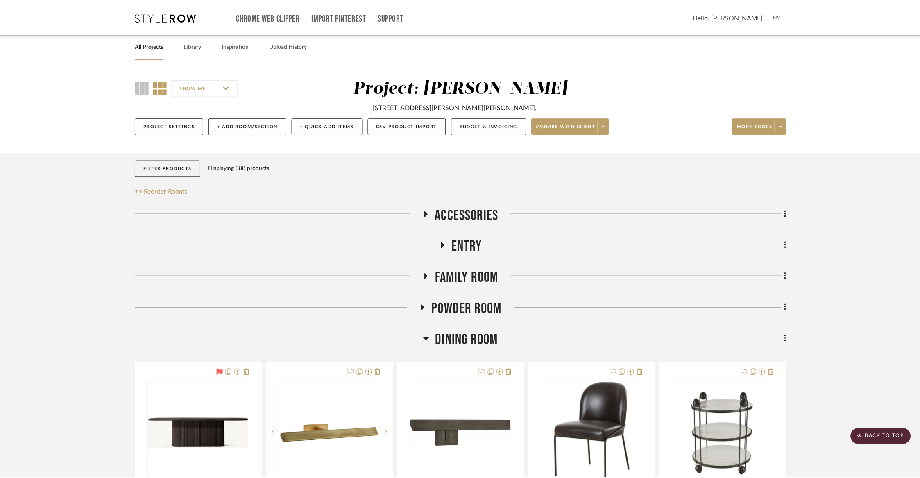
scroll to position [1945, 0]
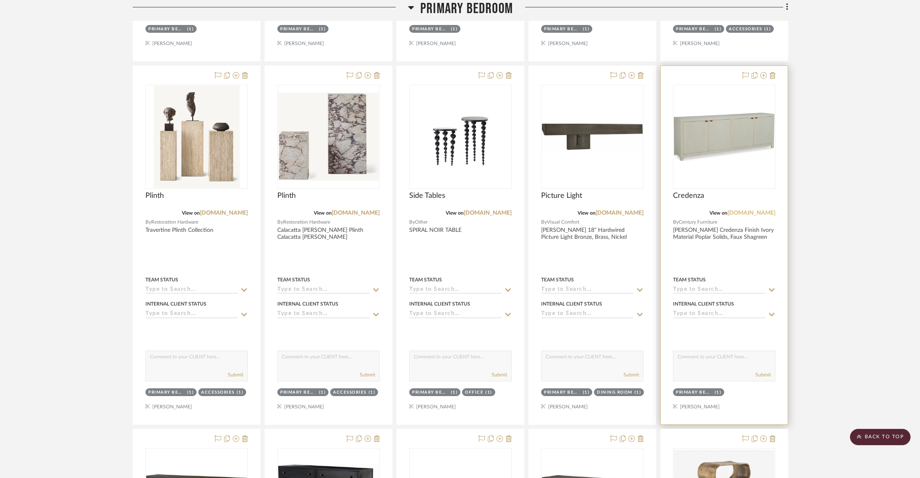
click at [749, 210] on link "[DOMAIN_NAME]" at bounding box center [751, 213] width 48 height 6
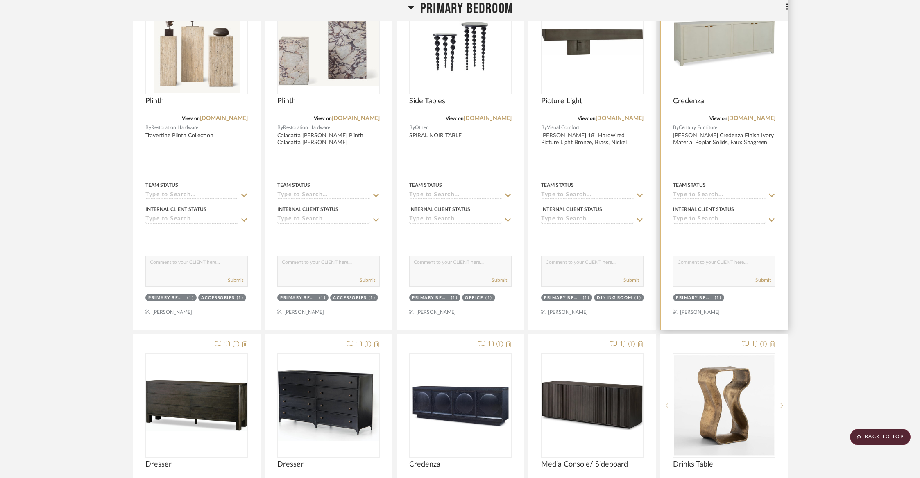
scroll to position [2187, 0]
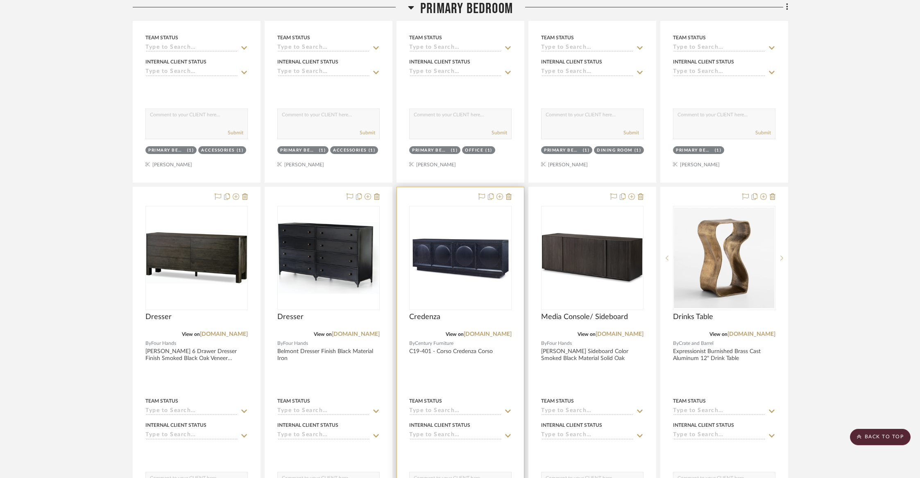
click at [466, 271] on img "0" at bounding box center [460, 257] width 101 height 45
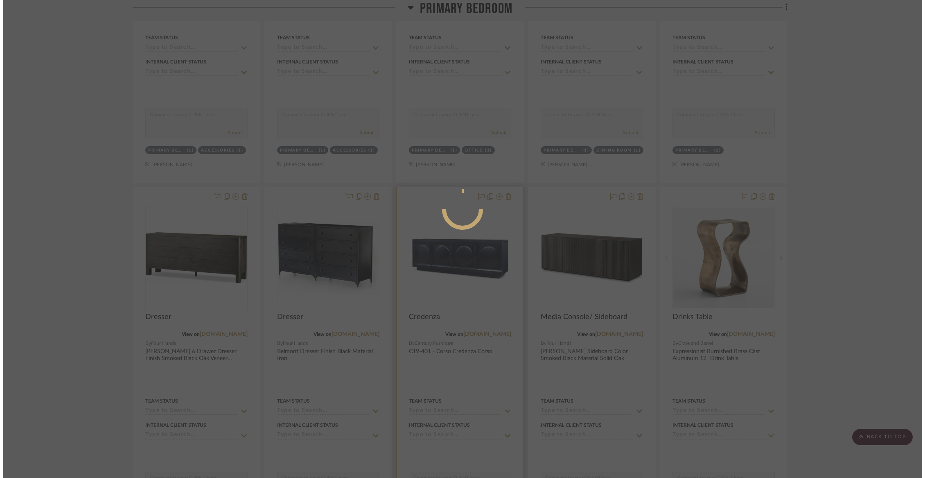
scroll to position [0, 0]
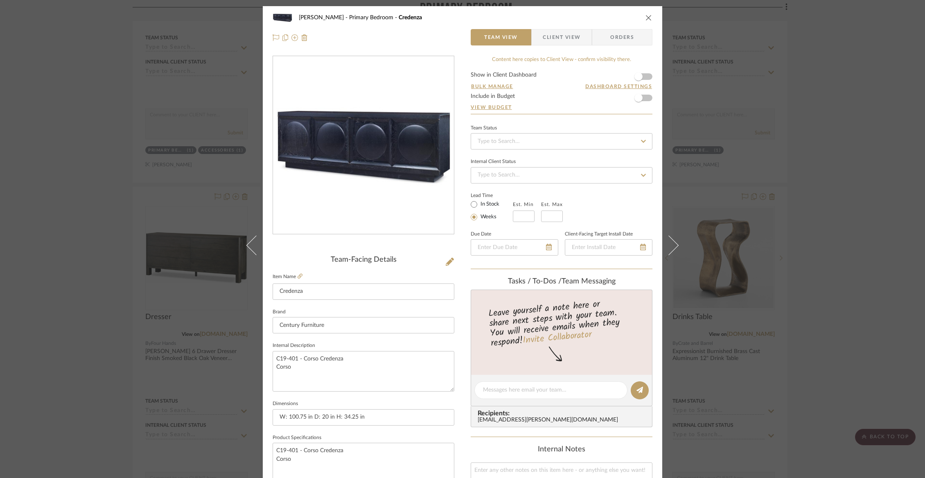
click at [145, 236] on div "[PERSON_NAME] Primary Bedroom Credenza Team View Client View Orders Team-Facing…" at bounding box center [462, 239] width 925 height 478
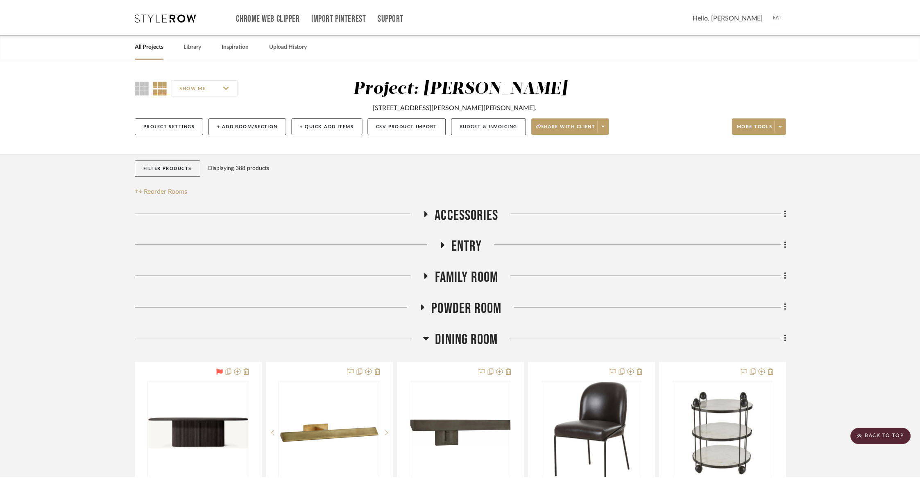
scroll to position [2187, 0]
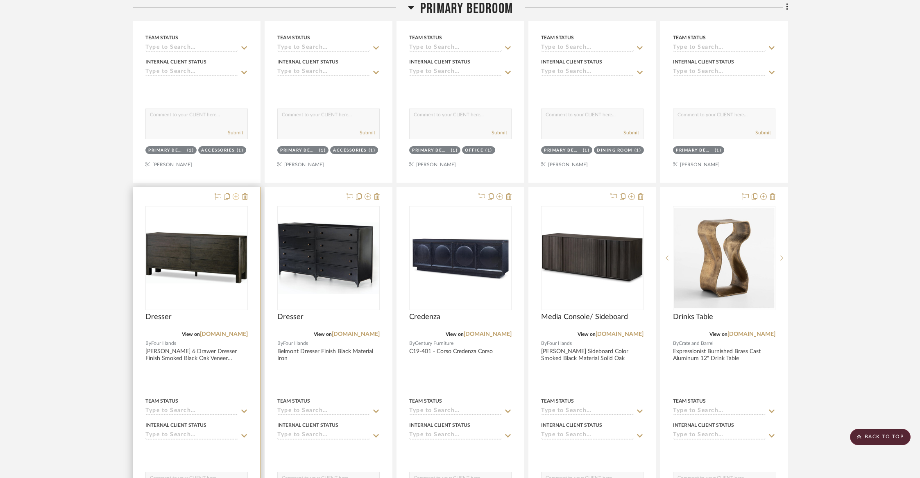
click at [237, 195] on icon at bounding box center [236, 196] width 7 height 7
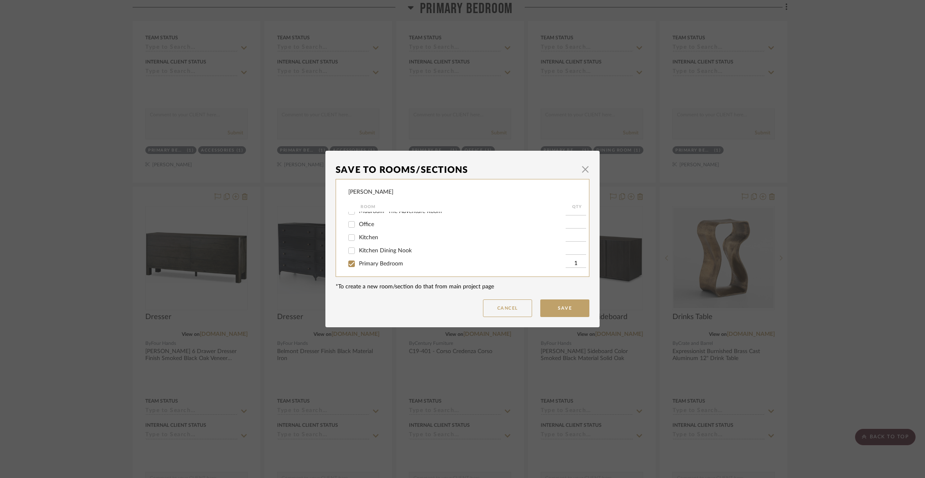
scroll to position [98, 0]
click at [374, 241] on span "Primary Bedroom" at bounding box center [381, 238] width 44 height 6
click at [358, 244] on input "Primary Bedroom" at bounding box center [351, 237] width 13 height 13
checkbox input "false"
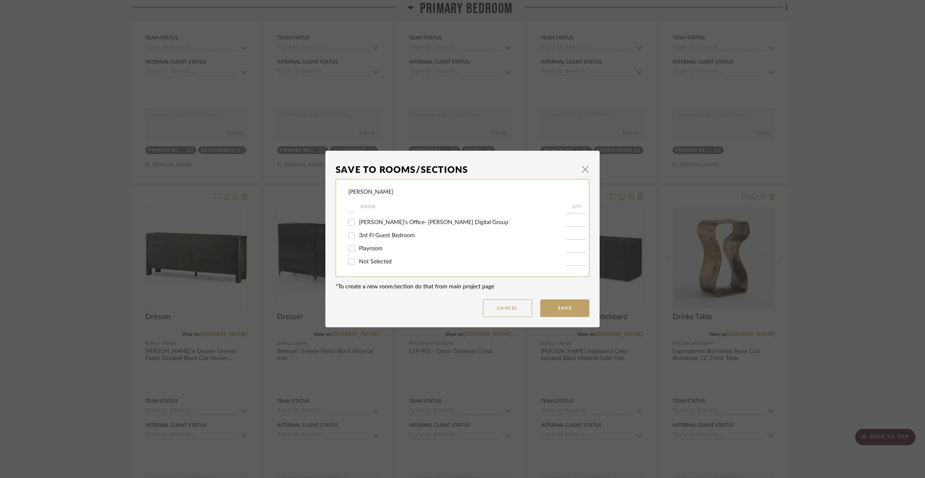
click at [369, 259] on span "Not Selected" at bounding box center [375, 262] width 33 height 6
click at [358, 259] on input "Not Selected" at bounding box center [351, 261] width 13 height 13
checkbox input "true"
type input "1"
click at [553, 308] on button "Save" at bounding box center [564, 308] width 49 height 18
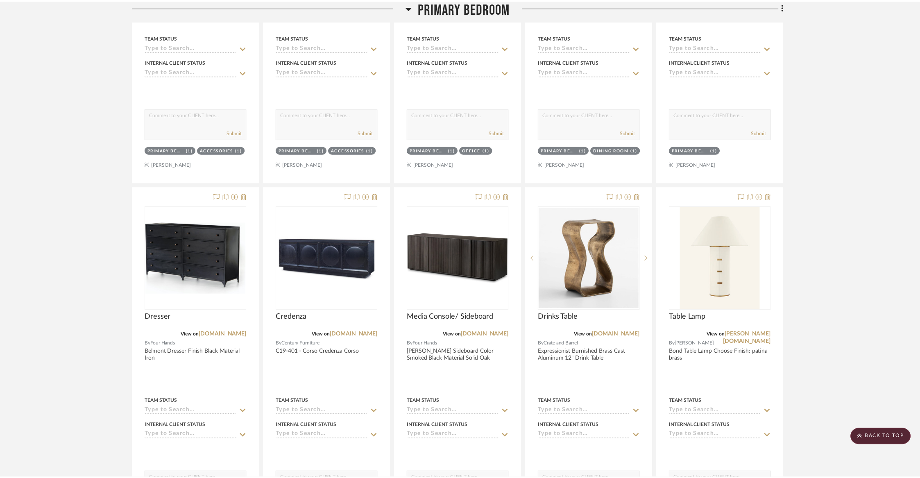
scroll to position [2187, 0]
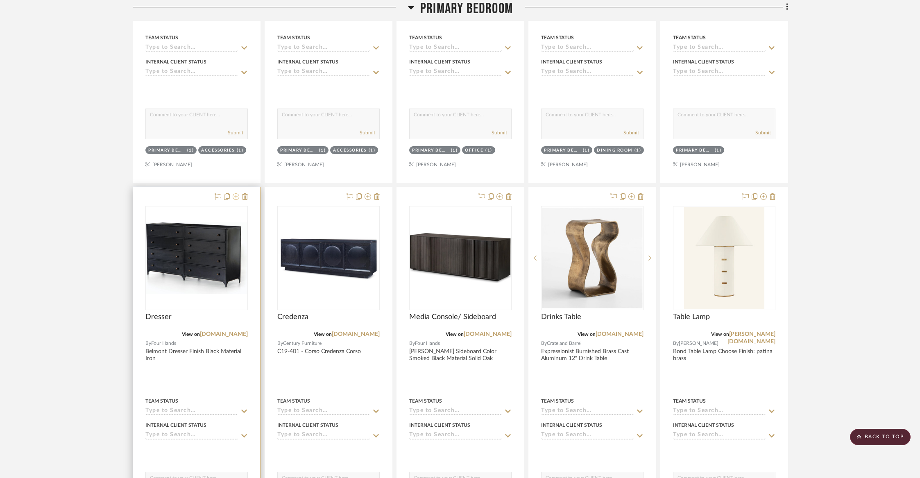
click at [238, 194] on icon at bounding box center [236, 196] width 7 height 7
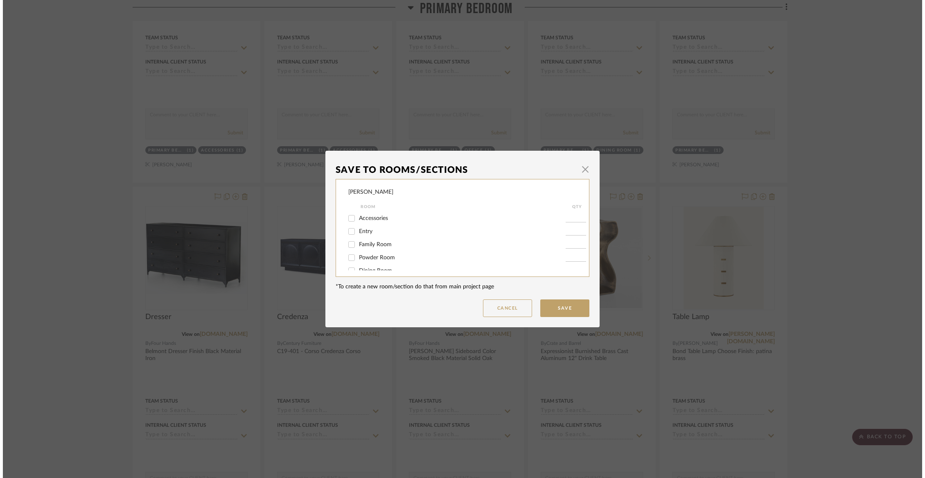
scroll to position [0, 0]
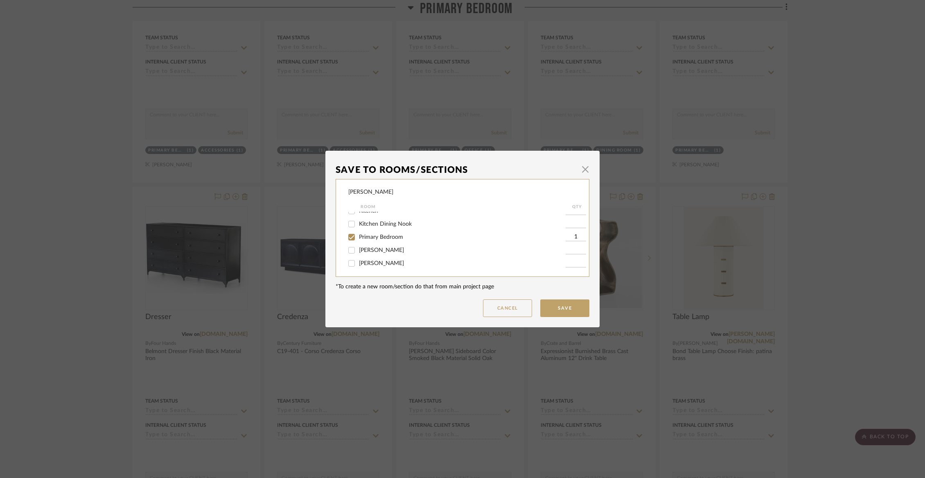
click at [376, 240] on span "Primary Bedroom" at bounding box center [381, 237] width 44 height 6
click at [358, 244] on input "Primary Bedroom" at bounding box center [351, 237] width 13 height 13
checkbox input "false"
click at [374, 259] on span "Not Selected" at bounding box center [375, 262] width 33 height 6
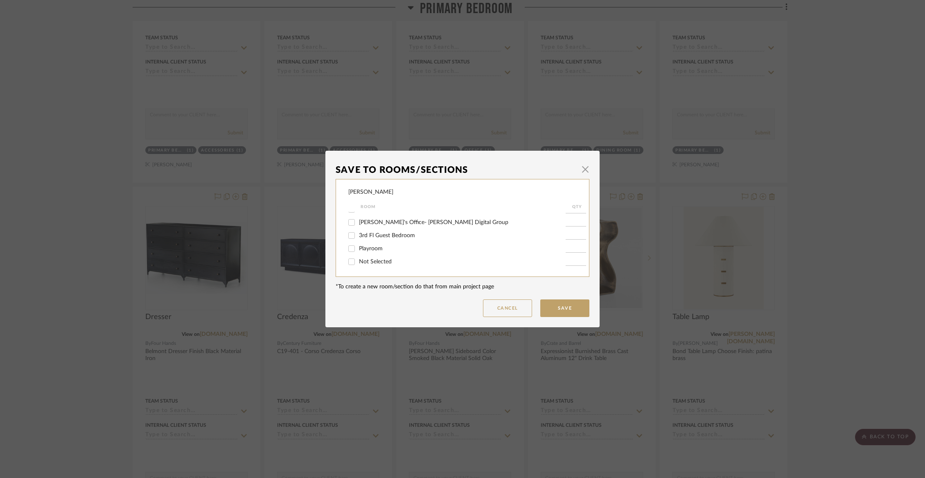
click at [358, 258] on input "Not Selected" at bounding box center [351, 261] width 13 height 13
click at [541, 309] on button "Save" at bounding box center [564, 308] width 49 height 18
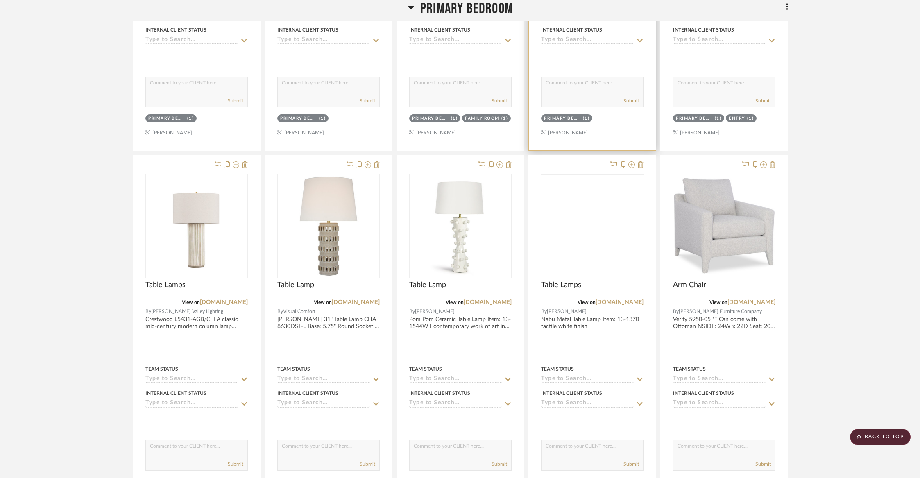
scroll to position [2592, 0]
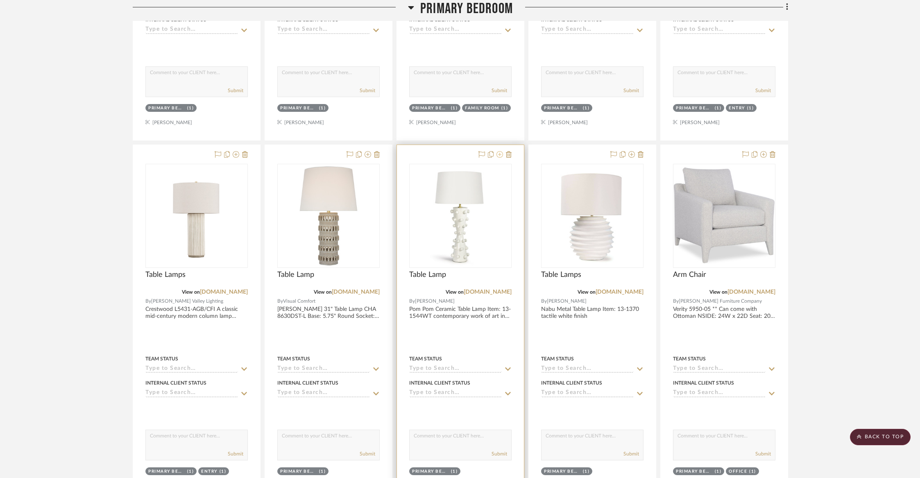
click at [497, 151] on icon at bounding box center [499, 154] width 7 height 7
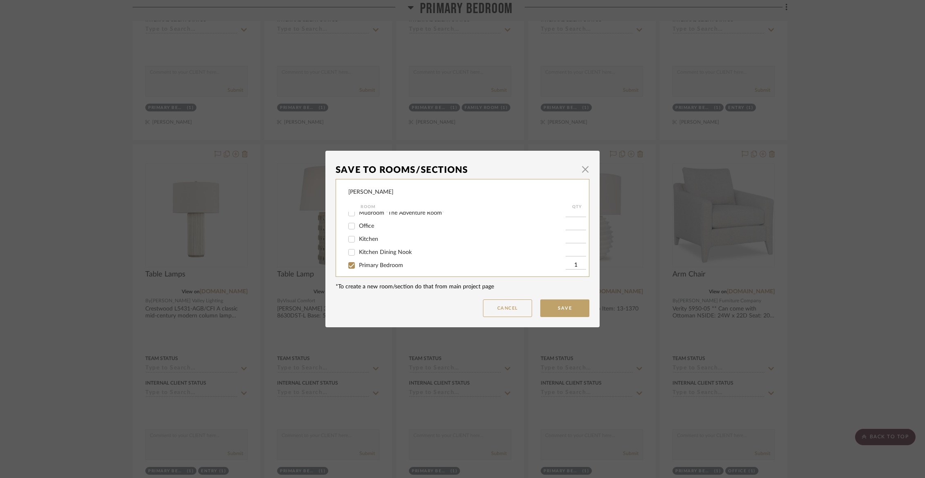
scroll to position [105, 0]
click at [365, 231] on div "Primary Bedroom" at bounding box center [456, 231] width 217 height 13
click at [364, 234] on span "Primary Bedroom" at bounding box center [381, 231] width 44 height 6
click at [358, 236] on input "Primary Bedroom" at bounding box center [351, 231] width 13 height 13
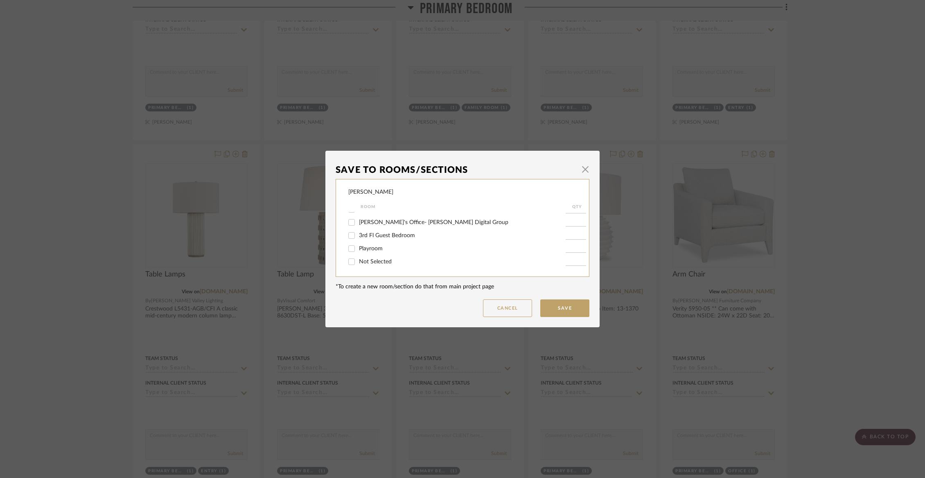
click at [365, 260] on span "Not Selected" at bounding box center [375, 262] width 33 height 6
click at [358, 260] on input "Not Selected" at bounding box center [351, 261] width 13 height 13
click at [573, 307] on button "Save" at bounding box center [564, 308] width 49 height 18
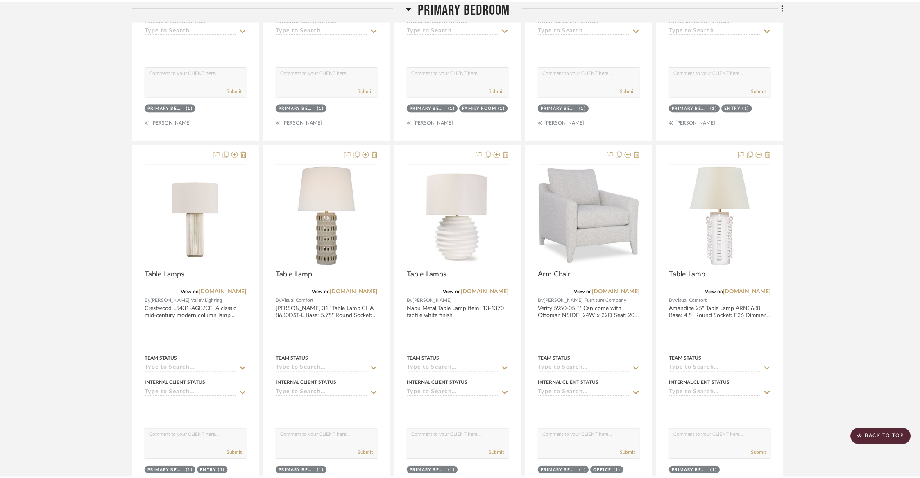
scroll to position [2592, 0]
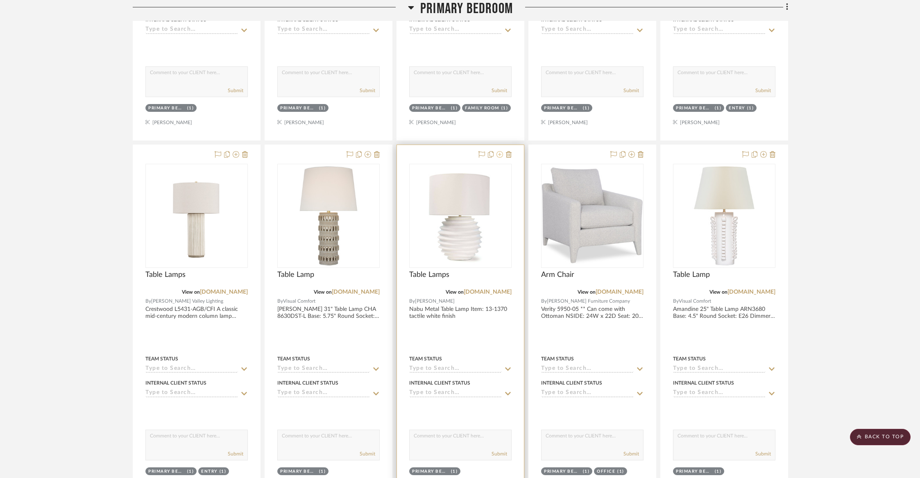
click at [500, 151] on icon at bounding box center [499, 154] width 7 height 7
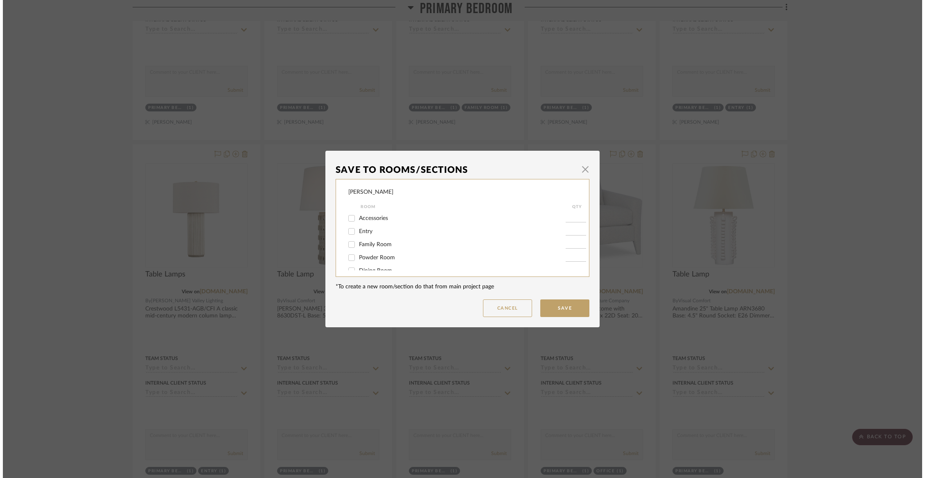
scroll to position [0, 0]
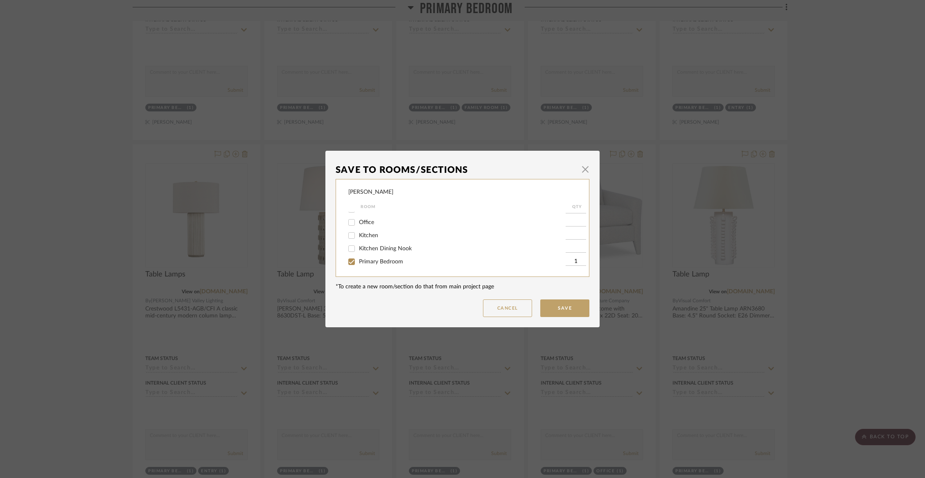
click at [367, 265] on span "Primary Bedroom" at bounding box center [381, 262] width 44 height 6
click at [358, 265] on input "Primary Bedroom" at bounding box center [351, 261] width 13 height 13
click at [366, 262] on span "Not Selected" at bounding box center [375, 262] width 33 height 6
click at [358, 262] on input "Not Selected" at bounding box center [351, 261] width 13 height 13
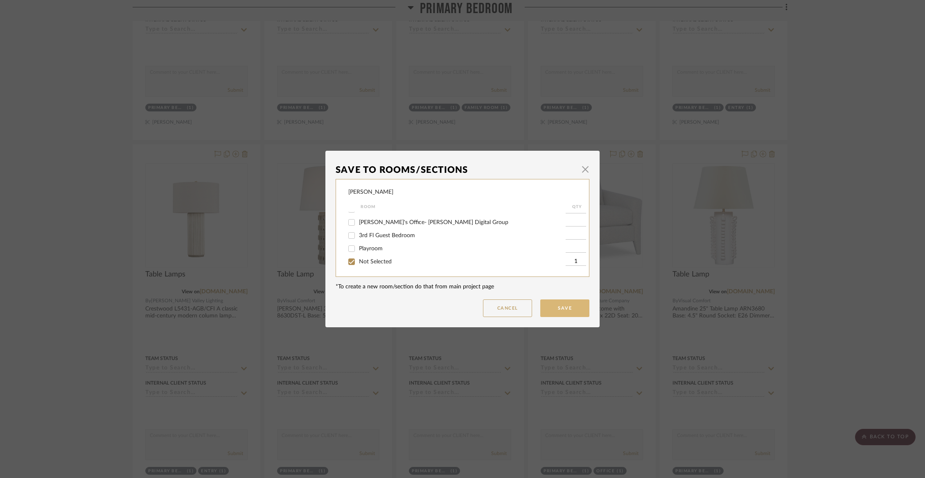
click at [574, 311] on button "Save" at bounding box center [564, 308] width 49 height 18
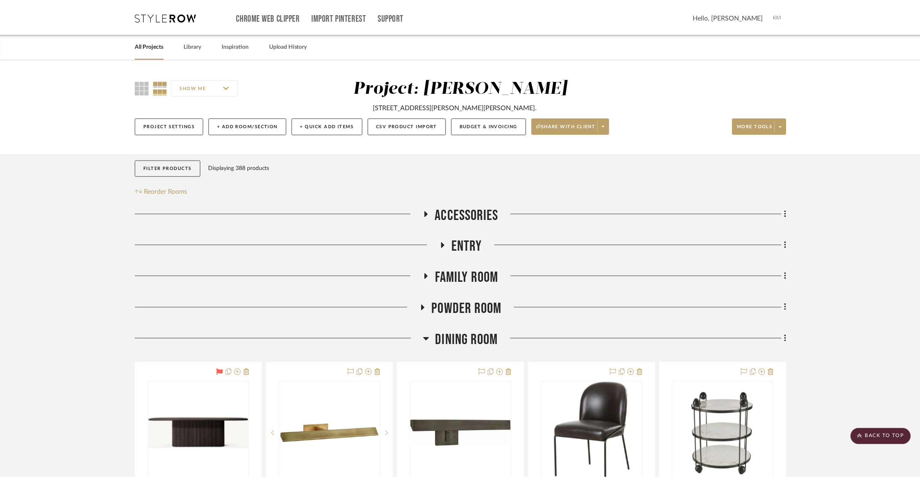
scroll to position [2592, 0]
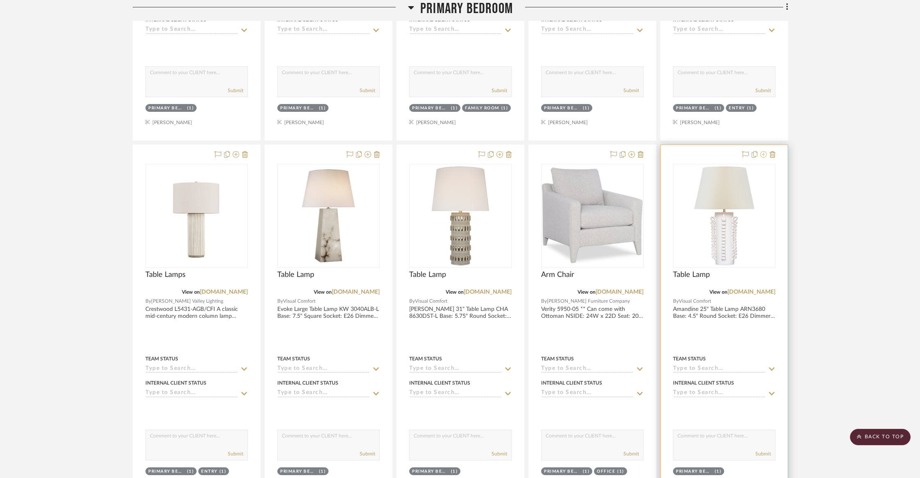
click at [764, 151] on icon at bounding box center [763, 154] width 7 height 7
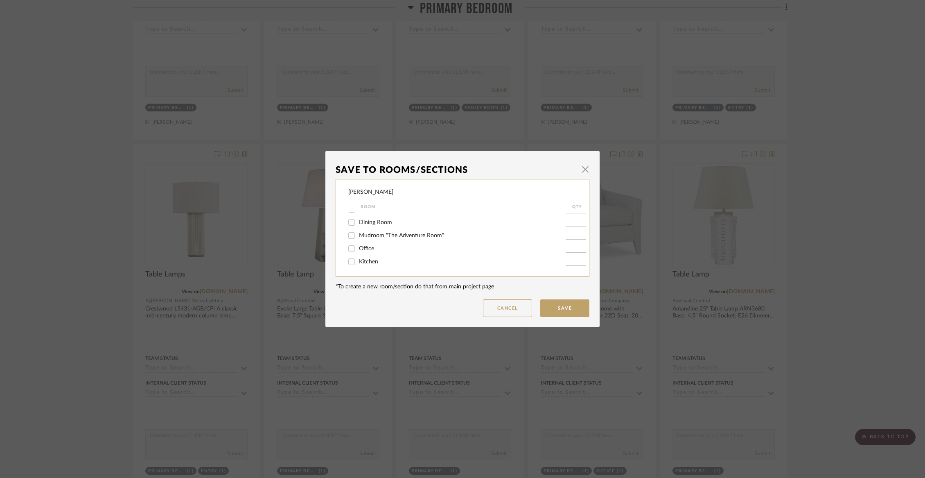
scroll to position [115, 0]
click at [390, 224] on span "Primary Bedroom" at bounding box center [381, 222] width 44 height 6
click at [358, 227] on input "Primary Bedroom" at bounding box center [351, 221] width 13 height 13
click at [378, 261] on span "Not Selected" at bounding box center [375, 262] width 33 height 6
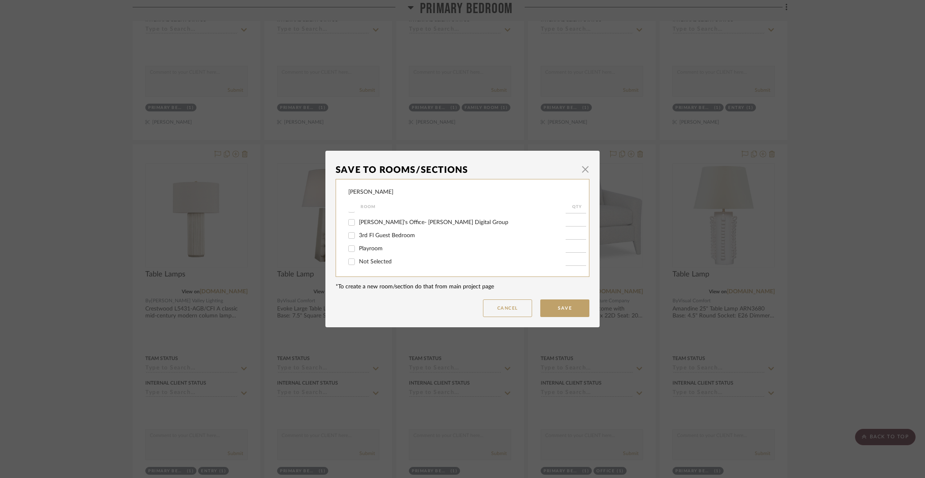
click at [358, 261] on input "Not Selected" at bounding box center [351, 261] width 13 height 13
click at [573, 308] on button "Save" at bounding box center [564, 308] width 49 height 18
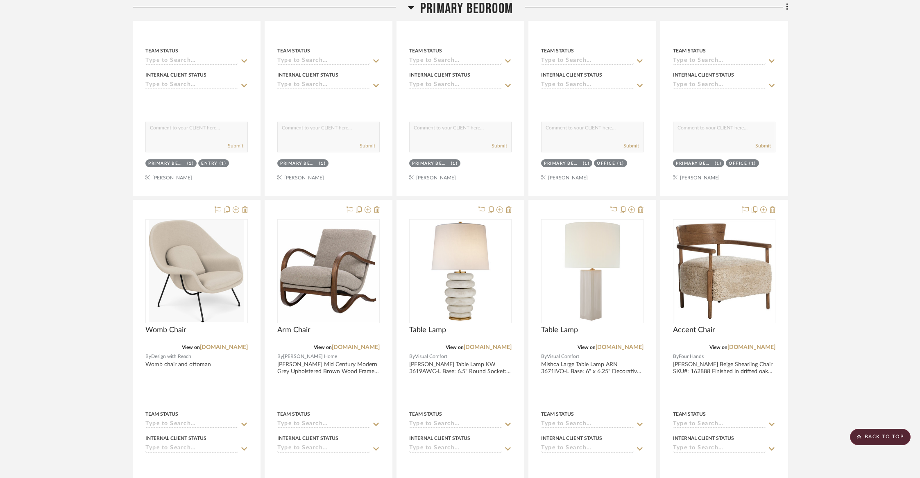
scroll to position [3062, 0]
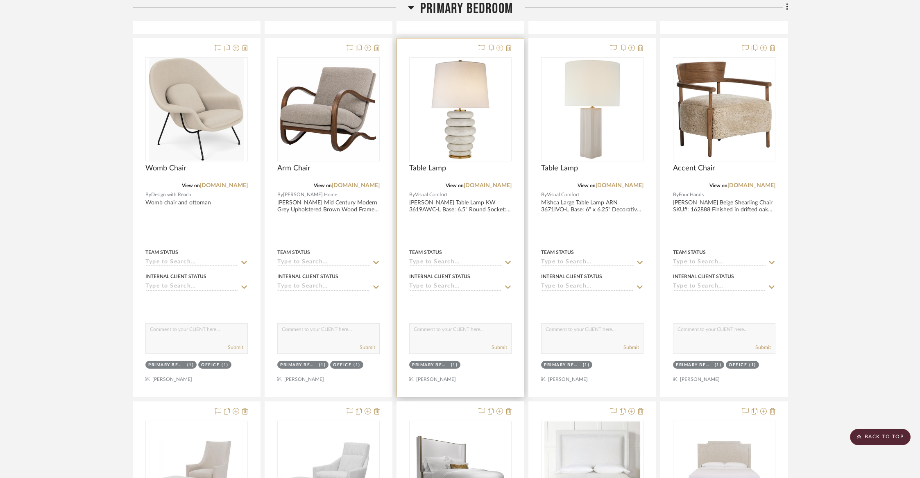
click at [498, 45] on icon at bounding box center [499, 48] width 7 height 7
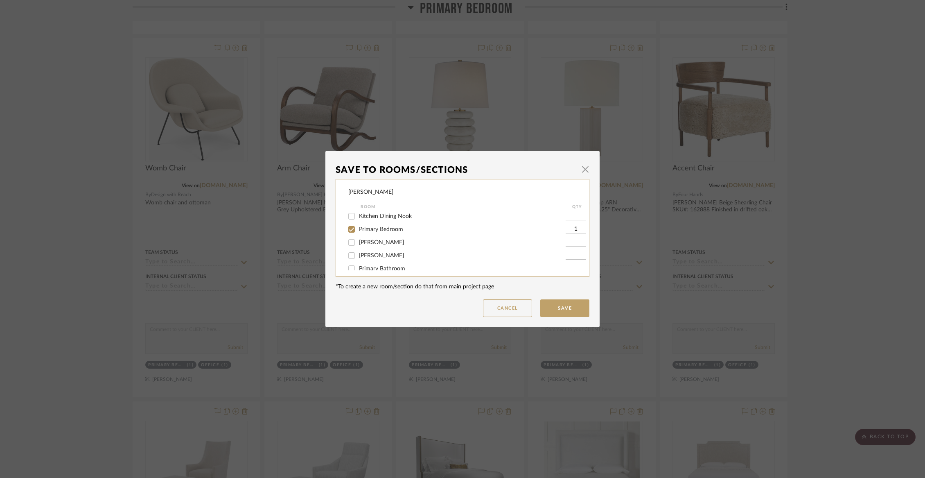
scroll to position [111, 0]
click at [382, 231] on div "Primary Bedroom" at bounding box center [456, 224] width 217 height 13
click at [382, 228] on span "Primary Bedroom" at bounding box center [381, 225] width 44 height 6
click at [358, 231] on input "Primary Bedroom" at bounding box center [351, 224] width 13 height 13
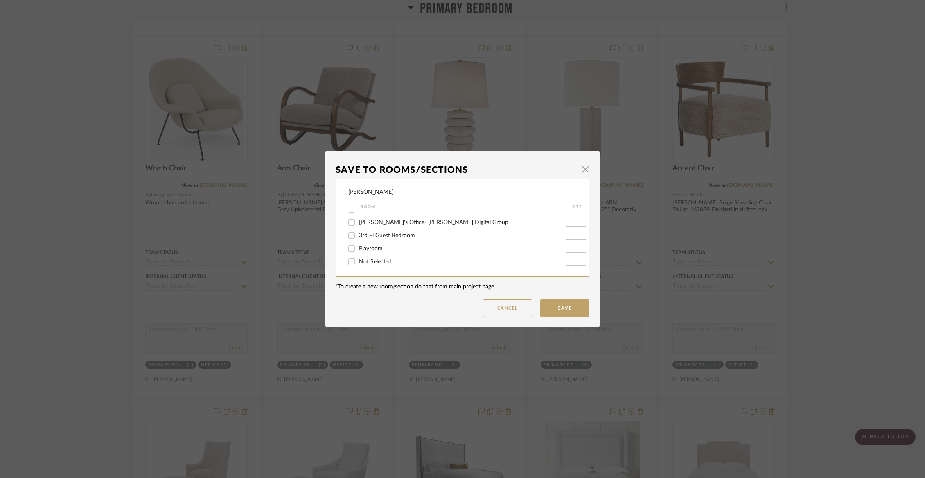
click at [377, 262] on span "Not Selected" at bounding box center [375, 262] width 33 height 6
click at [358, 262] on input "Not Selected" at bounding box center [351, 261] width 13 height 13
click at [544, 303] on button "Save" at bounding box center [564, 308] width 49 height 18
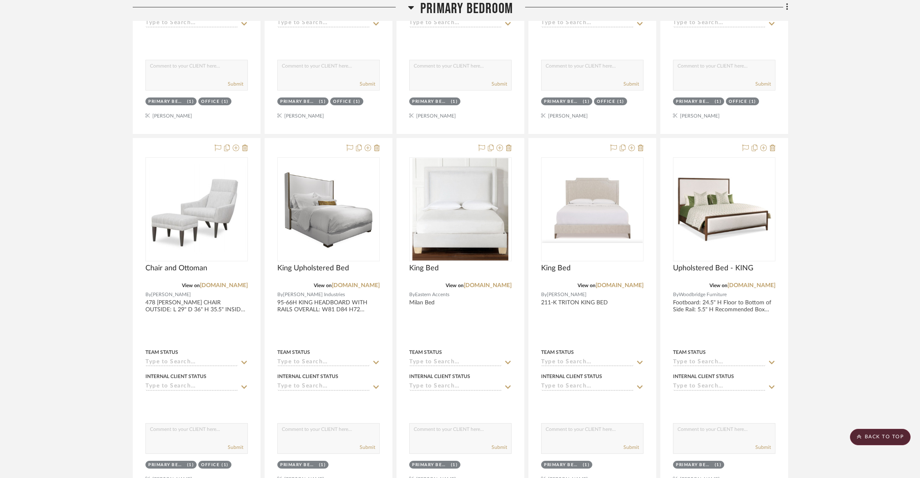
scroll to position [3405, 0]
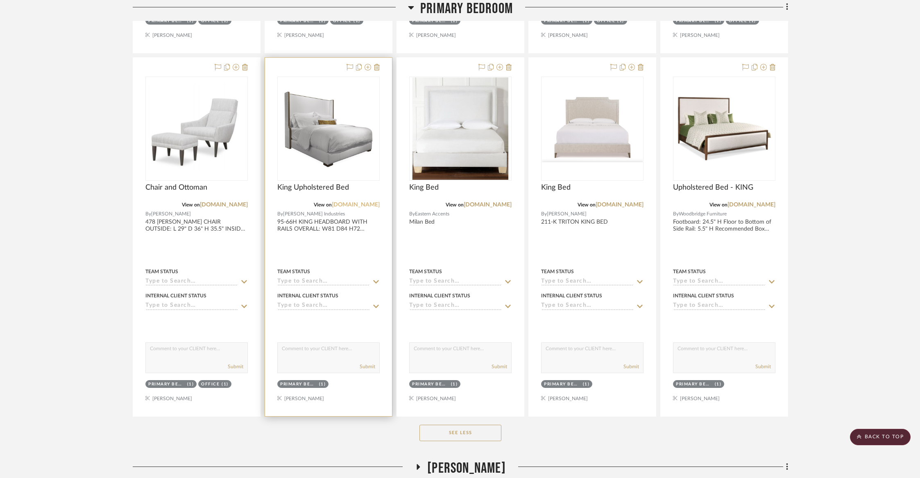
click at [349, 202] on link "[DOMAIN_NAME]" at bounding box center [356, 205] width 48 height 6
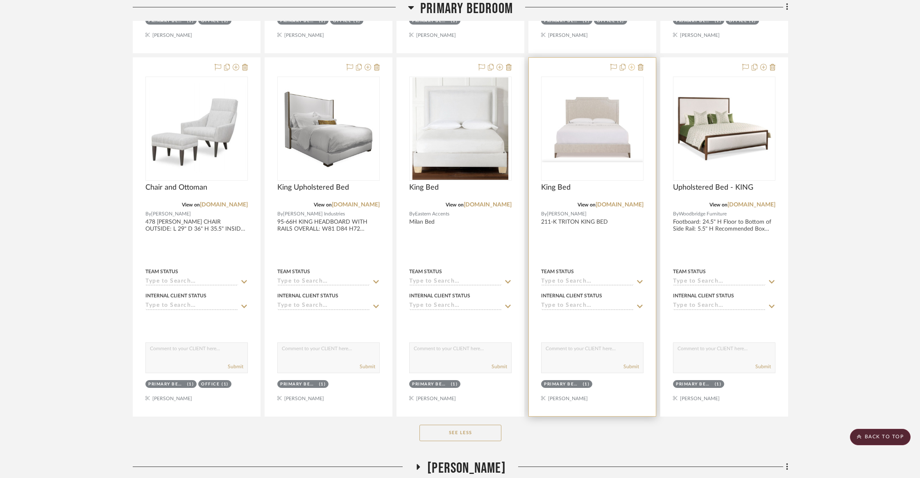
click at [633, 64] on icon at bounding box center [631, 67] width 7 height 7
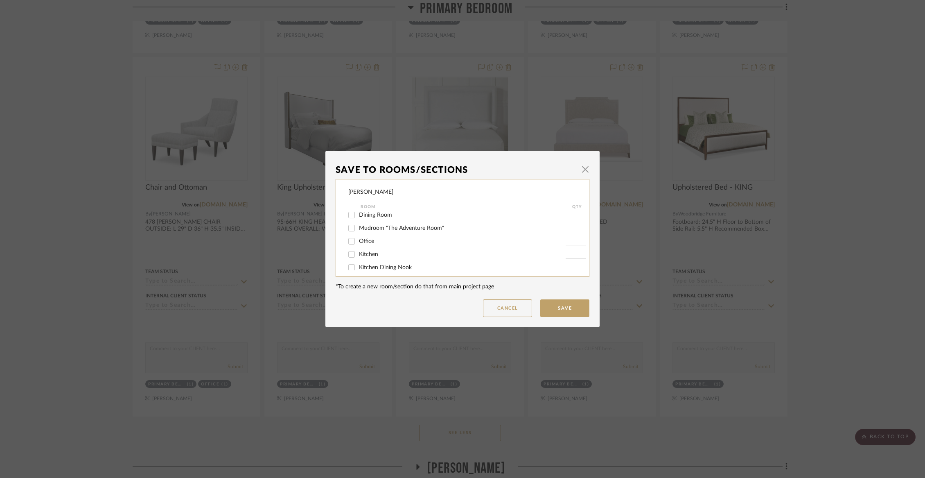
scroll to position [111, 0]
click at [384, 228] on span "Primary Bedroom" at bounding box center [381, 226] width 44 height 6
click at [358, 231] on input "Primary Bedroom" at bounding box center [351, 225] width 13 height 13
click at [380, 264] on span "Not Selected" at bounding box center [375, 262] width 33 height 6
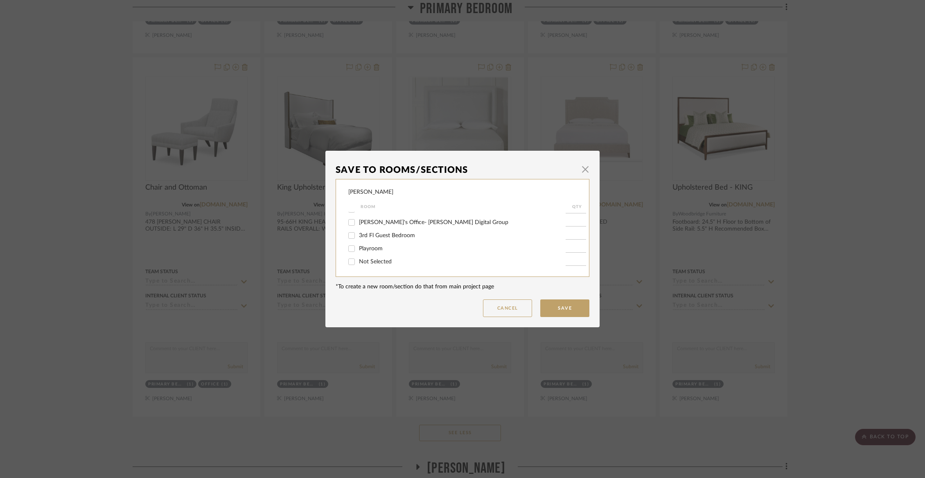
click at [358, 264] on input "Not Selected" at bounding box center [351, 261] width 13 height 13
click at [567, 305] on button "Save" at bounding box center [564, 308] width 49 height 18
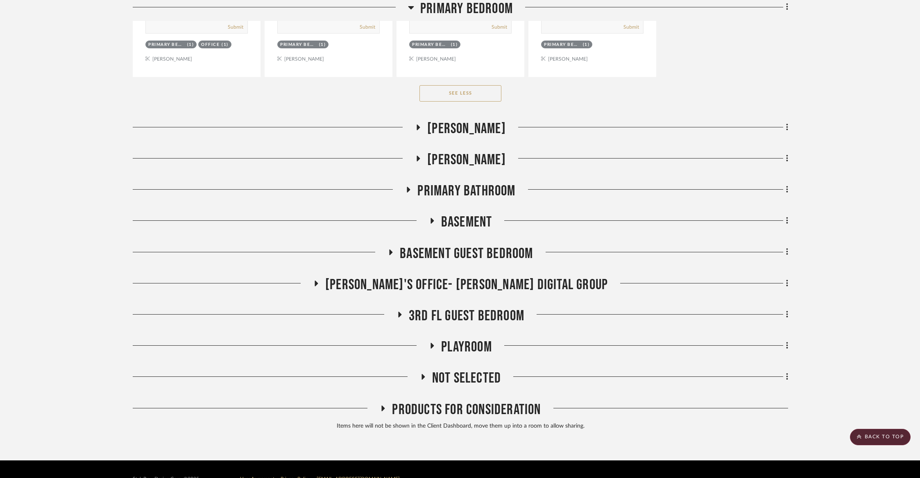
scroll to position [3757, 0]
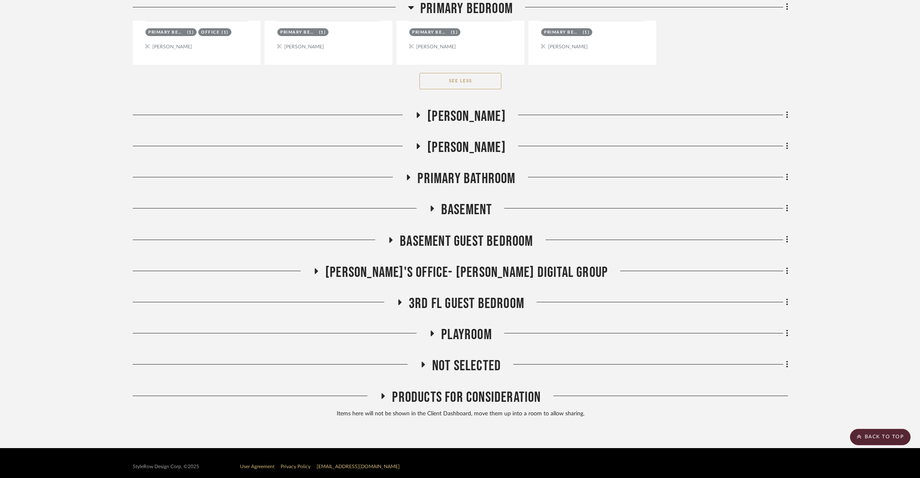
click at [478, 111] on span "[PERSON_NAME]" at bounding box center [466, 117] width 79 height 18
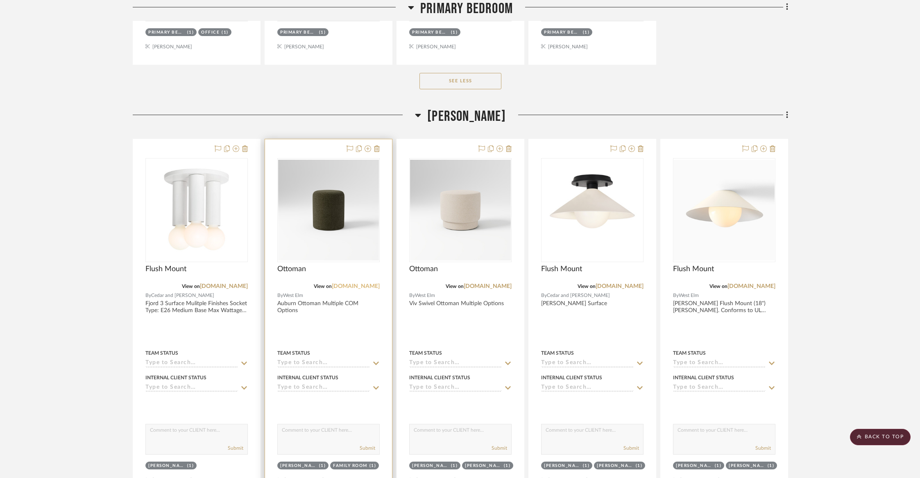
click at [355, 283] on link "[DOMAIN_NAME]" at bounding box center [356, 286] width 48 height 6
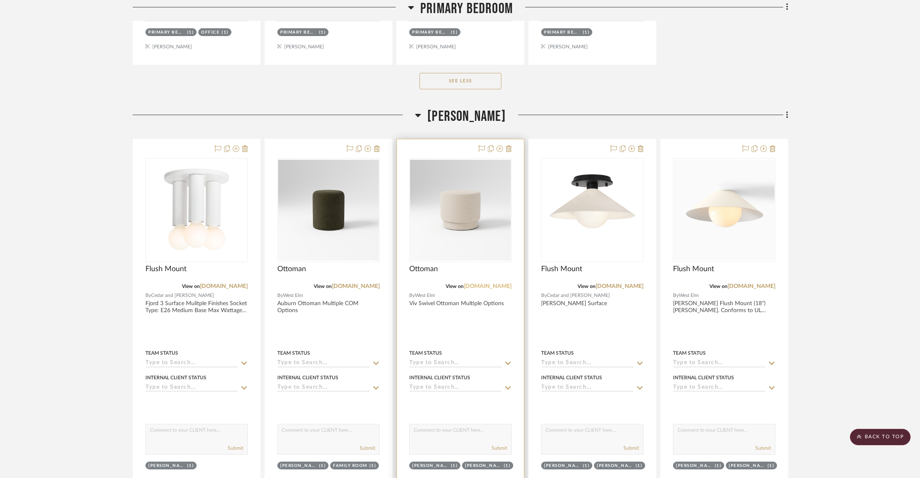
click at [495, 283] on link "[DOMAIN_NAME]" at bounding box center [488, 286] width 48 height 6
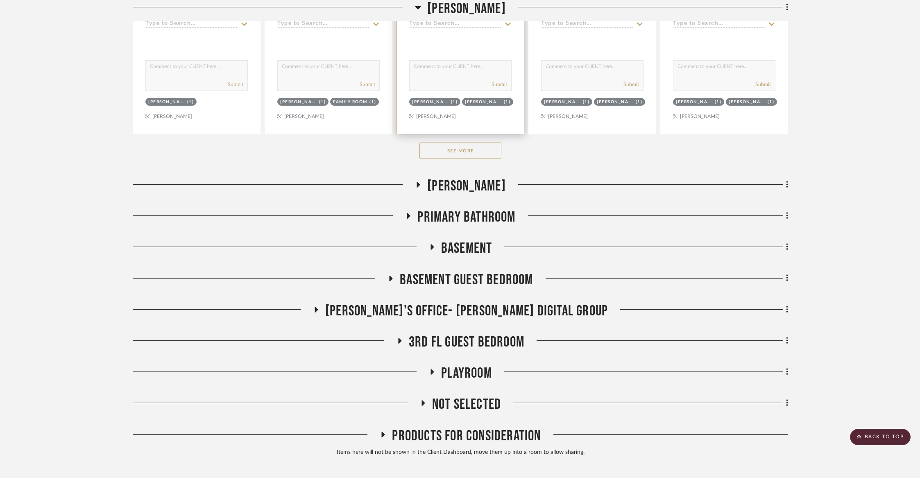
scroll to position [4108, 0]
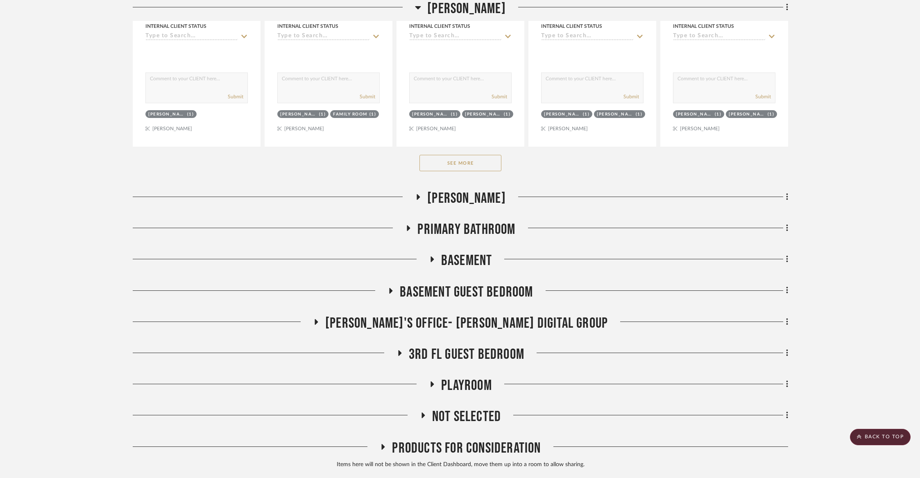
click at [477, 157] on button "See More" at bounding box center [460, 163] width 82 height 16
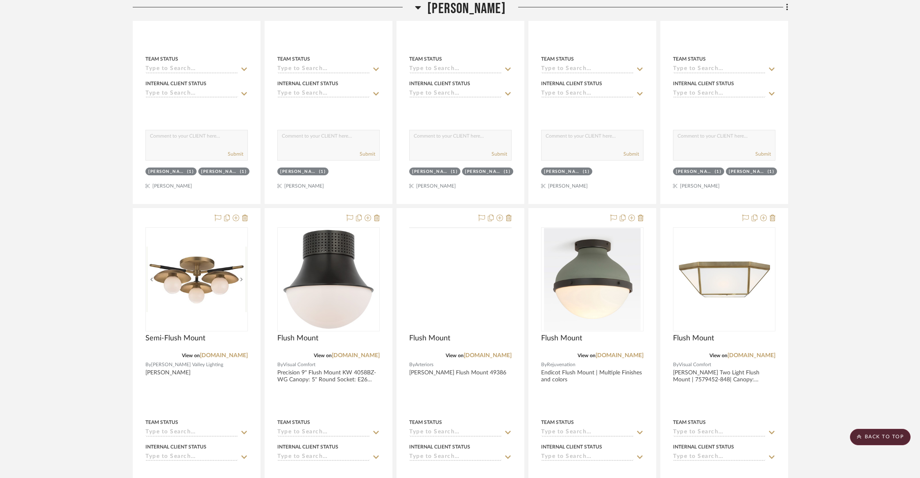
scroll to position [4960, 0]
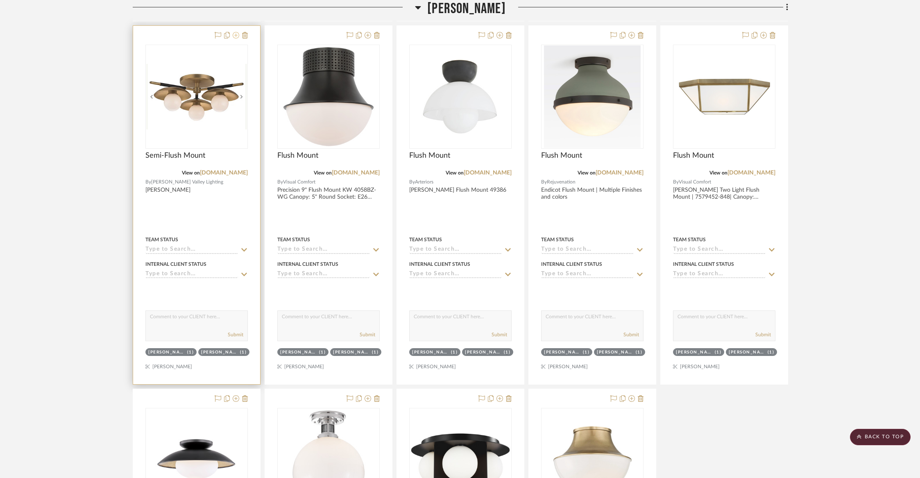
click at [236, 32] on icon at bounding box center [236, 35] width 7 height 7
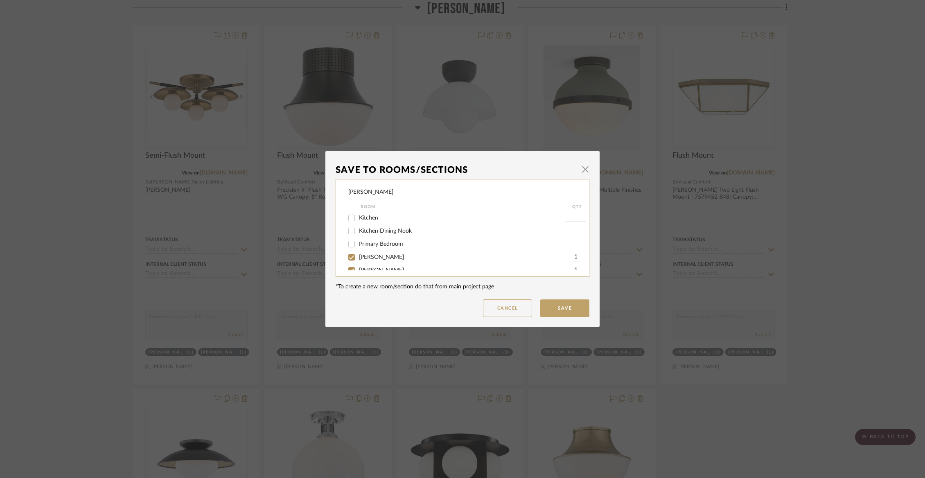
scroll to position [104, 0]
click at [362, 248] on span "[PERSON_NAME]" at bounding box center [381, 245] width 45 height 6
click at [358, 251] on input "[PERSON_NAME]" at bounding box center [351, 245] width 13 height 13
click at [361, 261] on span "[PERSON_NAME]" at bounding box center [381, 259] width 45 height 6
click at [358, 263] on input "[PERSON_NAME]" at bounding box center [351, 258] width 13 height 13
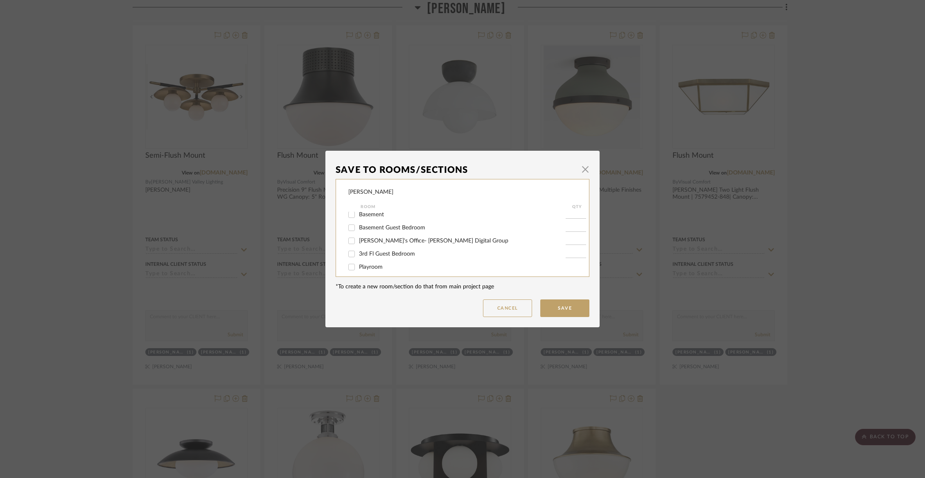
scroll to position [201, 0]
click at [361, 263] on span "Not Selected" at bounding box center [375, 262] width 33 height 6
click at [358, 263] on input "Not Selected" at bounding box center [351, 261] width 13 height 13
click at [566, 306] on button "Save" at bounding box center [564, 308] width 49 height 18
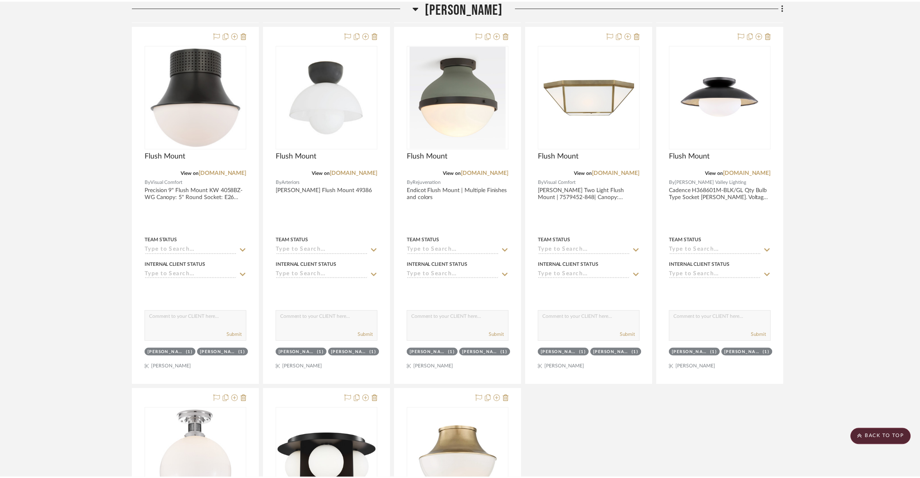
scroll to position [4960, 0]
